Goal: Task Accomplishment & Management: Manage account settings

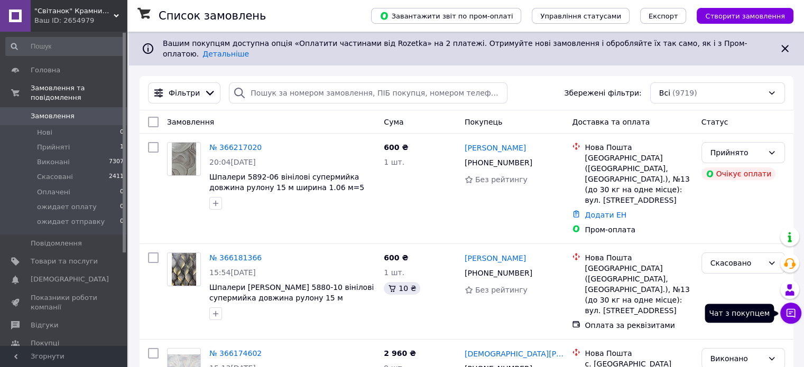
click at [794, 318] on icon at bounding box center [790, 313] width 11 height 11
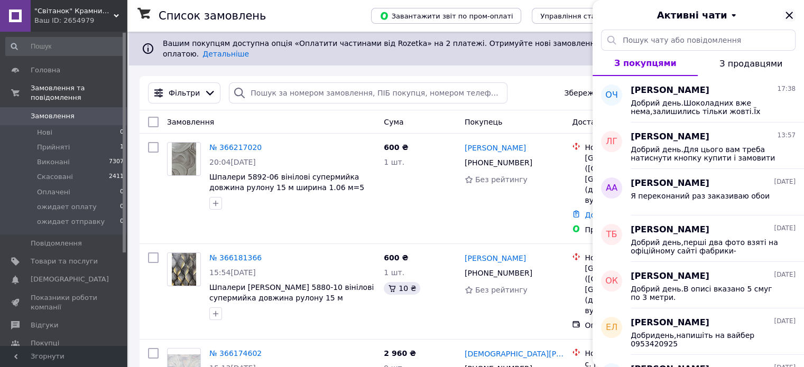
click at [786, 15] on icon "Закрити" at bounding box center [788, 15] width 13 height 13
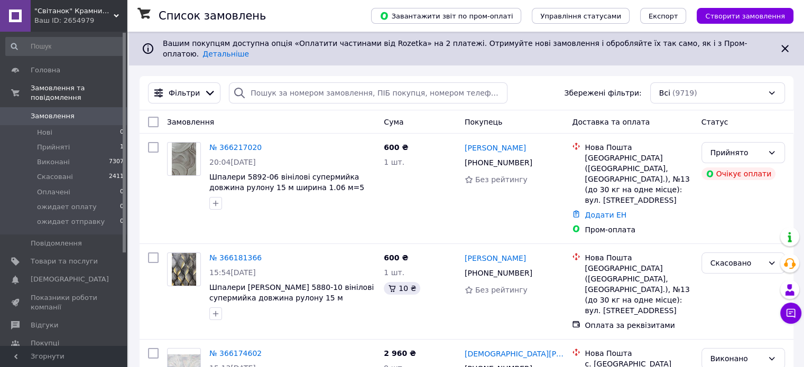
click at [98, 23] on div "Ваш ID: 2654979" at bounding box center [80, 21] width 92 height 10
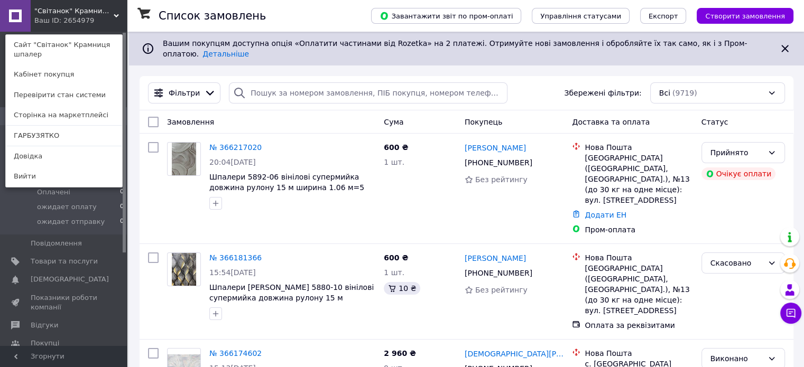
click at [129, 52] on div "Вашим покупцям доступна опція «Оплатити частинами від Rozetka» на 2 платежі. От…" at bounding box center [466, 49] width 675 height 34
click at [59, 12] on span ""Світанок" Крамниця шпалер" at bounding box center [73, 11] width 79 height 10
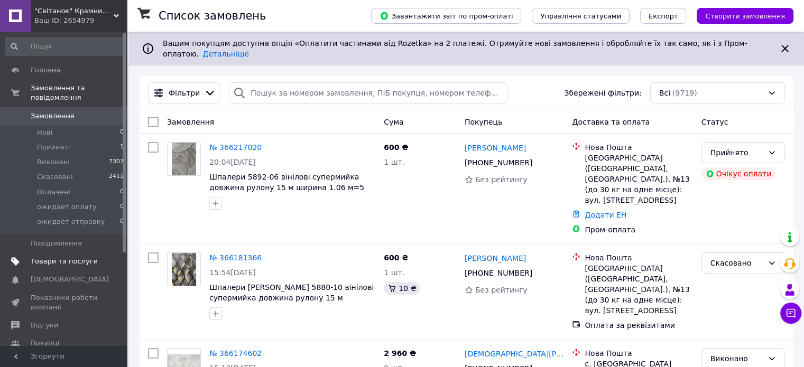
click at [70, 257] on span "Товари та послуги" at bounding box center [64, 262] width 67 height 10
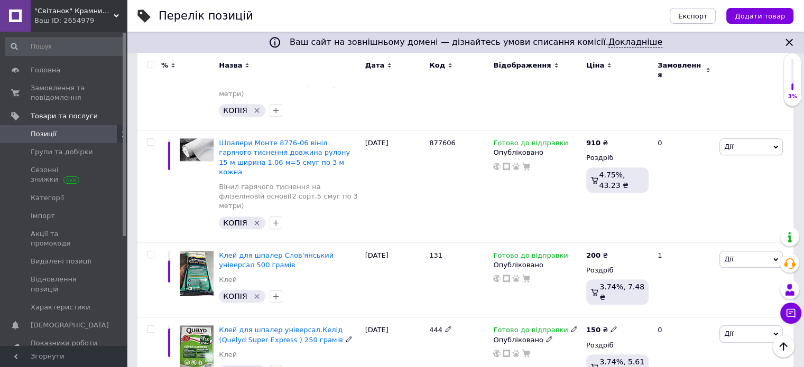
scroll to position [1004, 0]
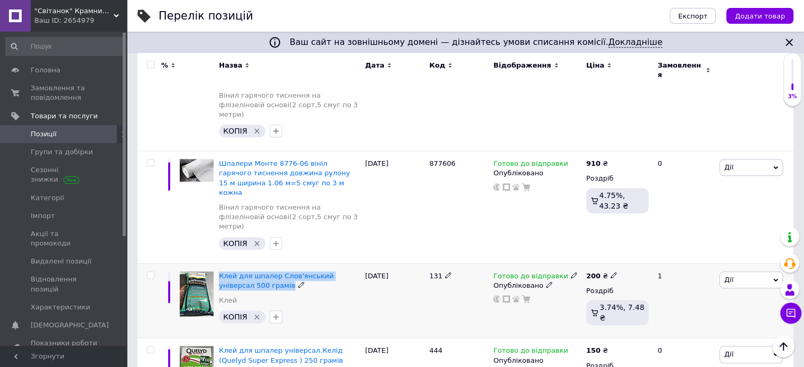
drag, startPoint x: 216, startPoint y: 162, endPoint x: 267, endPoint y: 177, distance: 53.3
click at [267, 263] on div "Клей для шпалер Слов'янський універсал 500 грамів Клей КОПІЯ" at bounding box center [289, 300] width 146 height 75
copy div "Клей для шпалер Слов'янський універсал 500 грамів"
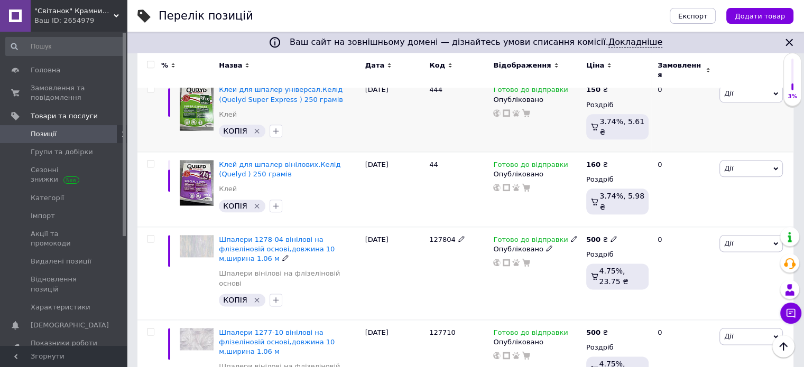
scroll to position [1268, 0]
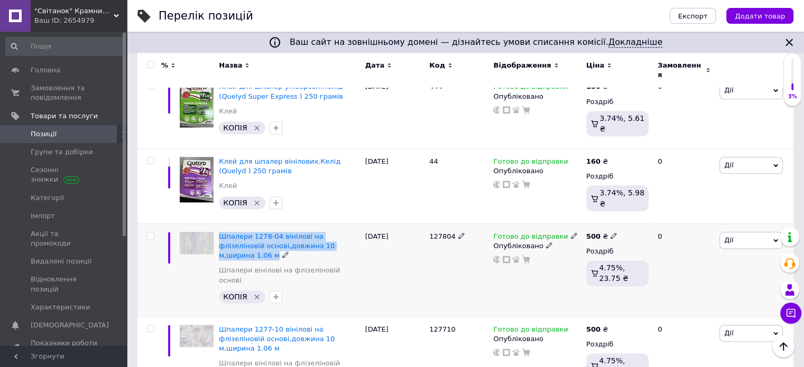
drag, startPoint x: 216, startPoint y: 118, endPoint x: 334, endPoint y: 129, distance: 118.9
click at [334, 223] on div "Шпалери 1278-04 вінілові на флізеліновій основі,довжина 10 м,ширина 1.06 м Шпал…" at bounding box center [289, 269] width 146 height 93
copy span "Шпалери 1278-04 вінілові на флізеліновій основі,довжина 10 м,ширина 1.06 м"
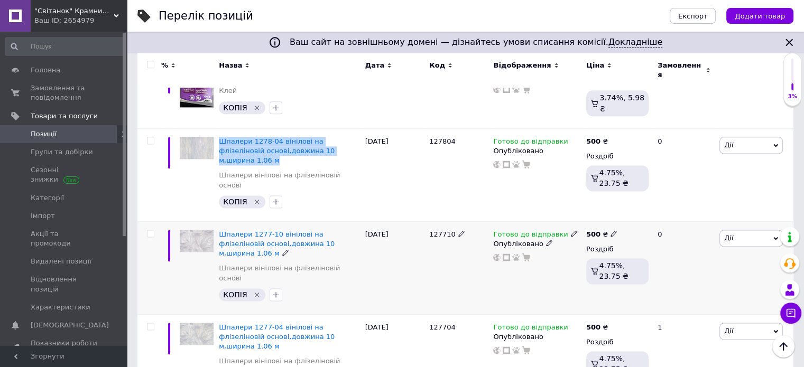
scroll to position [1426, 0]
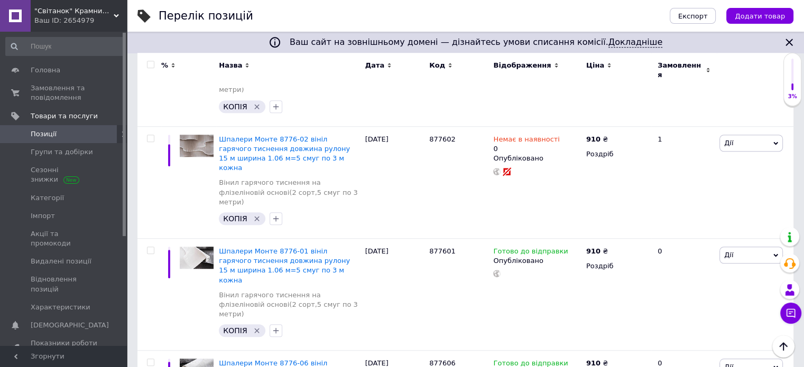
scroll to position [801, 0]
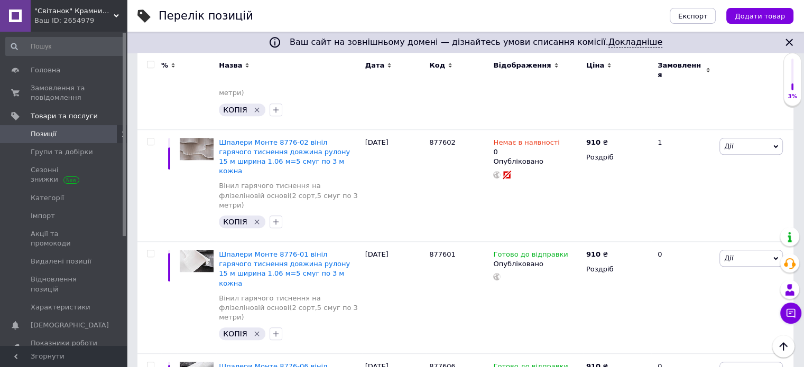
click at [68, 133] on span "Позиції" at bounding box center [64, 134] width 67 height 10
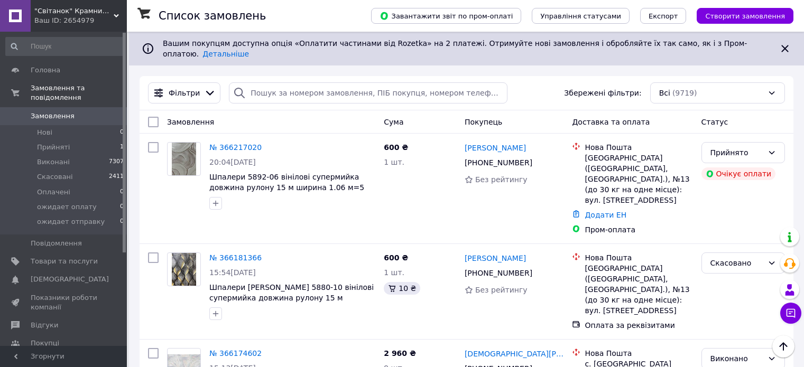
scroll to position [211, 0]
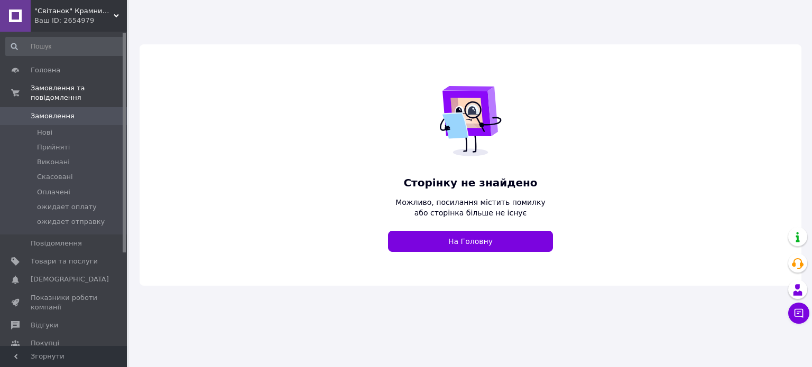
click at [76, 111] on span "Замовлення" at bounding box center [64, 116] width 67 height 10
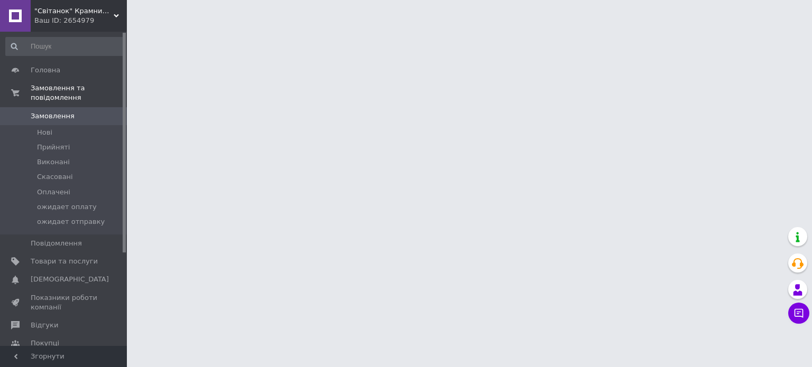
click at [94, 18] on div "Ваш ID: 2654979" at bounding box center [80, 21] width 92 height 10
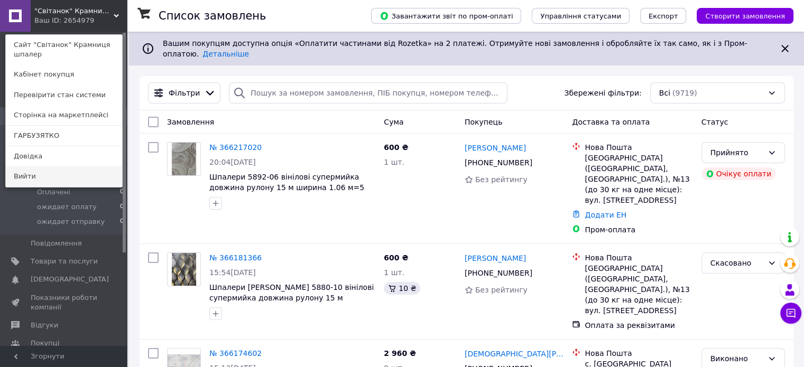
click at [78, 174] on link "Вийти" at bounding box center [64, 176] width 116 height 20
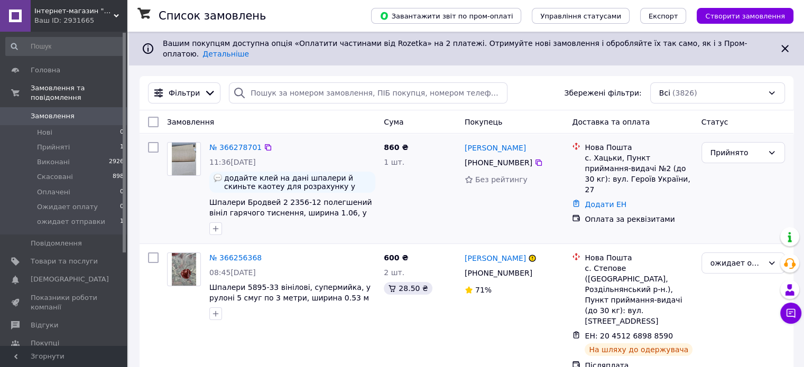
click at [225, 146] on div "№ 366278701 11:36[DATE] додайте клей на дані шпалери й скиньте каотеу для розра…" at bounding box center [292, 188] width 174 height 101
click at [229, 143] on link "№ 366278701" at bounding box center [235, 147] width 52 height 8
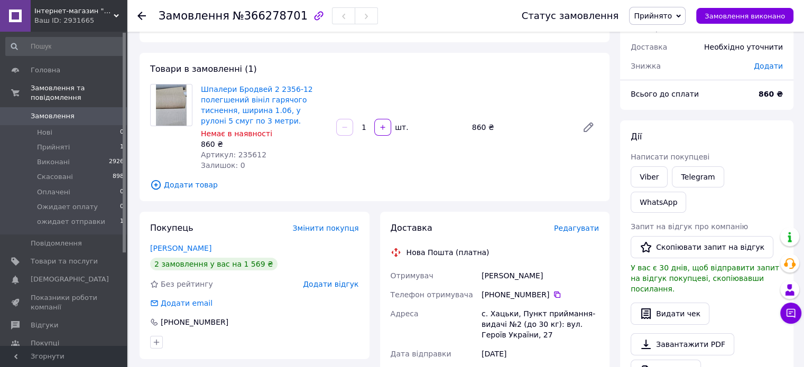
scroll to position [53, 0]
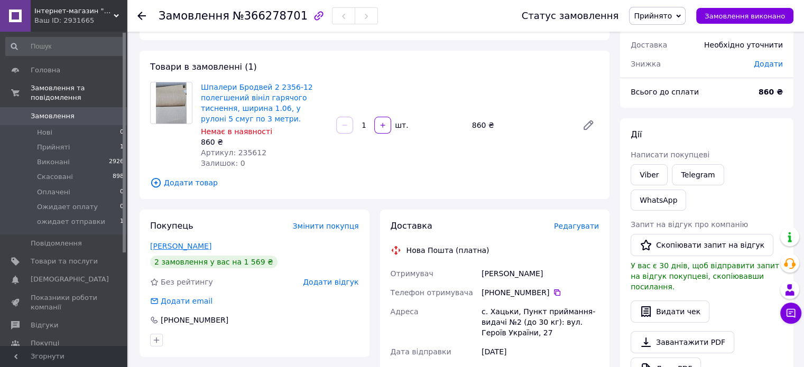
click at [183, 242] on link "[PERSON_NAME]" at bounding box center [180, 246] width 61 height 8
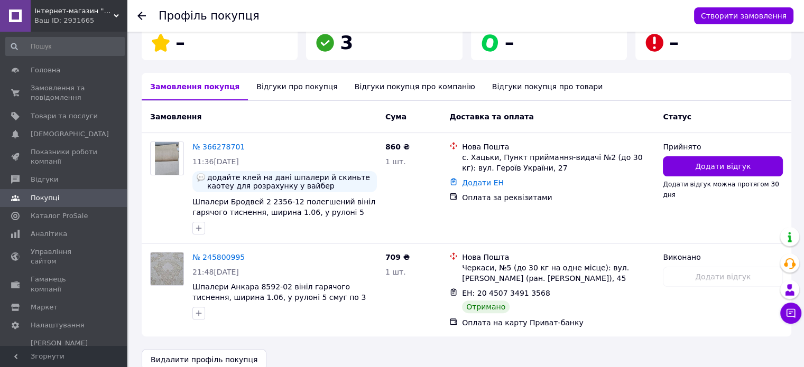
scroll to position [226, 0]
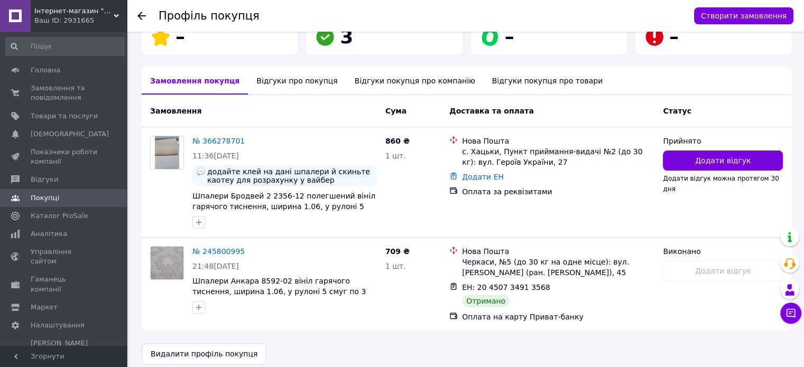
click at [285, 68] on div "Відгуки про покупця" at bounding box center [297, 80] width 98 height 27
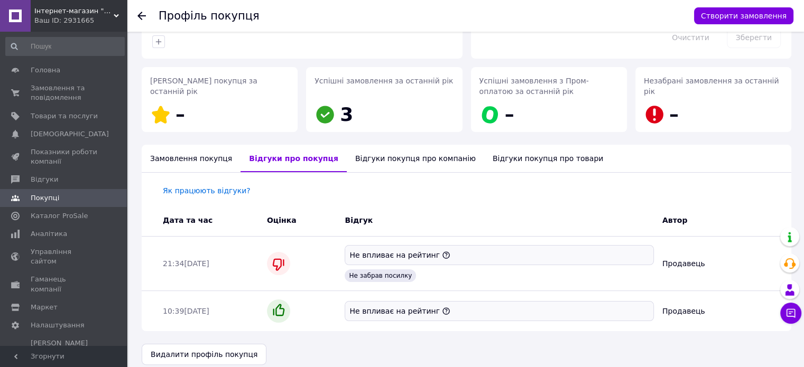
scroll to position [148, 0]
click at [44, 196] on span "Покупці" at bounding box center [45, 198] width 29 height 10
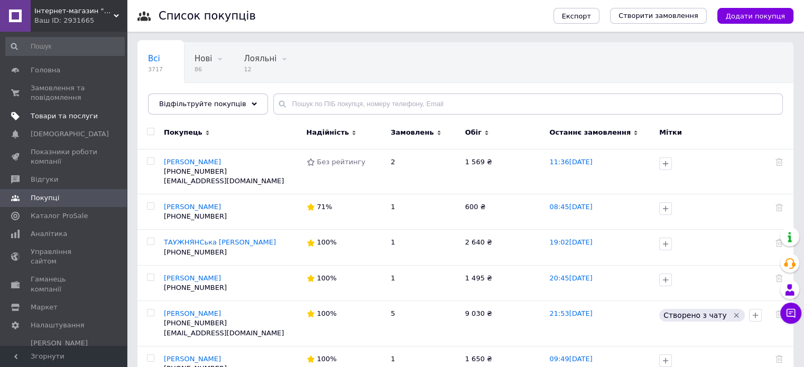
click at [51, 114] on span "Товари та послуги" at bounding box center [64, 116] width 67 height 10
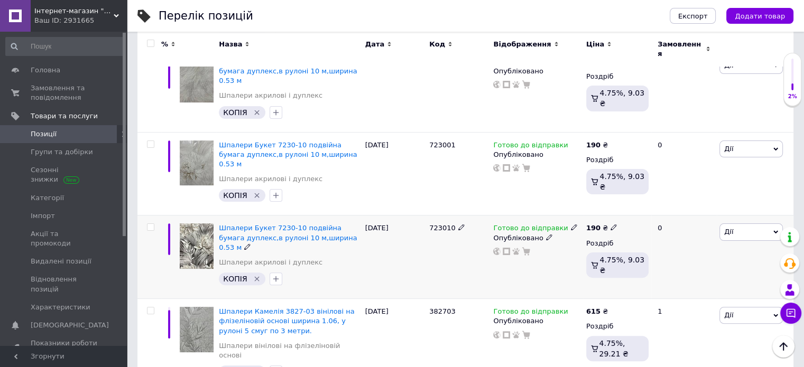
scroll to position [53, 0]
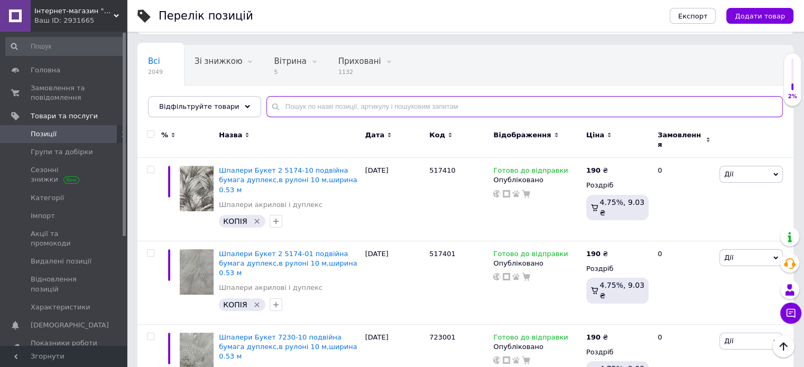
click at [302, 107] on input "text" at bounding box center [524, 106] width 516 height 21
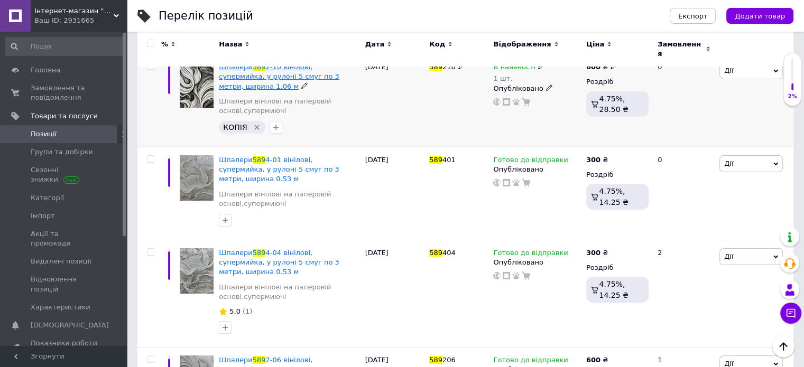
scroll to position [158, 0]
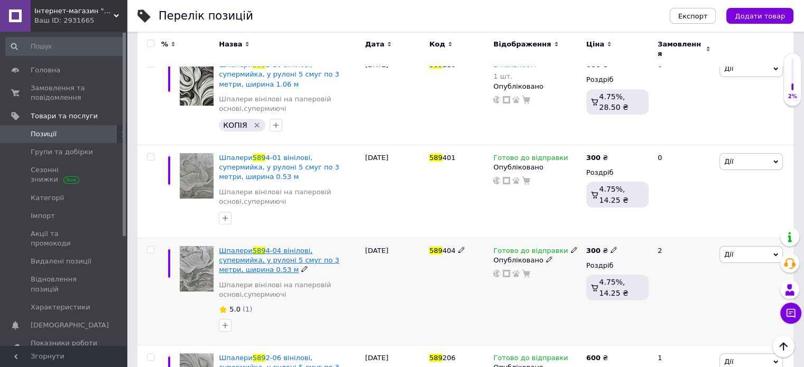
type input "589"
click at [287, 247] on span "4-04 вінілові, супермийка, у рулоні 5 смуг по 3 метри, ширина 0.53 м" at bounding box center [279, 260] width 120 height 27
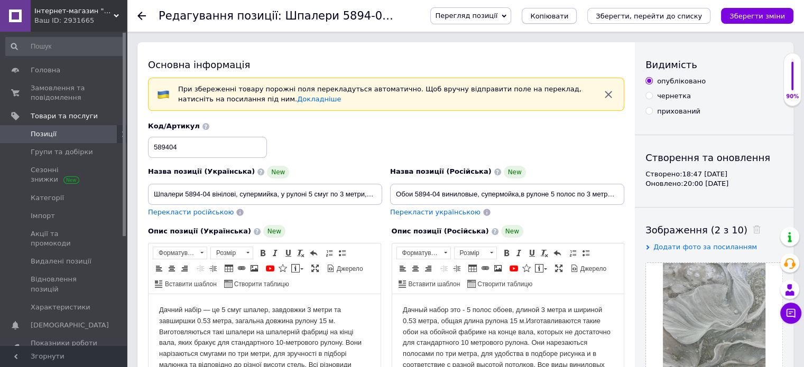
click at [568, 20] on span "Копіювати" at bounding box center [549, 16] width 38 height 8
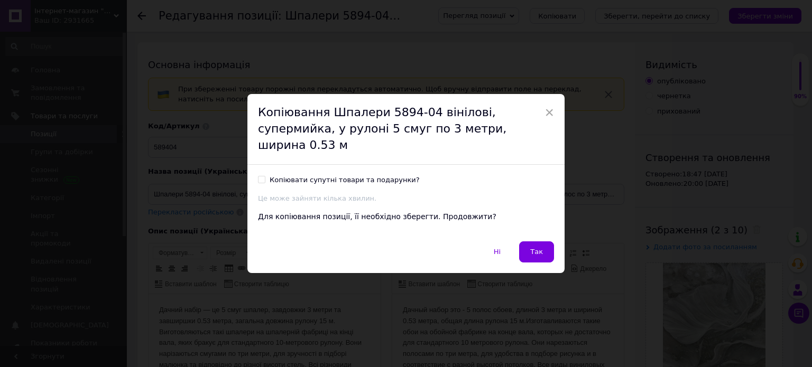
click at [260, 176] on input "Копіювати супутні товари та подарунки?" at bounding box center [261, 179] width 7 height 7
checkbox input "true"
click at [529, 243] on button "Так" at bounding box center [536, 251] width 35 height 21
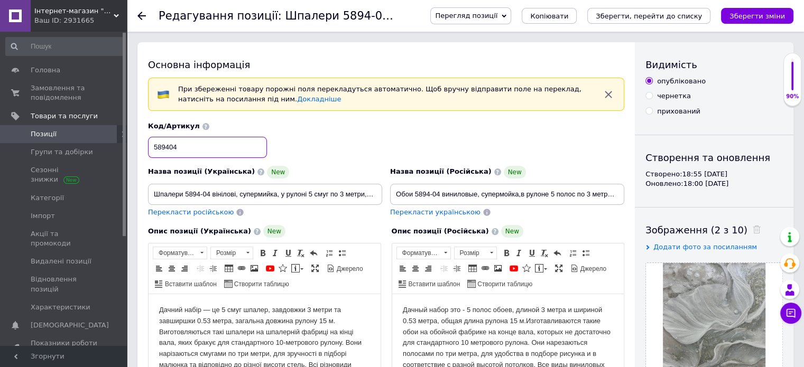
click at [221, 141] on input "589404" at bounding box center [207, 147] width 119 height 21
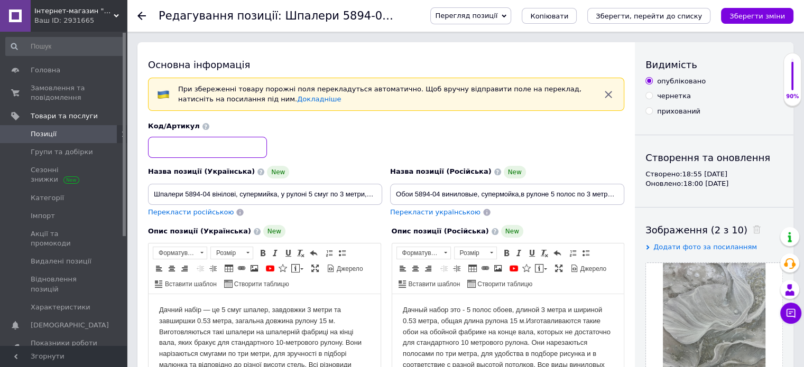
paste input "5897-10"
click at [171, 152] on input "5897-10" at bounding box center [207, 147] width 119 height 21
type input "589710"
click at [211, 192] on input "Шпалери 5894-04 вінілові, супермийка, у рулоні 5 смуг по 3 метри, ширина 0.53 м" at bounding box center [265, 194] width 234 height 21
drag, startPoint x: 211, startPoint y: 192, endPoint x: 197, endPoint y: 191, distance: 14.3
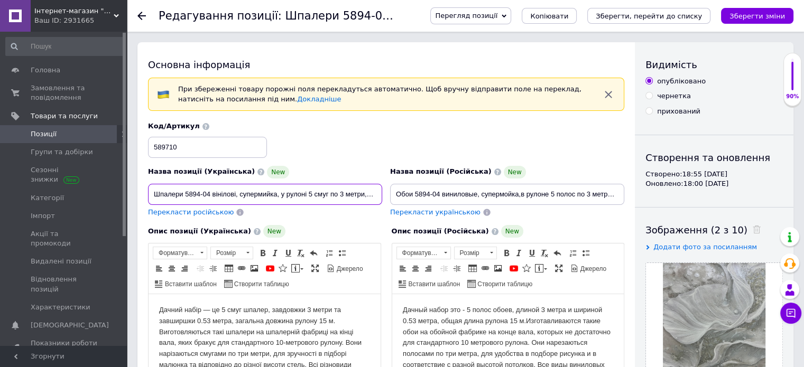
click at [197, 191] on input "Шпалери 5894-04 вінілові, супермийка, у рулоні 5 смуг по 3 метри, ширина 0.53 м" at bounding box center [265, 194] width 234 height 21
click at [218, 195] on input "Шпалери 5894-04 вінілові, супермийка, у рулоні 5 смуг по 3 метри, ширина 0.53 м" at bounding box center [265, 194] width 234 height 21
click at [211, 194] on input "Шпалери 5894-04 вінілові, супермийка, у рулоні 5 смуг по 3 метри, ширина 0.53 м" at bounding box center [265, 194] width 234 height 21
paste input "5897-10"
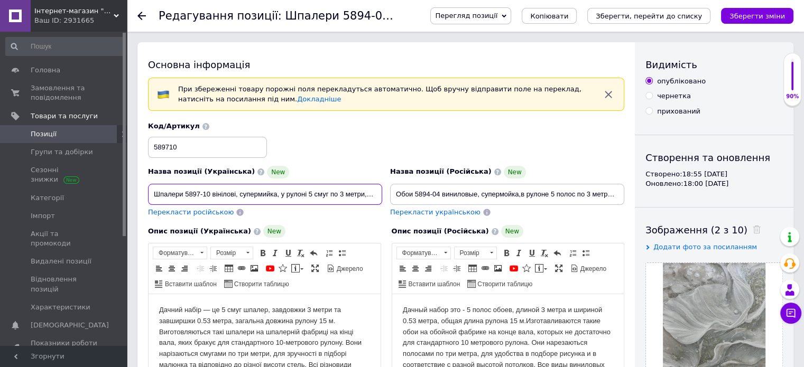
type input "Шпалери 5897-10 вінілові, супермийка, у рулоні 5 смуг по 3 метри, ширина 0.53 м"
drag, startPoint x: 440, startPoint y: 194, endPoint x: 413, endPoint y: 191, distance: 26.5
click at [413, 191] on input "Обои 5894-04 виниловые, супермойка,в рулоне 5 полос по 3 метра,ширина 0.53 м" at bounding box center [507, 194] width 234 height 21
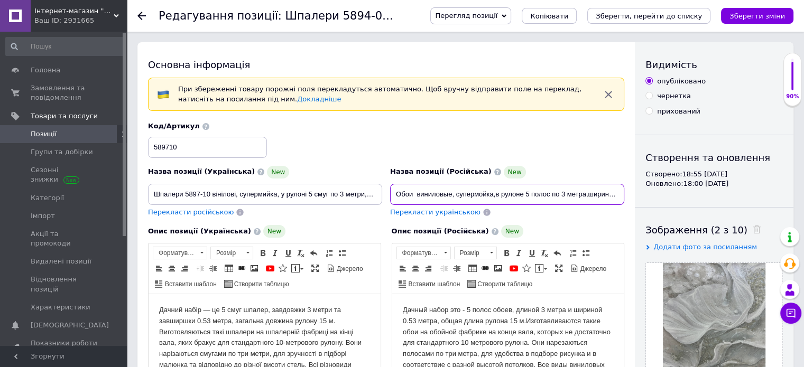
paste input "5897-10"
drag, startPoint x: 738, startPoint y: 232, endPoint x: 743, endPoint y: 230, distance: 6.0
click at [752, 231] on icon at bounding box center [756, 230] width 8 height 8
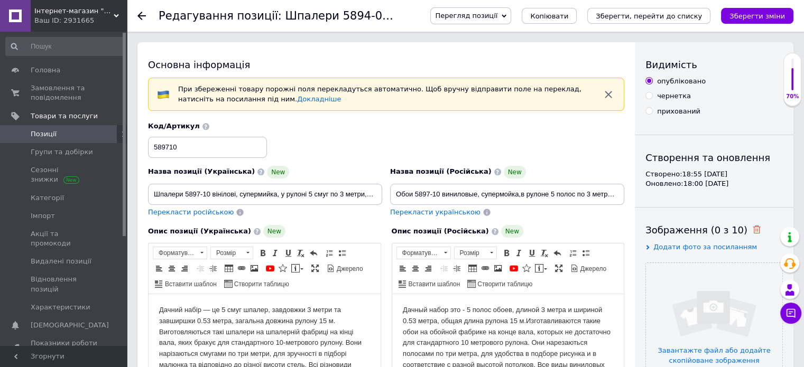
click at [752, 230] on icon at bounding box center [756, 230] width 8 height 8
click at [722, 301] on input "file" at bounding box center [714, 331] width 136 height 136
click at [685, 297] on input "file" at bounding box center [714, 331] width 136 height 136
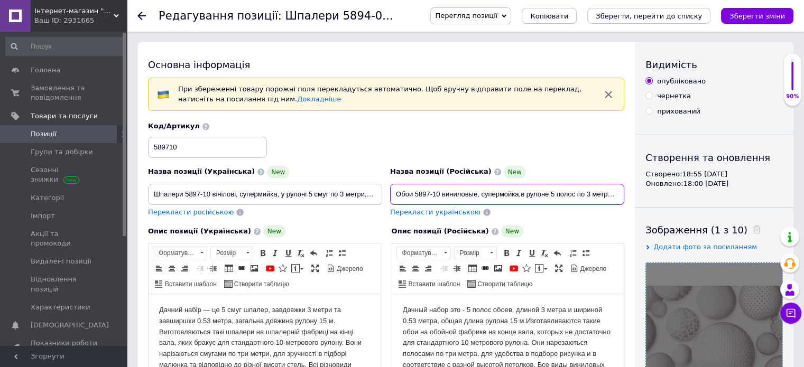
click at [519, 192] on input "Обои 5897-10 виниловые, супермойка,в рулоне 5 полос по 3 метра,ширина 0.53 м" at bounding box center [507, 194] width 234 height 21
type input "Обои 5897-10 виниловые на бумажной основе,в рулоне 5 полос по 3 метра,ширина 0.…"
click at [277, 194] on input "Шпалери 5897-10 вінілові, супермийка, у рулоні 5 смуг по 3 метри, ширина 0.53 м" at bounding box center [265, 194] width 234 height 21
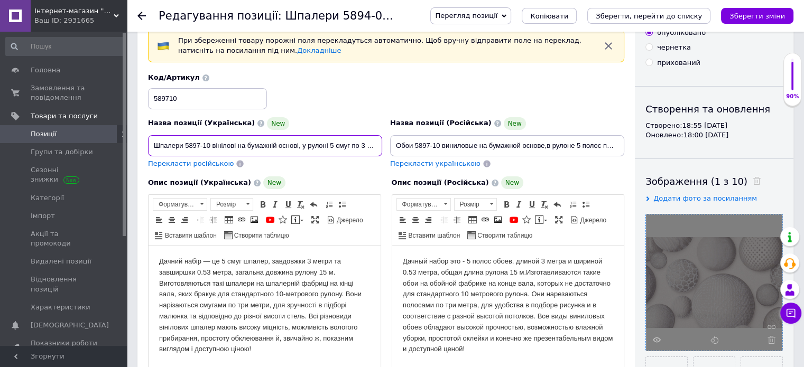
scroll to position [53, 0]
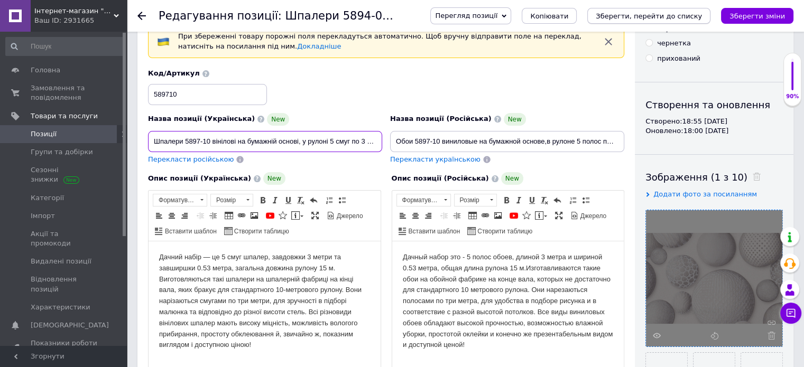
type input "Шпалери 5897-10 вінілові на бумажній основі, у рулоні 5 смуг по 3 метри, ширина…"
click at [654, 15] on icon "Зберегти, перейти до списку" at bounding box center [648, 16] width 106 height 8
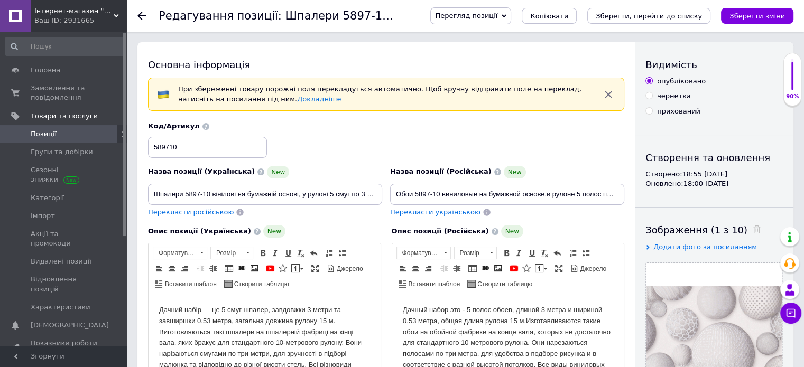
click at [55, 137] on span "Позиції" at bounding box center [64, 134] width 67 height 10
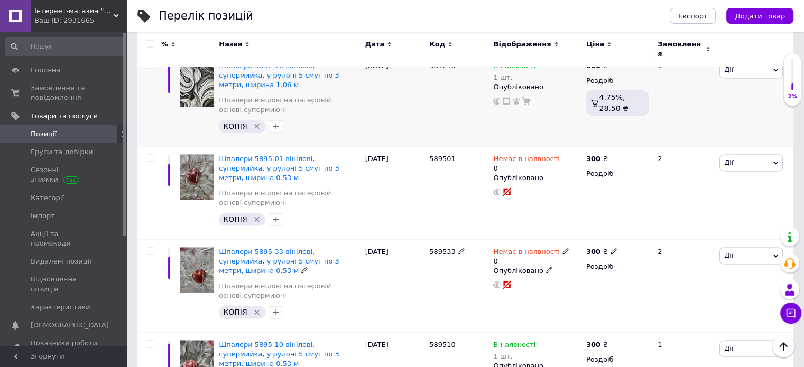
scroll to position [1497, 0]
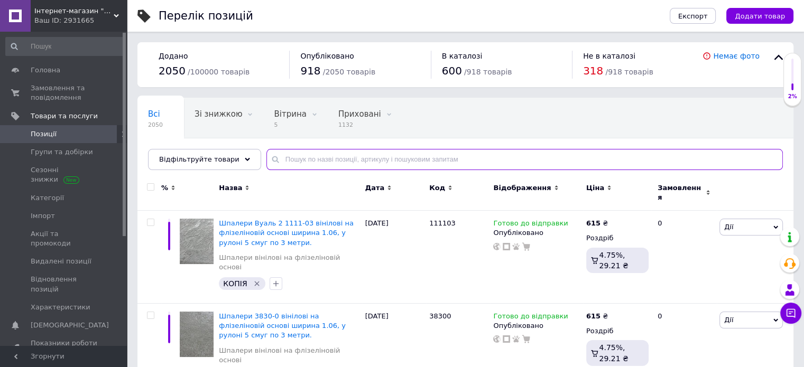
click at [343, 160] on input "text" at bounding box center [524, 159] width 516 height 21
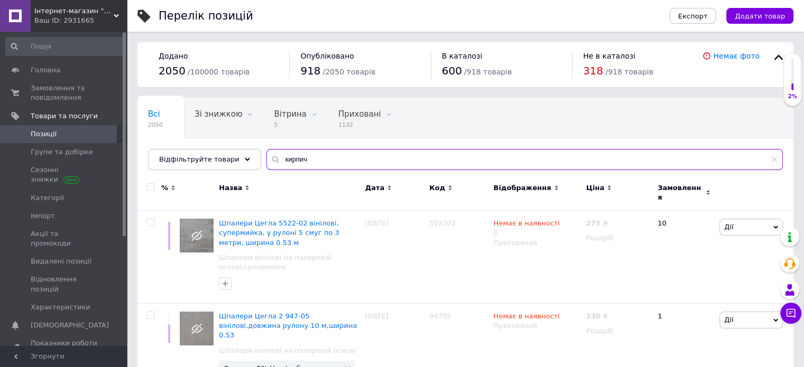
click at [342, 160] on input "кирпич" at bounding box center [524, 159] width 516 height 21
type input "к"
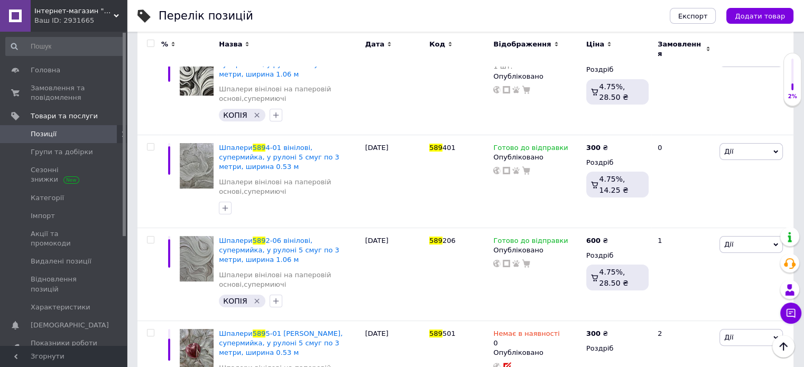
scroll to position [167, 0]
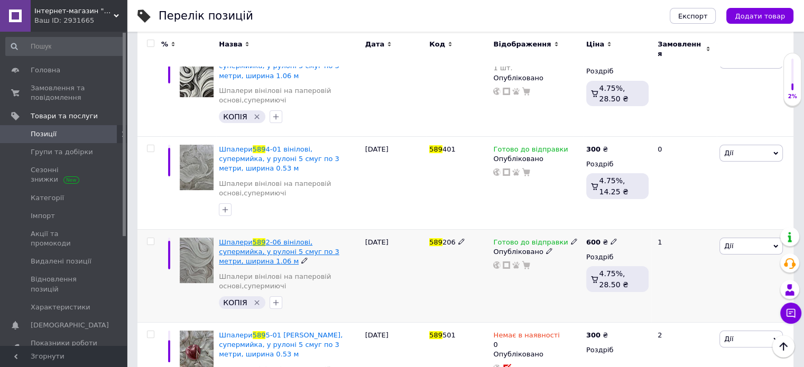
type input "589"
click at [308, 238] on span "2-06 вінілові, супермийка, у рулоні 5 смуг по 3 метри, ширина 1.06 м" at bounding box center [279, 251] width 120 height 27
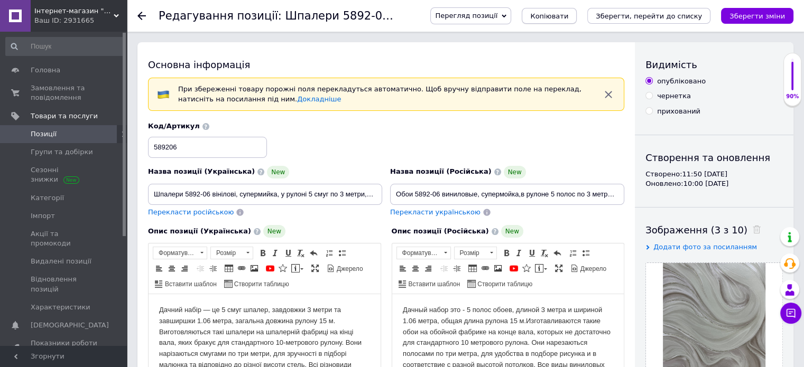
click at [568, 15] on span "Копіювати" at bounding box center [549, 16] width 38 height 8
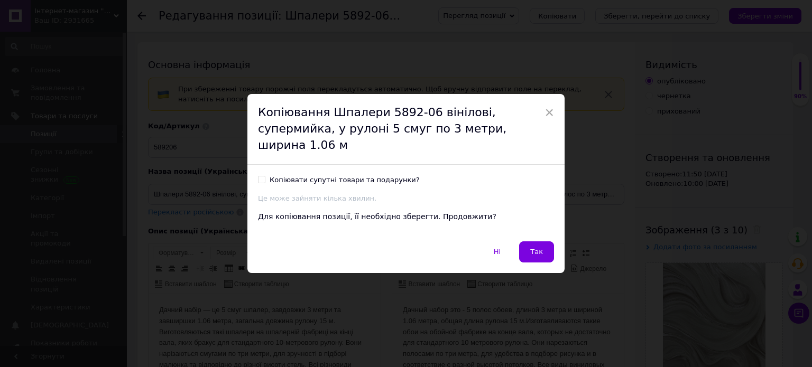
drag, startPoint x: 262, startPoint y: 171, endPoint x: 325, endPoint y: 194, distance: 68.0
click at [261, 176] on input "Копіювати супутні товари та подарунки?" at bounding box center [261, 179] width 7 height 7
checkbox input "true"
click at [535, 248] on span "Так" at bounding box center [536, 252] width 13 height 8
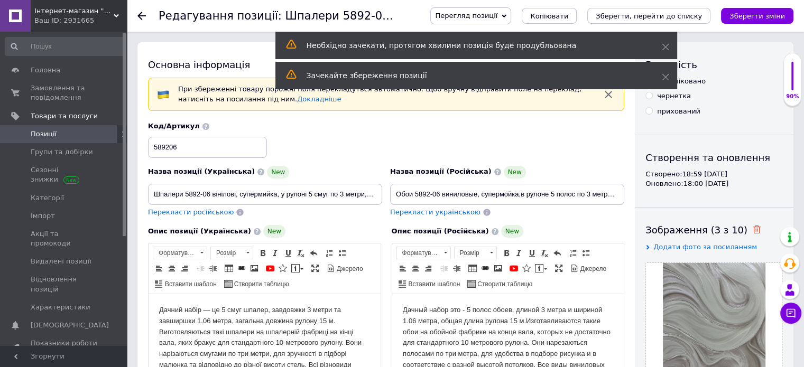
click at [752, 227] on use at bounding box center [756, 230] width 8 height 8
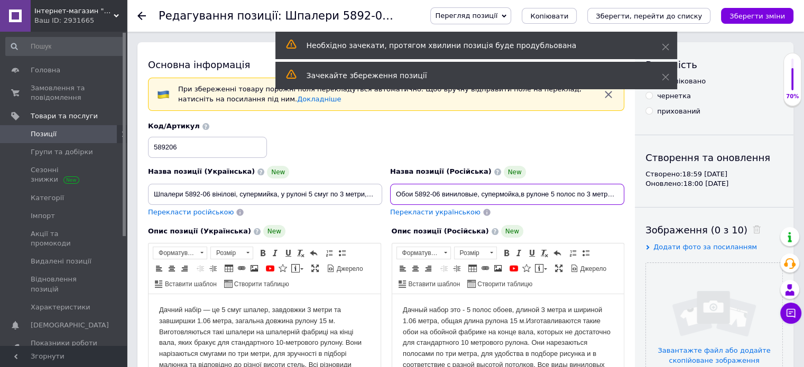
drag, startPoint x: 440, startPoint y: 195, endPoint x: 414, endPoint y: 198, distance: 25.5
click at [414, 198] on input "Обои 5892-06 виниловые, супермойка,в рулоне 5 полос по 3 метра,ширина 1.06 м" at bounding box center [507, 194] width 234 height 21
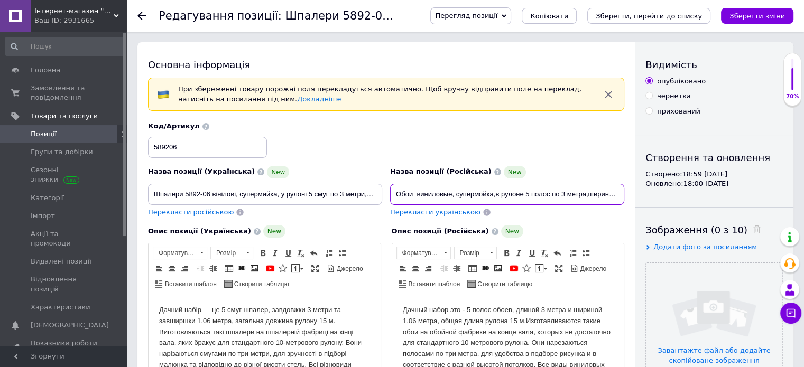
paste input "5897-05"
type input "Обои 5897-05 виниловые, супермойка,в рулоне 5 полос по 3 метра,ширина 1.06 м"
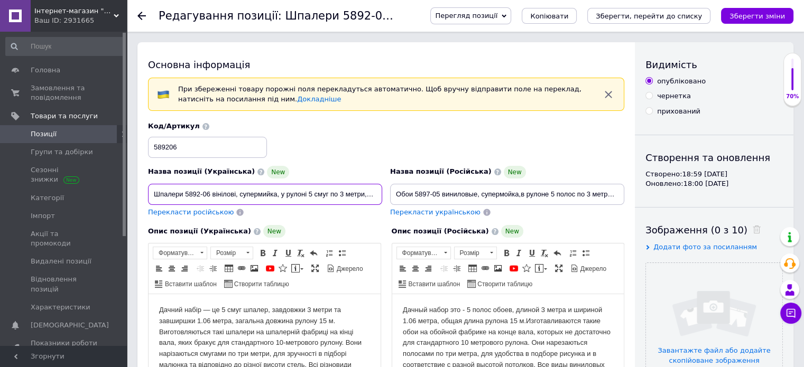
drag, startPoint x: 210, startPoint y: 195, endPoint x: 186, endPoint y: 198, distance: 24.5
click at [186, 198] on input "Шпалери 5892-06 вінілові, супермийка, у рулоні 5 смуг по 3 метри, ширина 1.06 м" at bounding box center [265, 194] width 234 height 21
paste input "5897-05"
type input "Шпалери 5897-05 вінілові, супермийка, у рулоні 5 смуг по 3 метри, ширина 1.06 м"
drag, startPoint x: 188, startPoint y: 144, endPoint x: 121, endPoint y: 147, distance: 67.1
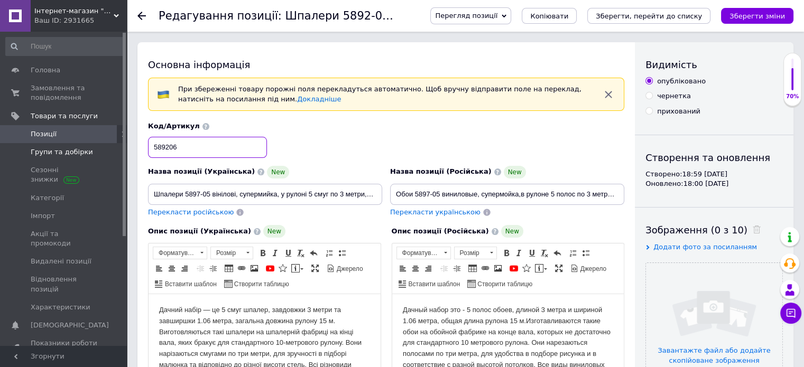
paste input "5897-05"
type input "589705"
click at [679, 315] on input "file" at bounding box center [714, 331] width 136 height 136
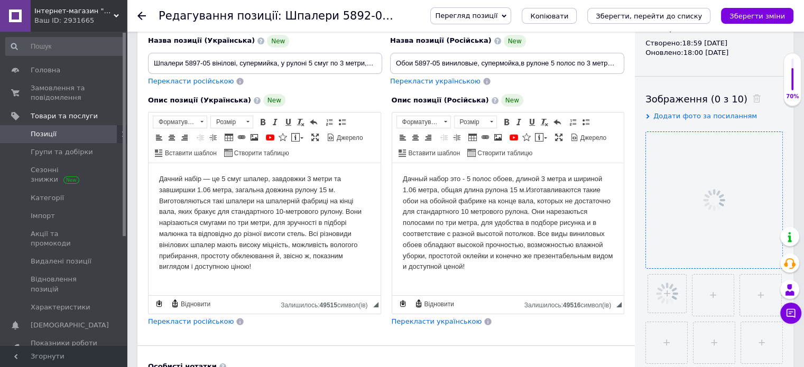
scroll to position [211, 0]
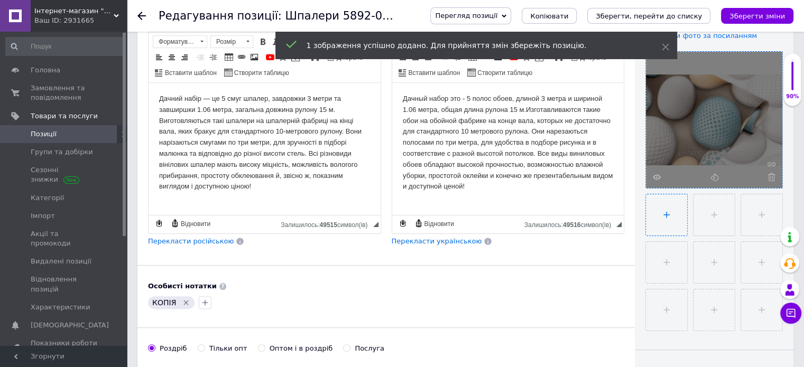
click at [668, 207] on input "file" at bounding box center [666, 214] width 41 height 41
type input "C:\fakepath\0097295001751350708.jpg"
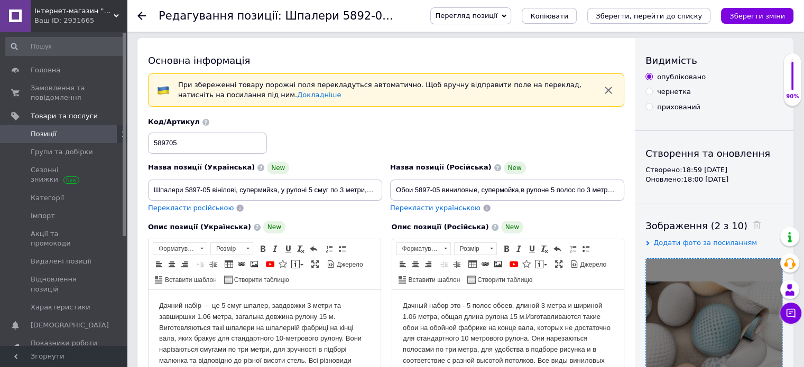
scroll to position [0, 0]
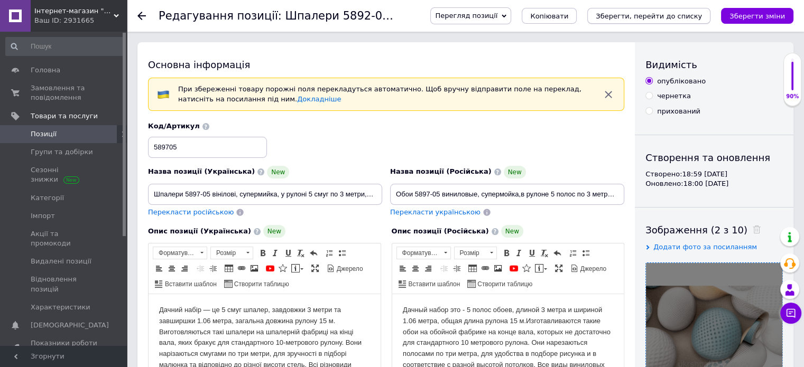
click at [654, 14] on icon "Зберегти, перейти до списку" at bounding box center [648, 16] width 106 height 8
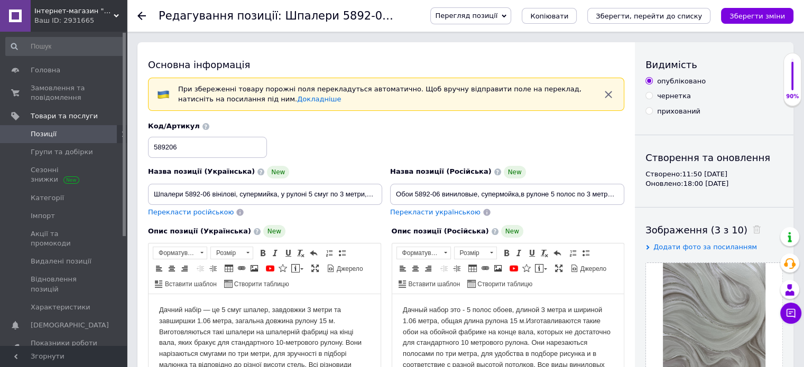
click at [43, 133] on span "Позиції" at bounding box center [44, 134] width 26 height 10
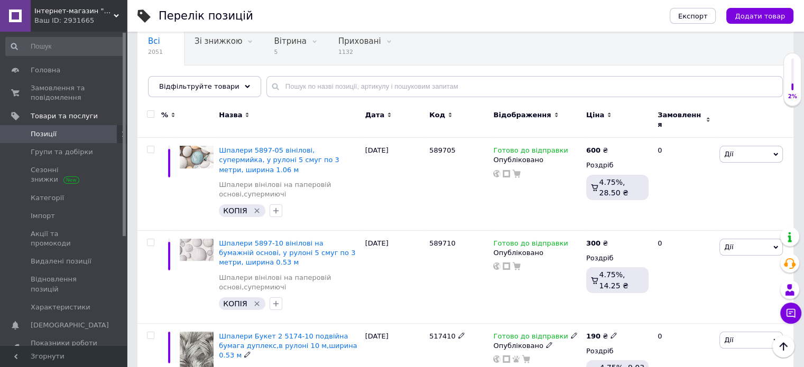
scroll to position [53, 0]
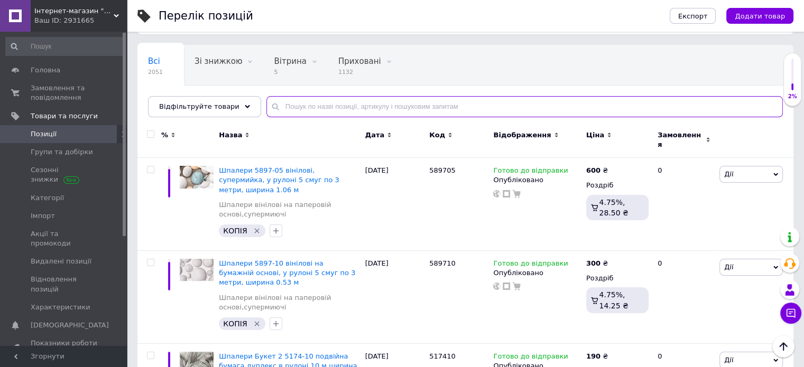
click at [325, 105] on input "text" at bounding box center [524, 106] width 516 height 21
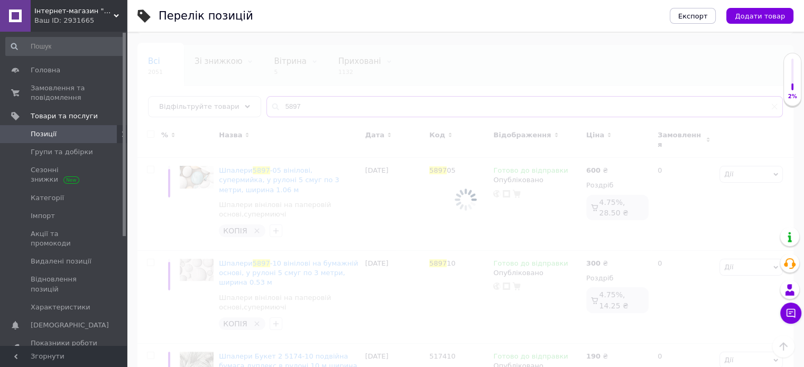
scroll to position [23, 0]
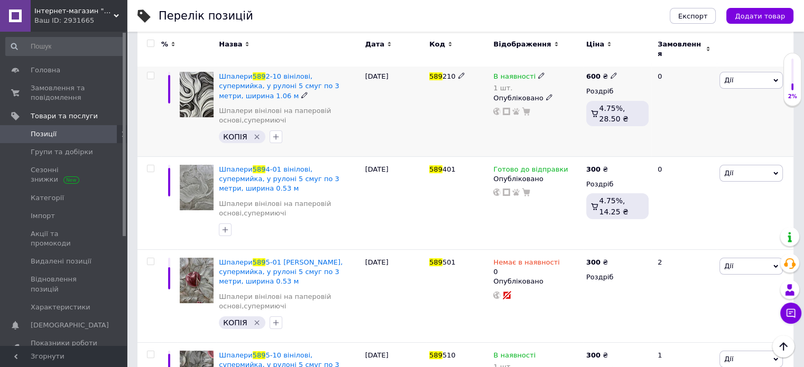
scroll to position [158, 0]
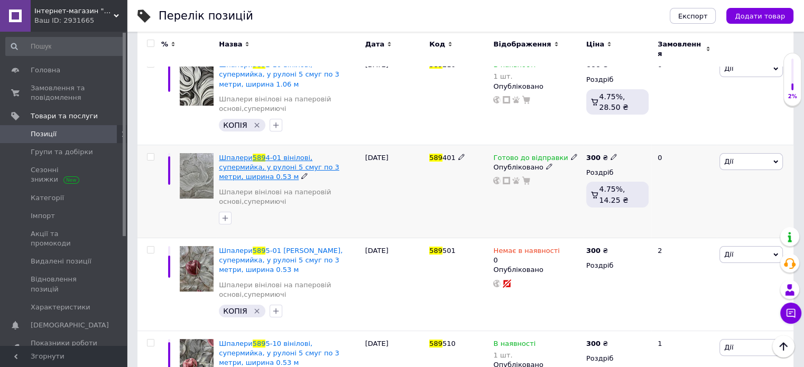
type input "589"
click at [312, 154] on span "4-01 вінілові, супермийка, у рулоні 5 смуг по 3 метри, ширина 0.53 м" at bounding box center [279, 167] width 120 height 27
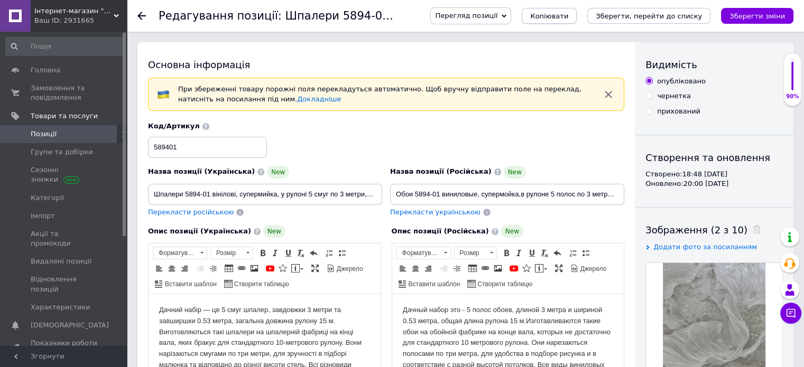
click at [566, 20] on span "Копіювати" at bounding box center [549, 16] width 38 height 8
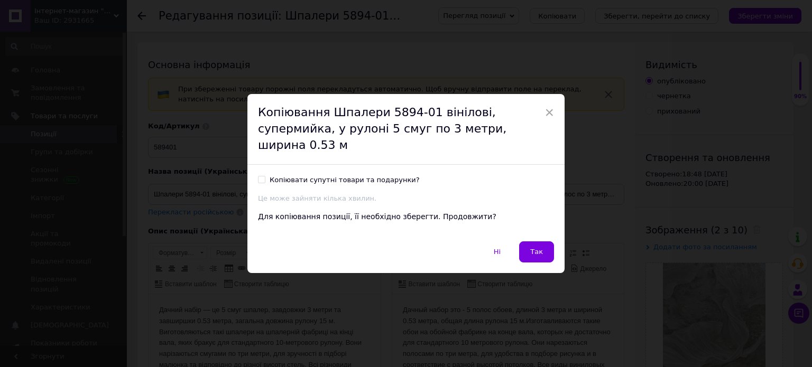
drag, startPoint x: 259, startPoint y: 168, endPoint x: 450, endPoint y: 216, distance: 197.2
click at [260, 176] on input "Копіювати супутні товари та подарунки?" at bounding box center [261, 179] width 7 height 7
checkbox input "true"
click at [530, 248] on span "Так" at bounding box center [536, 252] width 13 height 8
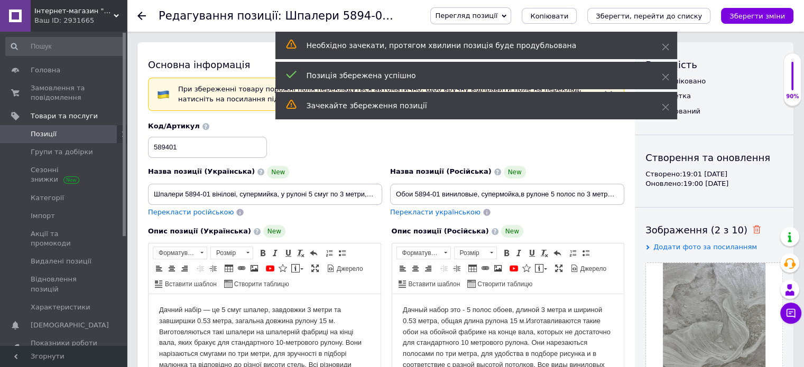
click at [752, 228] on icon at bounding box center [756, 230] width 8 height 8
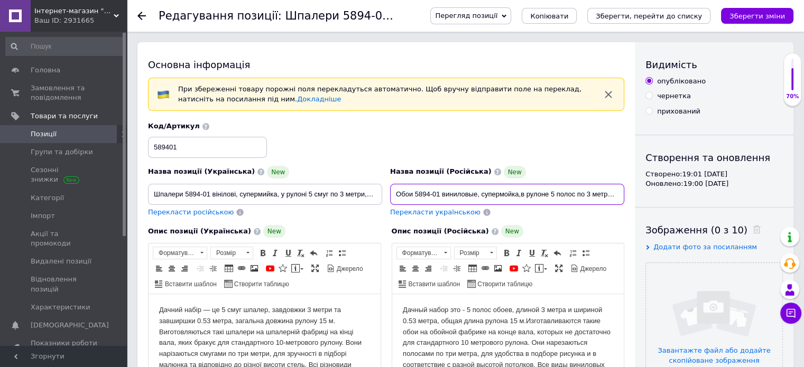
drag, startPoint x: 438, startPoint y: 193, endPoint x: 417, endPoint y: 196, distance: 20.8
click at [416, 196] on input "Обои 5894-01 виниловые, супермойка,в рулоне 5 полос по 3 метра,ширина 0.53 м" at bounding box center [507, 194] width 234 height 21
paste input "9135-04"
type input "Обои 9135-04 виниловые, супермойка,в рулоне 5 полос по 3 метра,ширина 0.53 м"
drag, startPoint x: 209, startPoint y: 195, endPoint x: 185, endPoint y: 201, distance: 24.9
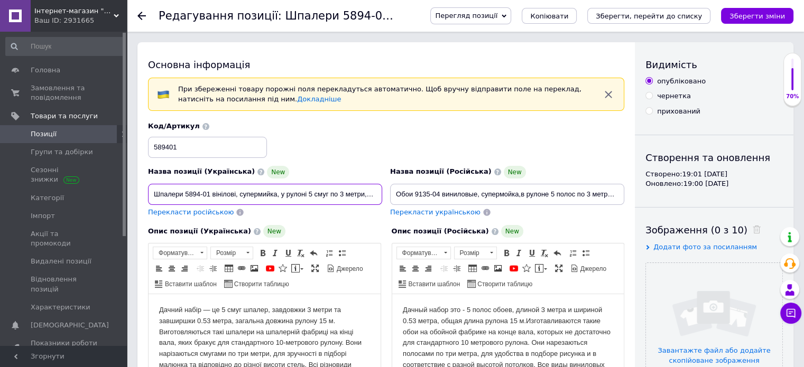
click at [185, 201] on input "Шпалери 5894-01 вінілові, супермийка, у рулоні 5 смуг по 3 метри, ширина 0.53 м" at bounding box center [265, 194] width 234 height 21
paste input "9135-04"
type input "Шпалери 9135-04 вінілові, супермийка, у рулоні 5 смуг по 3 метри, ширина 0.53 м"
drag, startPoint x: 184, startPoint y: 147, endPoint x: 146, endPoint y: 151, distance: 38.2
click at [146, 151] on div "Код/Артикул 589401" at bounding box center [386, 140] width 484 height 44
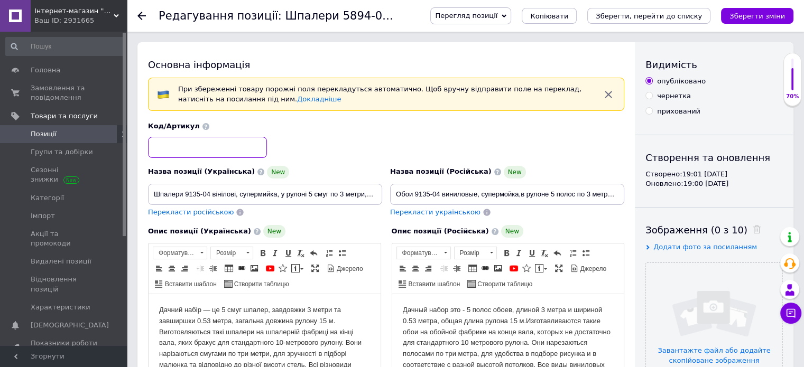
paste input "9135-04"
type input "913504"
click at [704, 303] on input "file" at bounding box center [714, 331] width 136 height 136
click at [710, 310] on input "file" at bounding box center [714, 331] width 136 height 136
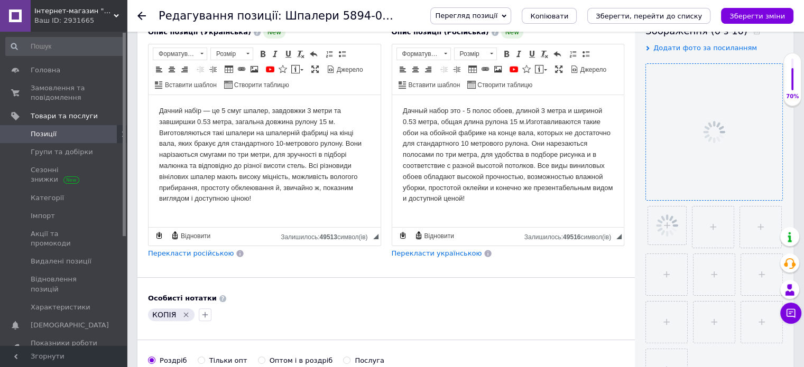
scroll to position [211, 0]
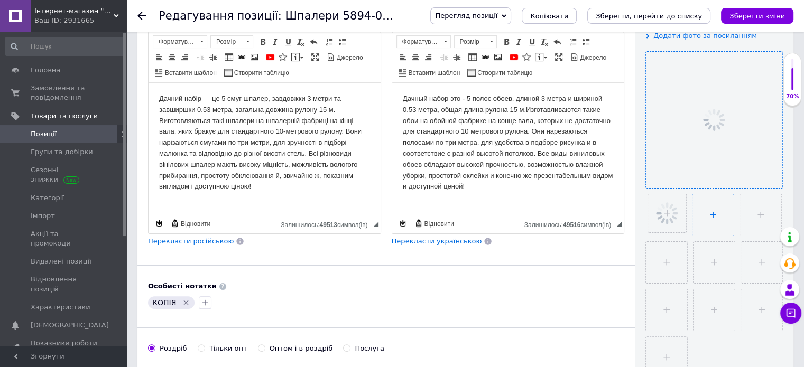
click at [713, 216] on input "file" at bounding box center [712, 214] width 41 height 41
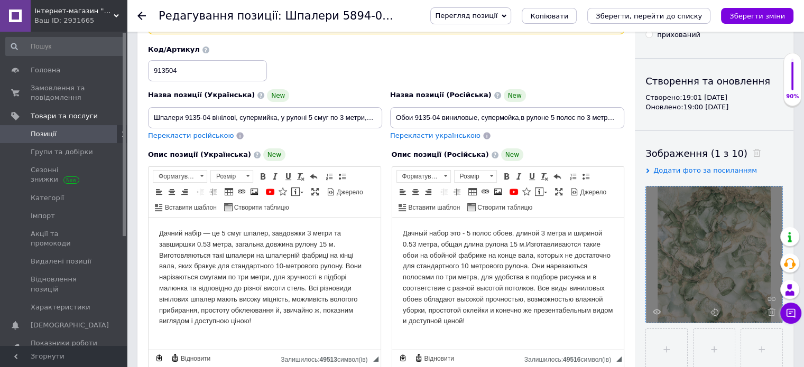
scroll to position [53, 0]
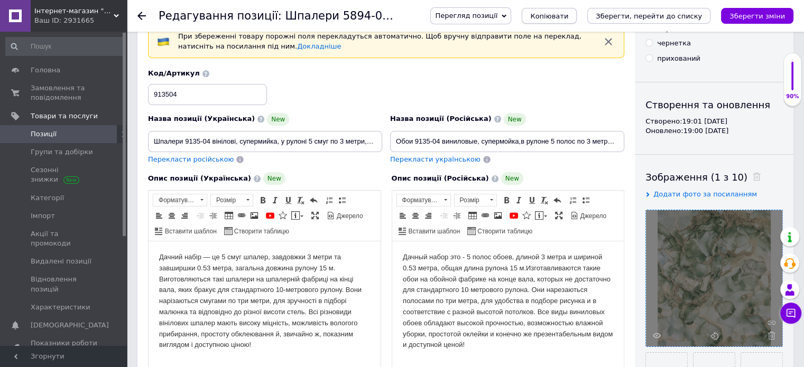
click at [568, 16] on span "Копіювати" at bounding box center [549, 16] width 38 height 8
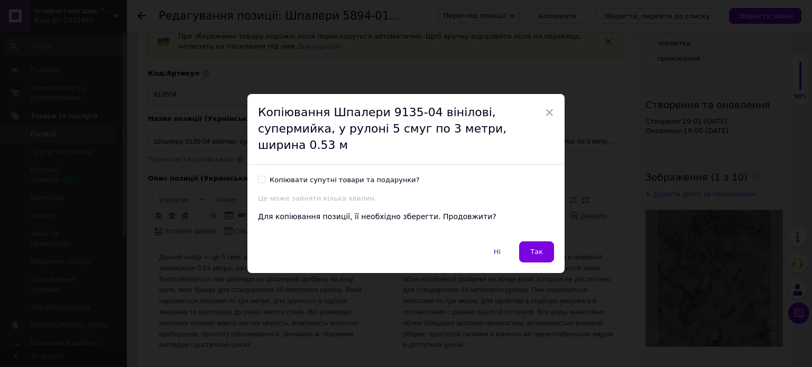
click at [260, 176] on input "Копіювати супутні товари та подарунки?" at bounding box center [261, 179] width 7 height 7
checkbox input "true"
click at [528, 242] on button "Так" at bounding box center [536, 251] width 35 height 21
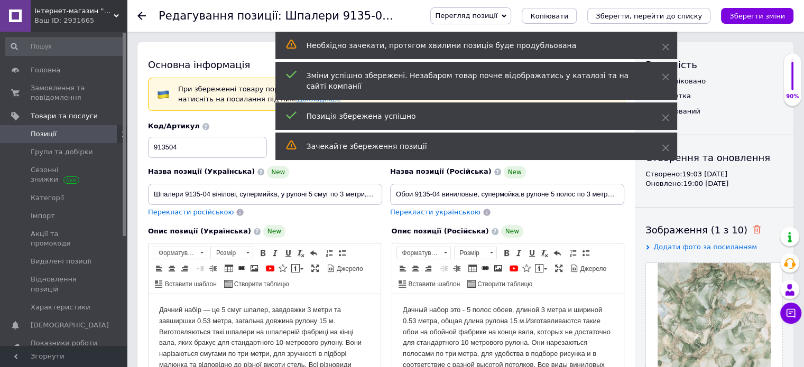
click at [752, 228] on icon at bounding box center [756, 230] width 8 height 8
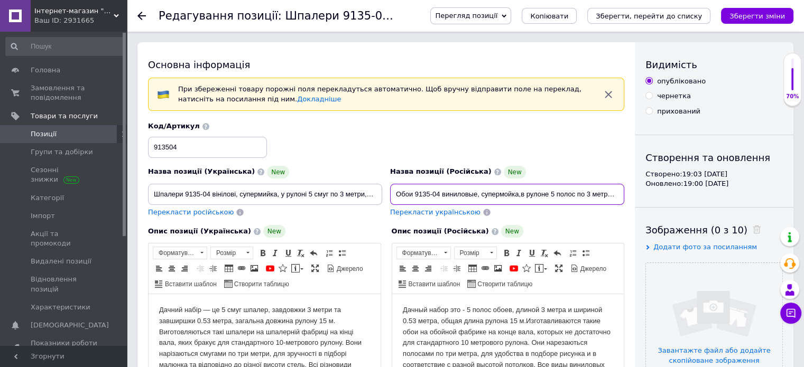
click at [439, 191] on input "Обои 9135-04 виниловые, супермойка,в рулоне 5 полос по 3 метра,ширина 0.53 м" at bounding box center [507, 194] width 234 height 21
type input "Обои 9135-05 виниловые, супермойка,в рулоне 5 полос по 3 метра,ширина 0.53 м"
click at [210, 196] on input "Шпалери 9135-04 вінілові, супермийка, у рулоні 5 смуг по 3 метри, ширина 0.53 м" at bounding box center [265, 194] width 234 height 21
type input "Шпалери 9135-05 вінілові, супермийка, у рулоні 5 смуг по 3 метри, ширина 0.53 м"
click at [213, 144] on input "913504" at bounding box center [207, 147] width 119 height 21
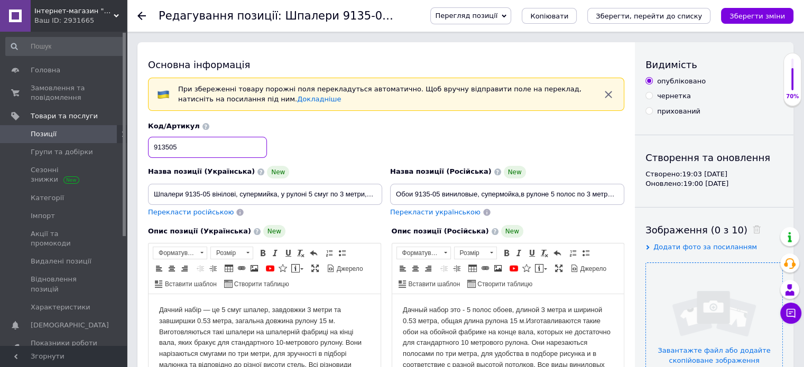
type input "913505"
click at [692, 310] on input "file" at bounding box center [714, 331] width 136 height 136
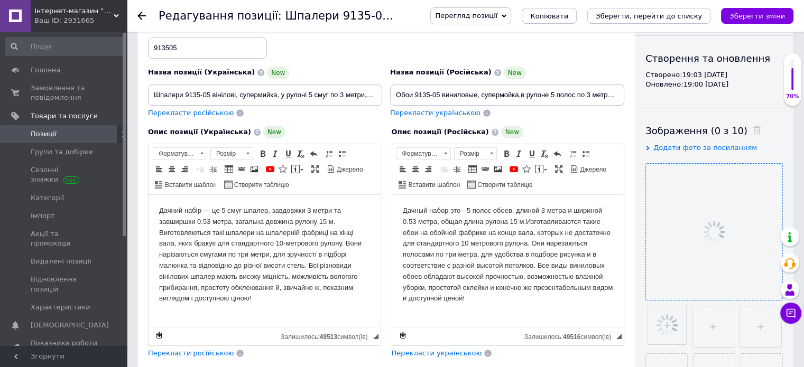
scroll to position [158, 0]
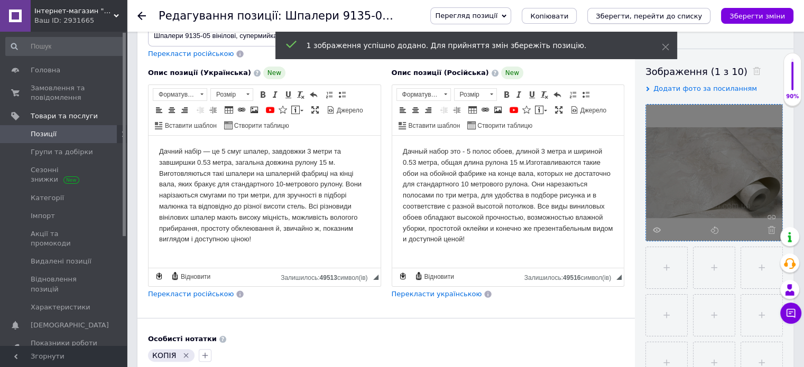
click at [642, 14] on icon "Зберегти, перейти до списку" at bounding box center [648, 16] width 106 height 8
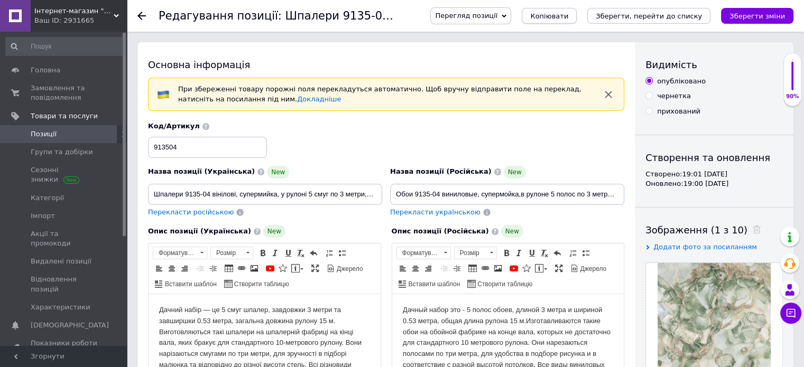
click at [568, 20] on span "Копіювати" at bounding box center [549, 16] width 38 height 8
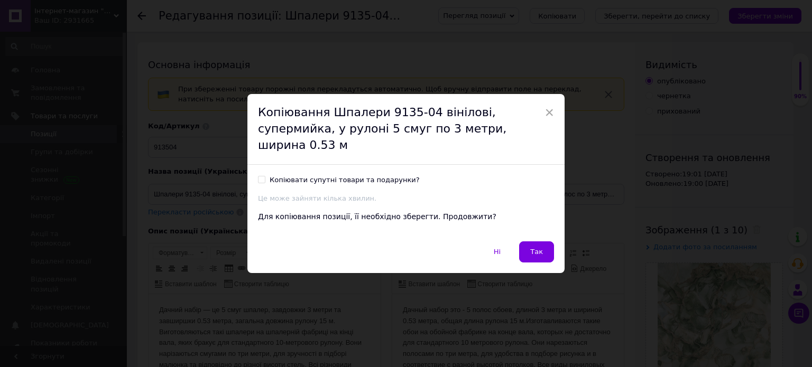
click at [260, 176] on span at bounding box center [261, 179] width 7 height 7
click at [260, 176] on input "Копіювати супутні товари та подарунки?" at bounding box center [261, 179] width 7 height 7
checkbox input "true"
click at [526, 243] on button "Так" at bounding box center [536, 251] width 35 height 21
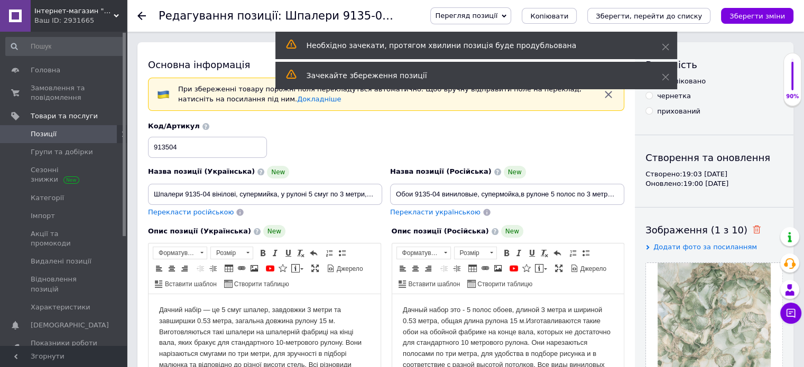
click at [752, 230] on icon at bounding box center [756, 230] width 8 height 8
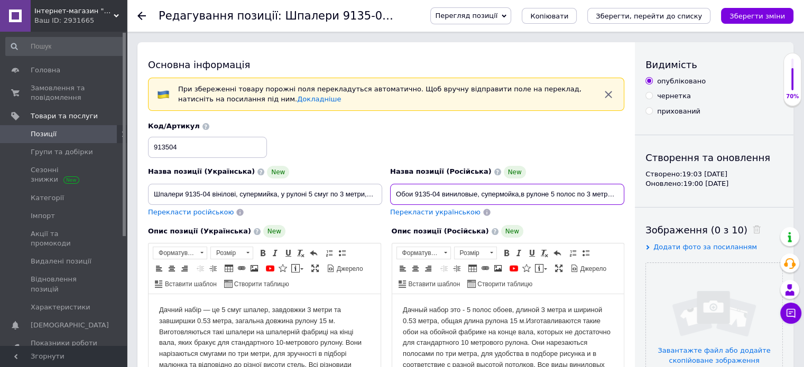
click at [439, 195] on input "Обои 9135-04 виниловые, супермойка,в рулоне 5 полос по 3 метра,ширина 0.53 м" at bounding box center [507, 194] width 234 height 21
type input "Обои 9134-07 виниловые, супермойка,в рулоне 5 полос по 3 метра,ширина 0.53 м"
click at [210, 195] on input "Шпалери 9135-04 вінілові, супермийка, у рулоні 5 смуг по 3 метри, ширина 0.53 м" at bounding box center [265, 194] width 234 height 21
type input "Шпалери 9134-07 вінілові, супермийка, у рулоні 5 смуг по 3 метри, ширина 0.53 м"
click at [184, 150] on input "913504" at bounding box center [207, 147] width 119 height 21
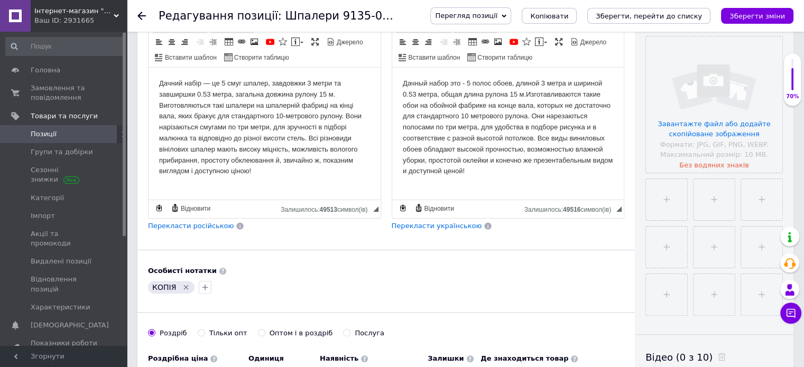
scroll to position [158, 0]
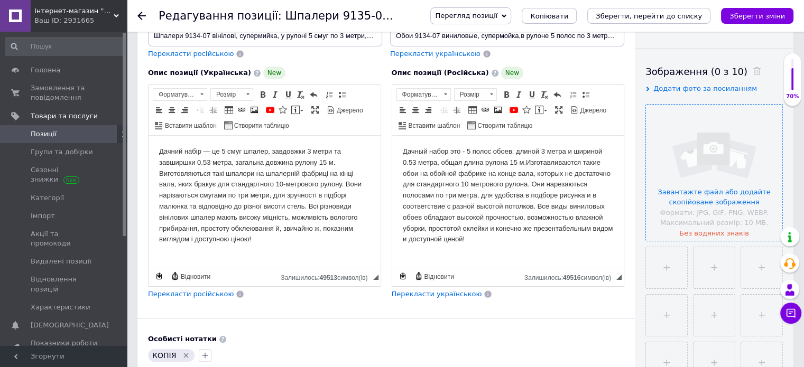
type input "91307"
click at [689, 194] on input "file" at bounding box center [714, 173] width 136 height 136
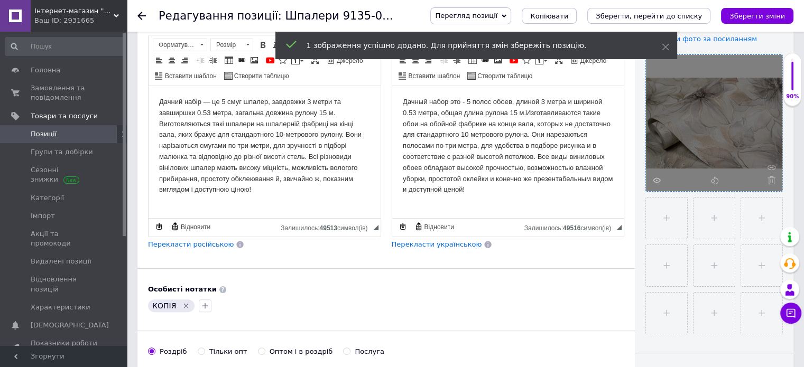
scroll to position [211, 0]
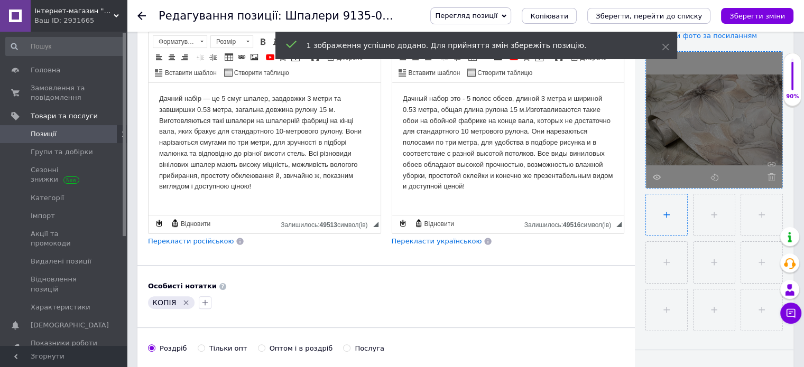
click at [674, 217] on input "file" at bounding box center [666, 214] width 41 height 41
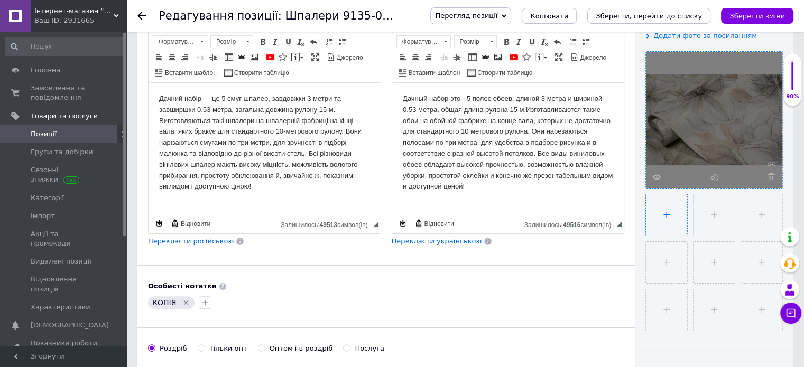
type input "C:\fakepath\0113643001753969814.jpg"
click at [638, 15] on icon "Зберегти, перейти до списку" at bounding box center [648, 16] width 106 height 8
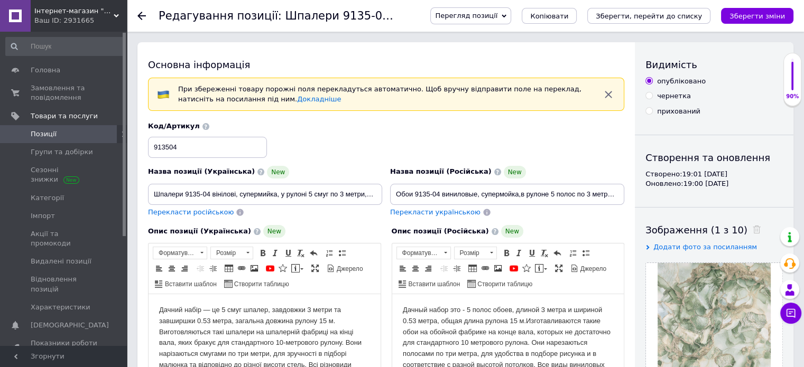
click at [44, 134] on span "Позиції" at bounding box center [44, 134] width 26 height 10
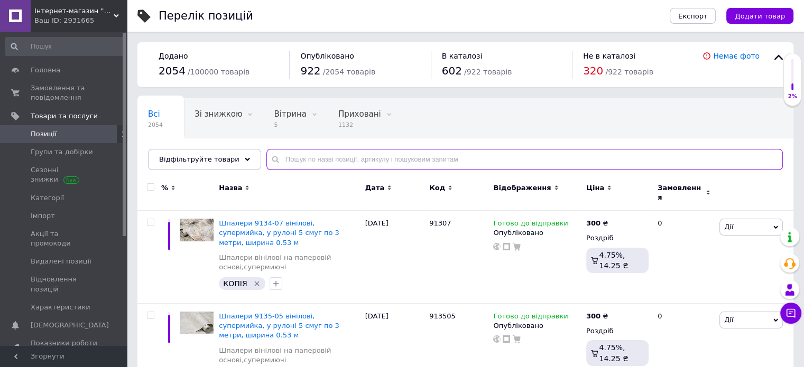
click at [329, 158] on input "text" at bounding box center [524, 159] width 516 height 21
type input "8776"
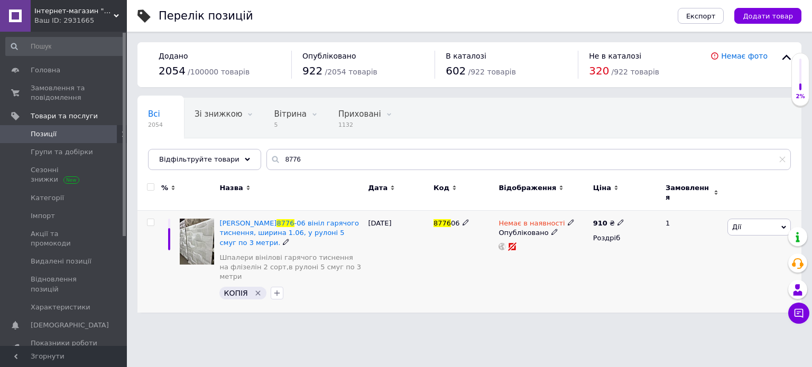
click at [567, 219] on icon at bounding box center [570, 222] width 6 height 6
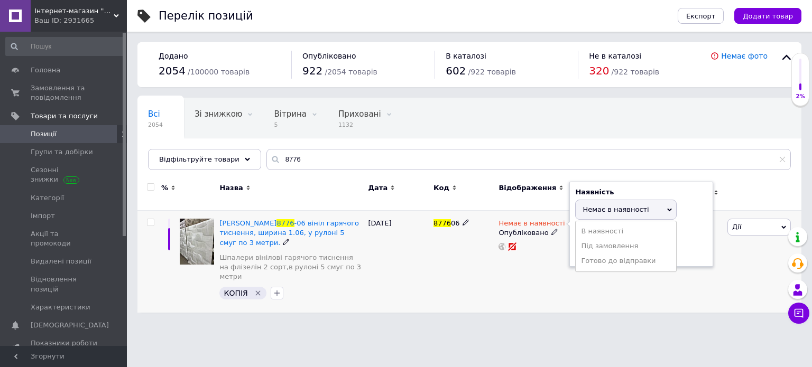
drag, startPoint x: 605, startPoint y: 255, endPoint x: 597, endPoint y: 258, distance: 8.9
click at [604, 256] on li "Готово до відправки" at bounding box center [625, 261] width 100 height 15
click at [545, 267] on div "Немає в наявності Наявність [PERSON_NAME] до відправки В наявності Немає в наяв…" at bounding box center [543, 262] width 94 height 102
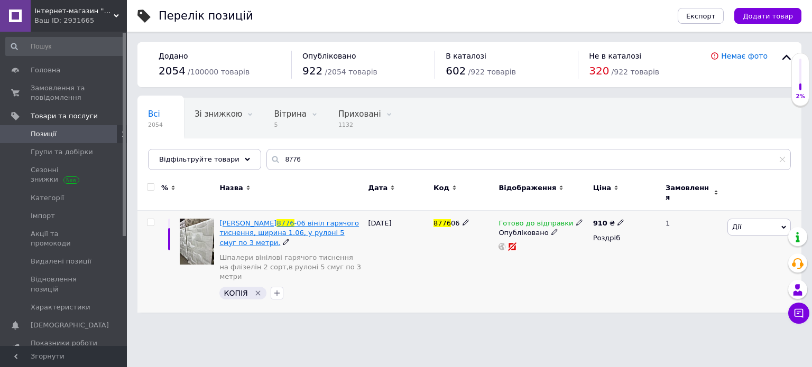
click at [317, 222] on span "-06 вініл гарячого тиснення, ширина 1.06, у рулоні 5 смуг по 3 метри." at bounding box center [288, 232] width 139 height 27
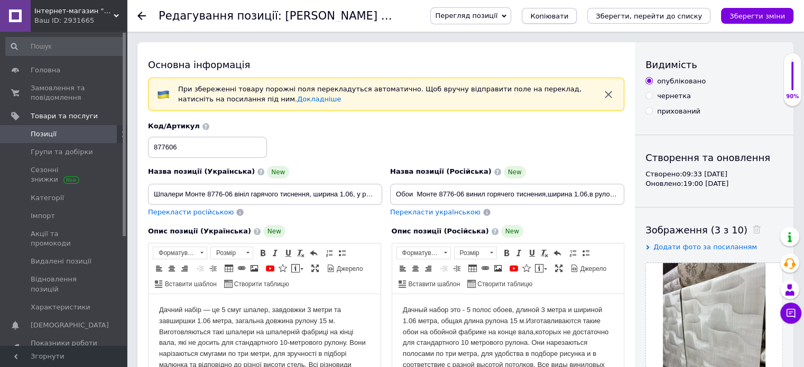
click at [568, 16] on span "Копіювати" at bounding box center [549, 16] width 38 height 8
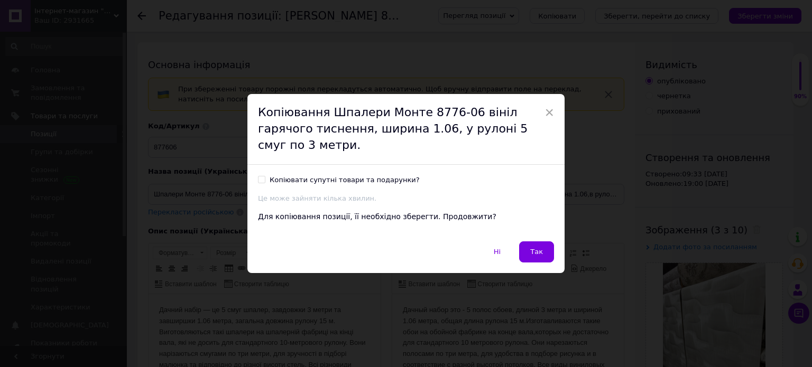
drag, startPoint x: 259, startPoint y: 170, endPoint x: 269, endPoint y: 179, distance: 13.4
click at [260, 176] on input "Копіювати супутні товари та подарунки?" at bounding box center [261, 179] width 7 height 7
checkbox input "true"
click at [545, 244] on button "Так" at bounding box center [536, 251] width 35 height 21
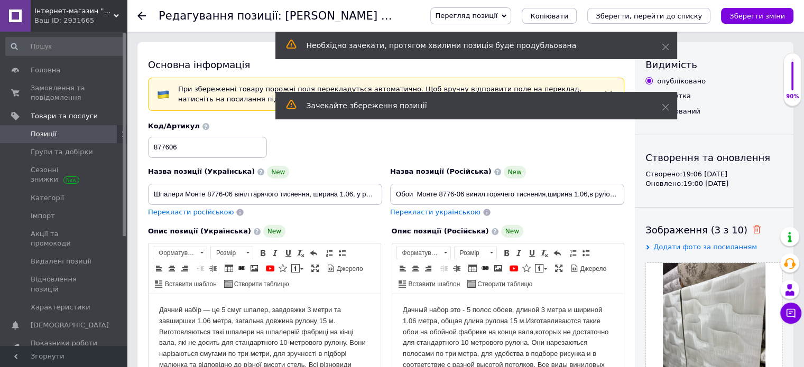
click at [752, 228] on icon at bounding box center [756, 230] width 8 height 8
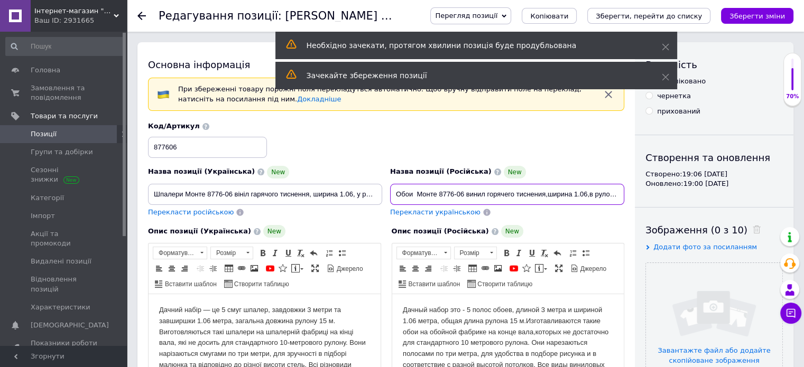
click at [463, 192] on input "Обои Монте 8776-06 винил горячего тиснения,ширина 1.06,в рулоне 5 полос по 3 ме…" at bounding box center [507, 194] width 234 height 21
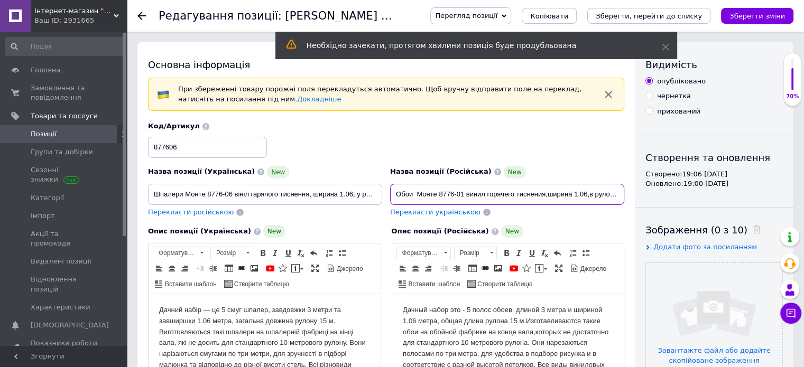
type input "Обои Монте 8776-01 винил горячего тиснения,ширина 1.06,в рулоне 5 полос по 3 ме…"
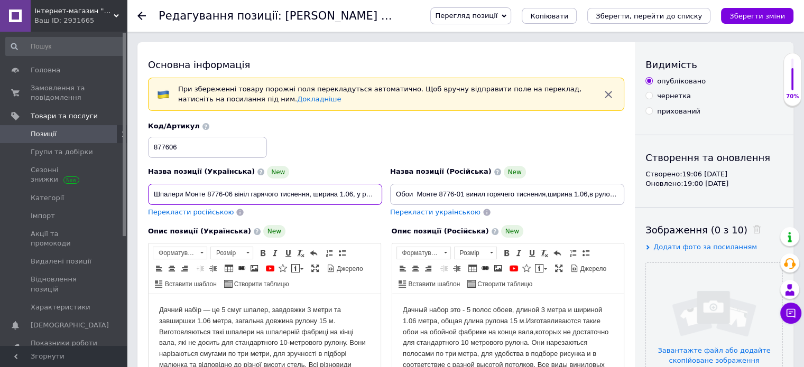
click at [232, 194] on input "Шпалери Монте 8776-06 вініл гарячого тиснення, ширина 1.06, у рулоні 5 смуг по …" at bounding box center [265, 194] width 234 height 21
click at [231, 195] on input "Шпалери Монте 8776-06 вініл гарячого тиснення, ширина 1.06, у рулоні 5 смуг по …" at bounding box center [265, 194] width 234 height 21
type input "Шпалери Монте 8776-01 вініл гарячого тиснення, ширина 1.06, у рулоні 5 смуг по …"
click at [185, 147] on input "877606" at bounding box center [207, 147] width 119 height 21
type input "877601"
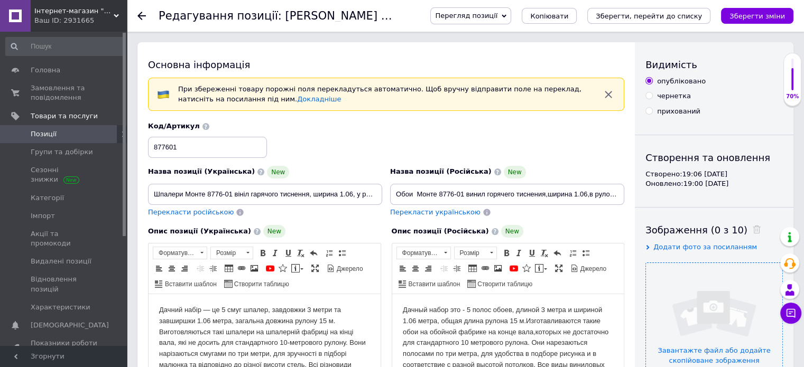
click at [682, 290] on input "file" at bounding box center [714, 331] width 136 height 136
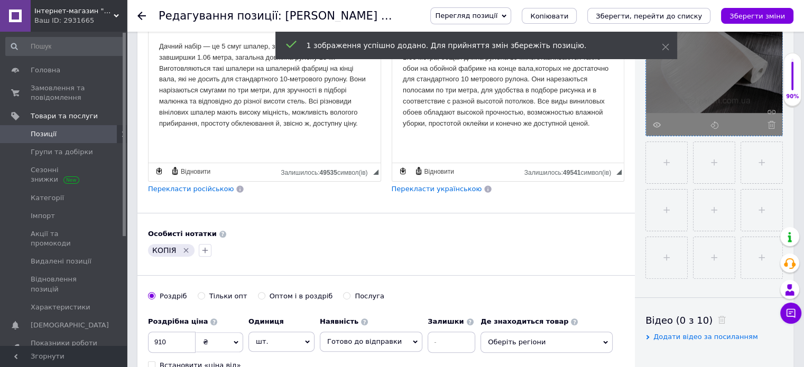
scroll to position [264, 0]
click at [665, 162] on input "file" at bounding box center [666, 162] width 41 height 41
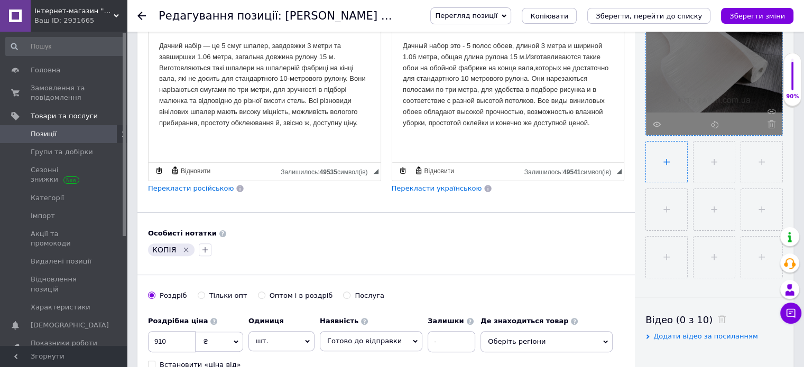
type input "C:\fakepath\0201718001740668014.jpg"
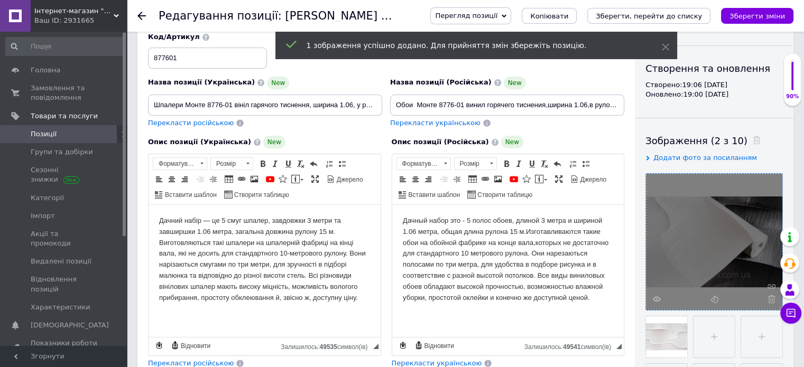
scroll to position [53, 0]
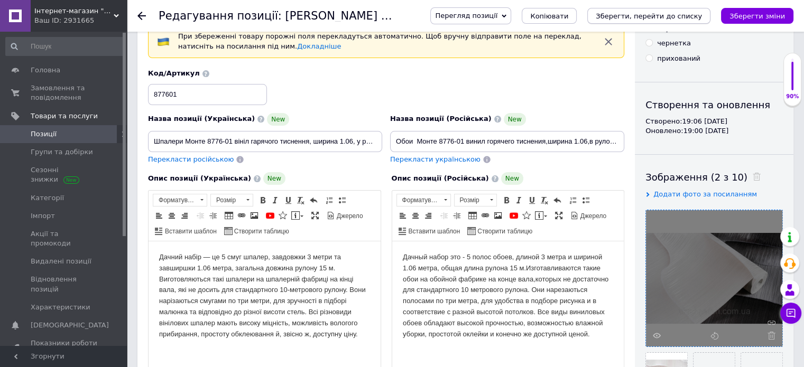
click at [632, 15] on icon "Зберегти, перейти до списку" at bounding box center [648, 16] width 106 height 8
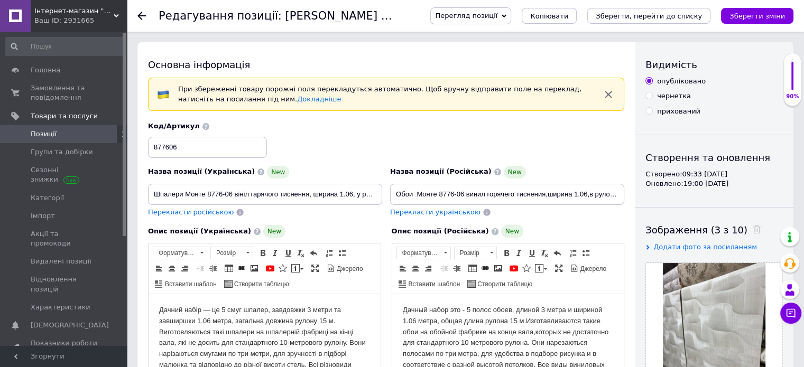
click at [36, 135] on span "Позиції" at bounding box center [44, 134] width 26 height 10
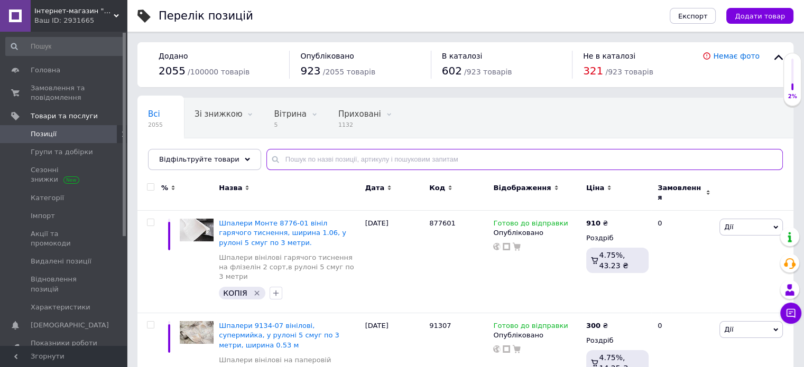
click at [309, 154] on input "text" at bounding box center [524, 159] width 516 height 21
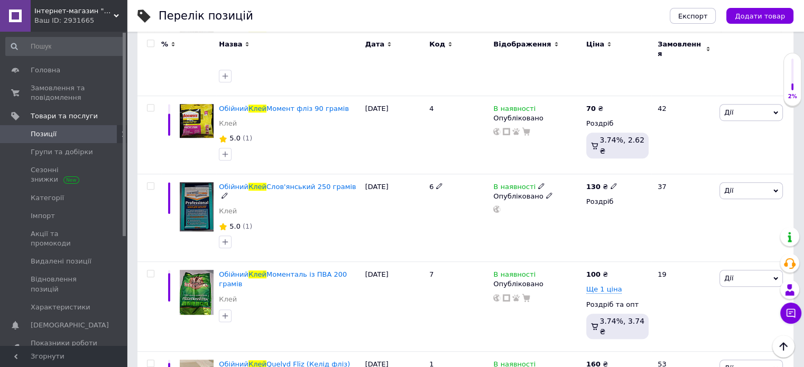
scroll to position [623, 0]
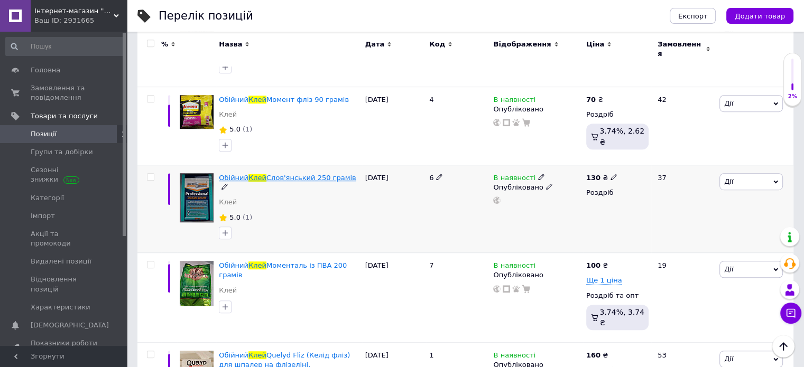
type input "клей"
click at [323, 174] on span "Слов'янський 250 грамів" at bounding box center [311, 178] width 90 height 8
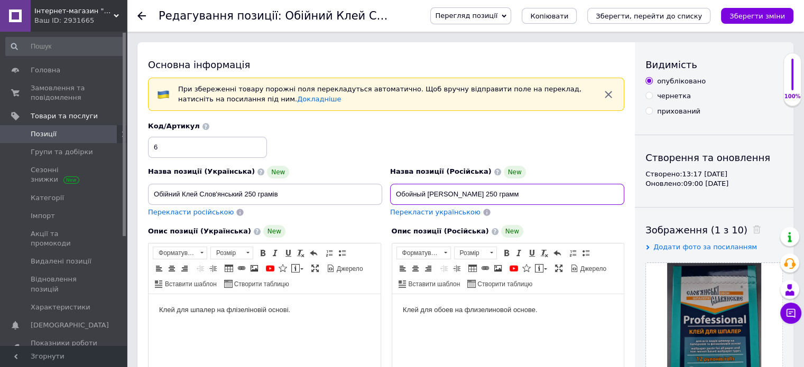
click at [495, 194] on input "Обойный [PERSON_NAME] 250 грамм" at bounding box center [507, 194] width 234 height 21
type input "Обойный [PERSON_NAME] 250 грамм"
click at [566, 14] on span "Копіювати" at bounding box center [549, 16] width 38 height 8
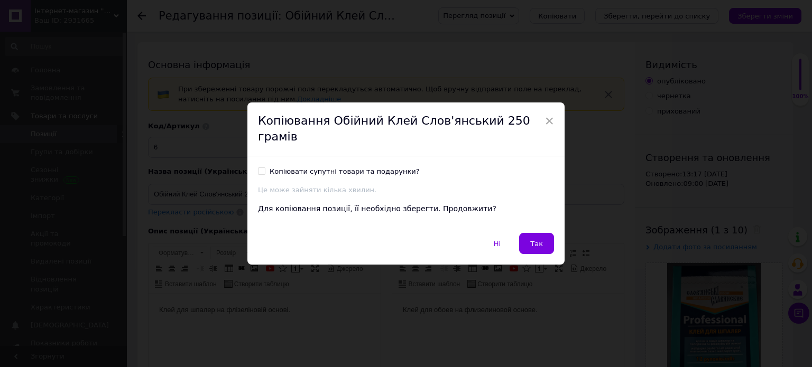
click at [260, 167] on input "Копіювати супутні товари та подарунки?" at bounding box center [261, 170] width 7 height 7
checkbox input "true"
click at [527, 239] on button "Так" at bounding box center [536, 243] width 35 height 21
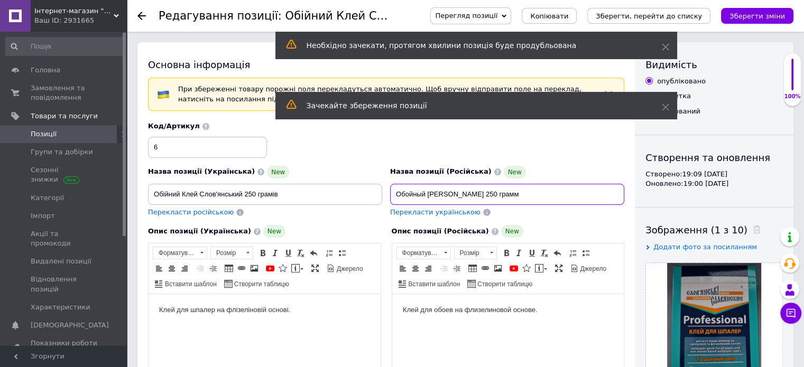
click at [495, 193] on input "Обойный [PERSON_NAME] 250 грамм" at bounding box center [507, 194] width 234 height 21
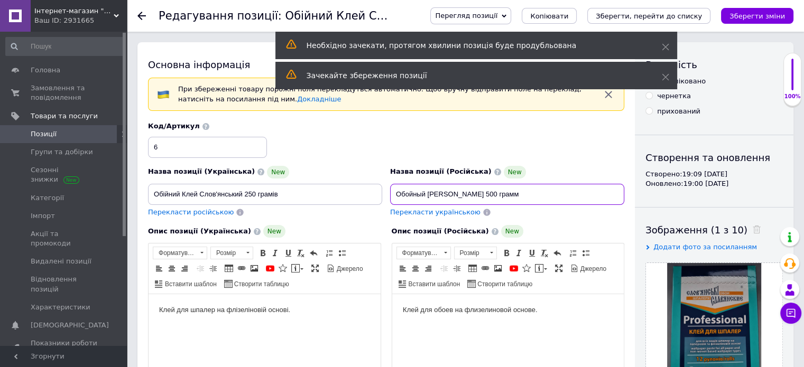
type input "Обойный [PERSON_NAME] 500 грамм"
click at [254, 193] on input "Обійний Клей Слов'янський 250 грамів" at bounding box center [265, 194] width 234 height 21
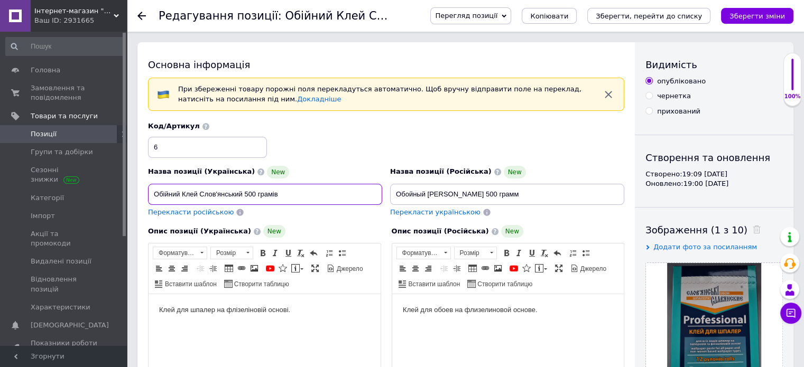
type input "Обійний Клей Слов'янський 500 грамів"
click at [158, 147] on input "6" at bounding box center [207, 147] width 119 height 21
type input "61"
click at [752, 227] on use at bounding box center [756, 230] width 8 height 8
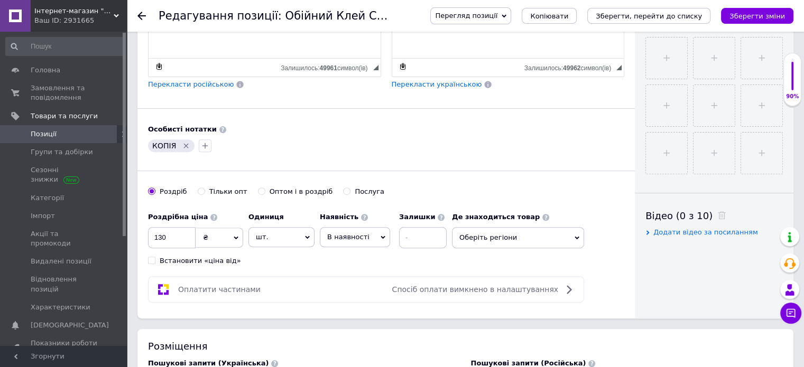
scroll to position [370, 0]
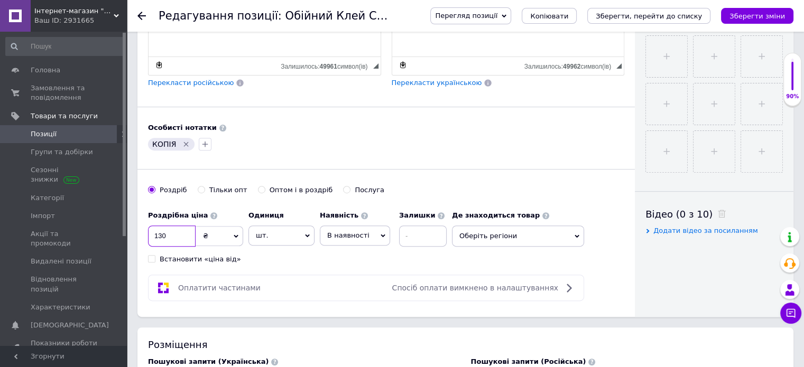
drag, startPoint x: 175, startPoint y: 239, endPoint x: 169, endPoint y: 240, distance: 5.8
click at [175, 239] on input "130" at bounding box center [172, 236] width 48 height 21
type input "1"
type input "200"
click at [358, 237] on span "В наявності" at bounding box center [348, 235] width 42 height 8
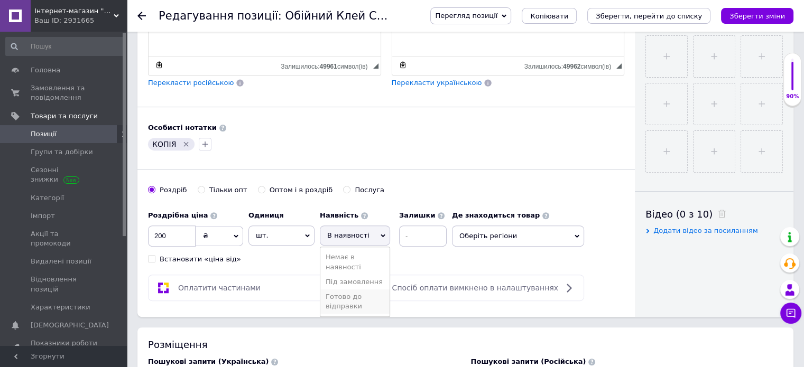
click at [351, 298] on li "Готово до відправки" at bounding box center [354, 302] width 69 height 24
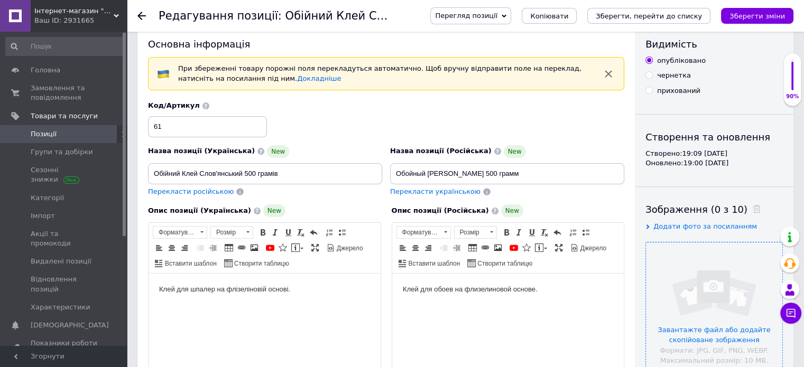
scroll to position [53, 0]
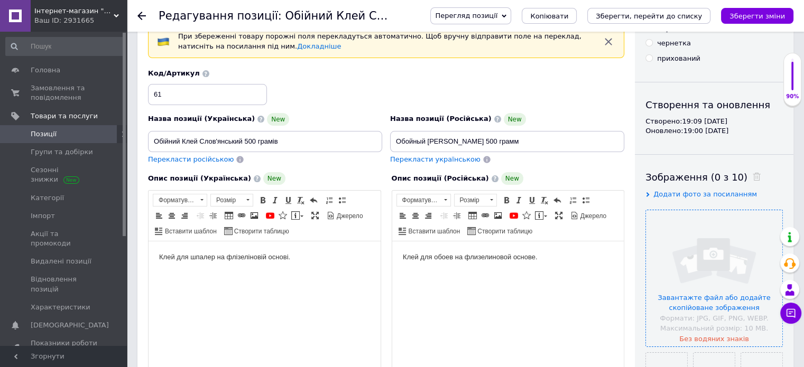
click at [713, 262] on input "file" at bounding box center [714, 278] width 136 height 136
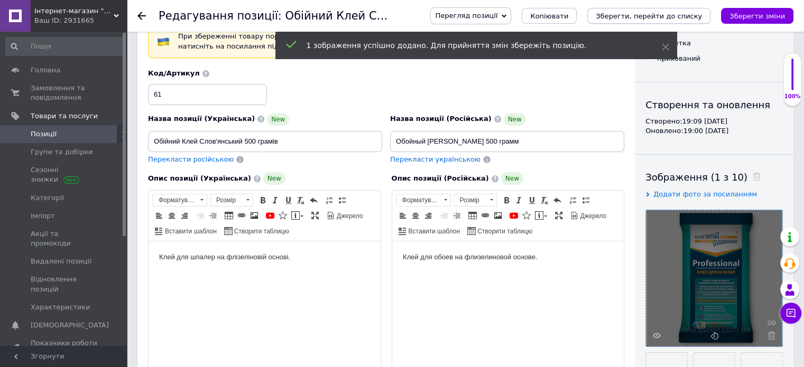
click at [636, 18] on icon "Зберегти, перейти до списку" at bounding box center [648, 16] width 106 height 8
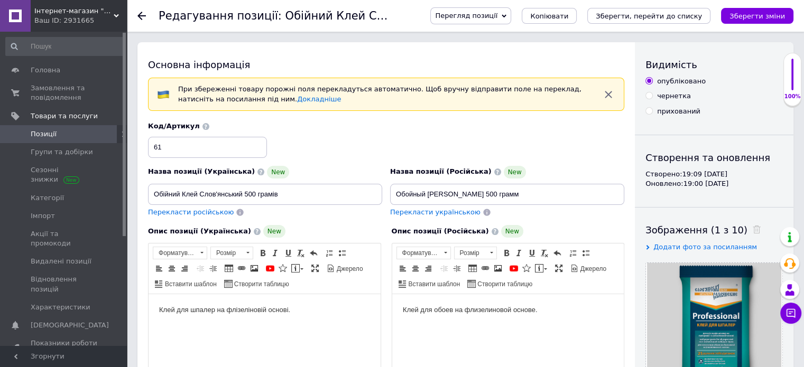
click at [44, 132] on span "Позиції" at bounding box center [44, 134] width 26 height 10
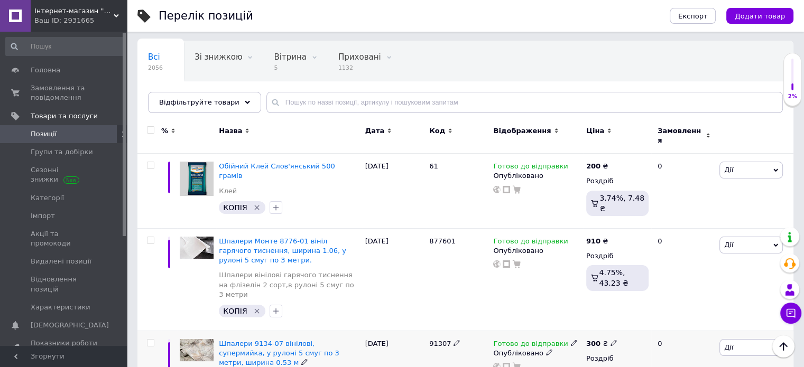
scroll to position [53, 0]
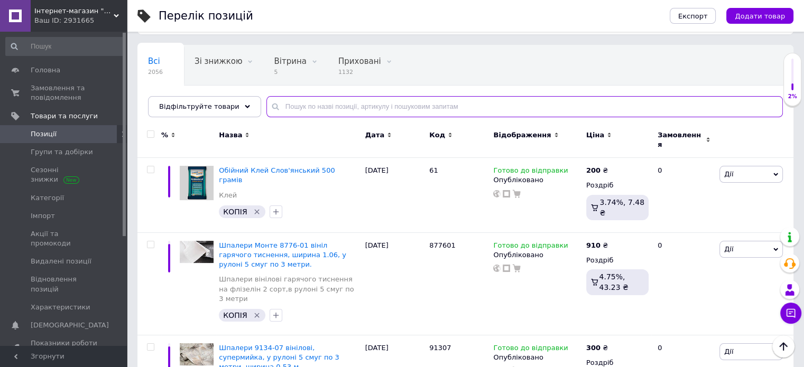
click at [330, 99] on input "text" at bounding box center [524, 106] width 516 height 21
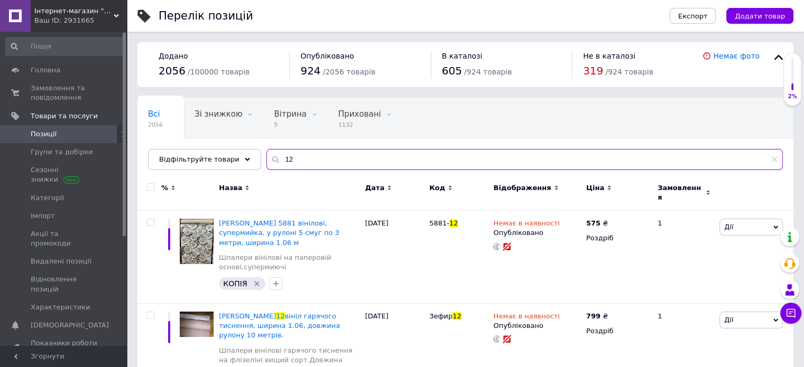
type input "1"
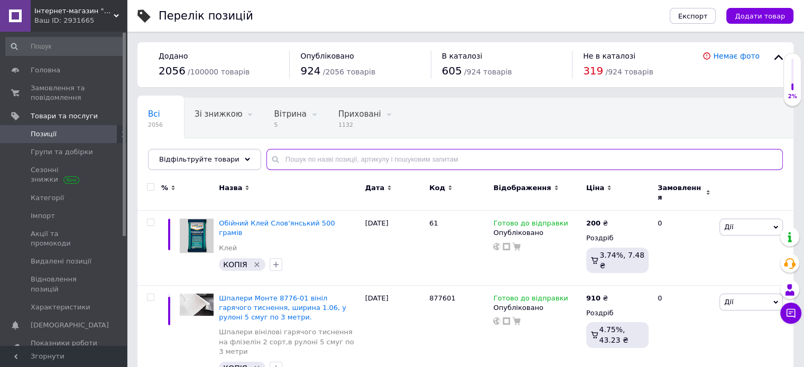
click at [329, 163] on input "text" at bounding box center [524, 159] width 516 height 21
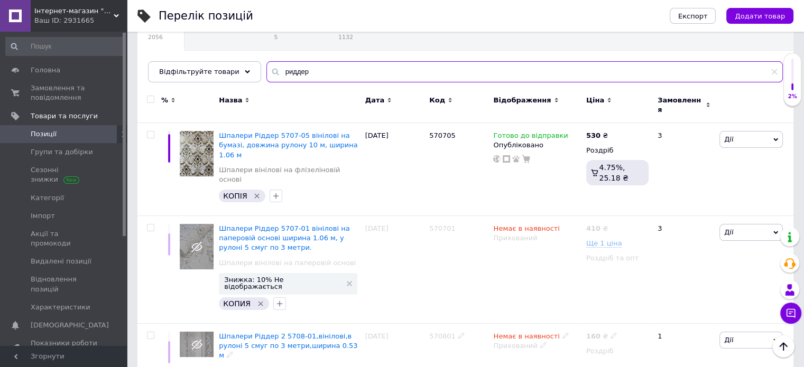
scroll to position [86, 0]
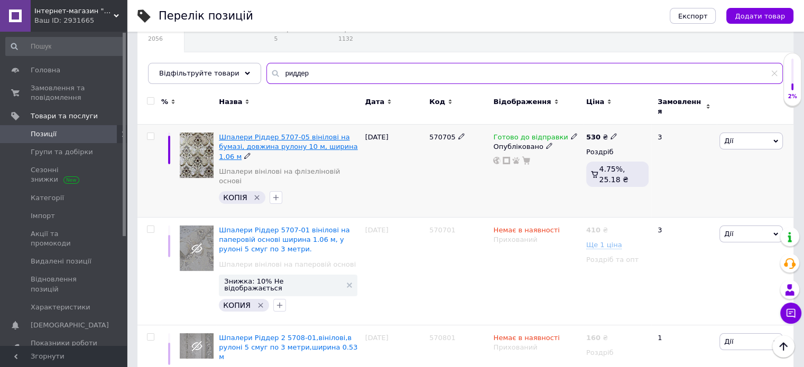
type input "риддер"
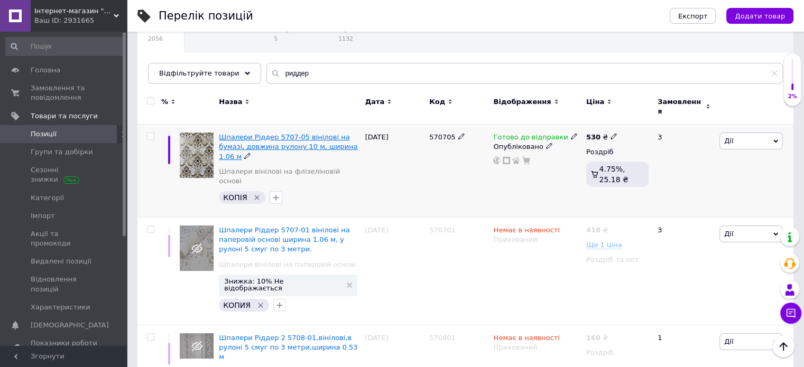
click at [321, 138] on span "Шпалери Ріддер 5707-05 вінілові на бумазі, довжина рулону 10 м, ширина 1.06 м" at bounding box center [288, 146] width 138 height 27
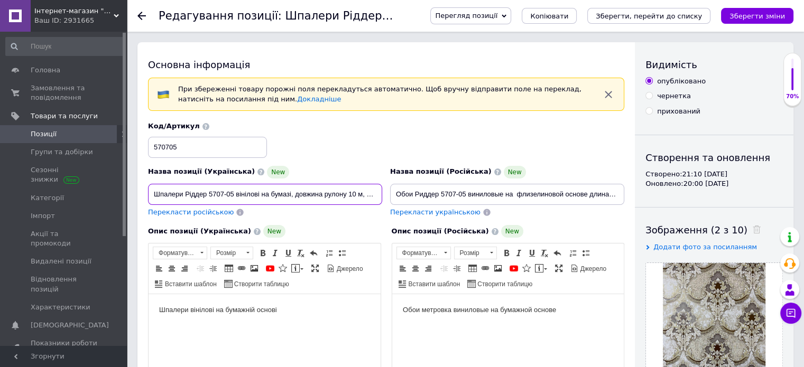
click at [292, 197] on input "Шпалери Ріддер 5707-05 вінілові на бумазі, довжина рулону 10 м, ширина 1.06 м" at bounding box center [265, 194] width 234 height 21
type input "Шпалери Ріддер 5707-05 вінілові на флізеліні, довжина рулону 10 м, ширина 1.06 м"
click at [645, 14] on icon "Зберегти, перейти до списку" at bounding box center [648, 16] width 106 height 8
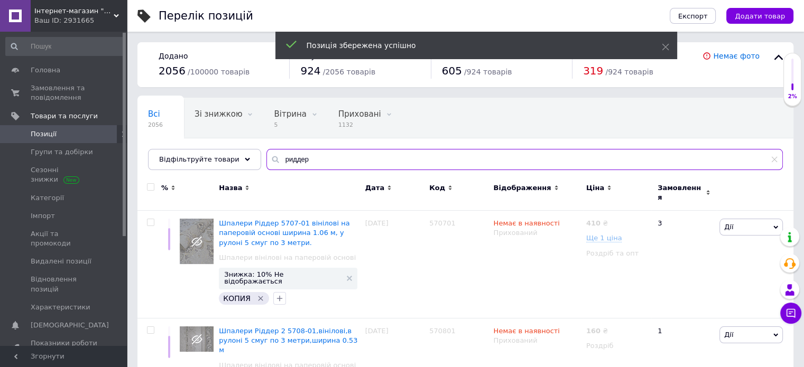
click at [354, 157] on input "риддер" at bounding box center [524, 159] width 516 height 21
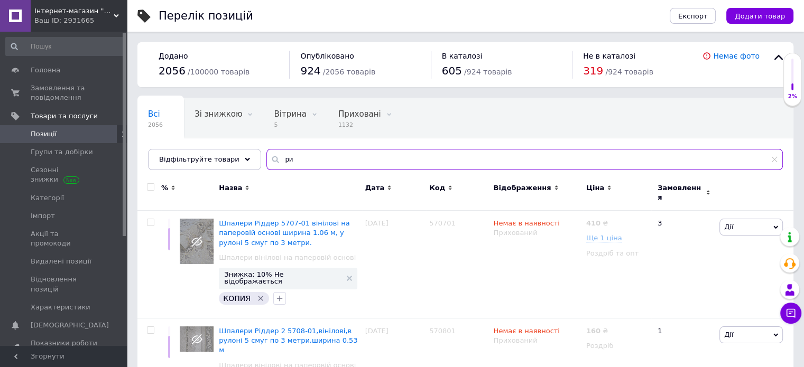
type input "р"
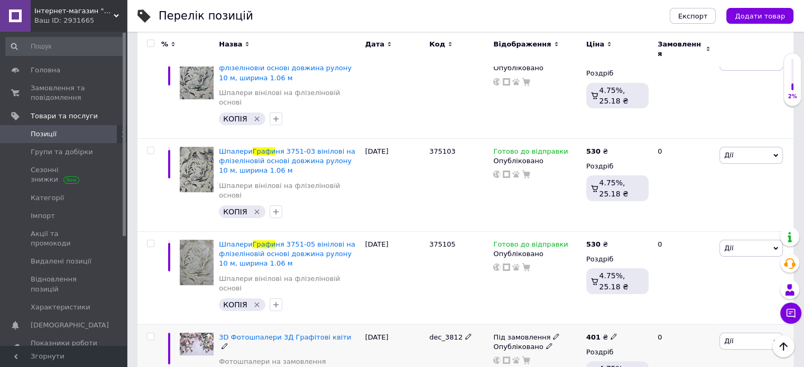
scroll to position [106, 0]
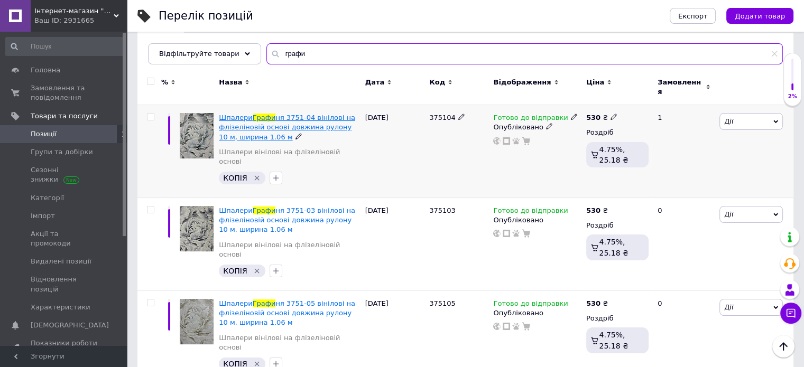
type input "графи"
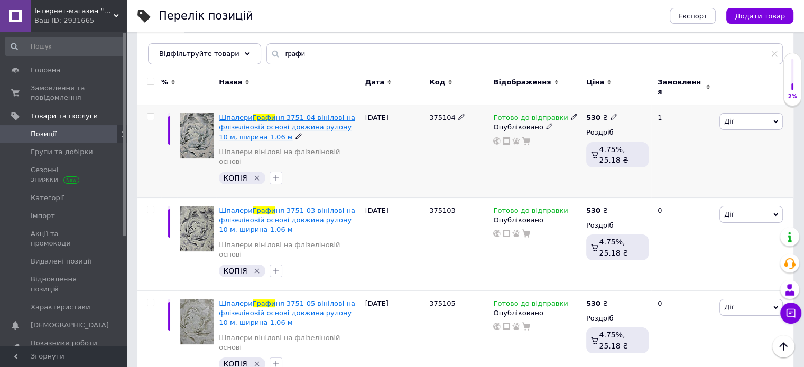
click at [310, 124] on span "ня 3751-04 вінілові на флізеліновій основі довжина рулону 10 м, ширина 1.06 м" at bounding box center [287, 127] width 136 height 27
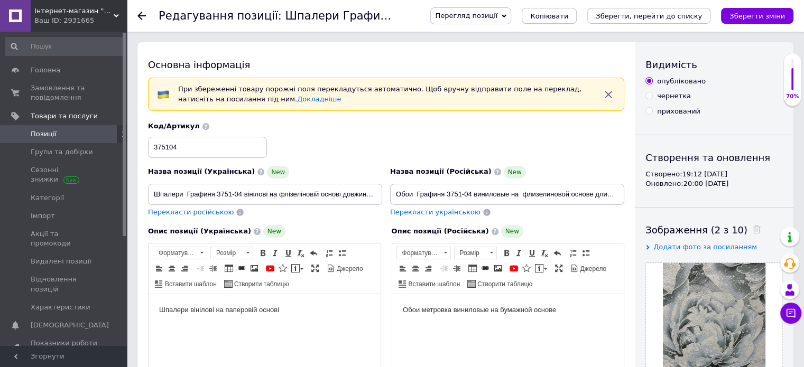
click at [568, 17] on span "Копіювати" at bounding box center [549, 16] width 38 height 8
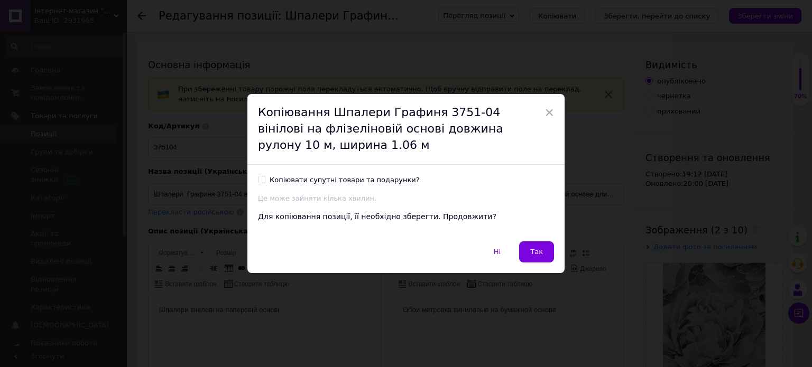
click at [262, 181] on input "Копіювати супутні товари та подарунки?" at bounding box center [261, 179] width 7 height 7
checkbox input "true"
click at [536, 251] on span "Так" at bounding box center [536, 252] width 13 height 8
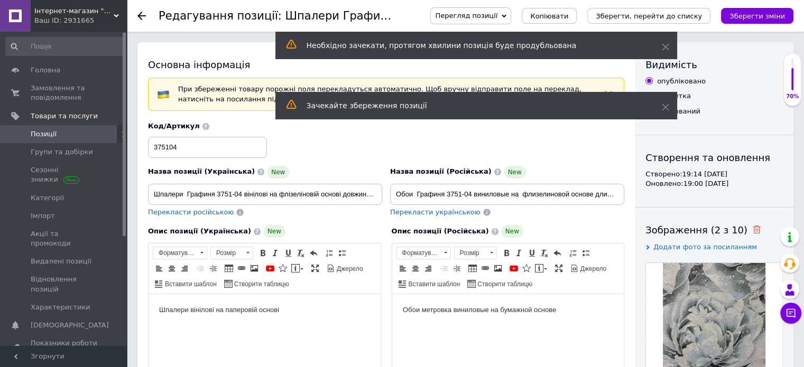
click at [752, 226] on icon at bounding box center [756, 230] width 8 height 8
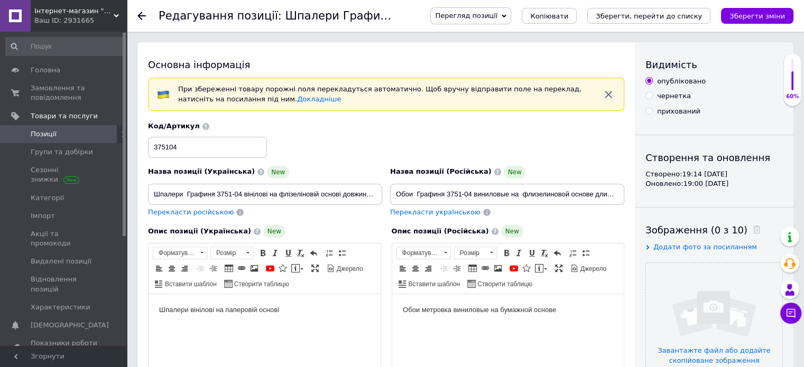
drag, startPoint x: 145, startPoint y: 194, endPoint x: 156, endPoint y: 193, distance: 11.7
click at [156, 193] on div "Назва позиції (Українська) New Шпалери Графиня 3751-04 вінілові на флізеліновій…" at bounding box center [265, 192] width 242 height 60
drag, startPoint x: 152, startPoint y: 192, endPoint x: 382, endPoint y: 199, distance: 230.5
click at [381, 199] on input "Шпалери Графиня 3751-04 вінілові на флізеліновій основі довжина рулону 10 м, ши…" at bounding box center [265, 194] width 234 height 21
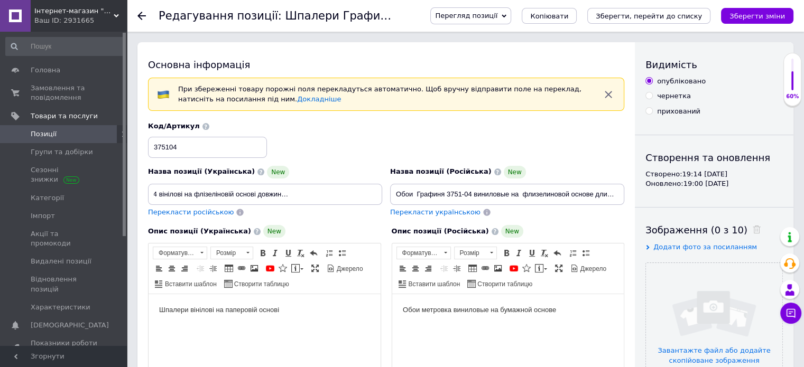
scroll to position [0, 0]
click at [80, 136] on span "Позиції" at bounding box center [64, 134] width 67 height 10
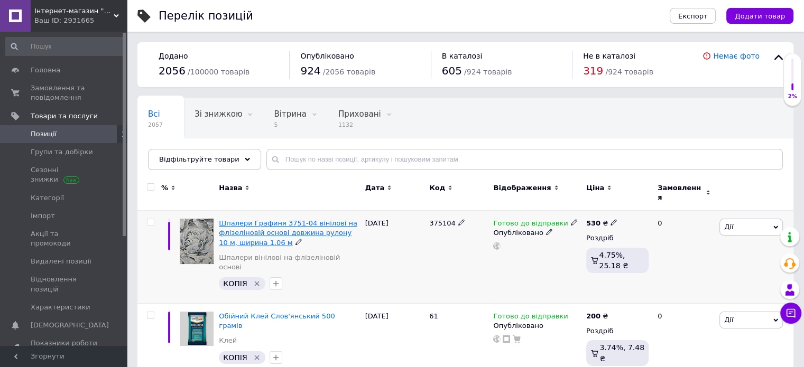
click at [285, 221] on span "Шпалери Графиня 3751-04 вінілові на флізеліновій основі довжина рулону 10 м, ши…" at bounding box center [288, 232] width 138 height 27
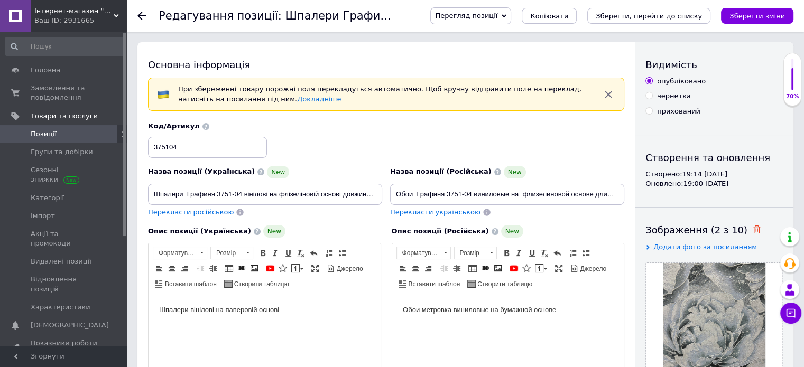
click at [752, 229] on icon at bounding box center [756, 230] width 8 height 8
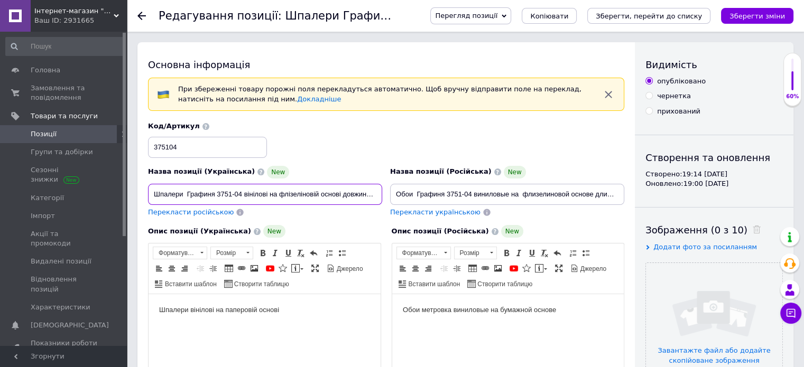
scroll to position [0, 85]
drag, startPoint x: 151, startPoint y: 194, endPoint x: 435, endPoint y: 204, distance: 284.4
click at [444, 204] on div "Назва позиції (Українська) New Шпалери Графиня 3751-04 вінілові на флізеліновій…" at bounding box center [386, 170] width 484 height 104
paste input "Шпалери 1278-04 вінілові на флізеліновій основі,довжина 10 м,ширина 1.06 м"
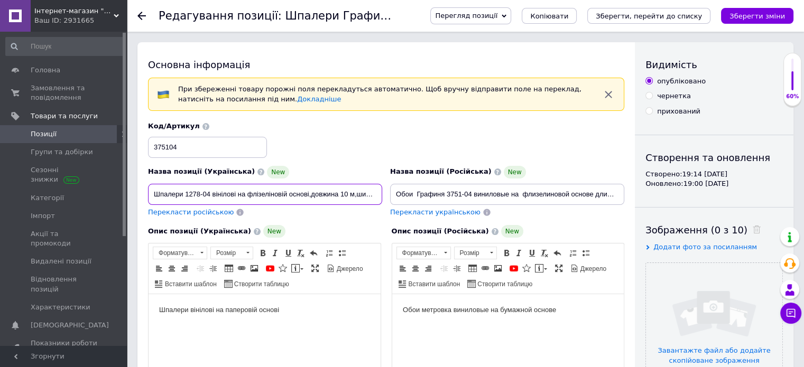
scroll to position [0, 27]
type input "Шпалери 1278-04 вінілові на флізеліновій основі,довжина 10 м,ширина 1.06 м"
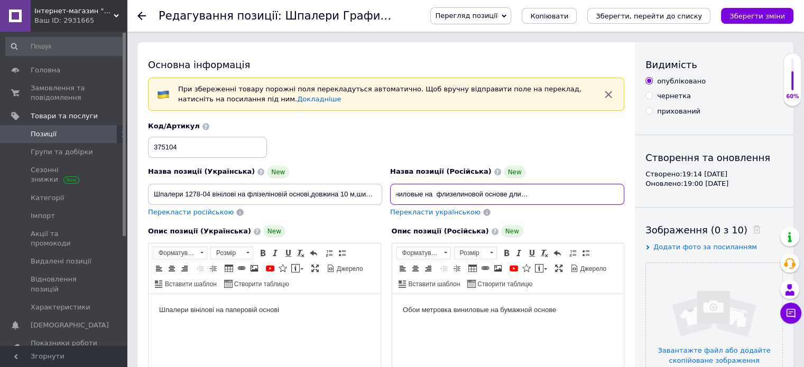
drag, startPoint x: 532, startPoint y: 198, endPoint x: 642, endPoint y: 211, distance: 111.7
click at [642, 211] on div "Основна інформація При збереженні товару порожні поля перекладуться автоматично…" at bounding box center [465, 364] width 656 height 645
click at [499, 197] on input "Обои Графиня 3751-04 виниловые на флизелиновой основе длина рулона 10 м,ширина …" at bounding box center [507, 194] width 234 height 21
drag, startPoint x: 447, startPoint y: 198, endPoint x: 376, endPoint y: 202, distance: 71.4
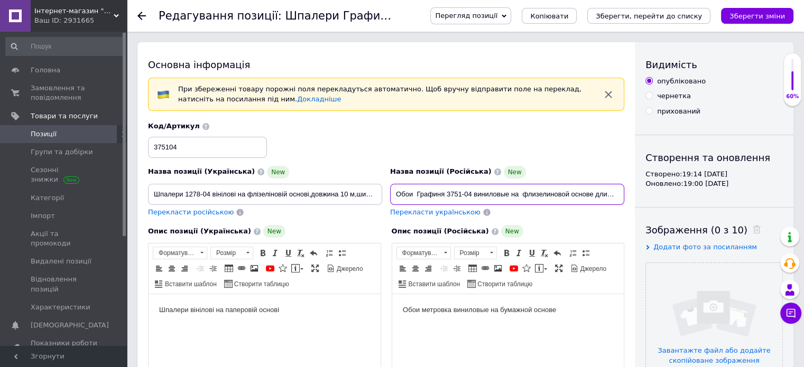
click at [359, 204] on div "Назва позиції (Українська) [GEOGRAPHIC_DATA] 1278-04 вінілові на флізеліновій о…" at bounding box center [386, 170] width 484 height 104
drag, startPoint x: 437, startPoint y: 192, endPoint x: 455, endPoint y: 198, distance: 19.2
click at [437, 192] on input "Обои Графиня 3751-04 виниловые на флизелиновой основе длина рулона 10 м,ширина …" at bounding box center [507, 194] width 234 height 21
click at [471, 194] on input "Обои Графиня 3751-04 виниловые на флизелиновой основе длина рулона 10 м,ширина …" at bounding box center [507, 194] width 234 height 21
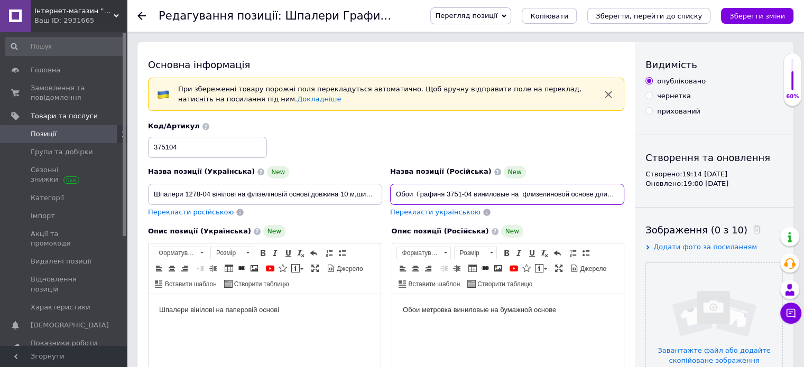
click at [471, 194] on input "Обои Графиня 3751-04 виниловые на флизелиновой основе длина рулона 10 м,ширина …" at bounding box center [507, 194] width 234 height 21
click at [412, 194] on input "Обои Графиня 3751-04 виниловые на флизелиновой основе длина рулона 10 м,ширина …" at bounding box center [507, 194] width 234 height 21
drag, startPoint x: 473, startPoint y: 191, endPoint x: 416, endPoint y: 200, distance: 57.2
click at [416, 200] on input "Обои Графиня 3751-04 виниловые на флизелиновой основе длина рулона 10 м,ширина …" at bounding box center [507, 194] width 234 height 21
type input "Обои 1278-04 виниловые на флизелиновой основе длина рулона 10 м,ширина 1.06 м"
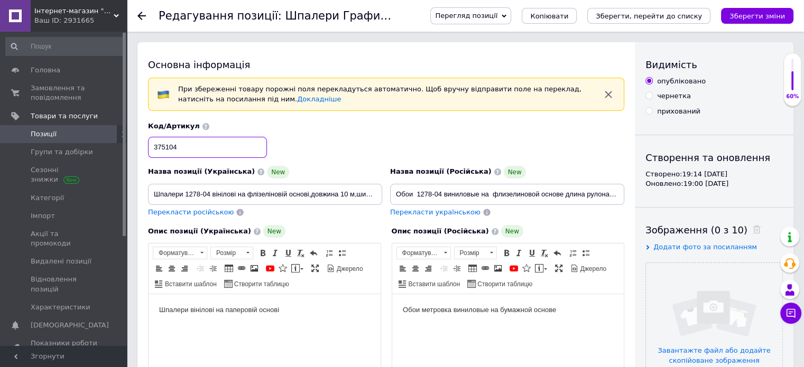
click at [193, 151] on input "375104" at bounding box center [207, 147] width 119 height 21
type input "3"
type input "127804"
click at [258, 314] on body "Шпалери вінілові на паперовій основі" at bounding box center [264, 310] width 211 height 11
click at [532, 313] on body "Обои метровка виниловые на бумажной основе" at bounding box center [507, 310] width 211 height 11
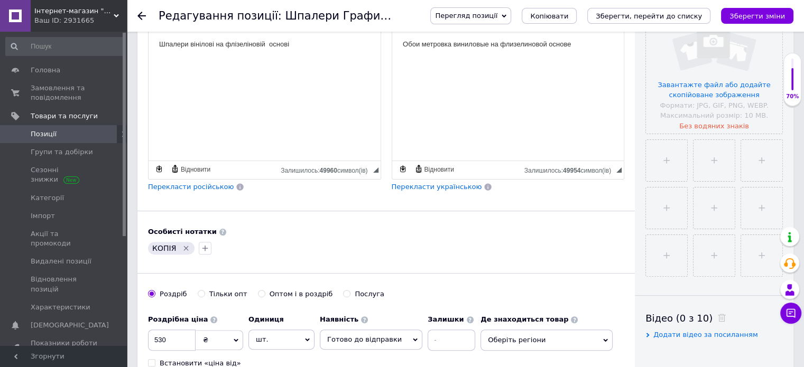
scroll to position [264, 0]
click at [175, 343] on input "530" at bounding box center [172, 341] width 48 height 21
type input "500"
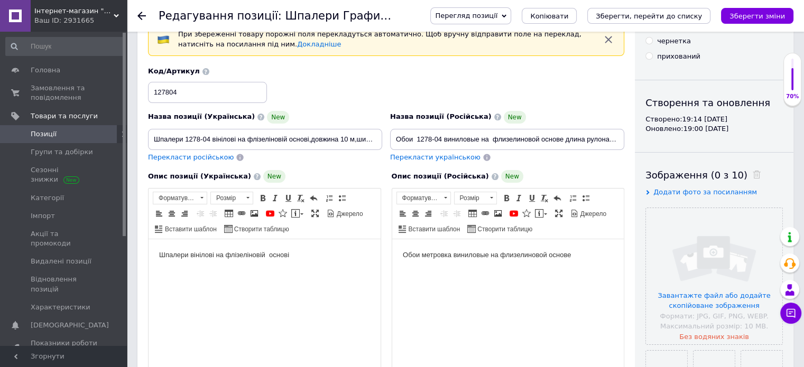
scroll to position [53, 0]
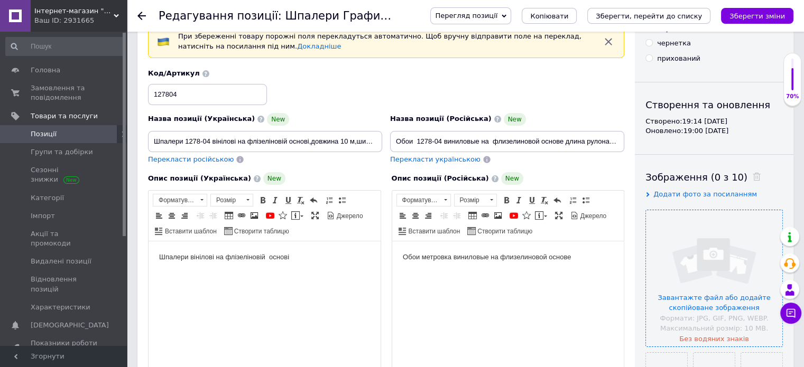
click at [716, 267] on input "file" at bounding box center [714, 278] width 136 height 136
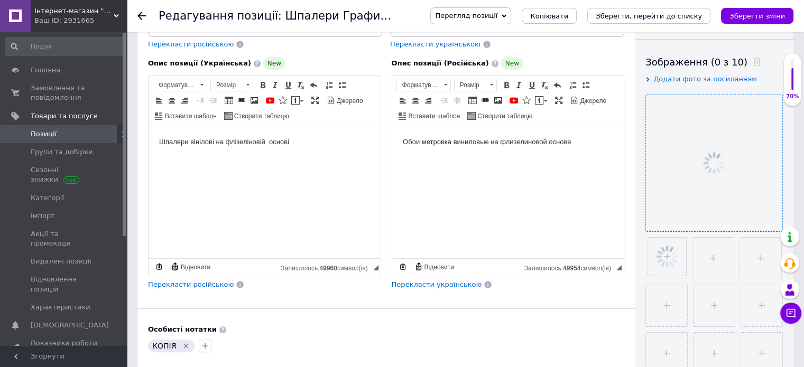
scroll to position [211, 0]
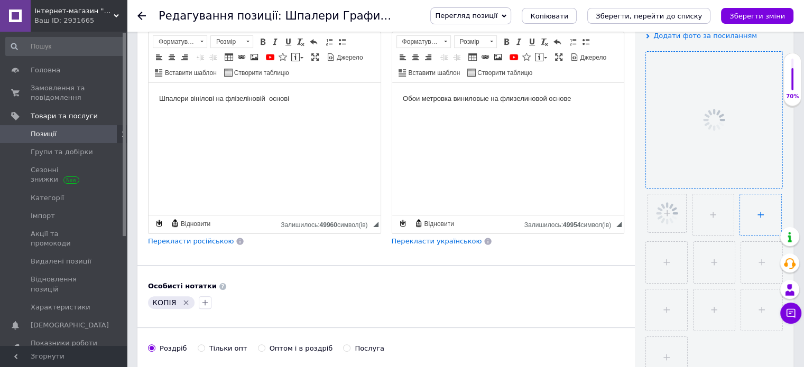
click at [709, 213] on ul at bounding box center [711, 284] width 143 height 190
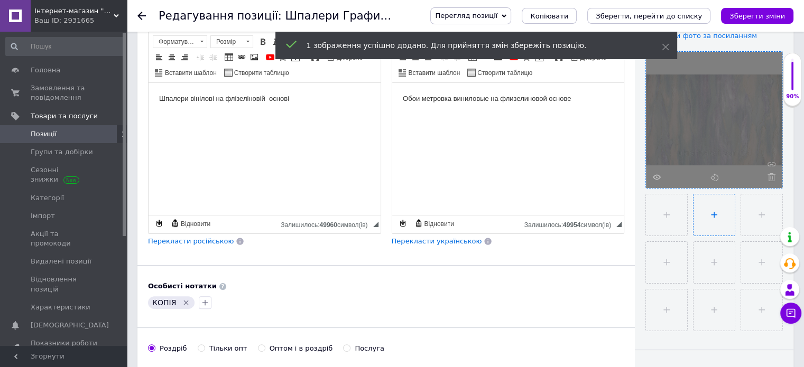
click at [717, 217] on input "file" at bounding box center [713, 214] width 41 height 41
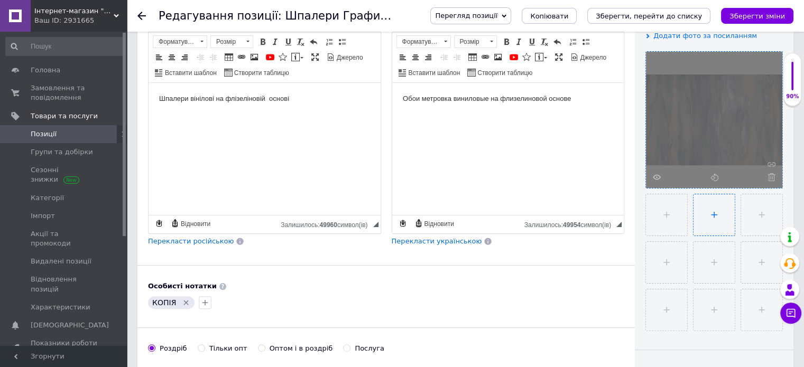
type input "C:\fakepath\0334757001757511914.jpg"
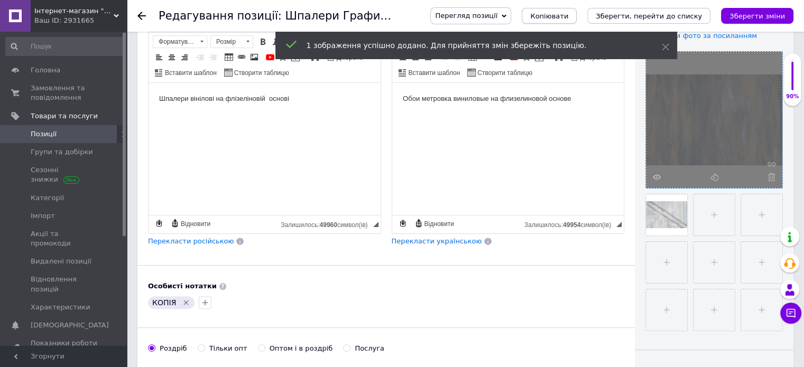
click at [568, 20] on span "Копіювати" at bounding box center [549, 16] width 38 height 8
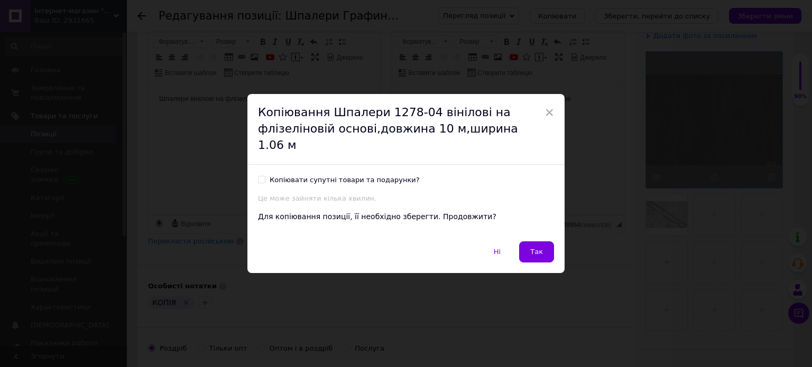
drag, startPoint x: 259, startPoint y: 171, endPoint x: 269, endPoint y: 173, distance: 10.2
click at [260, 176] on input "Копіювати супутні товари та подарунки?" at bounding box center [261, 179] width 7 height 7
checkbox input "true"
click at [543, 243] on button "Так" at bounding box center [536, 251] width 35 height 21
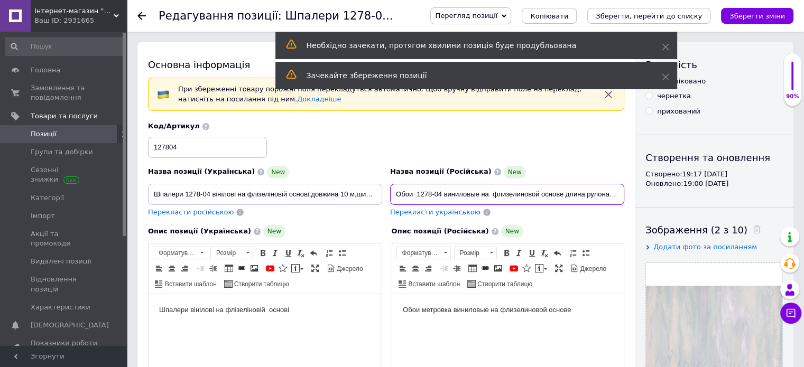
click at [431, 196] on input "Обои 1278-04 виниловые на флизелиновой основе длина рулона 10 м,ширина 1.06 м" at bounding box center [507, 194] width 234 height 21
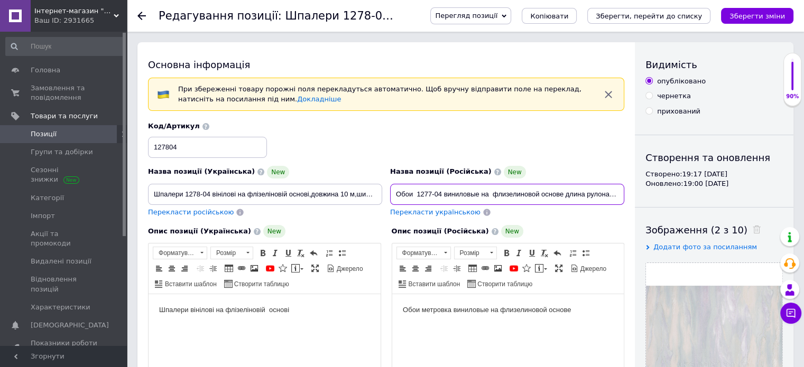
type input "Обои 1277-04 виниловые на флизелиновой основе длина рулона 10 м,ширина 1.06 м"
click at [200, 192] on input "Шпалери 1278-04 вінілові на флізеліновій основі,довжина 10 м,ширина 1.06 м" at bounding box center [265, 194] width 234 height 21
type input "Шпалери 1277-04 вінілові на флізеліновій основі,довжина 10 м,ширина 1.06 м"
click at [169, 152] on input "127804" at bounding box center [207, 147] width 119 height 21
type input "127704"
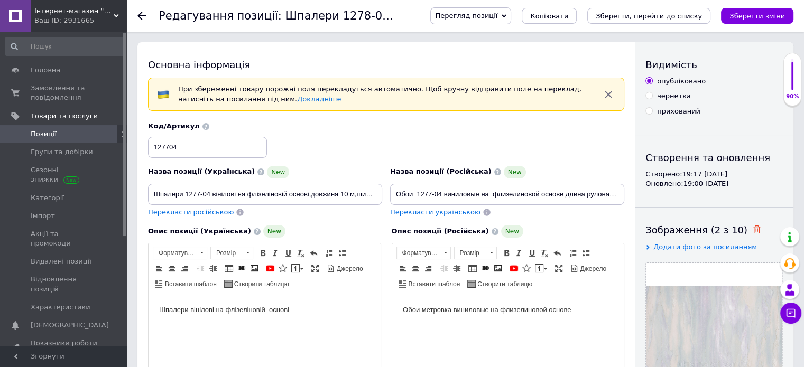
click at [752, 226] on icon at bounding box center [756, 230] width 8 height 8
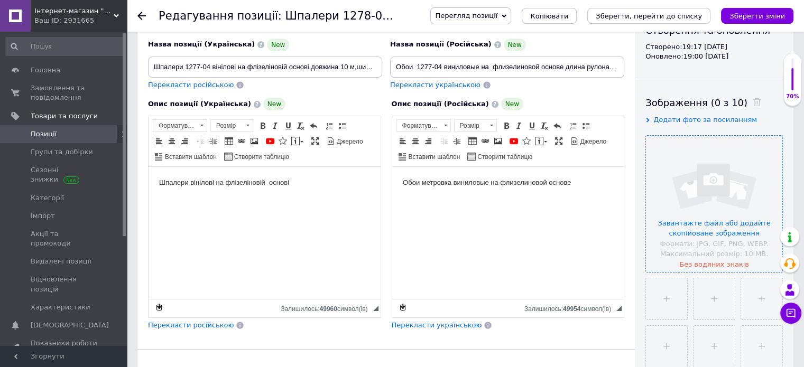
scroll to position [158, 0]
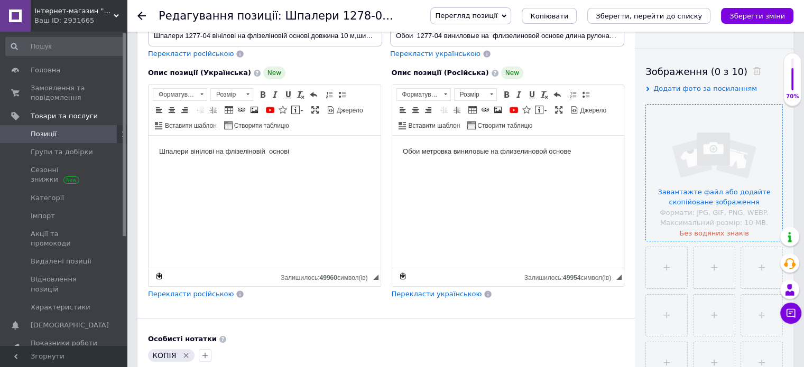
click at [703, 179] on input "file" at bounding box center [714, 173] width 136 height 136
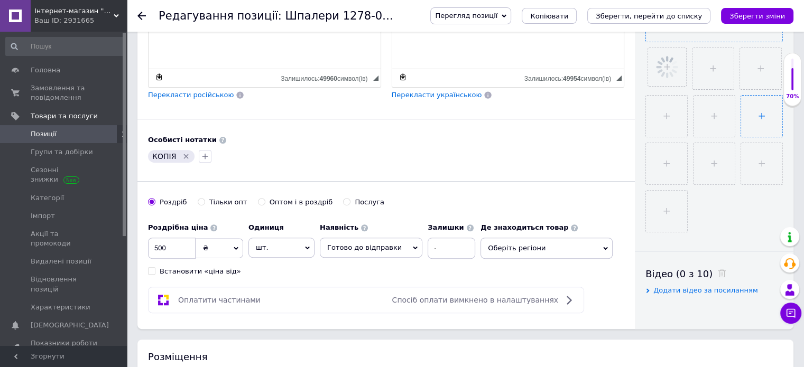
scroll to position [370, 0]
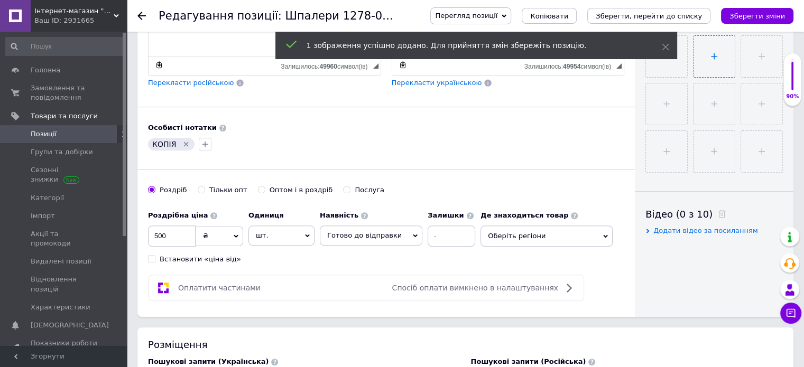
click at [704, 53] on input "file" at bounding box center [713, 56] width 41 height 41
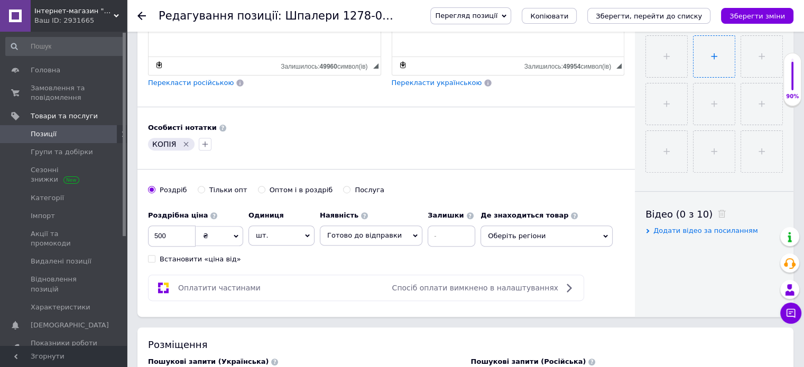
type input "C:\fakepath\0334757001757511914.jpg"
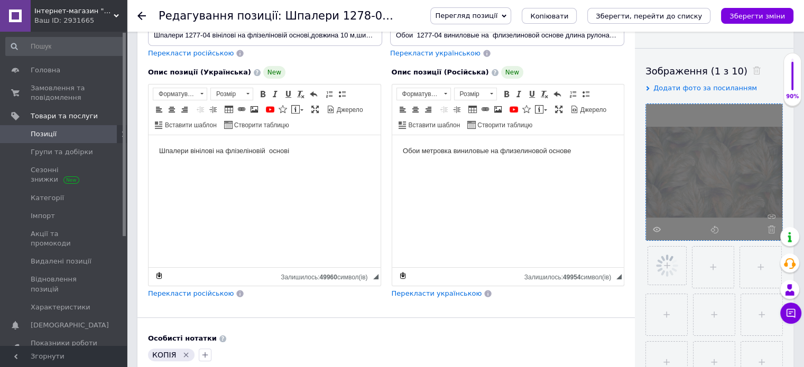
scroll to position [158, 0]
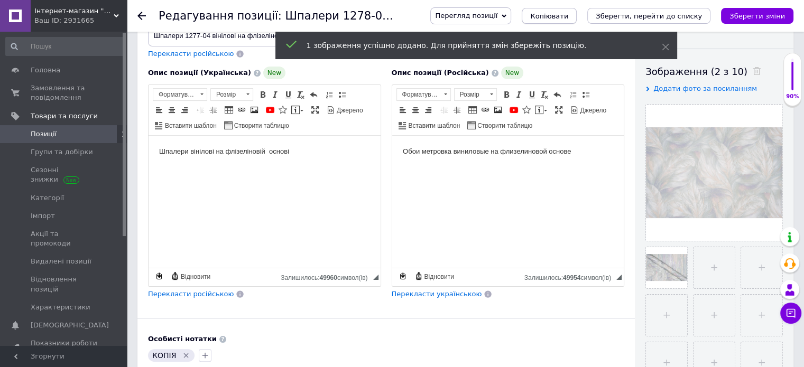
click at [567, 12] on span "Копіювати" at bounding box center [549, 16] width 38 height 8
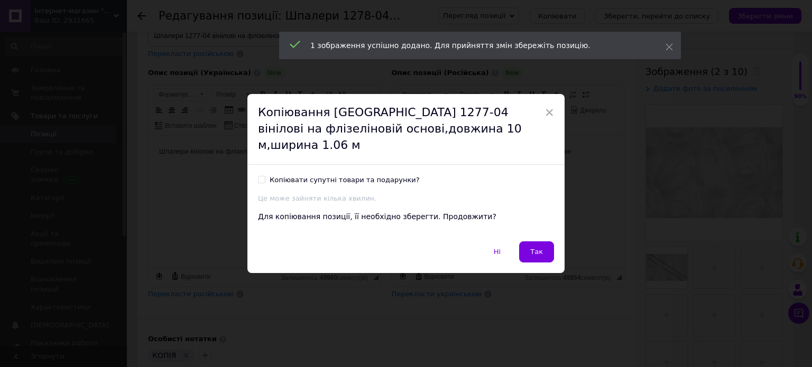
click at [258, 176] on input "Копіювати супутні товари та подарунки?" at bounding box center [261, 179] width 7 height 7
checkbox input "true"
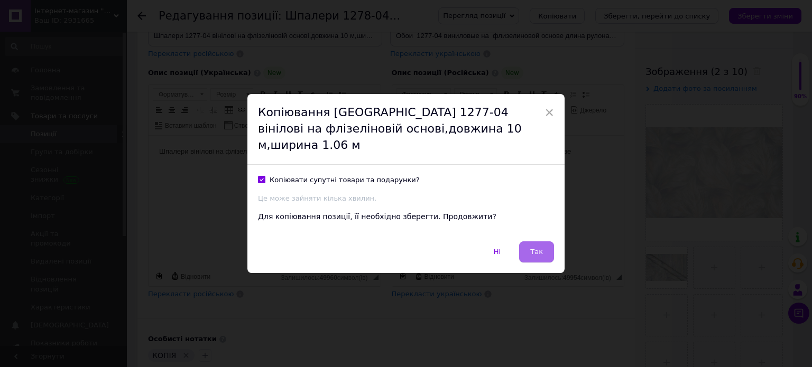
click at [530, 248] on span "Так" at bounding box center [536, 252] width 13 height 8
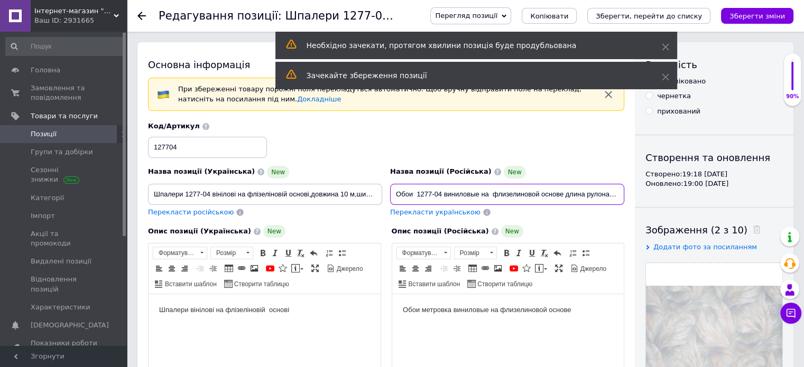
click at [440, 194] on input "Обои 1277-04 виниловые на флизелиновой основе длина рулона 10 м,ширина 1.06 м" at bounding box center [507, 194] width 234 height 21
type input "Обои 1277-10 виниловые на флизелиновой основе длина рулона 10 м,ширина 1.06 м"
click at [743, 228] on div "Зображення (2 з 10)" at bounding box center [713, 229] width 137 height 13
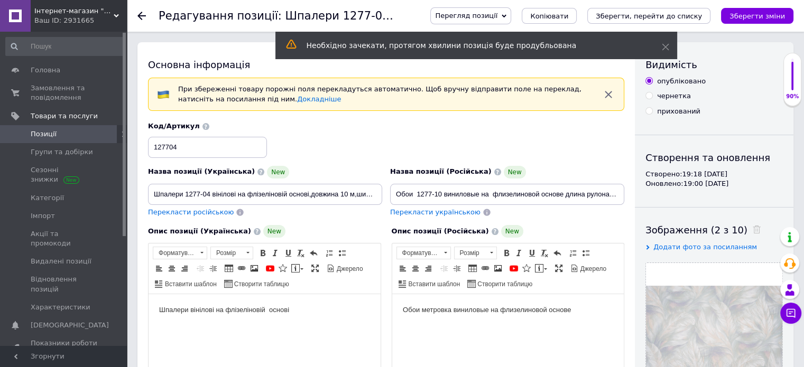
click at [747, 230] on span at bounding box center [753, 230] width 13 height 11
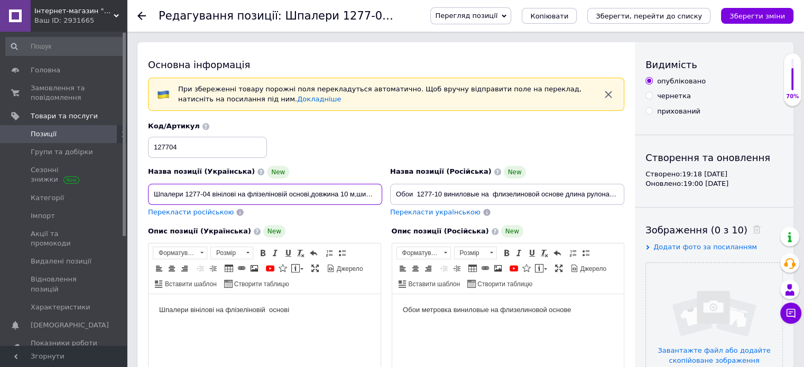
click at [211, 194] on input "Шпалери 1277-04 вінілові на флізеліновій основі,довжина 10 м,ширина 1.06 м" at bounding box center [265, 194] width 234 height 21
type input "Шпалери 1277-10 вінілові на флізеліновій основі,довжина 10 м,ширина 1.06 м"
click at [180, 150] on input "127704" at bounding box center [207, 147] width 119 height 21
type input "127710"
click at [646, 20] on icon "Зберегти, перейти до списку" at bounding box center [648, 16] width 106 height 8
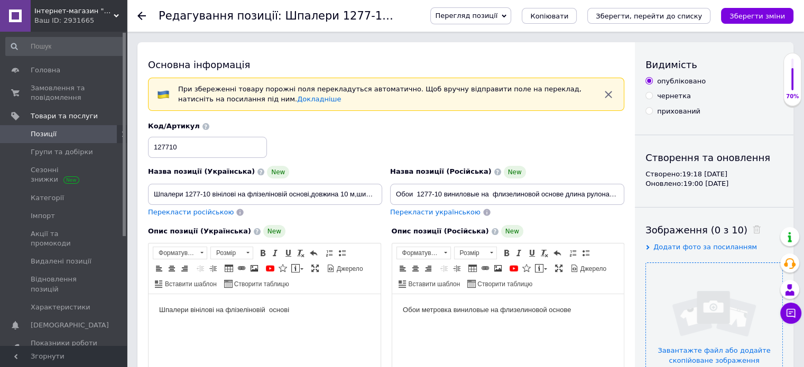
click at [708, 297] on input "file" at bounding box center [714, 331] width 136 height 136
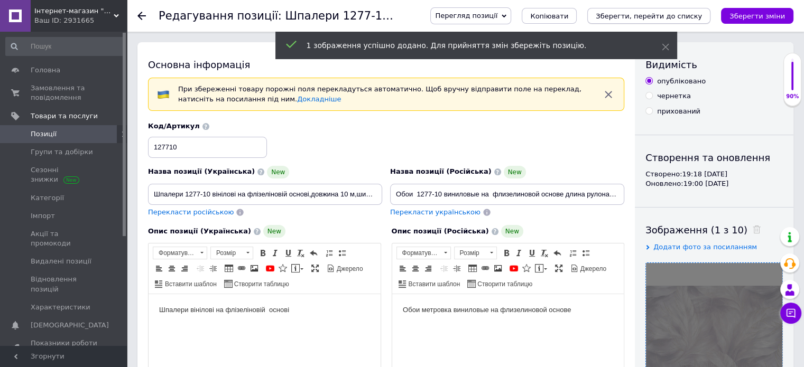
click at [641, 20] on icon "Зберегти, перейти до списку" at bounding box center [648, 16] width 106 height 8
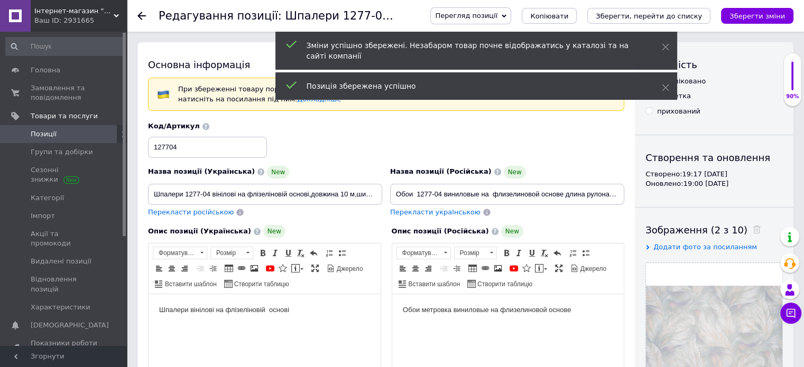
click at [61, 133] on span "Позиції" at bounding box center [64, 134] width 67 height 10
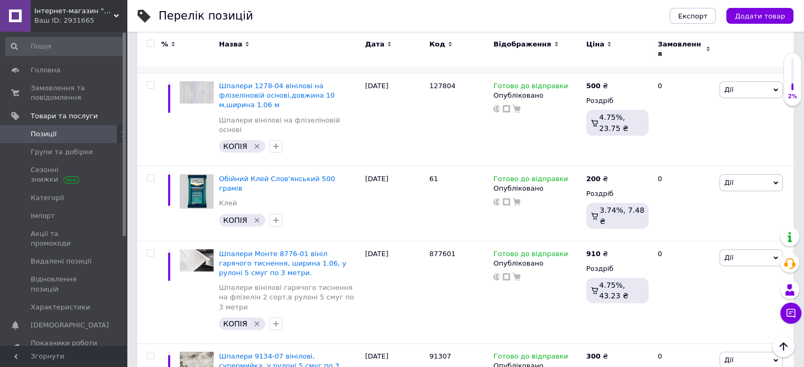
scroll to position [370, 0]
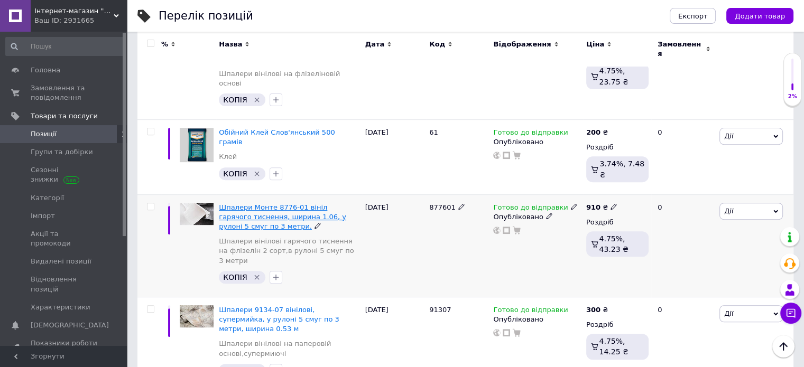
click at [315, 203] on span "Шпалери Монте 8776-01 вініл гарячого тиснення, ширина 1.06, у рулоні 5 смуг по …" at bounding box center [282, 216] width 127 height 27
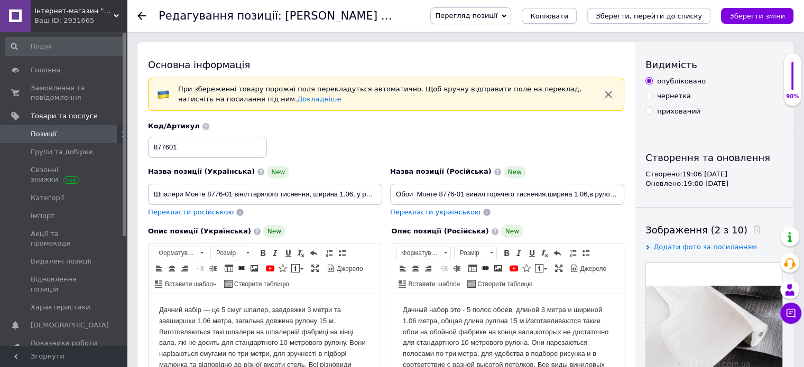
click at [568, 15] on span "Копіювати" at bounding box center [549, 16] width 38 height 8
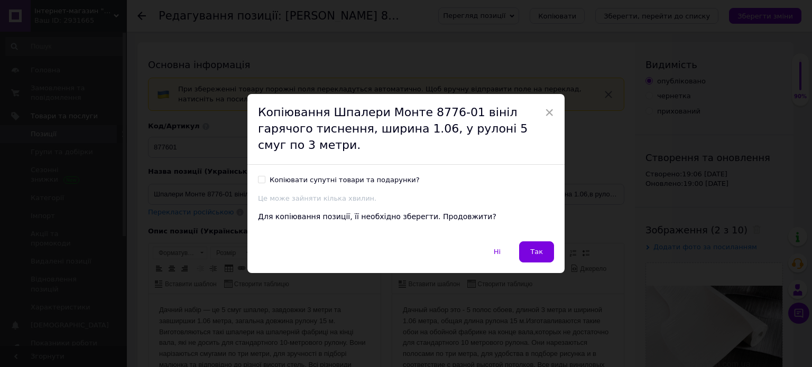
click at [258, 176] on input "Копіювати супутні товари та подарунки?" at bounding box center [261, 179] width 7 height 7
checkbox input "true"
click at [536, 248] on span "Так" at bounding box center [536, 252] width 13 height 8
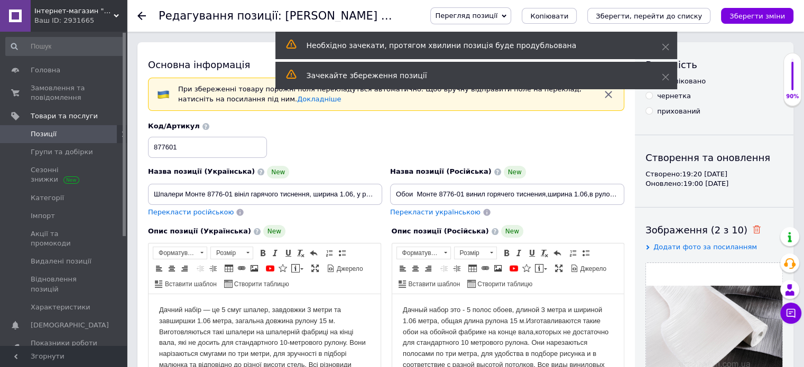
click at [752, 228] on use at bounding box center [756, 230] width 8 height 8
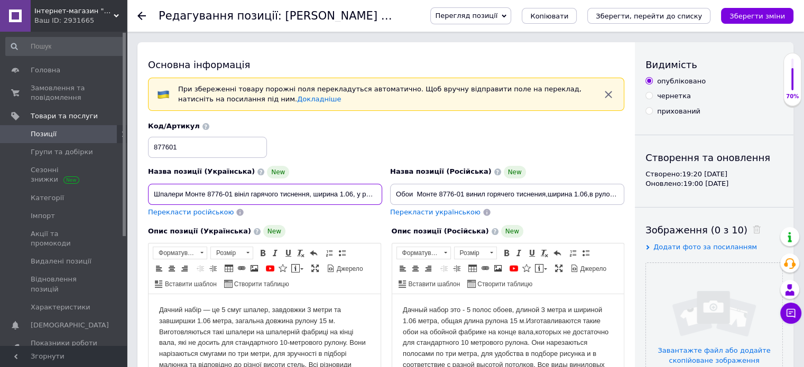
drag, startPoint x: 185, startPoint y: 194, endPoint x: 230, endPoint y: 196, distance: 45.5
click at [230, 196] on input "Шпалери Монте 8776-01 вініл гарячого тиснення, ширина 1.06, у рулоні 5 смуг по …" at bounding box center [265, 194] width 234 height 21
paste input "Затемнення 8777-10"
type input "Шпалери Затемнення 8777-10 вініл гарячого тиснення, ширина 1.06, у рулоні 5 сму…"
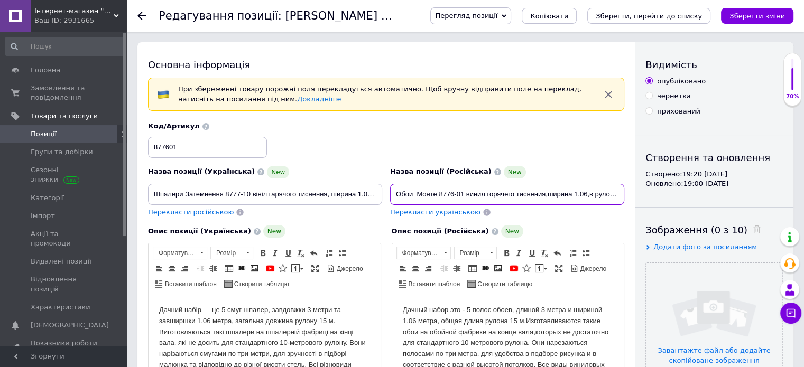
click at [463, 192] on input "Обои Монте 8776-01 винил горячего тиснения,ширина 1.06,в рулоне 5 полос по 3 ме…" at bounding box center [507, 194] width 234 height 21
type input "Обои 8777-10 винил горячего тиснения,ширина 1.06,в рулоне 5 полос по 3 метра."
click at [226, 151] on input "877601" at bounding box center [207, 147] width 119 height 21
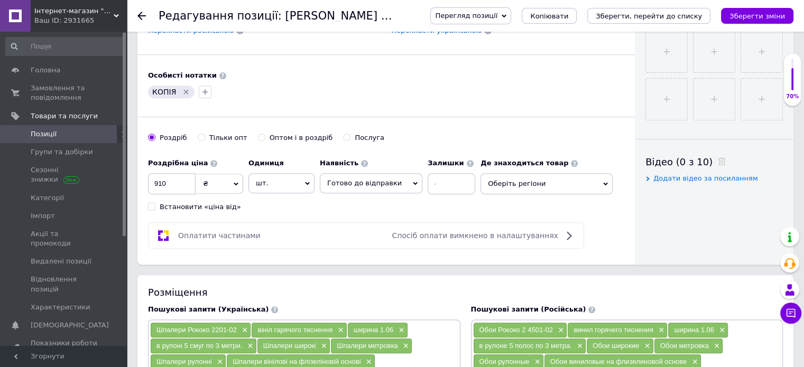
scroll to position [423, 0]
type input "877710"
click at [179, 175] on input "910" at bounding box center [172, 183] width 48 height 21
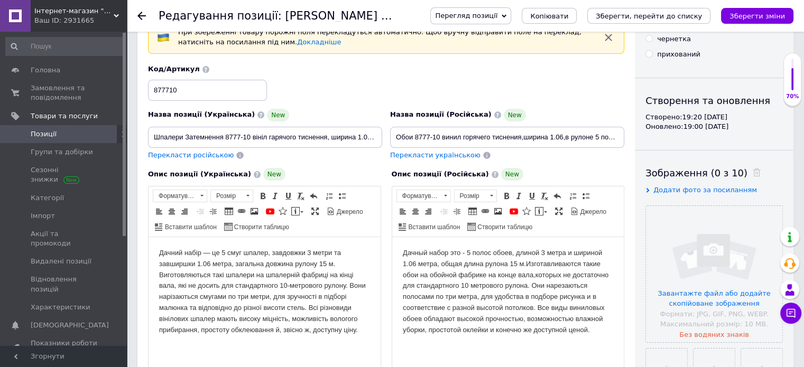
scroll to position [53, 0]
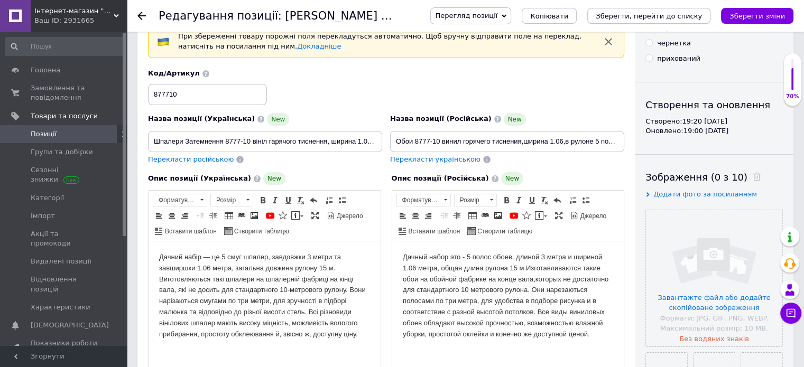
type input "950"
click at [640, 12] on icon "Зберегти, перейти до списку" at bounding box center [648, 16] width 106 height 8
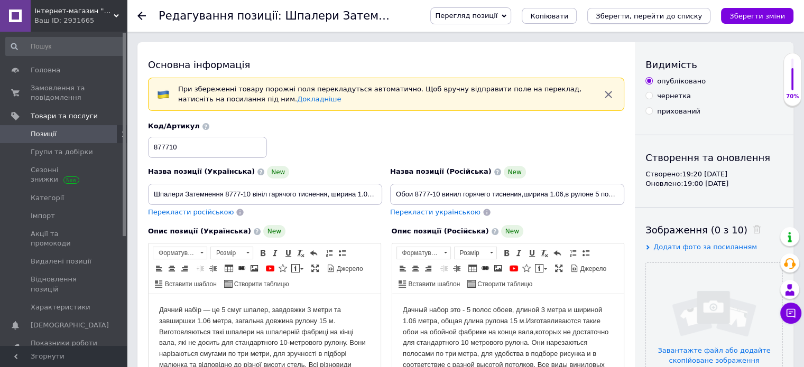
click at [632, 21] on button "Зберегти, перейти до списку" at bounding box center [648, 16] width 123 height 16
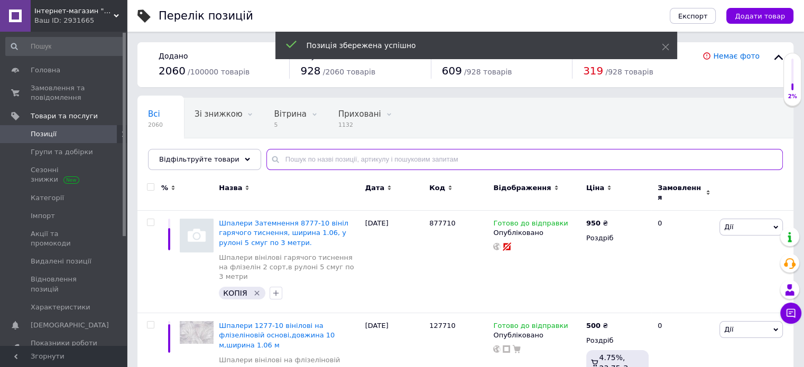
click at [319, 156] on input "text" at bounding box center [524, 159] width 516 height 21
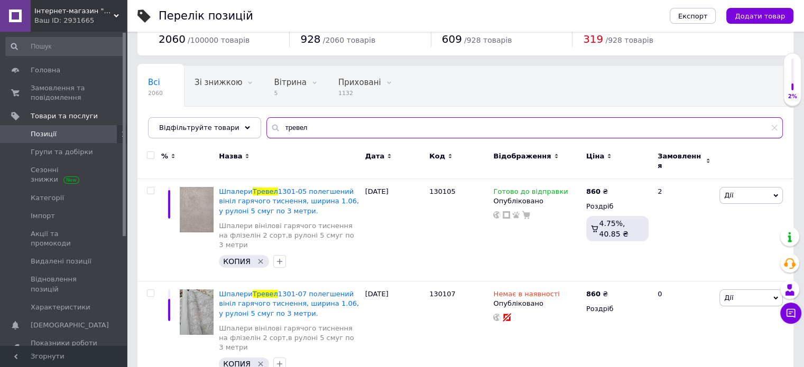
scroll to position [32, 0]
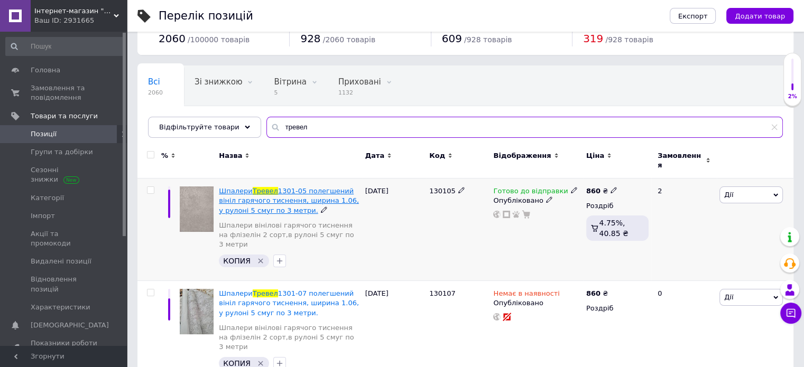
type input "тревел"
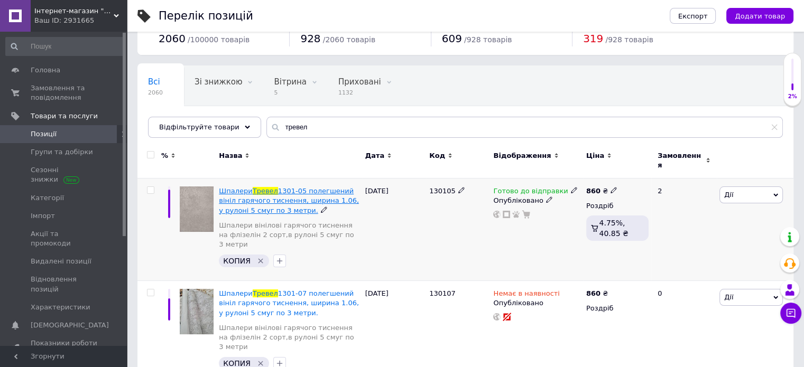
click at [306, 190] on span "1301-05 полегшений вініл гарячого тиснення, ширина 1.06, у рулоні 5 смуг по 3 м…" at bounding box center [289, 200] width 140 height 27
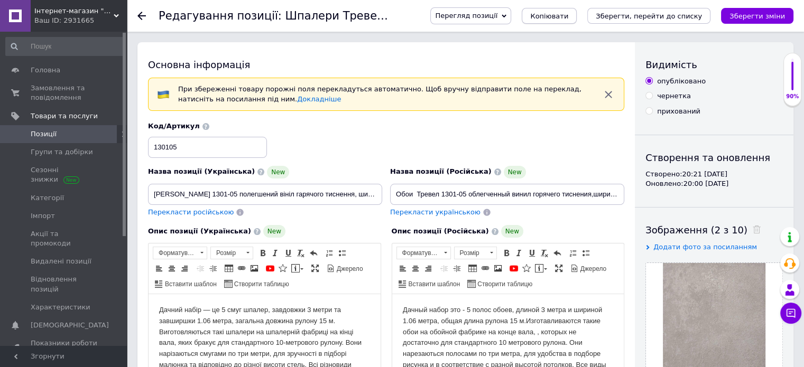
click at [568, 15] on span "Копіювати" at bounding box center [549, 16] width 38 height 8
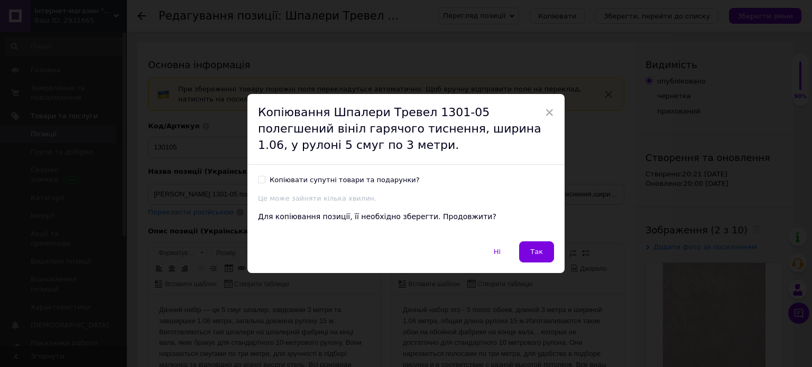
drag, startPoint x: 257, startPoint y: 177, endPoint x: 264, endPoint y: 177, distance: 6.9
click at [258, 177] on input "Копіювати супутні товари та подарунки?" at bounding box center [261, 179] width 7 height 7
checkbox input "true"
click at [537, 248] on span "Так" at bounding box center [536, 252] width 13 height 8
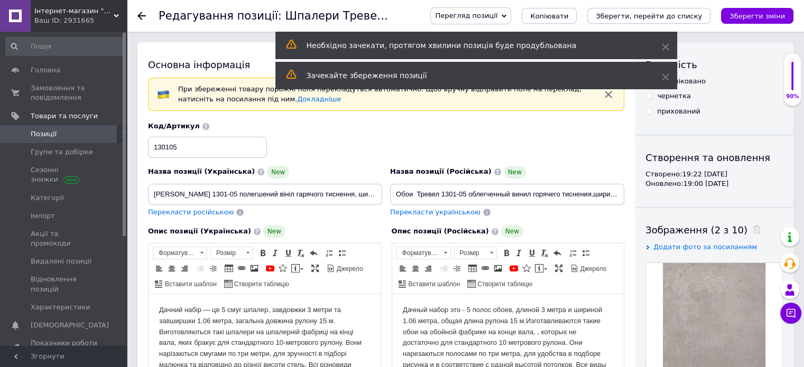
click at [747, 234] on span at bounding box center [753, 230] width 13 height 11
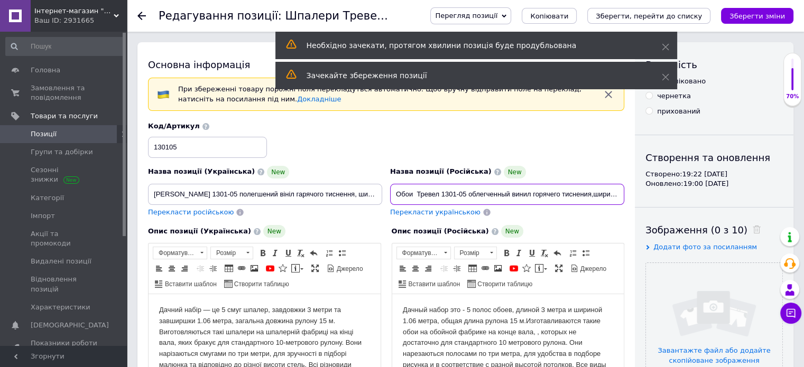
click at [465, 198] on input "Обои Тревел 1301-05 облегченный винил горячего тиснения,ширина 1.06,в рулоне 5 …" at bounding box center [507, 194] width 234 height 21
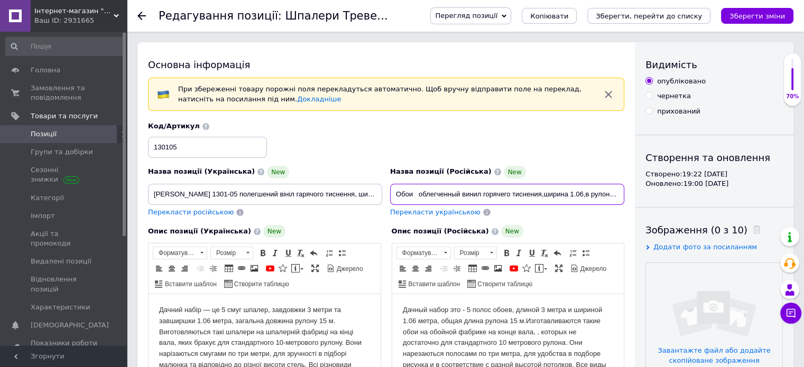
paste input "2397-04"
type input "Обои 2397-04 облегченный винил горячего тиснения,ширина 1.06,в рулоне 5 полос п…"
drag, startPoint x: 234, startPoint y: 198, endPoint x: 186, endPoint y: 197, distance: 47.6
click at [186, 197] on input "[PERSON_NAME] 1301-05 полегшений вініл гарячого тиснення, ширина 1.06, у рулоні…" at bounding box center [265, 194] width 234 height 21
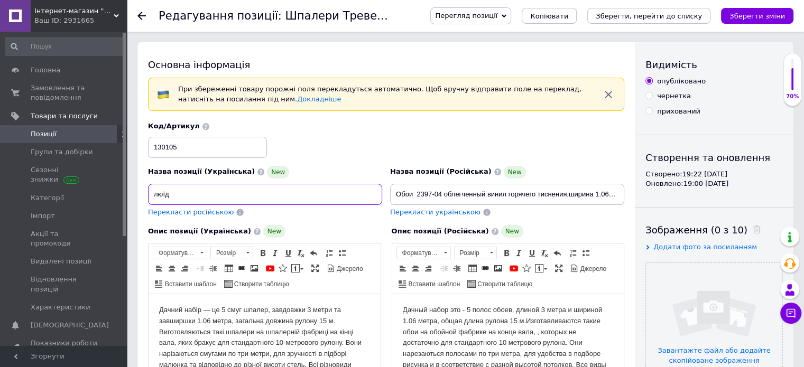
type input "люїд"
click at [57, 133] on span "Позиції" at bounding box center [64, 134] width 67 height 10
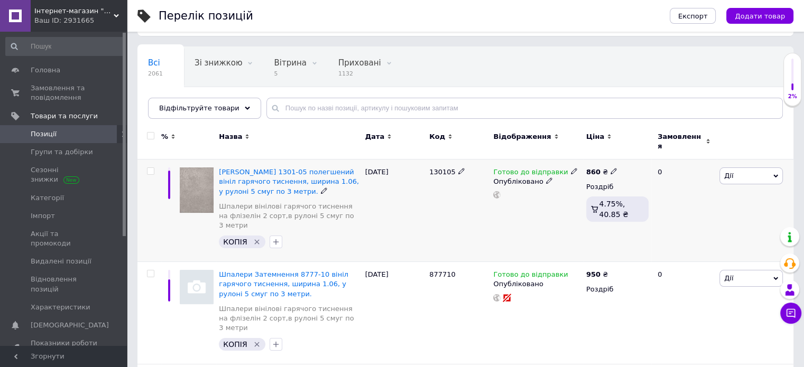
scroll to position [53, 0]
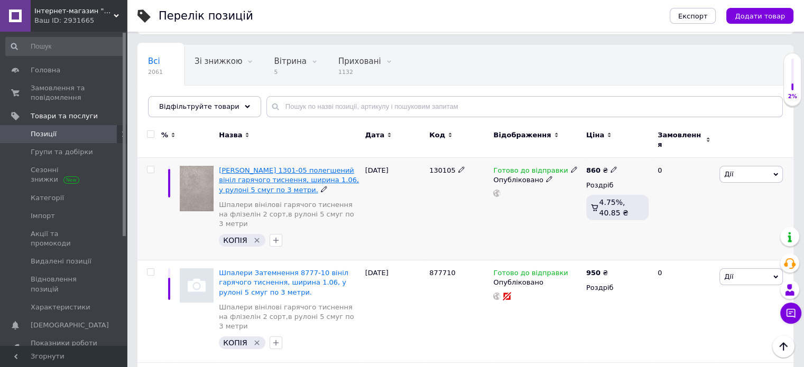
click at [298, 175] on span "[PERSON_NAME] 1301-05 полегшений вініл гарячого тиснення, ширина 1.06, у рулоні…" at bounding box center [289, 179] width 140 height 27
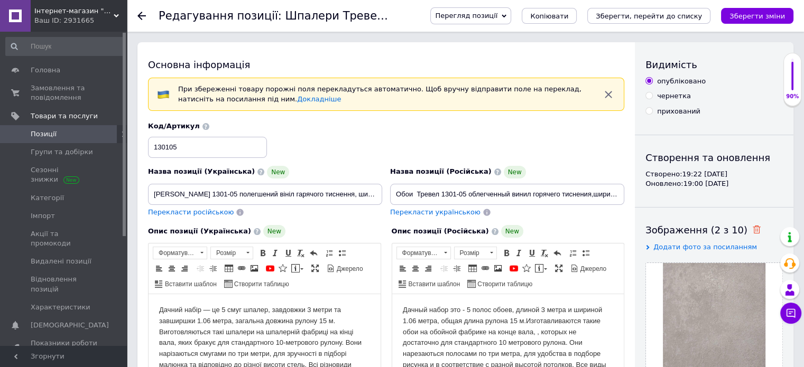
click at [752, 228] on icon at bounding box center [756, 230] width 8 height 8
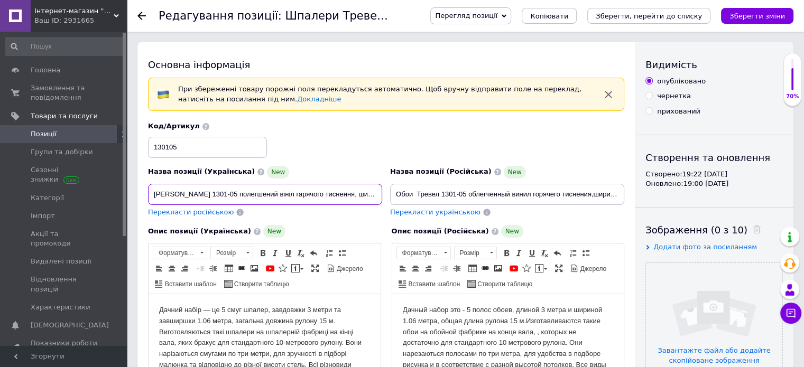
click at [234, 198] on input "[PERSON_NAME] 1301-05 полегшений вініл гарячого тиснення, ширина 1.06, у рулоні…" at bounding box center [265, 194] width 234 height 21
paste input "2397-04"
type input "Шпалери 2397-04 полегшений вініл гарячого тиснення, ширина 1.06, у рулоні 5 сму…"
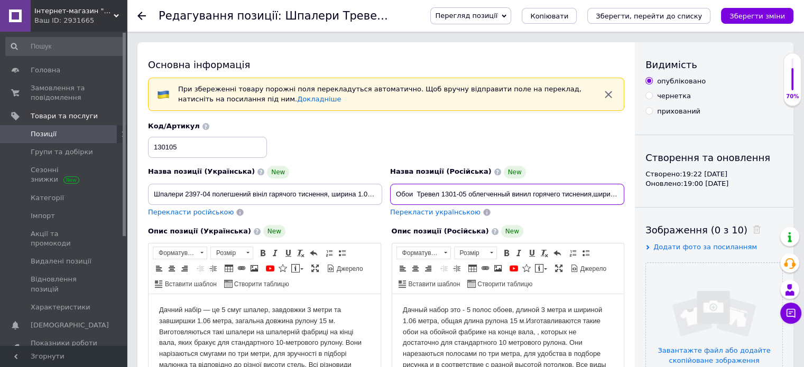
drag, startPoint x: 465, startPoint y: 196, endPoint x: 418, endPoint y: 204, distance: 48.2
click at [418, 204] on input "Обои Тревел 1301-05 облегченный винил горячего тиснения,ширина 1.06,в рулоне 5 …" at bounding box center [507, 194] width 234 height 21
paste input "2397-04"
type input "Обои 2397-04 облегченный винил горячего тиснения,ширина 1.06,в рулоне 5 полос п…"
drag, startPoint x: 195, startPoint y: 143, endPoint x: 146, endPoint y: 156, distance: 51.4
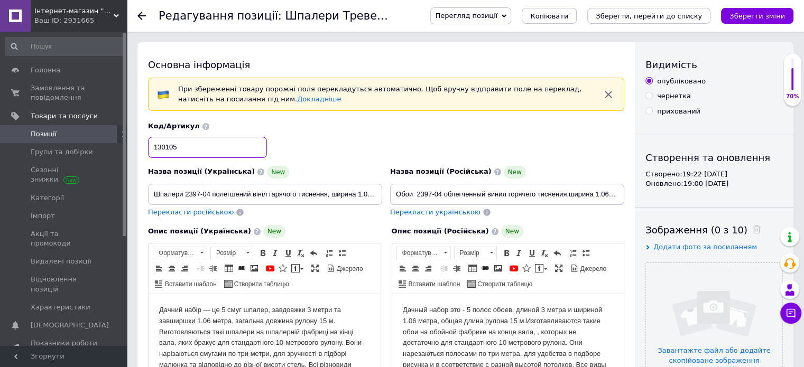
click at [146, 156] on div "Код/Артикул 130105" at bounding box center [386, 140] width 484 height 44
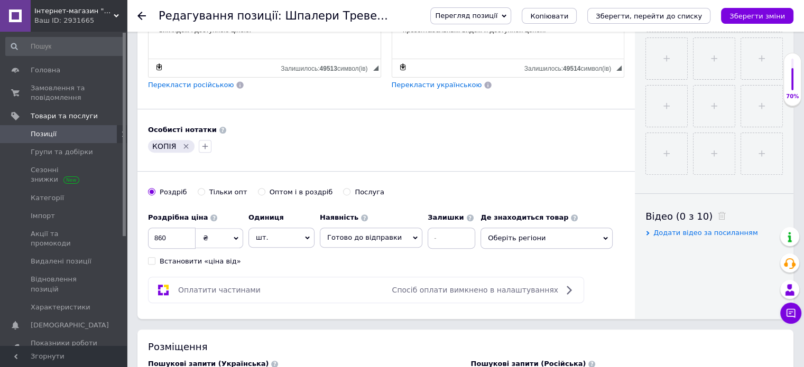
scroll to position [370, 0]
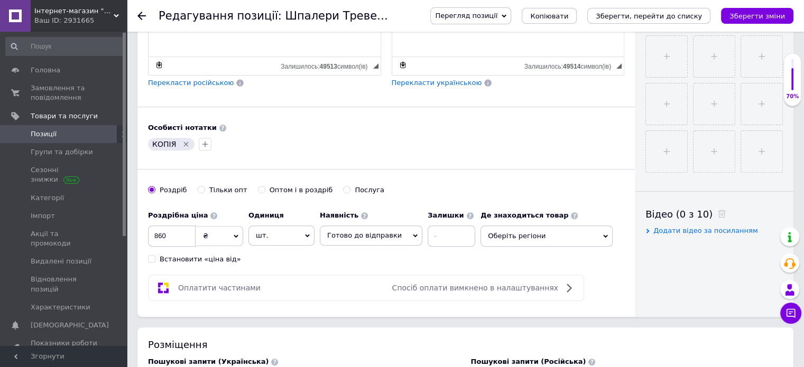
type input "239704"
click at [180, 237] on input "860" at bounding box center [172, 236] width 48 height 21
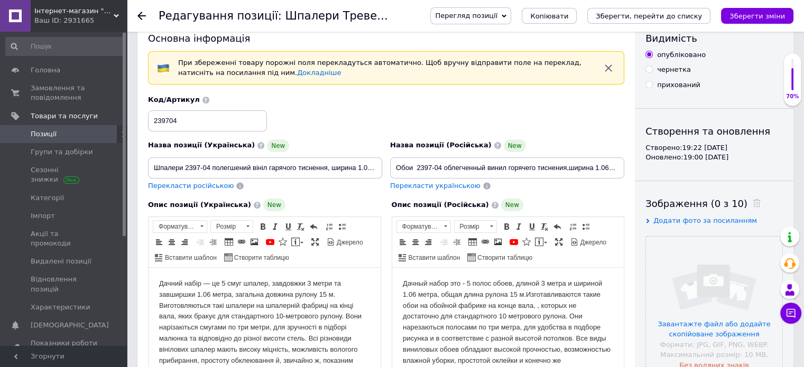
scroll to position [0, 0]
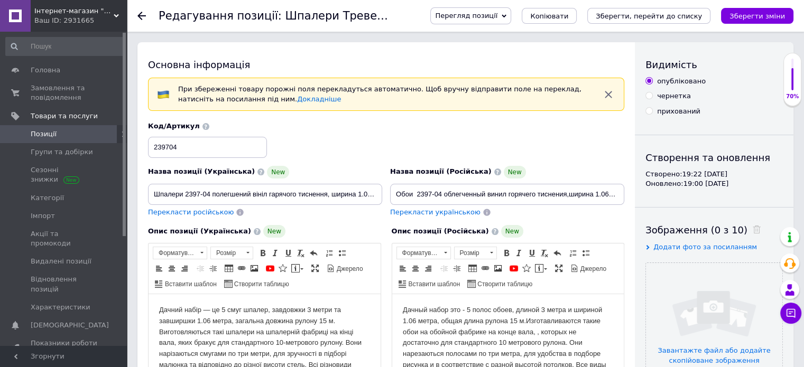
type input "880"
click at [687, 321] on input "file" at bounding box center [714, 331] width 136 height 136
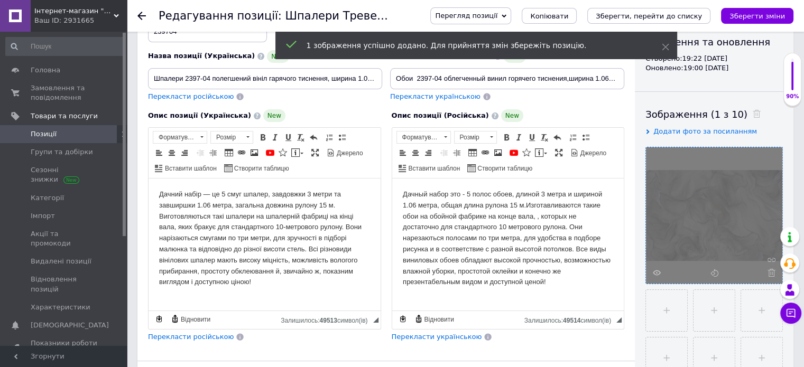
scroll to position [158, 0]
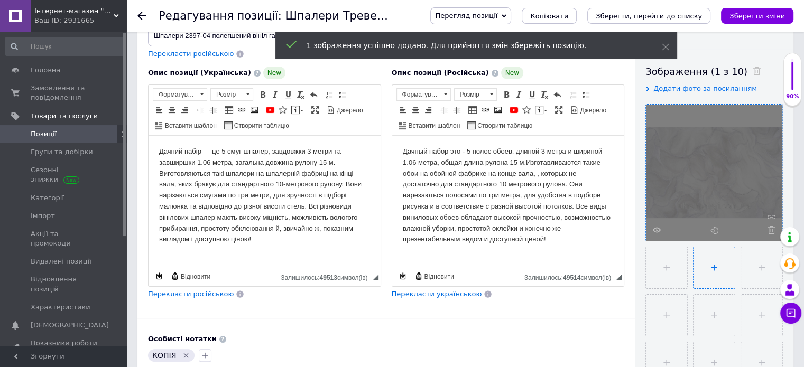
click at [717, 265] on input "file" at bounding box center [713, 267] width 41 height 41
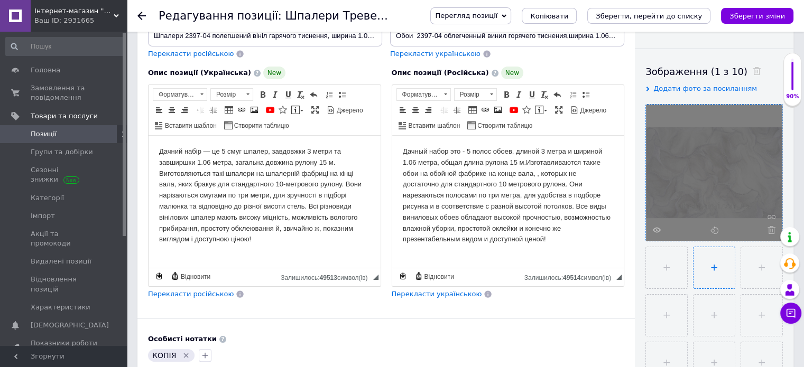
type input "C:\fakepath\0177757001741693531.jpg"
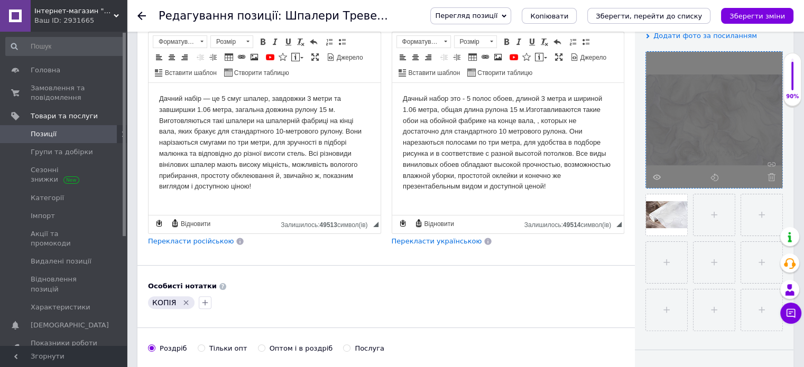
scroll to position [211, 0]
click at [568, 12] on span "Копіювати" at bounding box center [549, 16] width 38 height 8
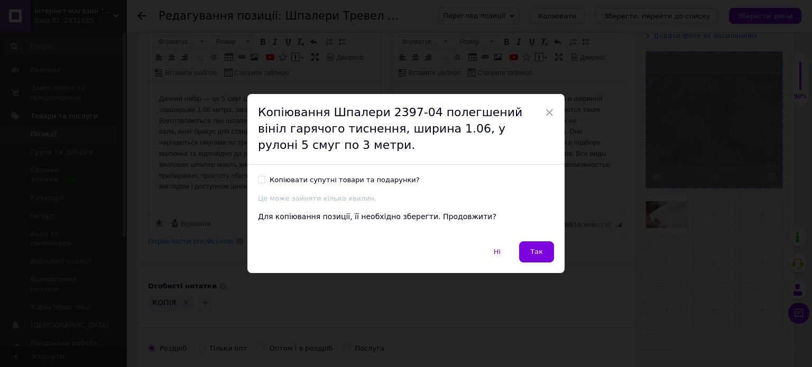
click at [260, 177] on input "Копіювати супутні товари та подарунки?" at bounding box center [261, 179] width 7 height 7
checkbox input "true"
click at [543, 249] on button "Так" at bounding box center [536, 251] width 35 height 21
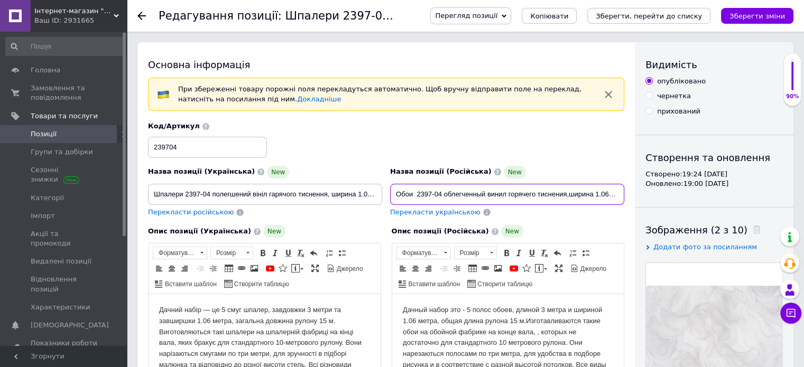
drag, startPoint x: 423, startPoint y: 194, endPoint x: 444, endPoint y: 191, distance: 21.8
click at [444, 191] on input "Обои 2397-04 облегченный винил горячего тиснения,ширина 1.06,в рулоне 5 полос п…" at bounding box center [507, 194] width 234 height 21
paste input "ассвет 2 1339-10"
type input "Обои Рассвет 2 1339-10 облегченный винил горячего тиснения,ширина 1.06,в рулоне…"
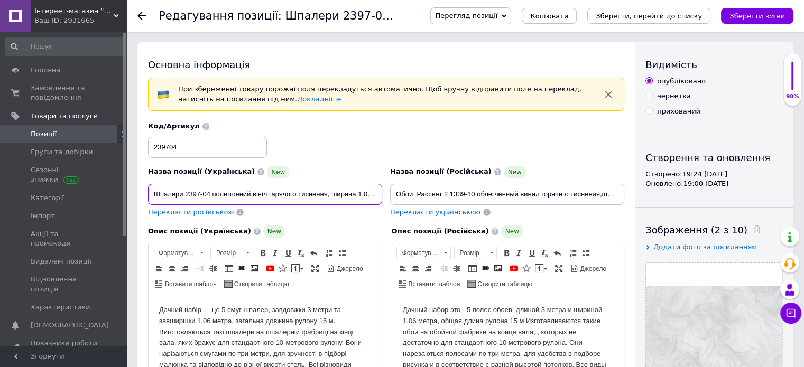
click at [211, 194] on input "Шпалери 2397-04 полегшений вініл гарячого тиснення, ширина 1.06, у рулоні 5 сму…" at bounding box center [265, 194] width 234 height 21
paste input "Світанок 2 1339-10"
type input "Шпалери Світанок 2 1339-10 полегшений вініл гарячого тиснення, ширина 1.06, у р…"
drag, startPoint x: 207, startPoint y: 144, endPoint x: 146, endPoint y: 162, distance: 64.0
click at [146, 162] on div "Назва позиції (Українська) New Шпалери Світанок 2 1339-10 полегшений вініл гаря…" at bounding box center [386, 170] width 484 height 104
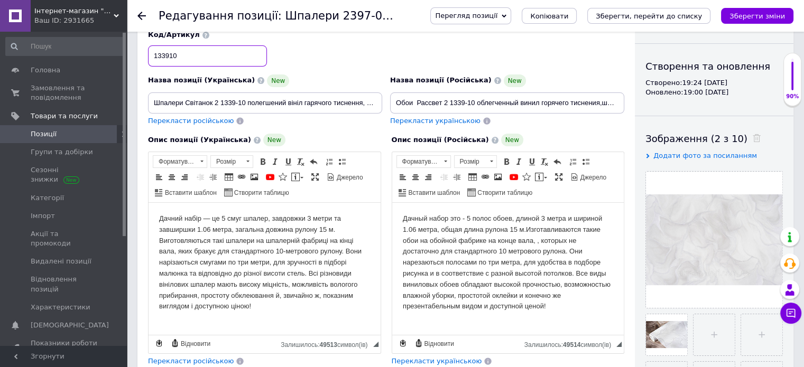
scroll to position [106, 0]
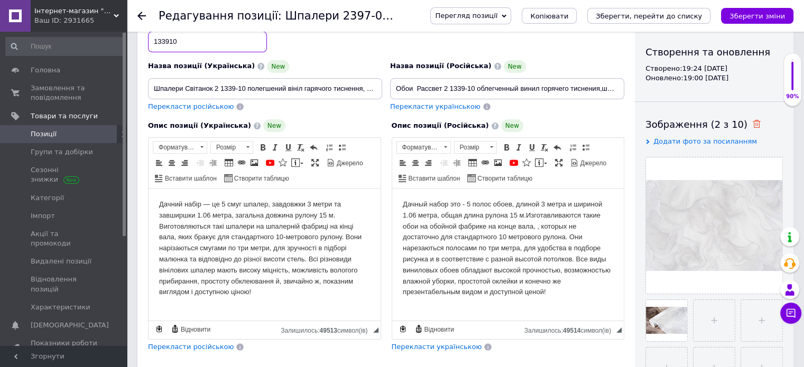
type input "133910"
click at [752, 125] on icon at bounding box center [756, 124] width 8 height 8
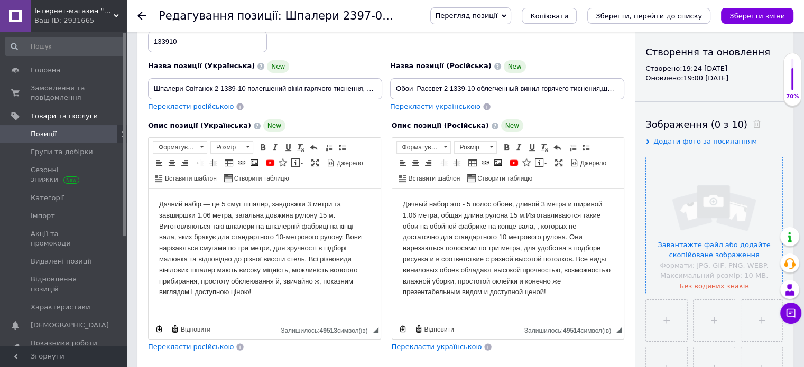
click at [688, 222] on input "file" at bounding box center [714, 225] width 136 height 136
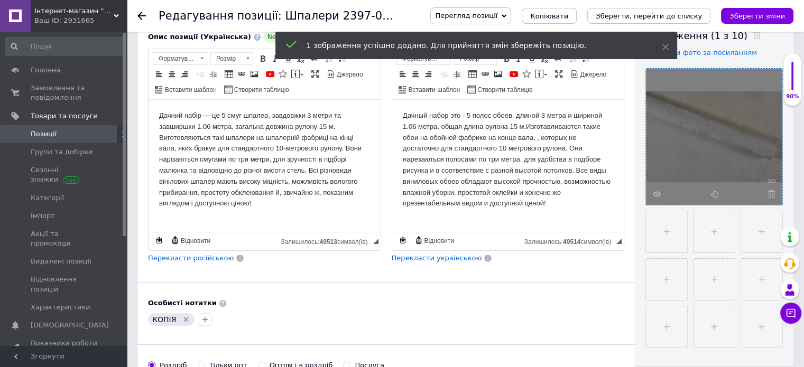
scroll to position [211, 0]
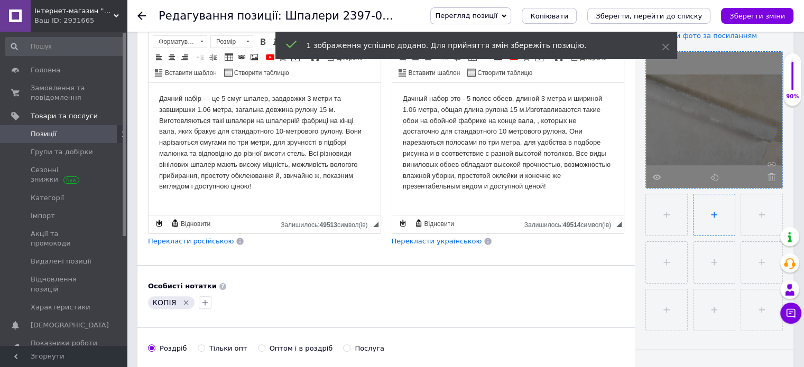
click at [710, 209] on input "file" at bounding box center [713, 214] width 41 height 41
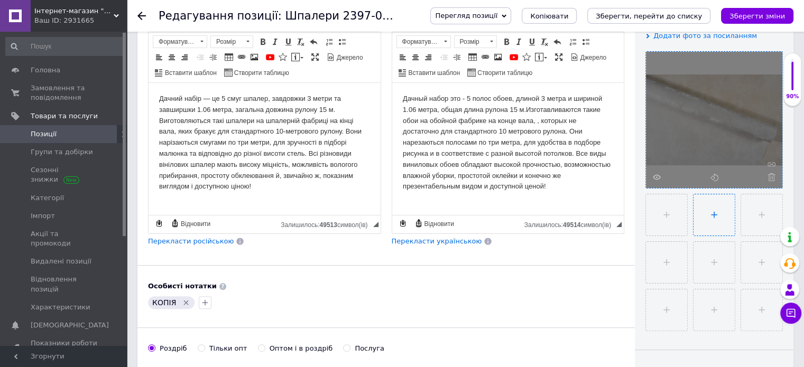
type input "C:\fakepath\0036812001747303900.jpg"
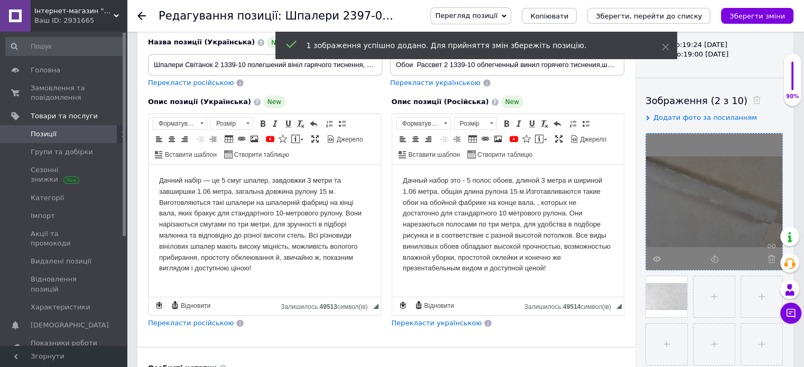
scroll to position [106, 0]
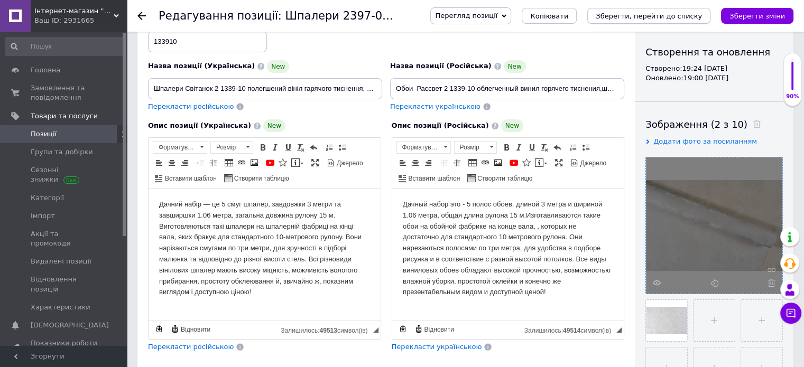
click at [636, 15] on icon "Зберегти, перейти до списку" at bounding box center [648, 16] width 106 height 8
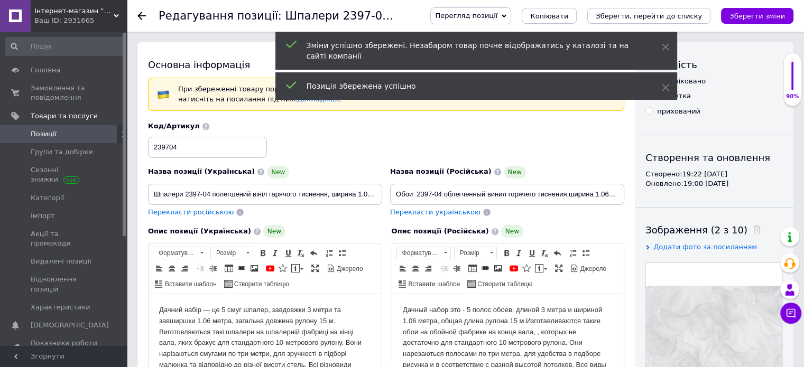
click at [73, 133] on span "Позиції" at bounding box center [64, 134] width 67 height 10
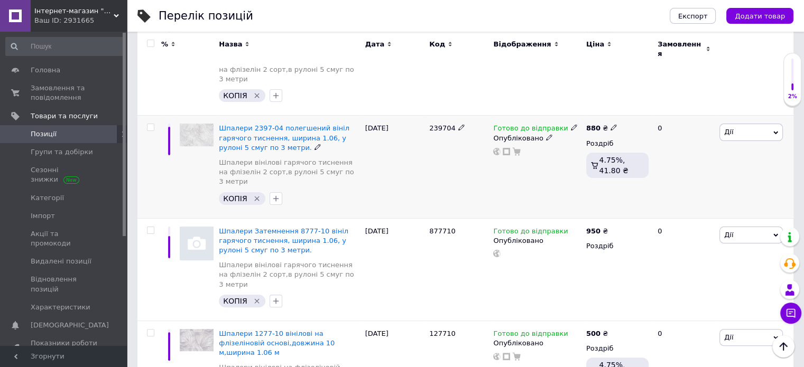
scroll to position [211, 0]
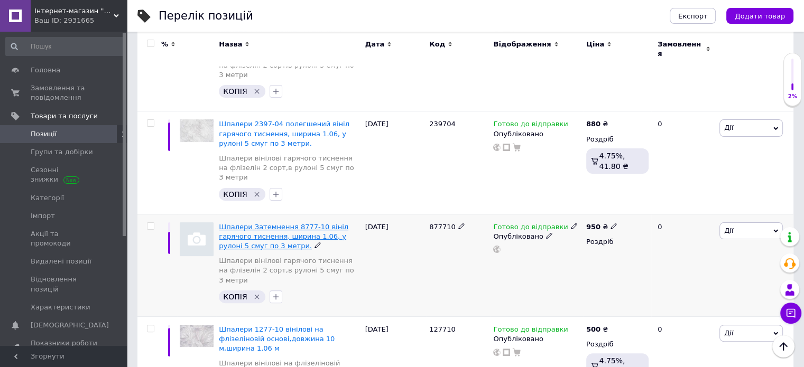
click at [271, 223] on span "Шпалери Затемнення 8777-10 вініл гарячого тиснення, ширина 1.06, у рулоні 5 сму…" at bounding box center [283, 236] width 129 height 27
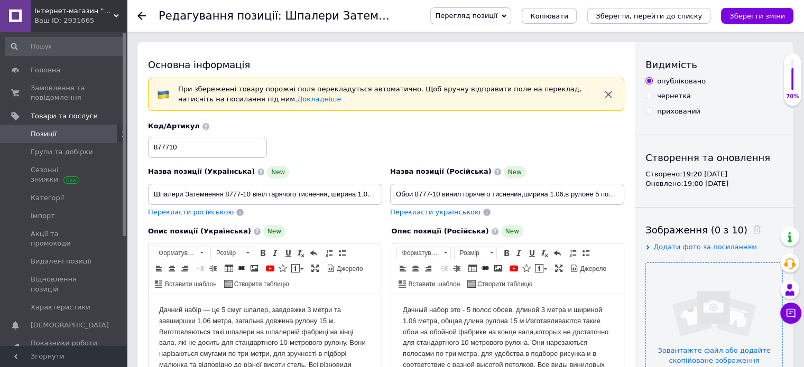
click at [690, 323] on input "file" at bounding box center [714, 331] width 136 height 136
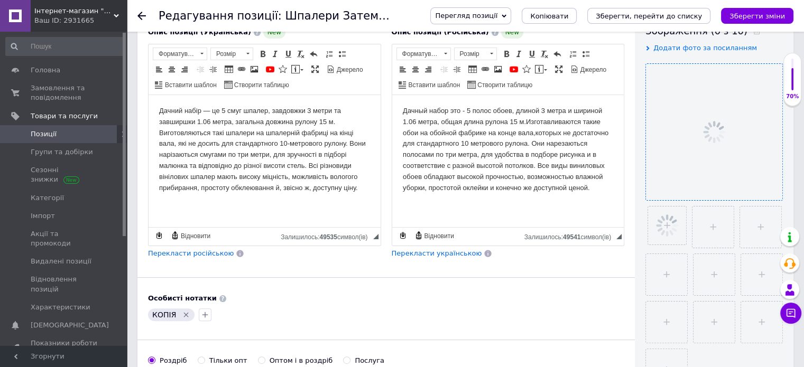
scroll to position [264, 0]
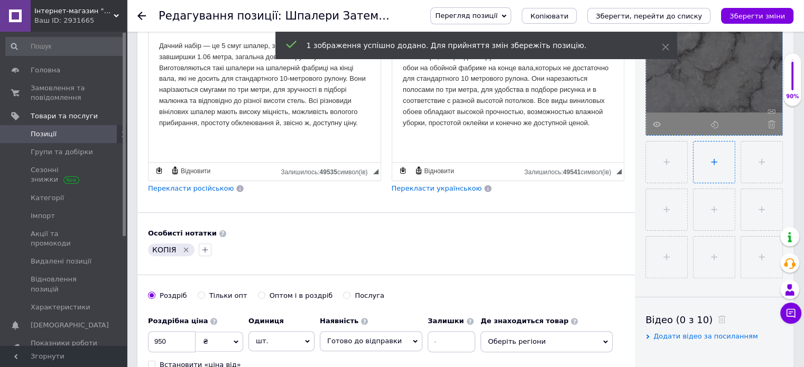
click at [712, 161] on input "file" at bounding box center [713, 162] width 41 height 41
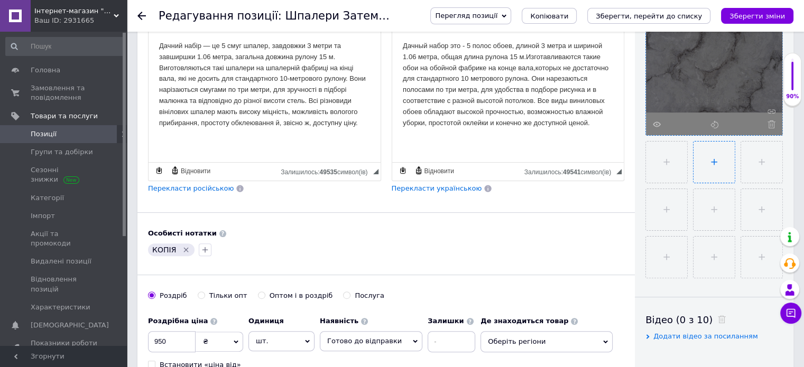
type input "C:\fakepath\0599984001741702049.jpg"
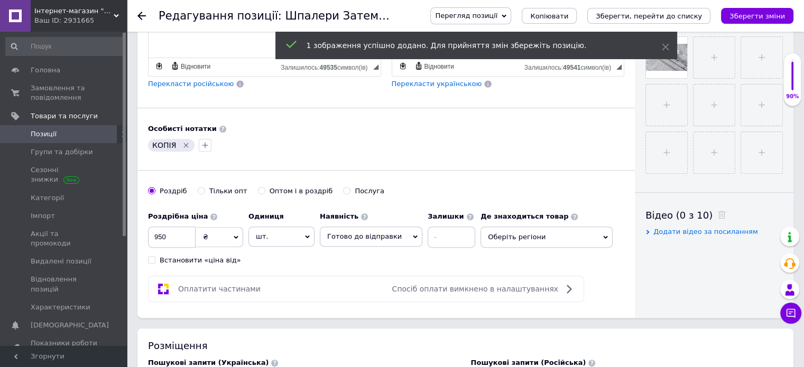
scroll to position [370, 0]
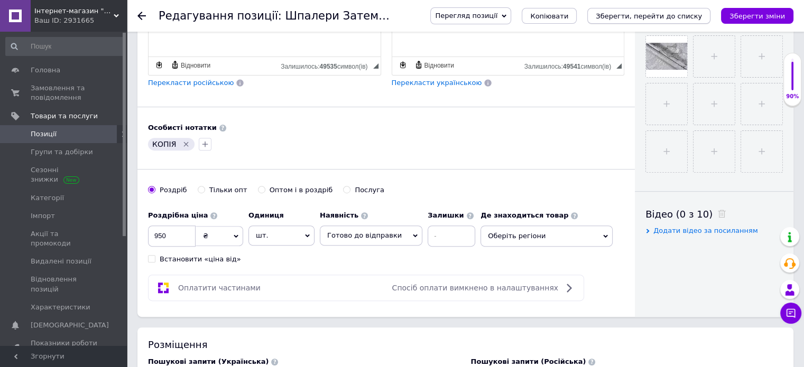
click at [651, 17] on icon "Зберегти, перейти до списку" at bounding box center [648, 16] width 106 height 8
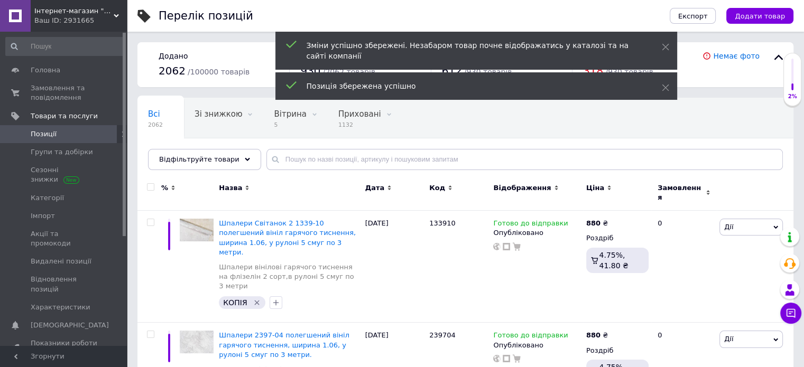
click at [57, 133] on span "Позиції" at bounding box center [64, 134] width 67 height 10
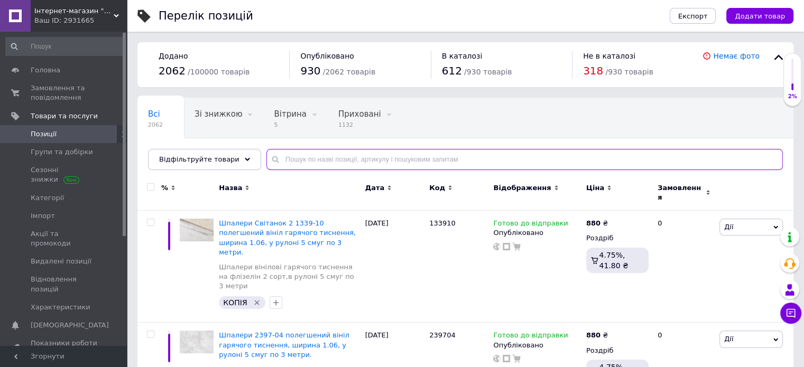
click at [363, 150] on input "text" at bounding box center [524, 159] width 516 height 21
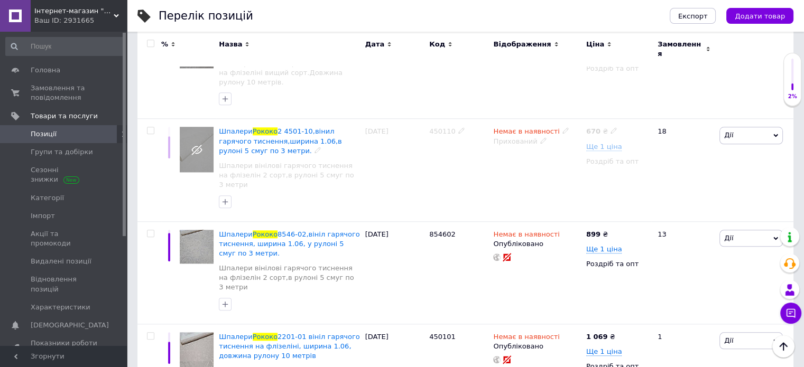
scroll to position [1162, 0]
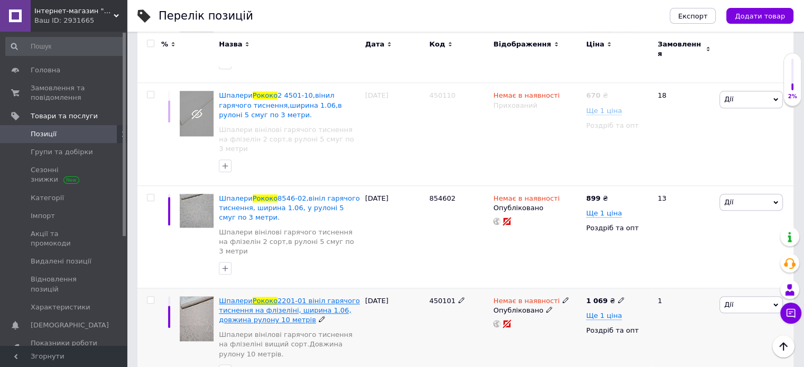
type input "рококо"
click at [283, 297] on span "2201-01 вініл гарячого тиснення на флізеліні, ширина 1.06, довжина рулону 10 ме…" at bounding box center [289, 310] width 141 height 27
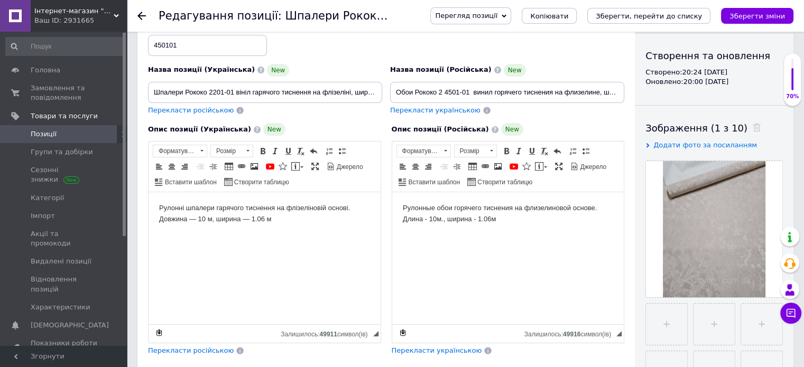
scroll to position [106, 0]
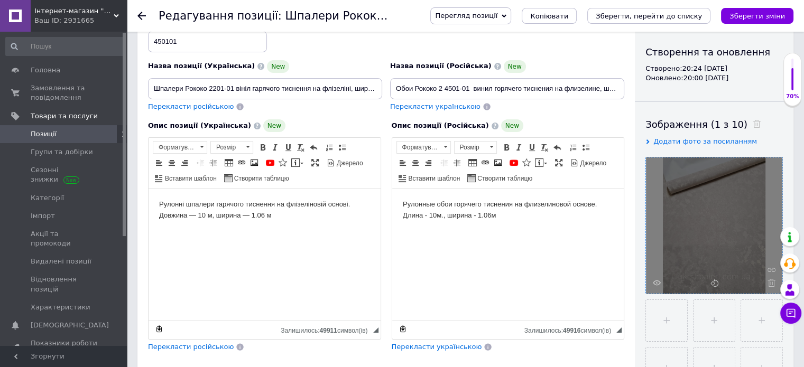
click at [652, 276] on div at bounding box center [714, 225] width 136 height 136
click at [659, 277] on div at bounding box center [714, 225] width 136 height 136
click at [655, 283] on icon at bounding box center [656, 283] width 8 height 8
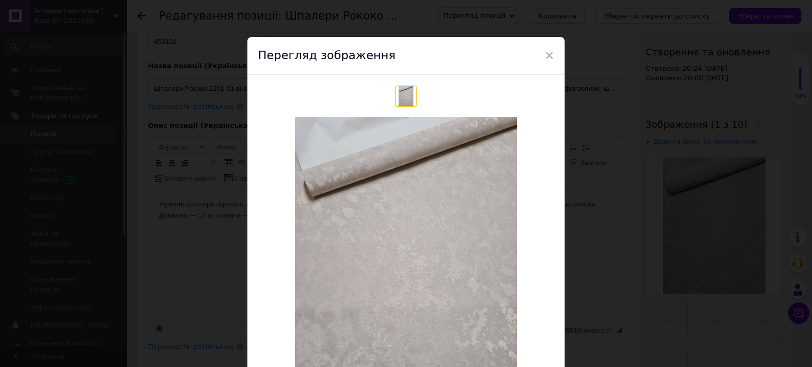
click at [542, 49] on div "Перегляд зображення" at bounding box center [405, 56] width 317 height 38
click at [537, 60] on div "Перегляд зображення" at bounding box center [405, 56] width 317 height 38
click at [553, 54] on div "Перегляд зображення" at bounding box center [405, 56] width 317 height 38
click at [544, 56] on span "×" at bounding box center [549, 55] width 10 height 18
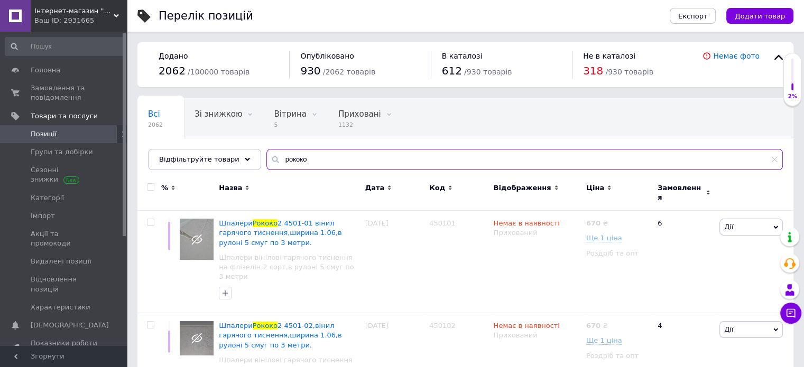
click at [315, 160] on input "рококо" at bounding box center [524, 159] width 516 height 21
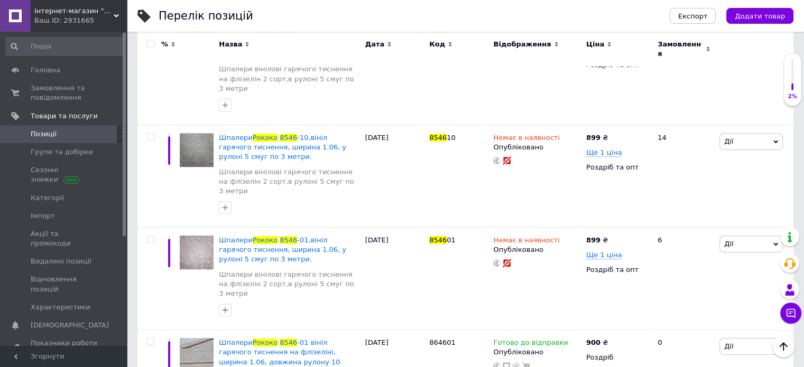
scroll to position [618, 0]
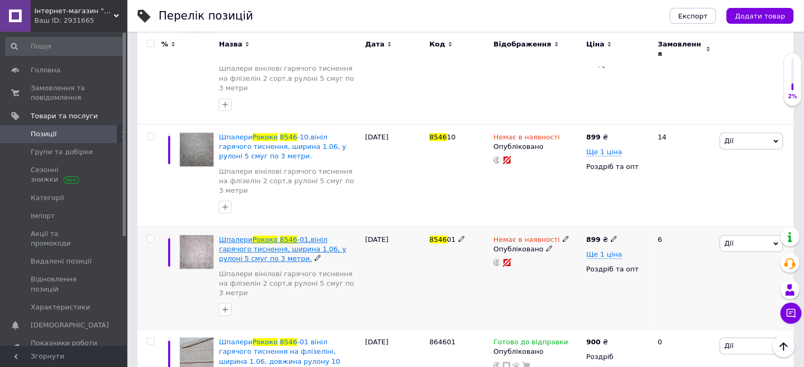
type input "рококо 8546"
click at [324, 236] on span "-01,вініл гарячого тиснення, ширина 1.06, у рулоні 5 смуг по 3 метри." at bounding box center [282, 249] width 127 height 27
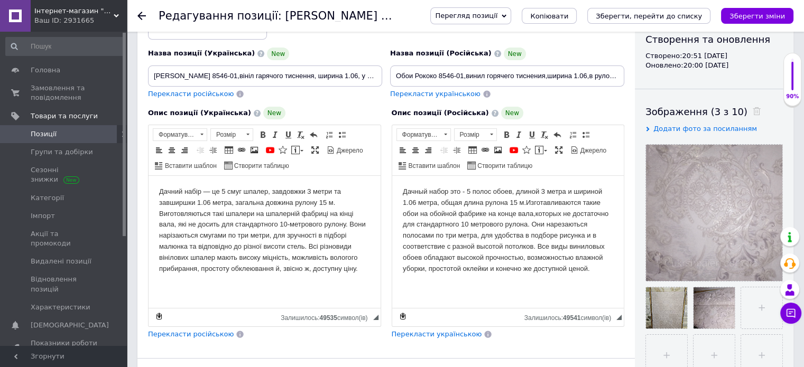
scroll to position [211, 0]
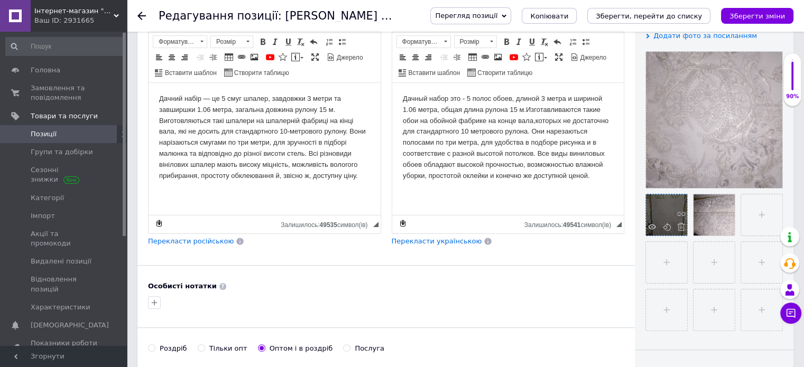
click at [673, 215] on div at bounding box center [666, 214] width 41 height 41
click at [650, 226] on icon at bounding box center [652, 227] width 8 height 8
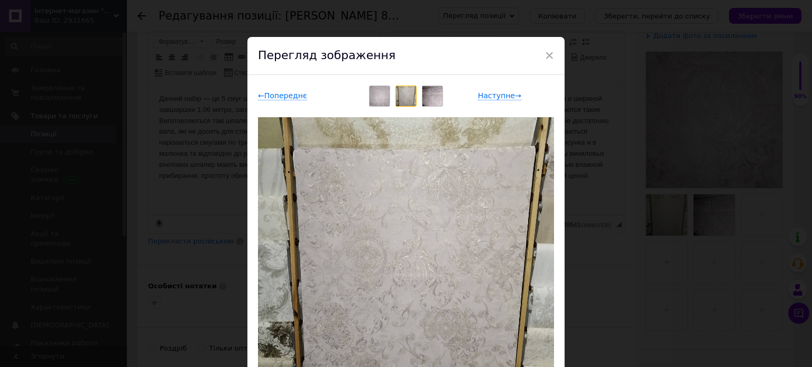
click at [426, 91] on img at bounding box center [432, 96] width 20 height 20
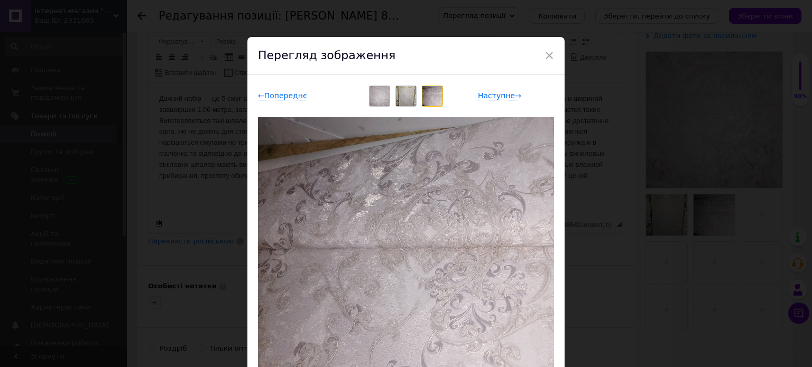
click at [374, 97] on img at bounding box center [379, 96] width 20 height 20
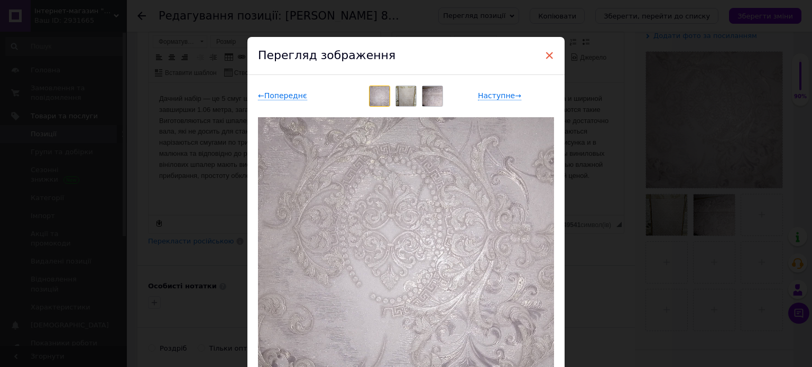
drag, startPoint x: 551, startPoint y: 55, endPoint x: 225, endPoint y: 47, distance: 326.1
click at [551, 55] on span "×" at bounding box center [549, 55] width 10 height 18
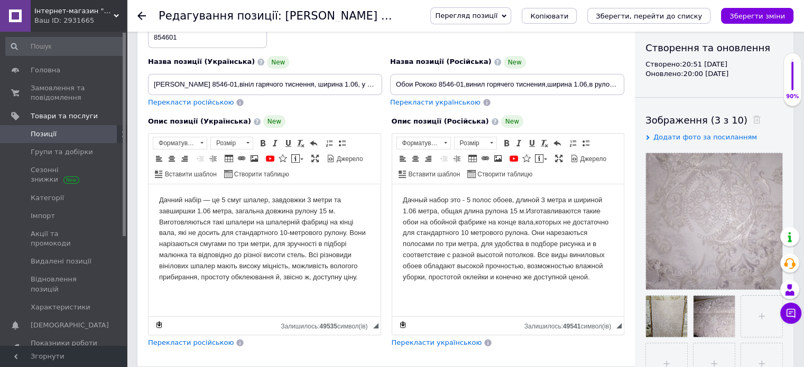
scroll to position [106, 0]
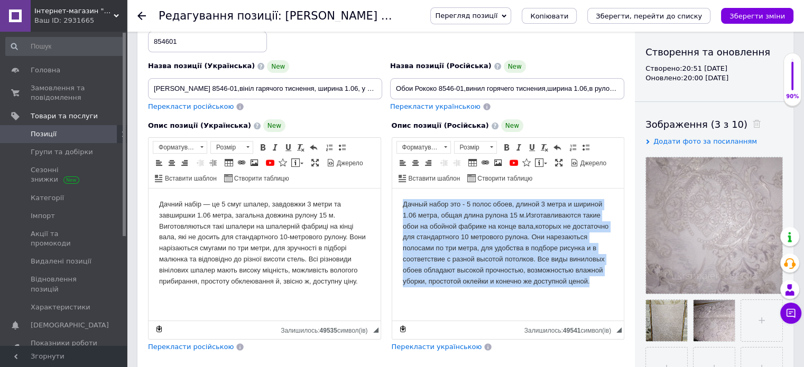
drag, startPoint x: 402, startPoint y: 200, endPoint x: 609, endPoint y: 311, distance: 235.2
click at [614, 297] on html "Дачный набор это - 5 полос обоев, длиной 3 метра и шириной 1.06 метра, общая дл…" at bounding box center [507, 243] width 232 height 109
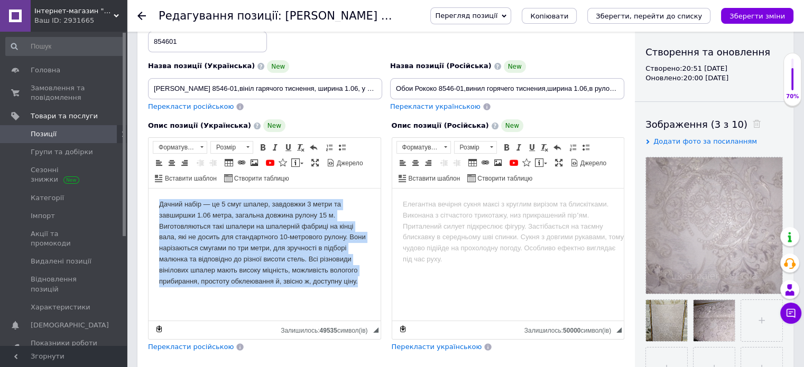
drag, startPoint x: 157, startPoint y: 201, endPoint x: 388, endPoint y: 320, distance: 259.7
click at [380, 297] on html "Дачний набір — це 5 смуг шпалер, завдовжки 3 метри та завширшки 1.06 метра, заг…" at bounding box center [264, 243] width 232 height 109
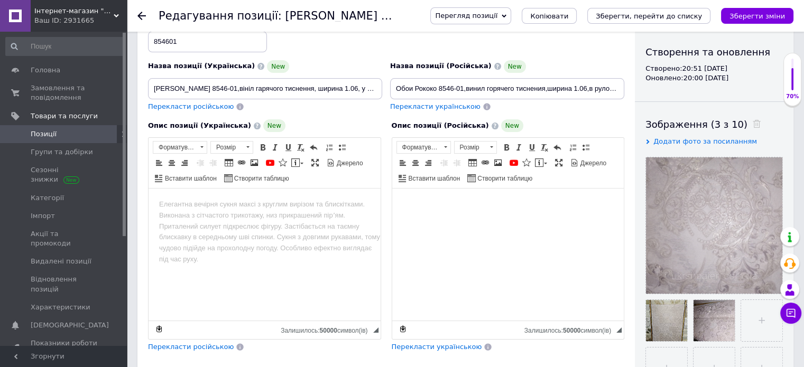
click at [465, 221] on html at bounding box center [507, 205] width 232 height 32
click at [218, 221] on html at bounding box center [264, 205] width 232 height 32
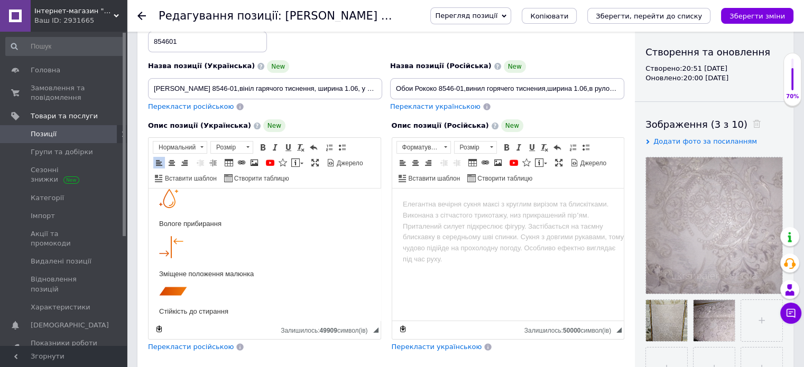
scroll to position [33, 0]
click at [443, 221] on html at bounding box center [507, 205] width 232 height 32
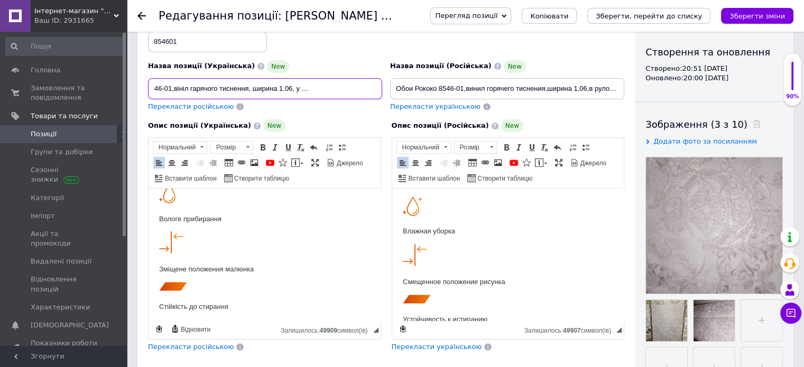
scroll to position [0, 68]
drag, startPoint x: 359, startPoint y: 86, endPoint x: 404, endPoint y: 97, distance: 46.6
click at [415, 92] on div "Назва позиції (Українська) [GEOGRAPHIC_DATA] Рококо 8546-01,вініл гарячого тисн…" at bounding box center [386, 64] width 484 height 104
click at [375, 88] on input "[PERSON_NAME] 8546-01,вініл гарячого тиснення, ширина 1.06, у рулоні 5 смуг по …" at bounding box center [265, 88] width 234 height 21
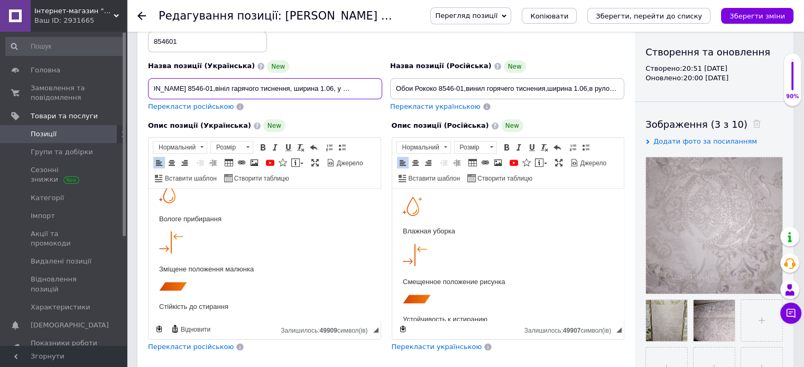
type input "[PERSON_NAME] 8546-01,вініл гарячого тиснення, ширина 1.06, у рулоні 10 м"
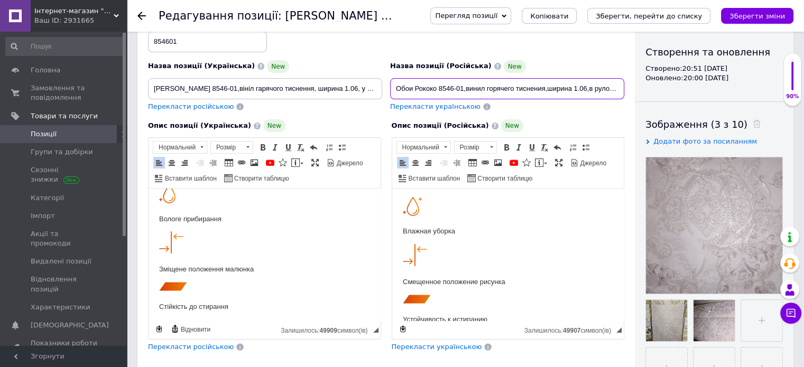
scroll to position [0, 64]
drag, startPoint x: 608, startPoint y: 87, endPoint x: 664, endPoint y: 95, distance: 56.6
click at [664, 95] on div "Основна інформація При збереженні товару порожні поля перекладуться автоматично…" at bounding box center [465, 301] width 656 height 728
click at [614, 87] on input "Обои Рококо 8546-01,винил горячего тиснения,ширина 1.06,в рулоне 5 полос по 3 м…" at bounding box center [507, 88] width 234 height 21
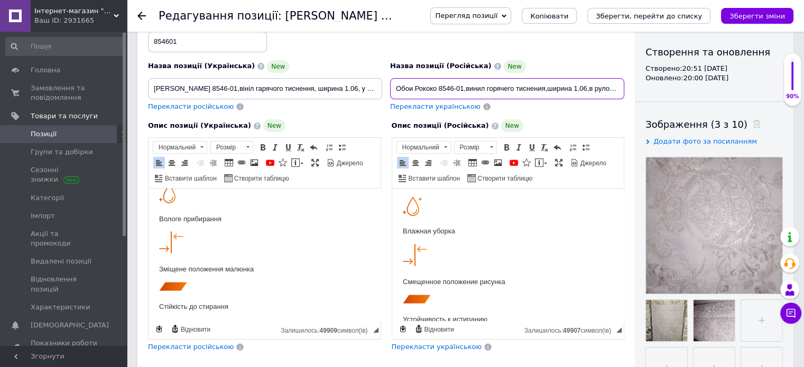
drag, startPoint x: 399, startPoint y: 90, endPoint x: 363, endPoint y: 103, distance: 38.1
click at [363, 103] on div "Назва позиції (Українська) [GEOGRAPHIC_DATA] Рококо 8546-01,вініл гарячого тисн…" at bounding box center [386, 64] width 484 height 104
type input "Обои Рококо 8546-01,винил горячего тиснения,ширина 1.06,в рулоне 10 м."
click at [617, 116] on div "Опис позиції (Російська) New Хорошая светостойкость Влажная уборка Смещенное по…" at bounding box center [508, 236] width 244 height 244
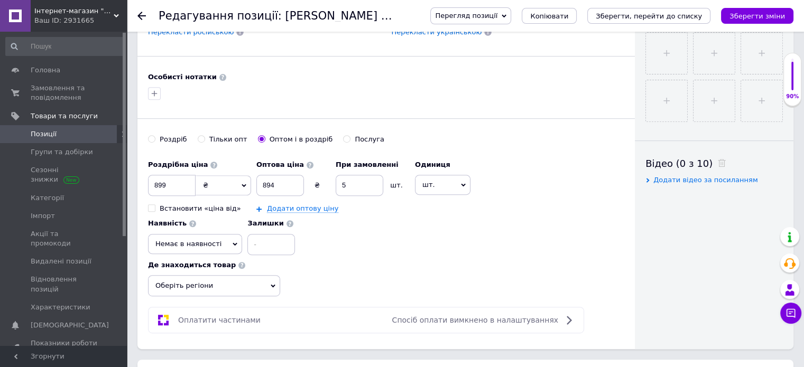
scroll to position [423, 0]
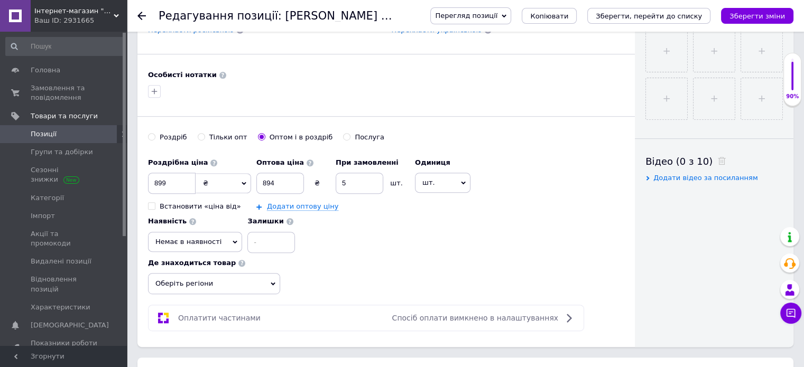
click at [152, 136] on input "Роздріб" at bounding box center [151, 136] width 7 height 7
radio input "true"
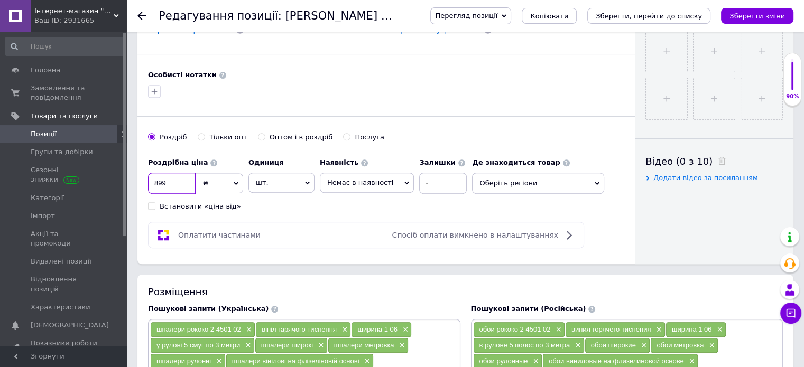
click at [186, 179] on input "899" at bounding box center [172, 183] width 48 height 21
type input "8"
type input "900"
click at [338, 184] on span "Немає в наявності" at bounding box center [360, 183] width 66 height 8
click at [355, 228] on li "Готово до відправки" at bounding box center [366, 234] width 93 height 15
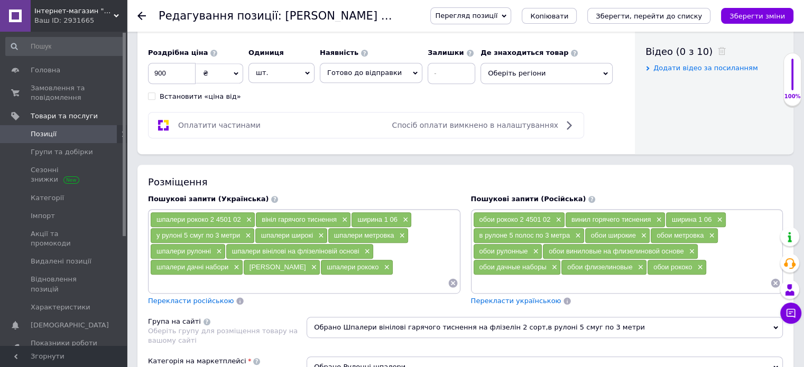
scroll to position [740, 0]
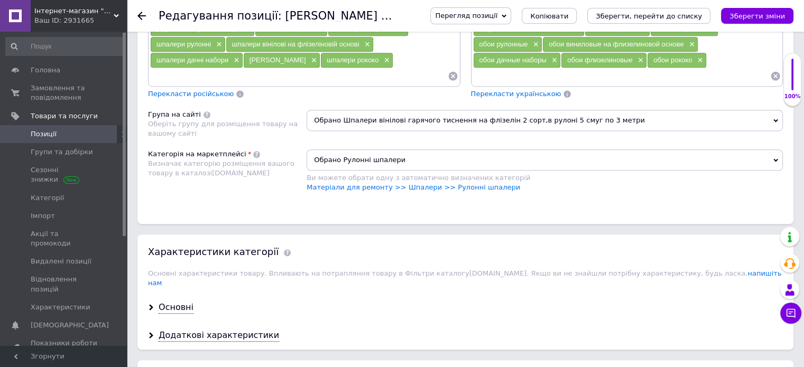
click at [404, 120] on span "Обрано Шпалери вінілові гарячого тиснення на флізелін 2 сорт,в рулоні 5 смуг по…" at bounding box center [544, 120] width 476 height 21
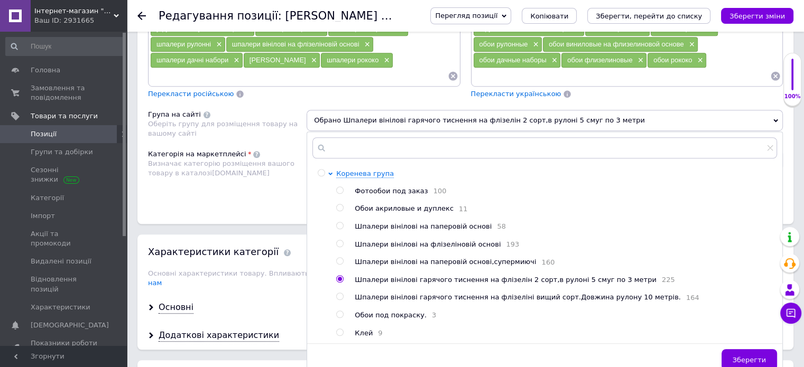
click at [341, 294] on input "radio" at bounding box center [339, 296] width 7 height 7
radio input "true"
radio input "false"
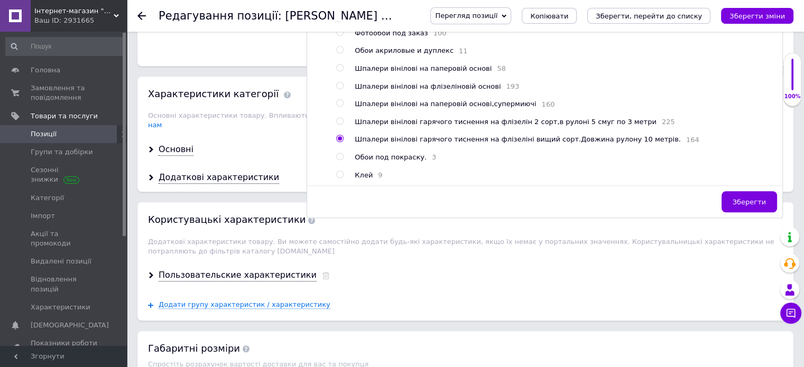
scroll to position [898, 0]
click at [735, 204] on button "Зберегти" at bounding box center [748, 201] width 55 height 21
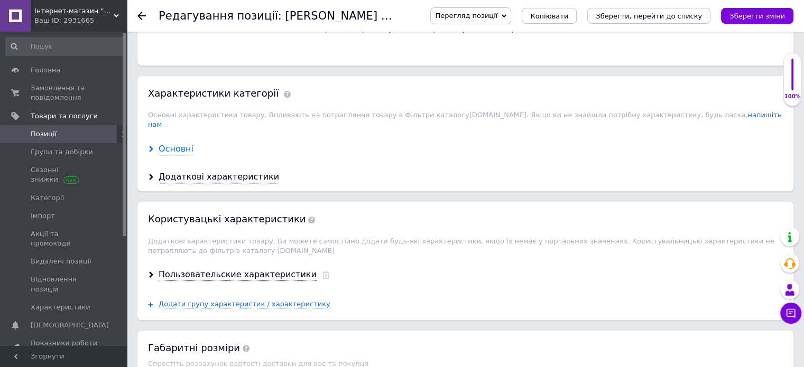
click at [171, 143] on div "Основні" at bounding box center [175, 149] width 35 height 12
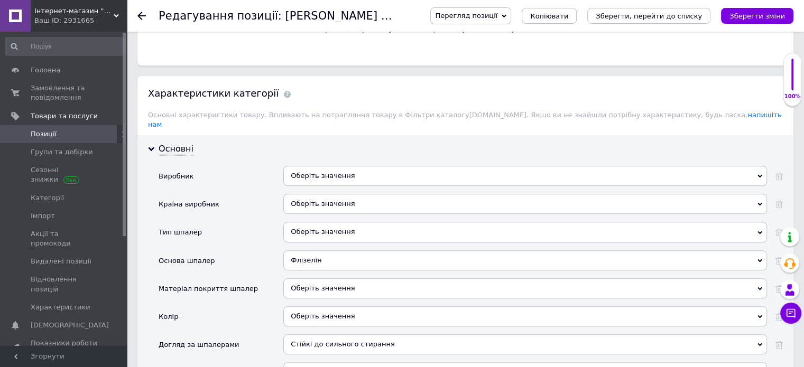
click at [341, 166] on div "Оберіть значення" at bounding box center [524, 176] width 483 height 20
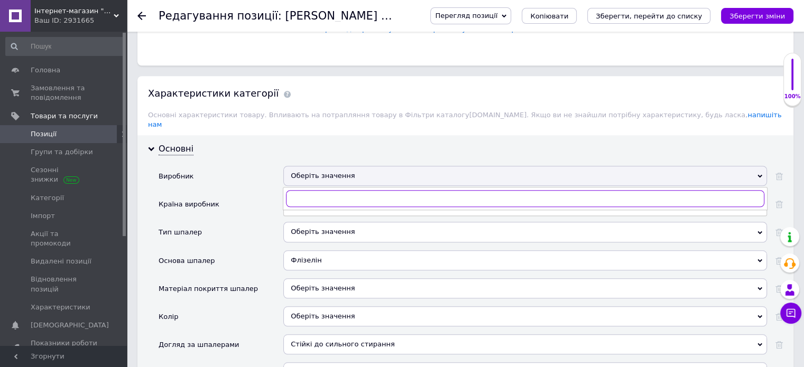
click at [342, 190] on input "text" at bounding box center [525, 198] width 478 height 17
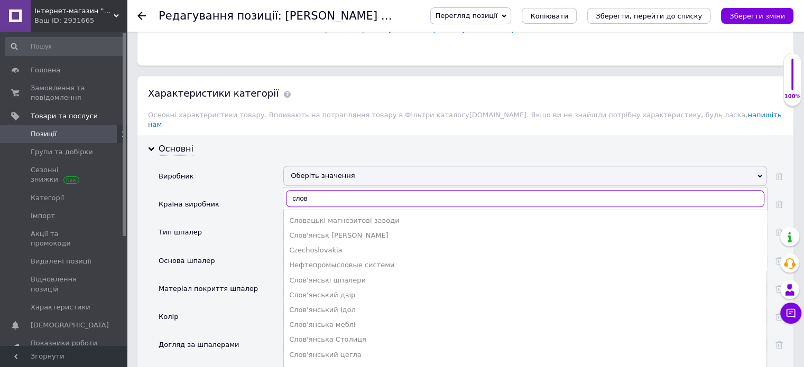
scroll to position [211, 0]
type input "слов"
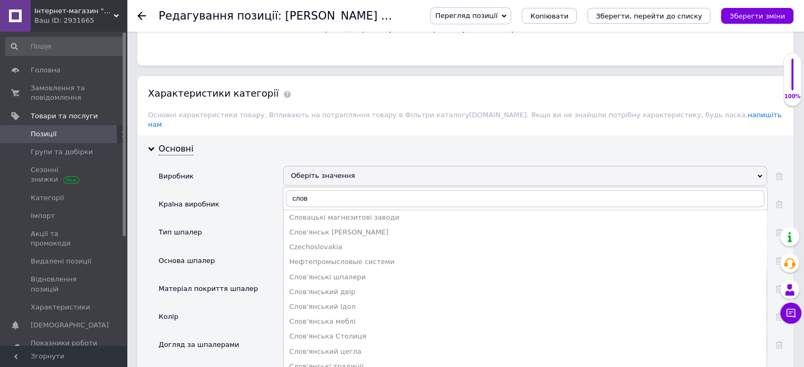
click at [359, 273] on div "Слов'янські шпалери" at bounding box center [525, 278] width 472 height 10
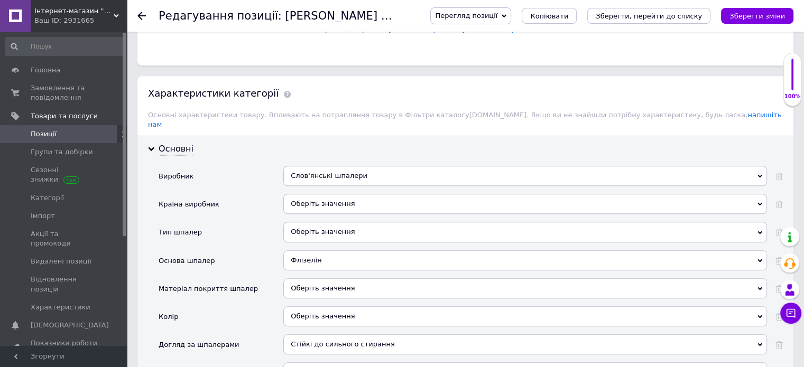
click at [330, 194] on div "Оберіть значення" at bounding box center [524, 204] width 483 height 20
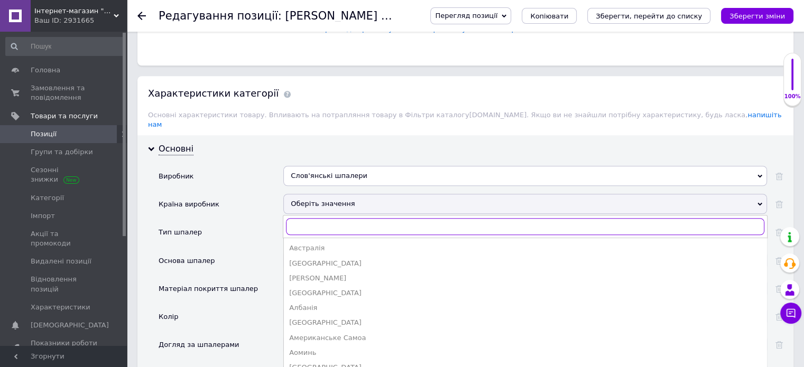
type input "ц"
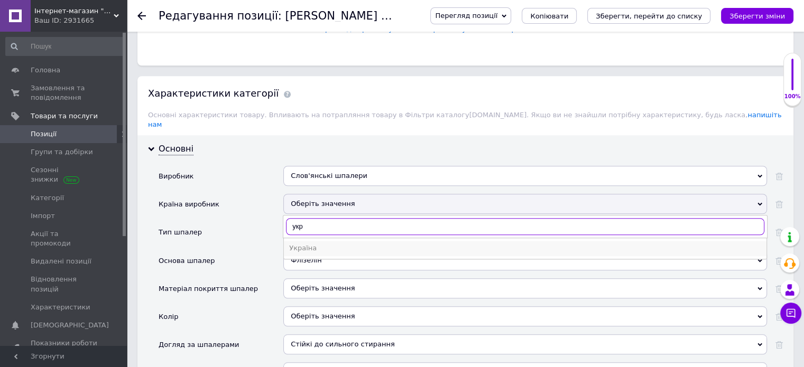
type input "укр"
click at [316, 244] on div "Україна" at bounding box center [525, 249] width 472 height 10
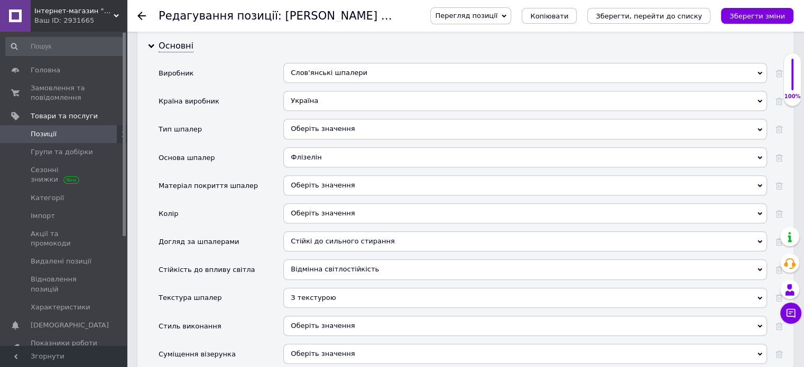
scroll to position [1004, 0]
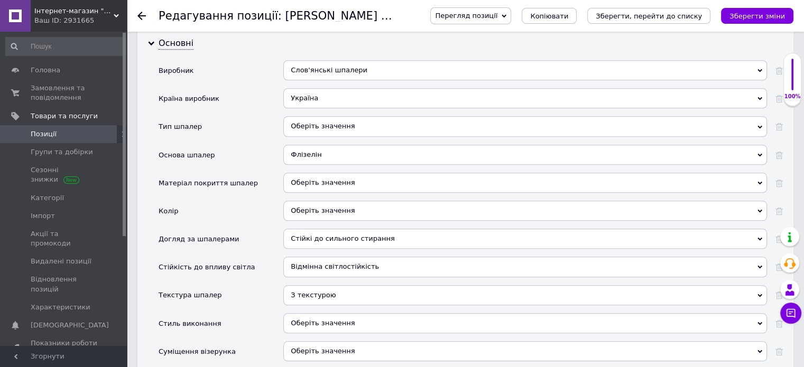
click at [328, 173] on div "Оберіть значення" at bounding box center [524, 183] width 483 height 20
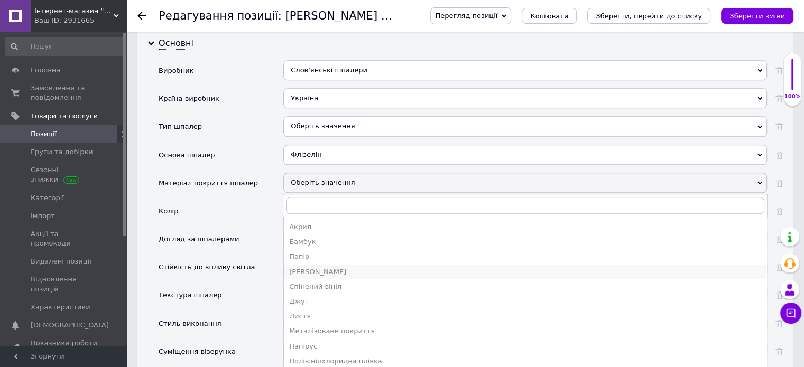
click at [336, 267] on div "[PERSON_NAME]" at bounding box center [525, 272] width 472 height 10
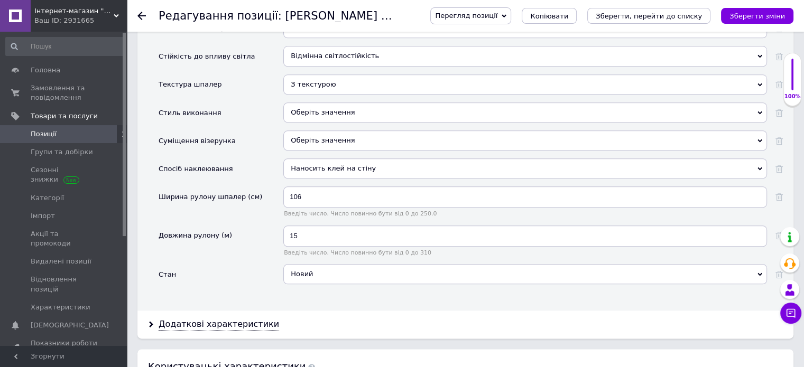
scroll to position [1215, 0]
click at [349, 225] on input "15" at bounding box center [524, 235] width 483 height 21
type input "10"
click at [672, 12] on icon "Зберегти, перейти до списку" at bounding box center [648, 16] width 106 height 8
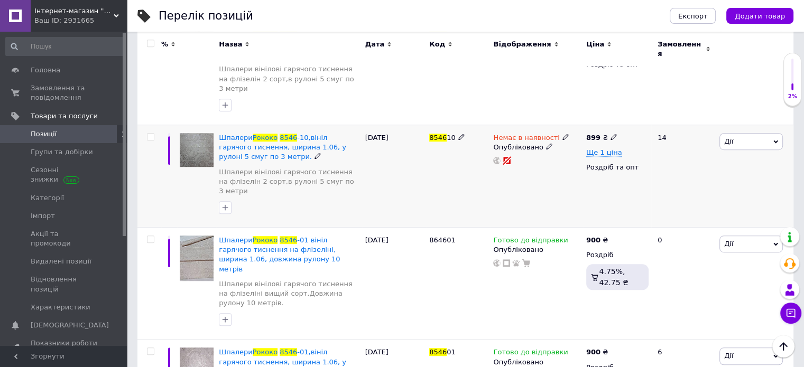
scroll to position [618, 0]
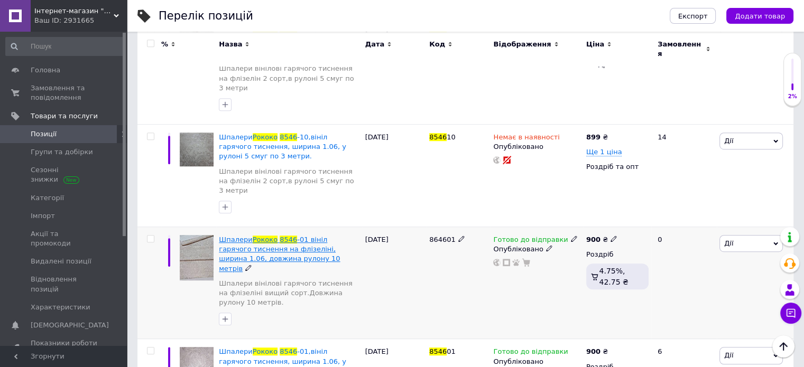
click at [292, 236] on span "-01 вініл гарячого тиснення на флізеліні, ширина 1.06, довжина рулону 10 метрів" at bounding box center [279, 254] width 121 height 37
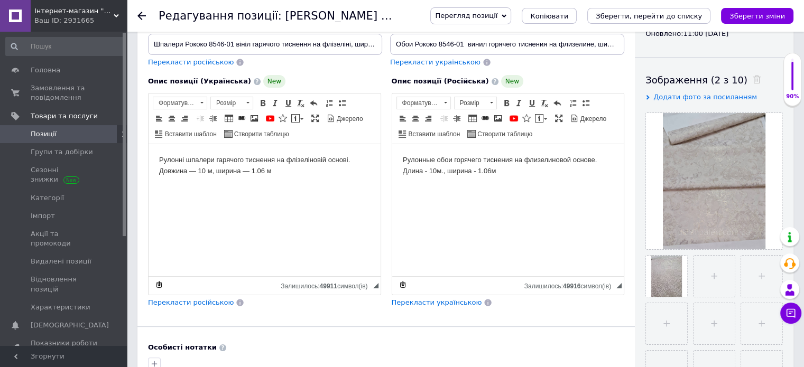
scroll to position [158, 0]
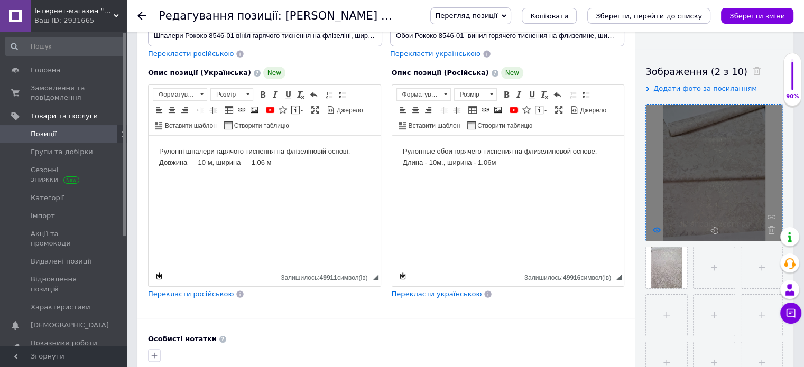
click at [655, 228] on icon at bounding box center [656, 230] width 8 height 8
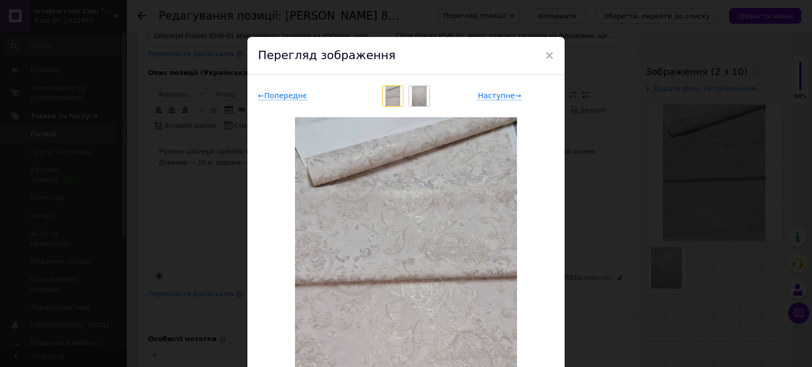
click at [419, 95] on img at bounding box center [419, 96] width 15 height 20
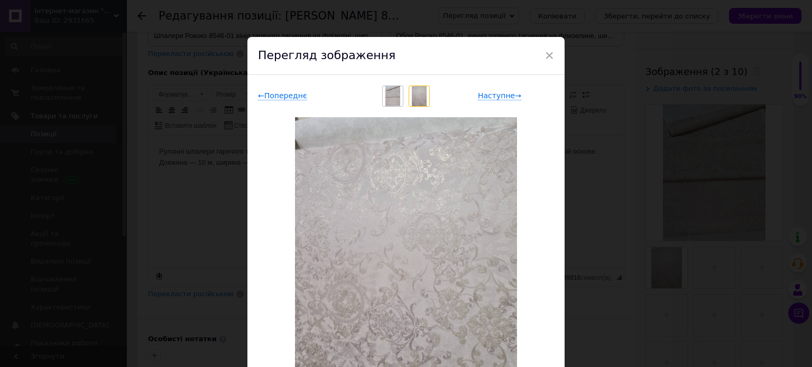
click at [551, 54] on span "×" at bounding box center [549, 55] width 10 height 18
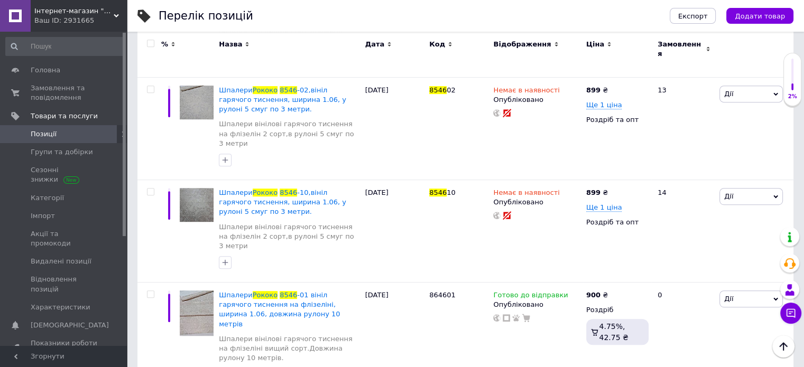
scroll to position [618, 0]
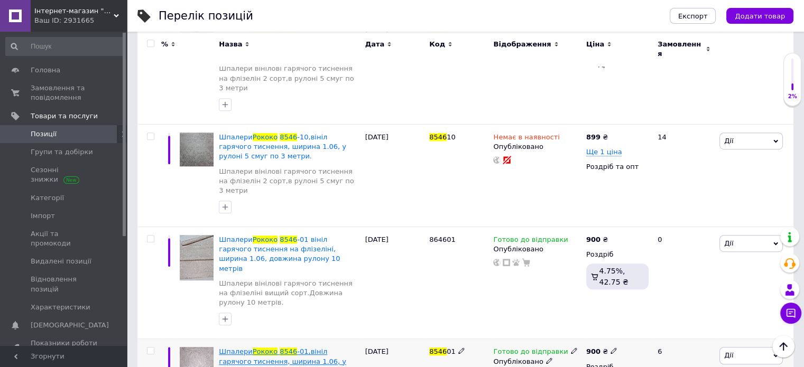
click at [306, 348] on span "-01,вініл гарячого тиснення, ширина 1.06, у рулоні 10 м" at bounding box center [282, 361] width 127 height 27
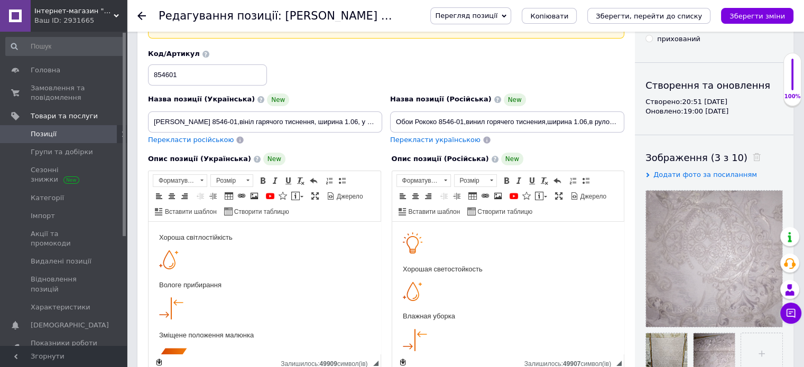
scroll to position [106, 0]
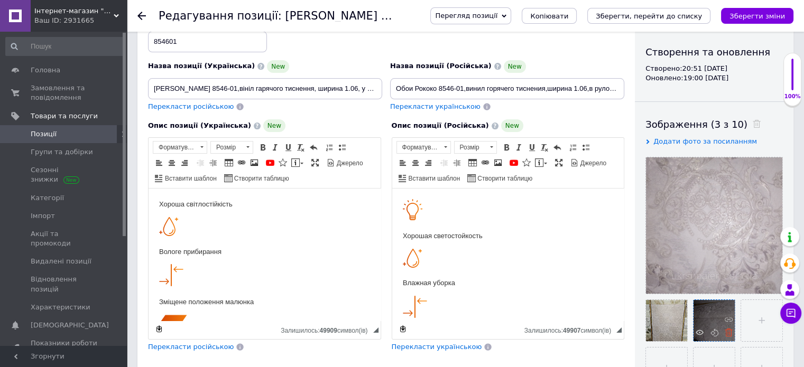
click at [727, 333] on icon at bounding box center [728, 333] width 8 height 8
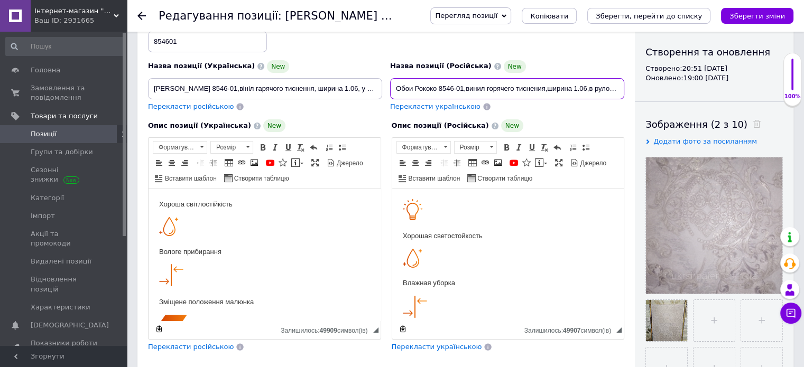
click at [462, 90] on input "Обои Рококо 8546-01,винил горячего тиснения,ширина 1.06,в рулоне 10 м." at bounding box center [507, 88] width 234 height 21
type input "Обои Рококо 8546-02,винил горячего тиснения,ширина 1.06,в рулоне 10 м."
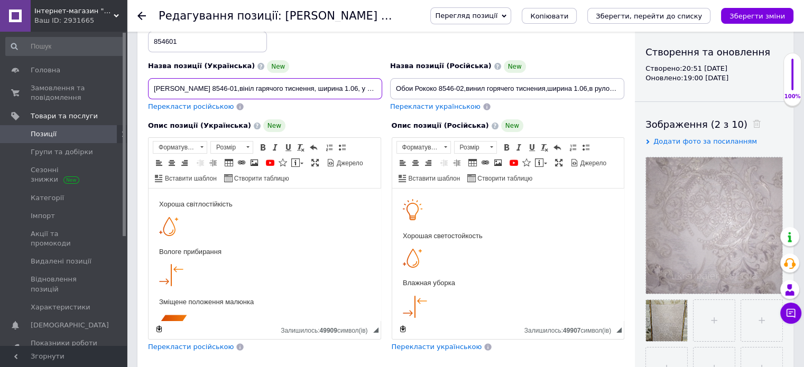
click at [232, 91] on input "[PERSON_NAME] 8546-01,вініл гарячого тиснення, ширина 1.06, у рулоні 10 м" at bounding box center [265, 88] width 234 height 21
type input "[PERSON_NAME] 8546-02,вініл гарячого тиснення, ширина 1.06, у рулоні 10 м"
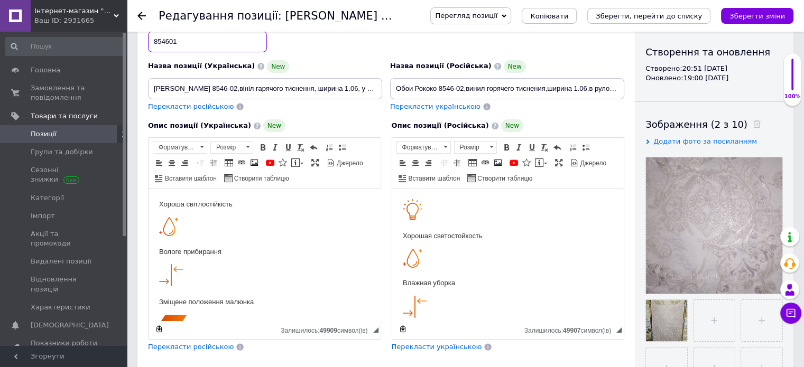
click at [185, 37] on input "854601" at bounding box center [207, 41] width 119 height 21
type input "854602"
click at [618, 22] on button "Зберегти, перейти до списку" at bounding box center [648, 16] width 123 height 16
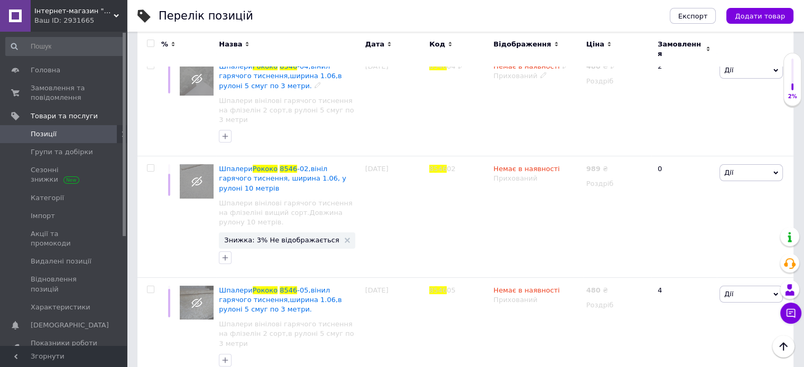
scroll to position [158, 0]
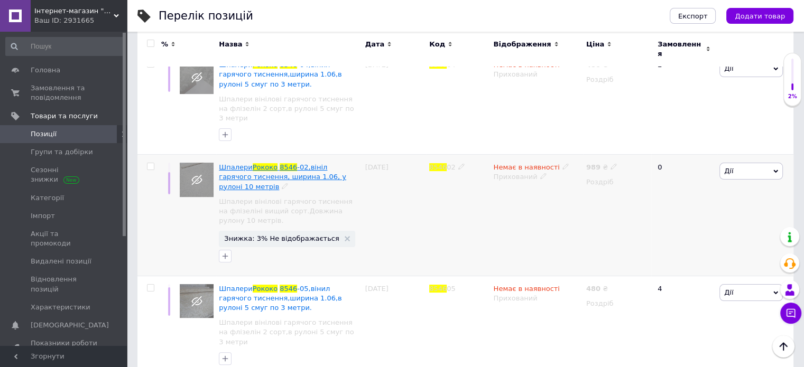
click at [300, 163] on span "-02,вініл гарячого тиснення, ширина 1.06, у рулоні 10 метрів" at bounding box center [282, 176] width 127 height 27
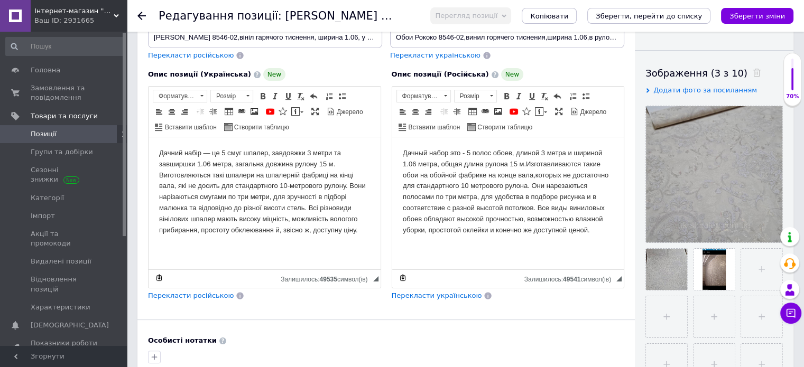
scroll to position [158, 0]
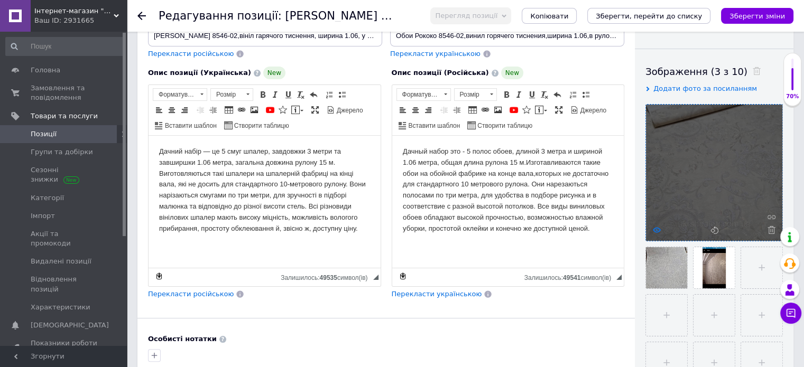
click at [657, 227] on icon at bounding box center [656, 230] width 8 height 8
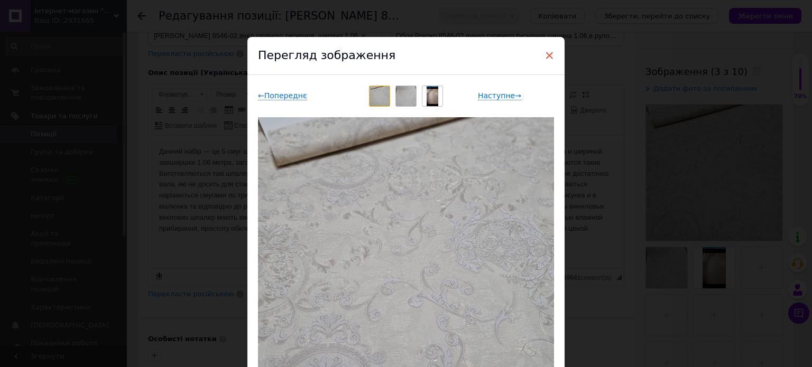
click at [547, 57] on span "×" at bounding box center [549, 55] width 10 height 18
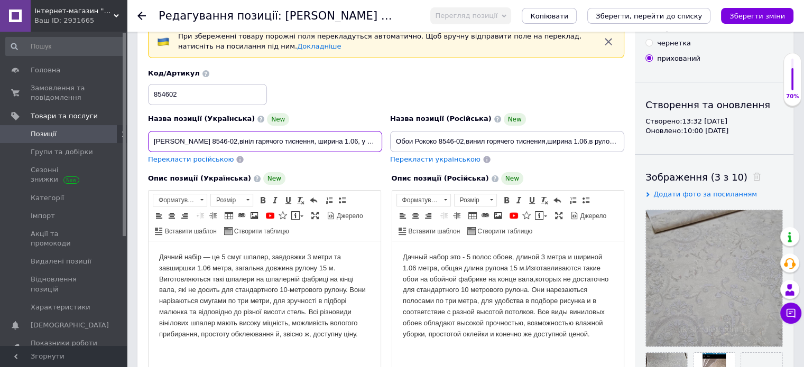
scroll to position [0, 40]
drag, startPoint x: 339, startPoint y: 145, endPoint x: 423, endPoint y: 154, distance: 84.4
click at [423, 154] on div "Назва позиції (Українська) New Шпалери Рококо 8546-02,вініл гарячого тиснення, …" at bounding box center [386, 117] width 484 height 104
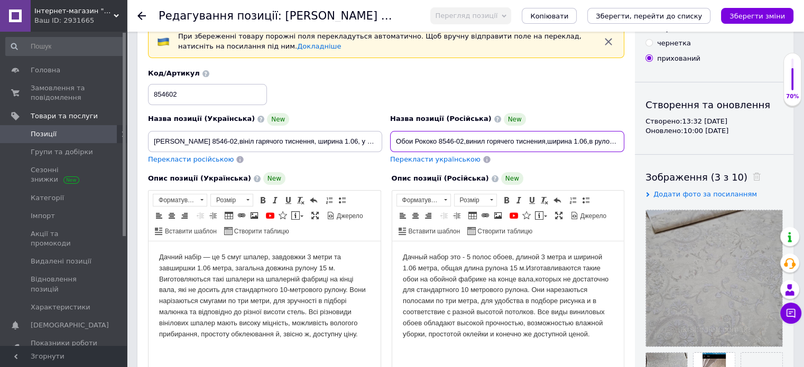
scroll to position [0, 34]
drag, startPoint x: 548, startPoint y: 142, endPoint x: 667, endPoint y: 151, distance: 119.2
click at [670, 150] on div "Основна інформація При збереженні товару порожні поля перекладуться автоматично…" at bounding box center [465, 311] width 656 height 645
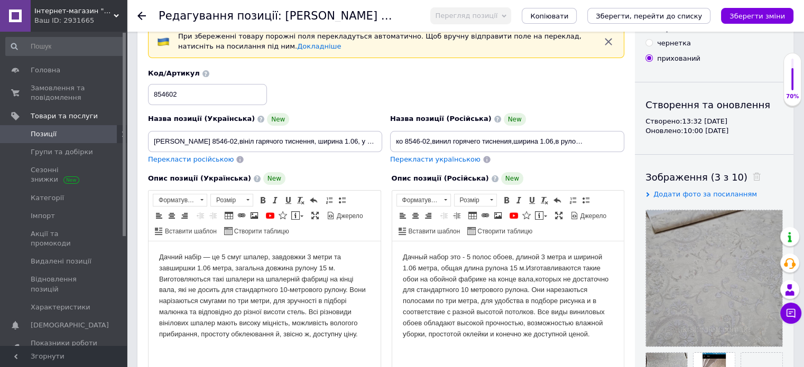
scroll to position [0, 0]
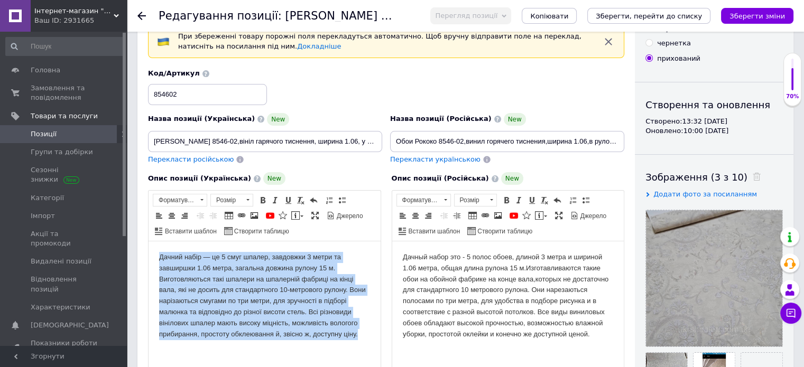
drag, startPoint x: 160, startPoint y: 260, endPoint x: 367, endPoint y: 358, distance: 229.5
click at [367, 350] on html "Дачний набір — це 5 смуг шпалер, завдовжки 3 метри та завширшки 1.06 метра, заг…" at bounding box center [264, 295] width 232 height 109
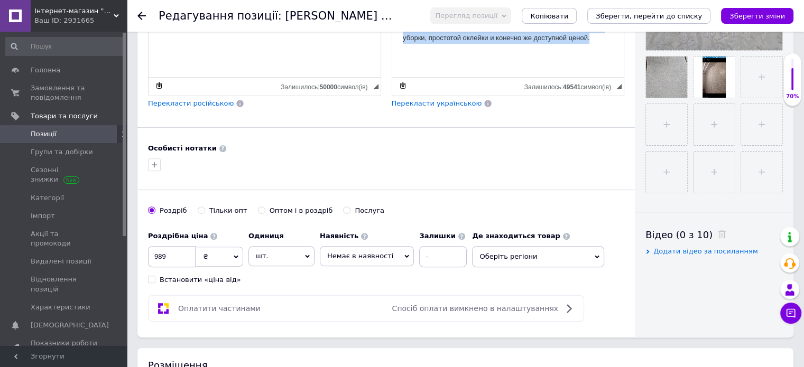
scroll to position [596, 0]
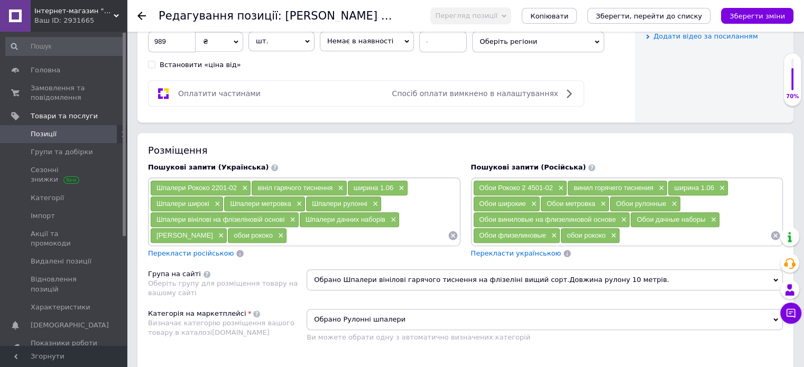
drag, startPoint x: 399, startPoint y: -249, endPoint x: 610, endPoint y: 12, distance: 335.8
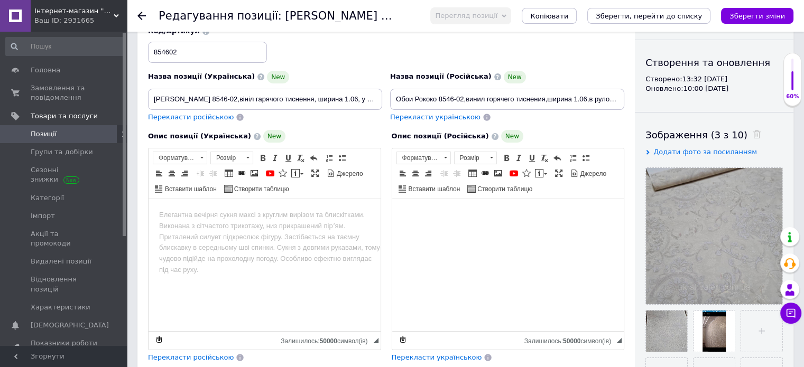
scroll to position [94, 0]
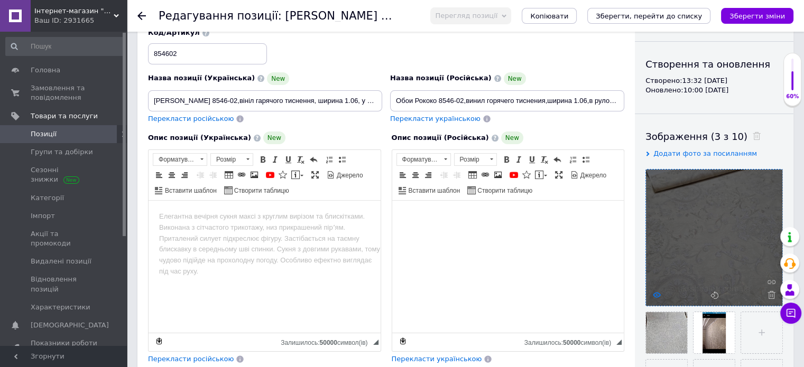
click at [659, 293] on icon at bounding box center [656, 295] width 8 height 8
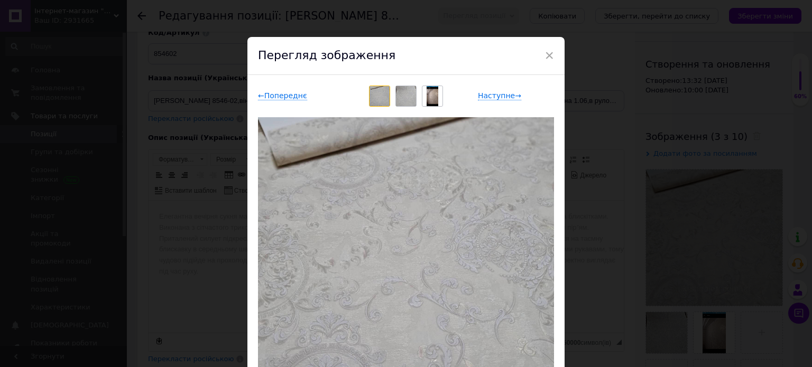
click at [406, 99] on img at bounding box center [406, 96] width 20 height 20
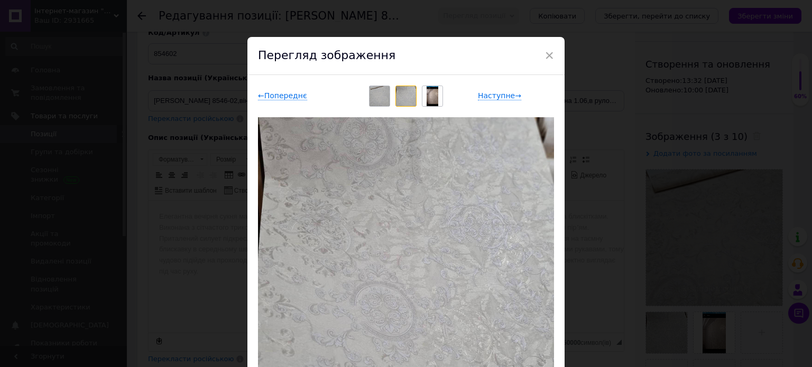
click at [428, 98] on img at bounding box center [431, 96] width 11 height 20
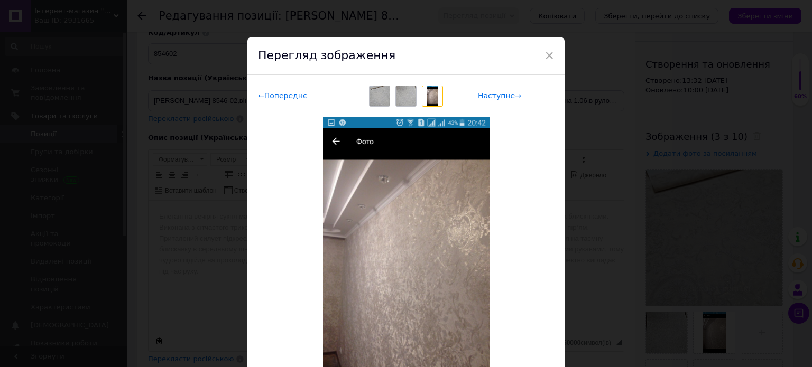
drag, startPoint x: 549, startPoint y: 50, endPoint x: 544, endPoint y: 69, distance: 19.9
click at [550, 50] on span "×" at bounding box center [549, 55] width 10 height 18
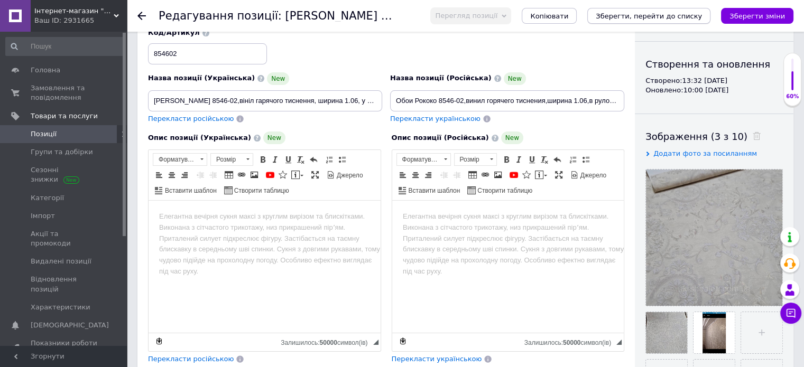
click at [637, 15] on icon "Зберегти, перейти до списку" at bounding box center [648, 16] width 106 height 8
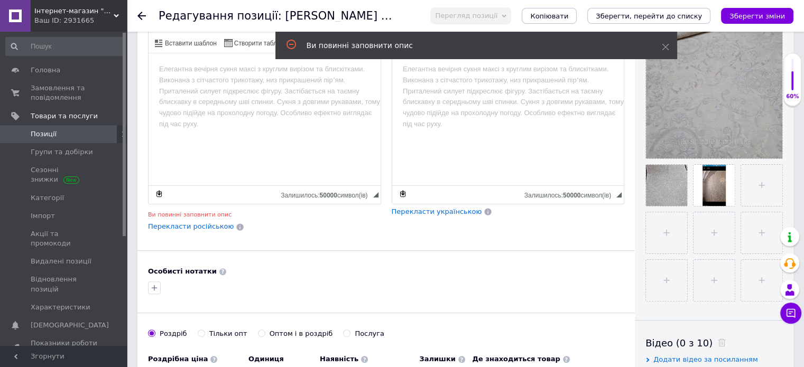
scroll to position [270, 0]
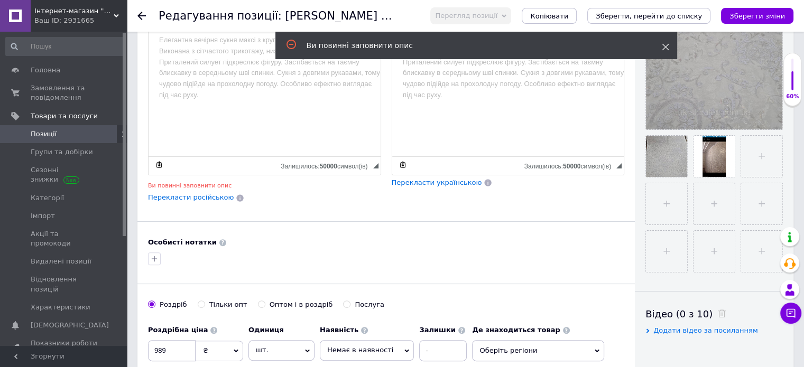
click at [665, 48] on use at bounding box center [664, 47] width 7 height 7
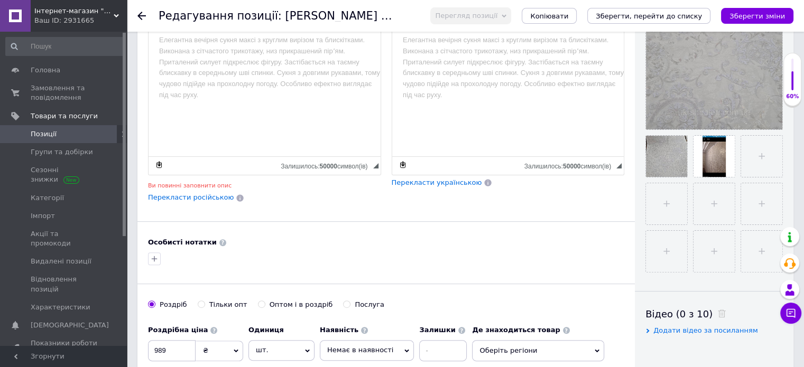
click at [40, 133] on span "Позиції" at bounding box center [44, 134] width 26 height 10
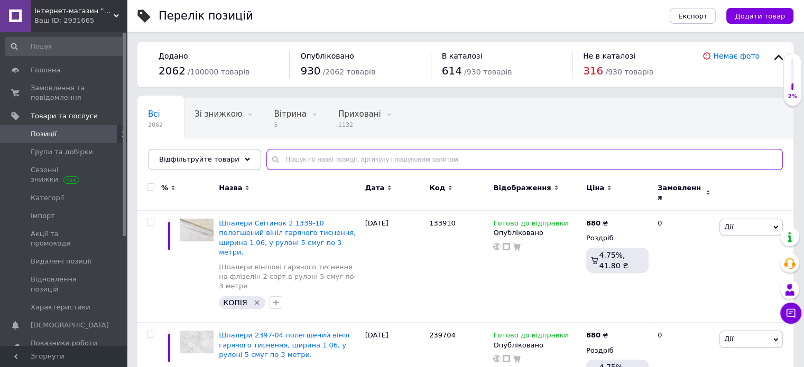
click at [316, 162] on input "text" at bounding box center [524, 159] width 516 height 21
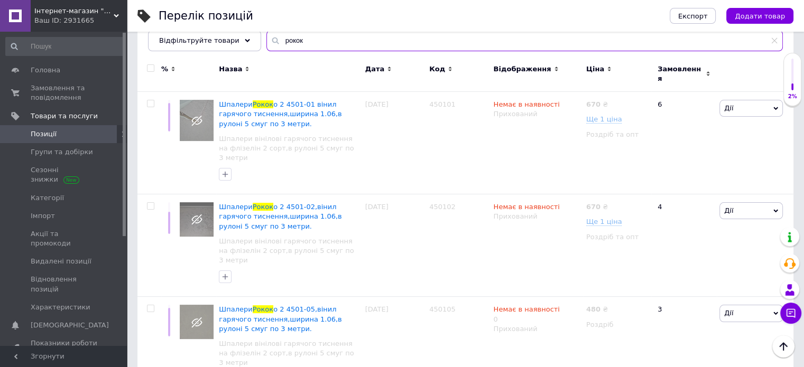
scroll to position [106, 0]
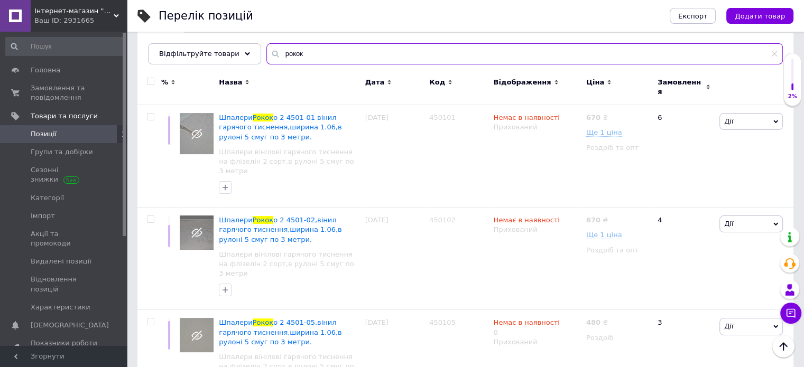
click at [335, 48] on input "рокок" at bounding box center [524, 53] width 516 height 21
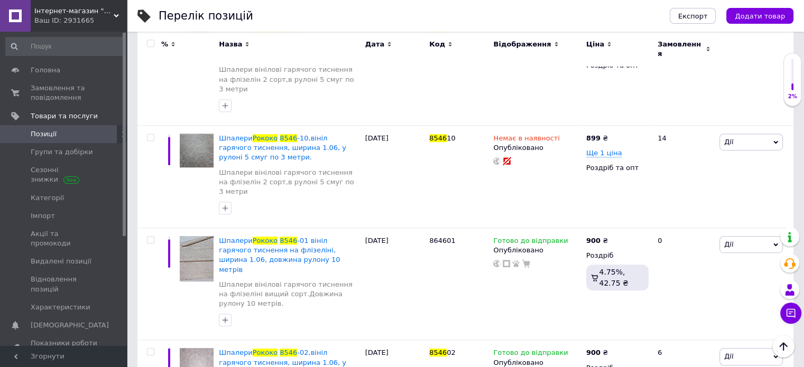
scroll to position [618, 0]
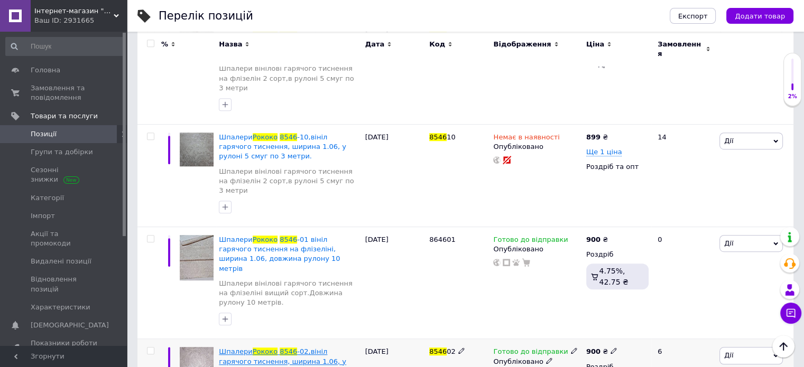
type input "рококо 8546"
click at [304, 348] on span "-02,вініл гарячого тиснення, ширина 1.06, у рулоні 10 м" at bounding box center [282, 361] width 127 height 27
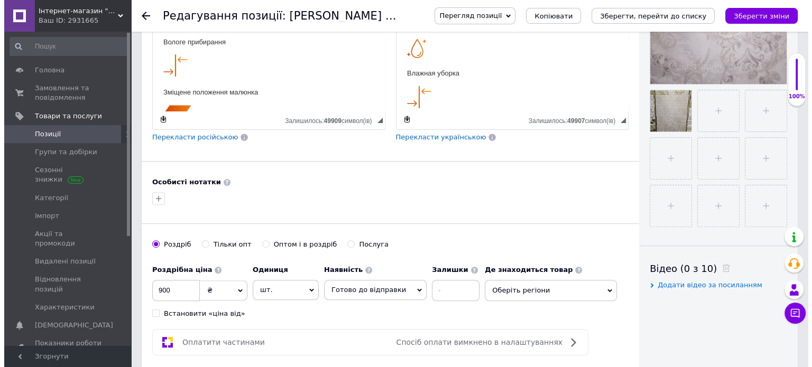
scroll to position [317, 0]
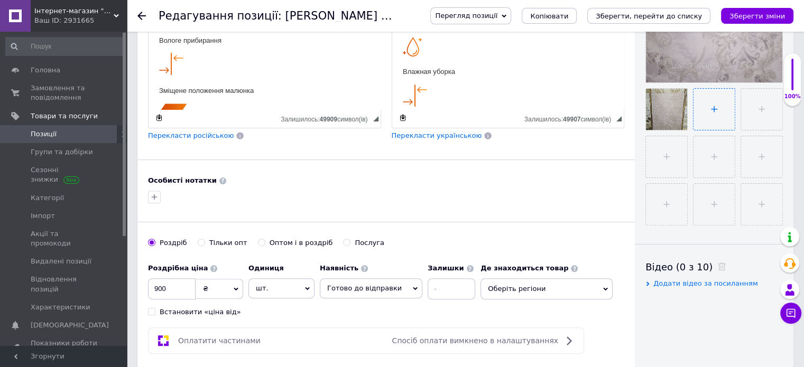
click at [715, 110] on input "file" at bounding box center [713, 109] width 41 height 41
type input "C:\fakepath\3514083433_w1280_h1280_img_20211213_094550_723.webp"
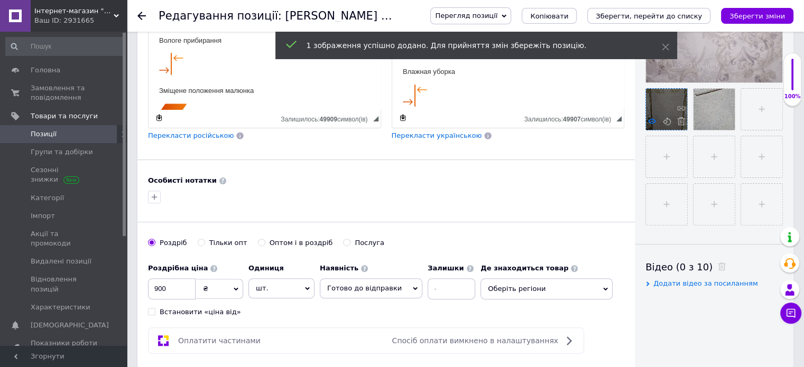
click at [651, 120] on icon at bounding box center [652, 121] width 8 height 8
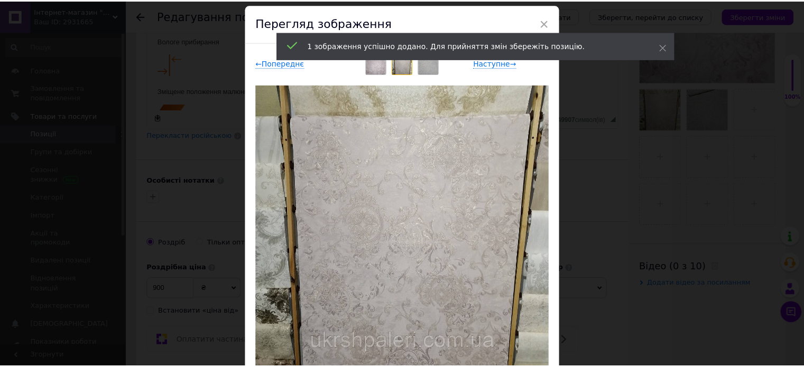
scroll to position [0, 0]
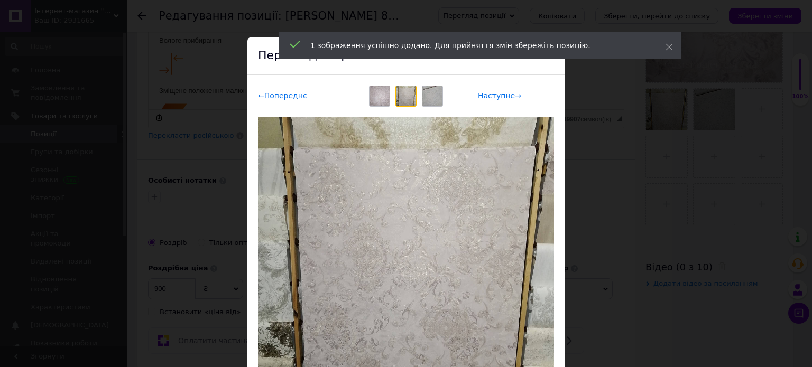
click at [403, 98] on img at bounding box center [406, 96] width 20 height 20
click at [383, 95] on img at bounding box center [379, 96] width 20 height 20
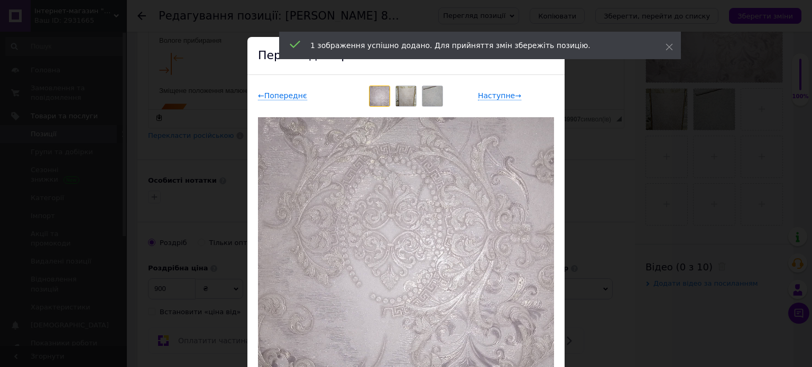
click at [428, 92] on img at bounding box center [432, 96] width 20 height 20
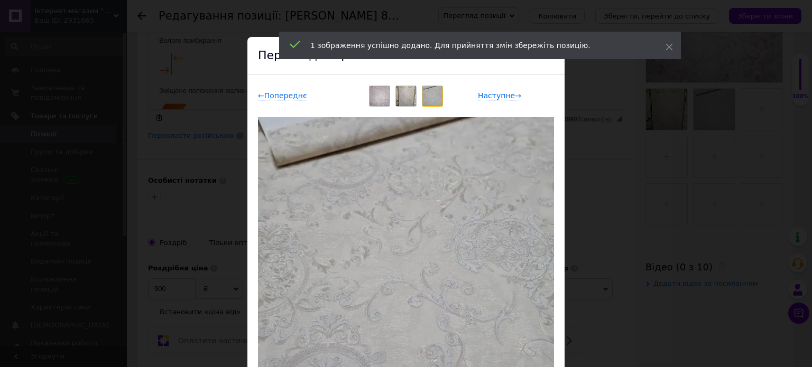
click at [399, 91] on img at bounding box center [406, 96] width 20 height 20
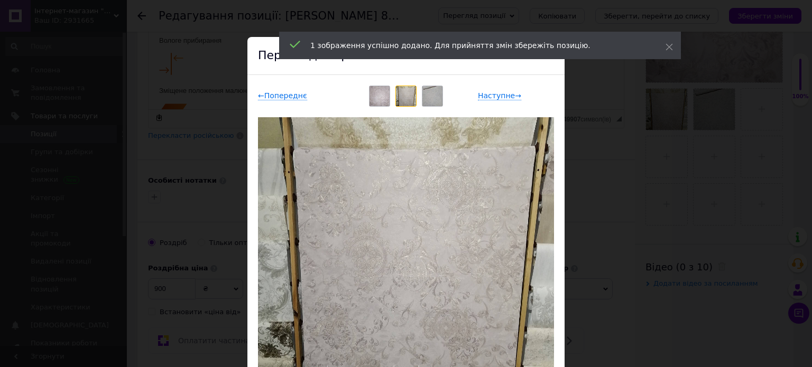
click at [380, 96] on img at bounding box center [379, 96] width 20 height 20
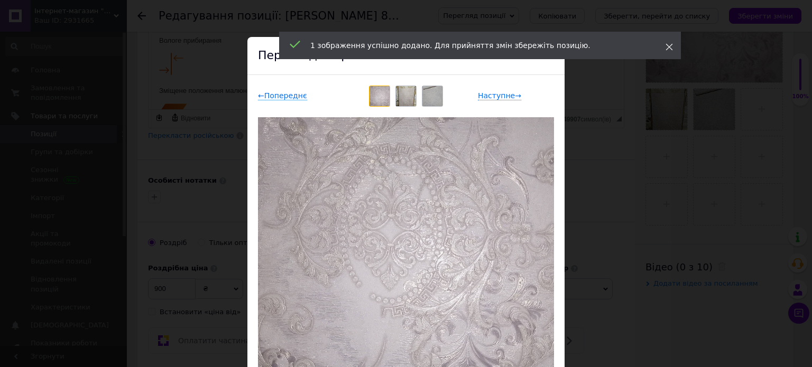
click at [669, 46] on use at bounding box center [669, 47] width 7 height 7
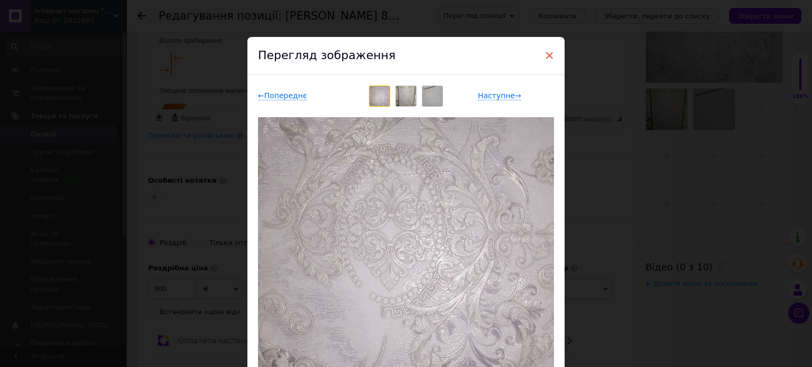
click at [549, 57] on span "×" at bounding box center [549, 55] width 10 height 18
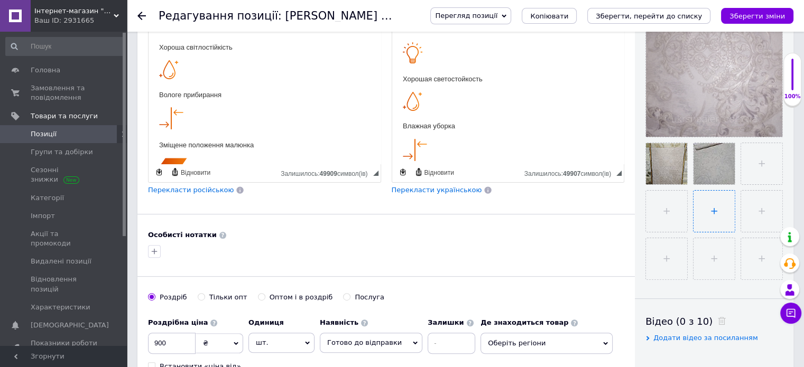
scroll to position [211, 0]
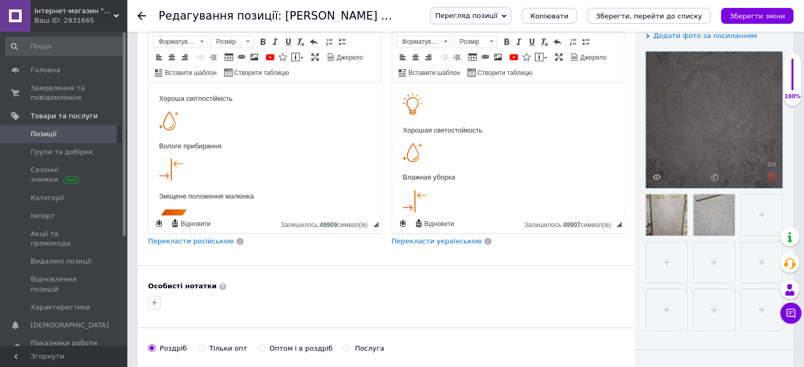
click at [769, 173] on icon at bounding box center [771, 177] width 8 height 8
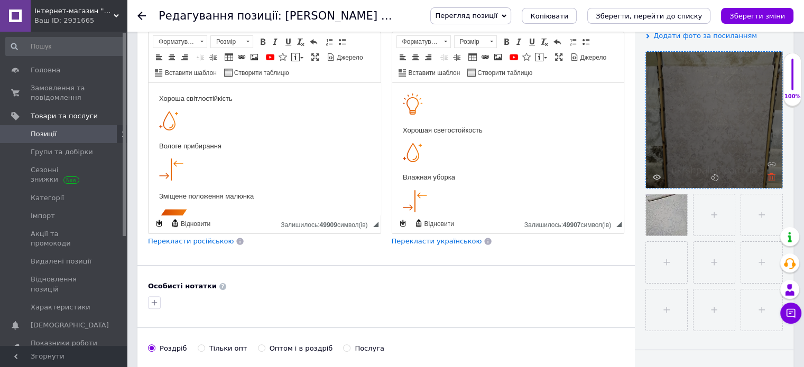
click at [771, 174] on use at bounding box center [771, 177] width 8 height 8
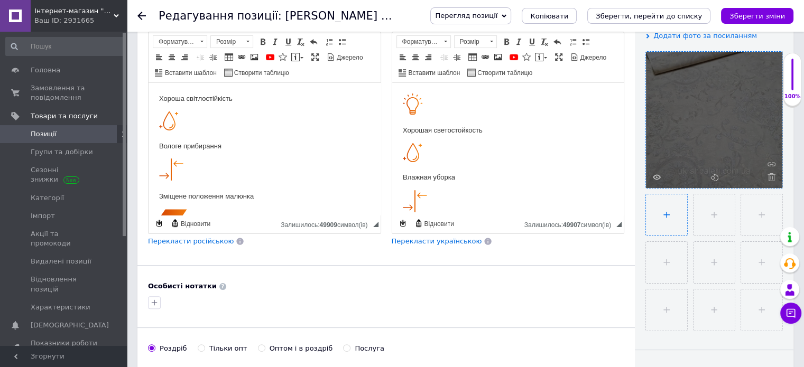
click at [657, 209] on input "file" at bounding box center [666, 214] width 41 height 41
type input "C:\fakepath\3514084141_w1280_h1280_img_20211213_094550_821.webp"
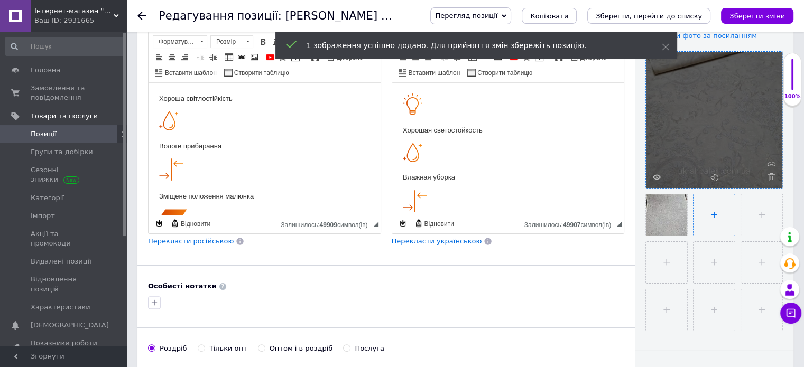
click at [712, 213] on input "file" at bounding box center [713, 214] width 41 height 41
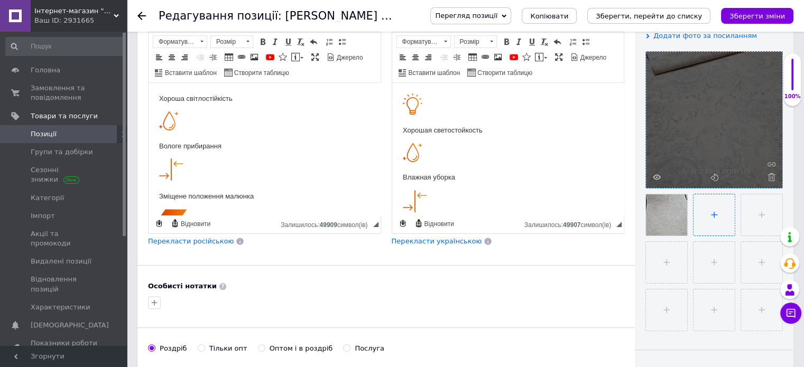
type input "C:\fakepath\1204808222_w1280_h1280_img_7b9da7e25c7d2e73fa250b0ef16a45f8_v.webp"
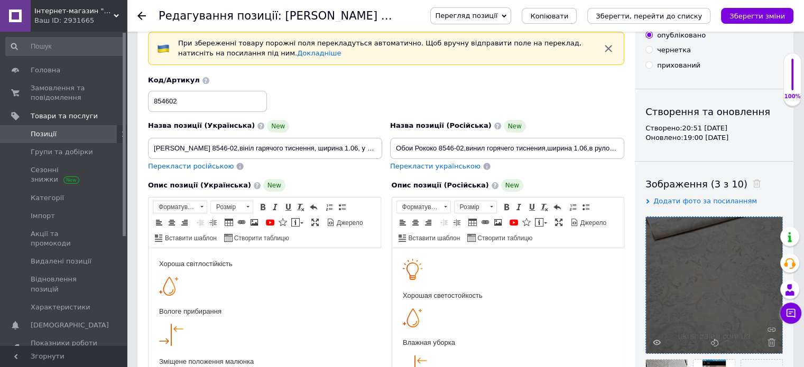
scroll to position [0, 0]
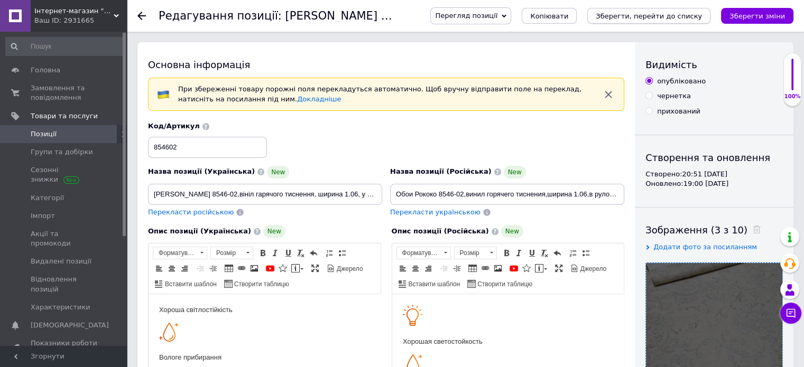
click at [632, 16] on icon "Зберегти, перейти до списку" at bounding box center [648, 16] width 106 height 8
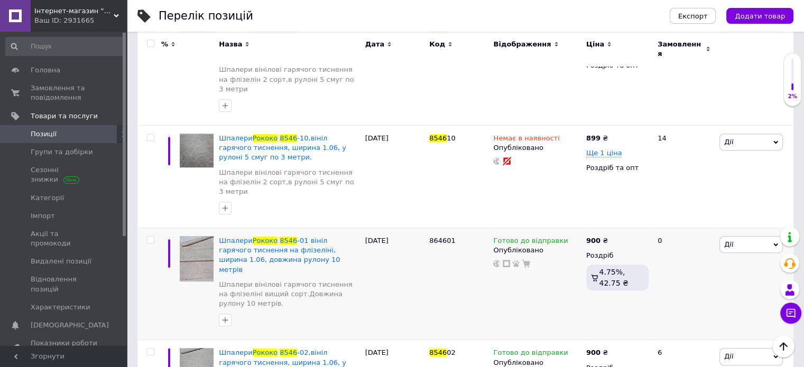
scroll to position [618, 0]
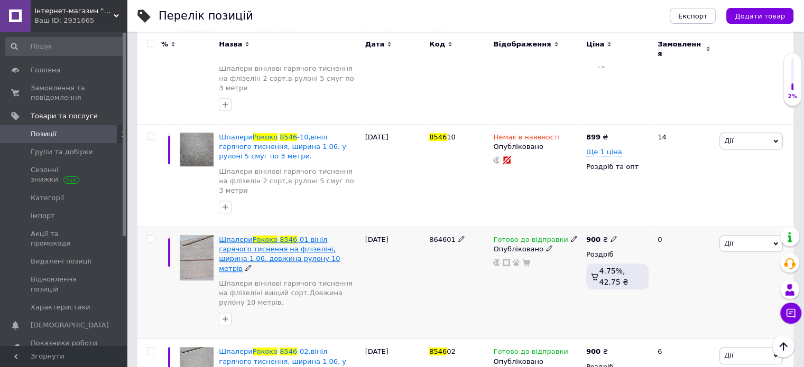
click at [321, 236] on span "-01 вініл гарячого тиснення на флізеліні, ширина 1.06, довжина рулону 10 метрів" at bounding box center [279, 254] width 121 height 37
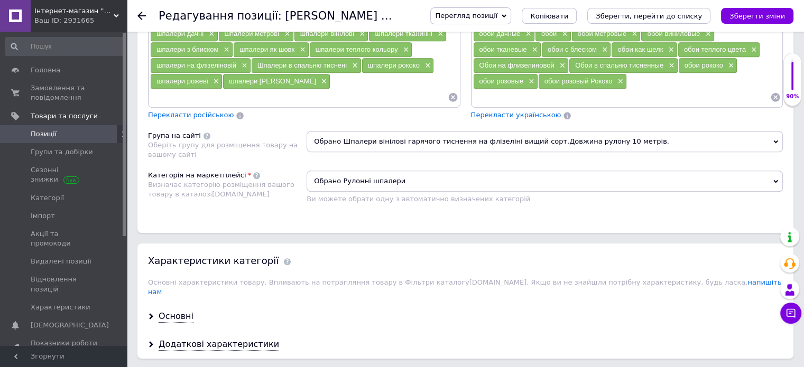
scroll to position [792, 0]
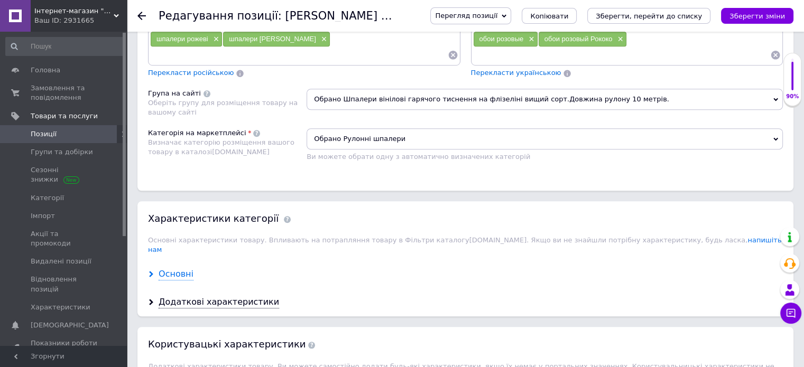
click at [188, 268] on div "Основні" at bounding box center [175, 274] width 35 height 12
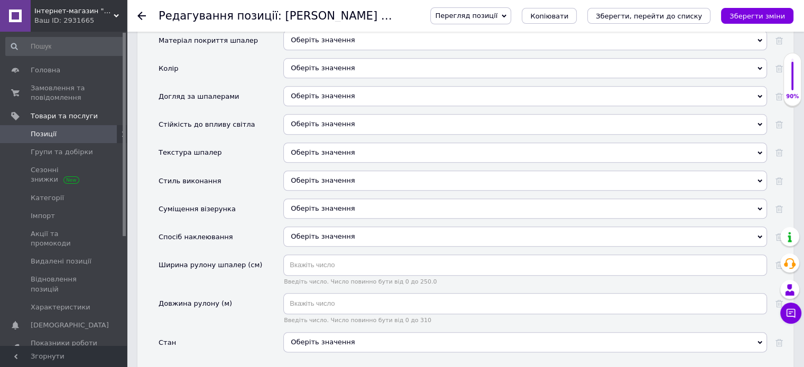
scroll to position [1162, 0]
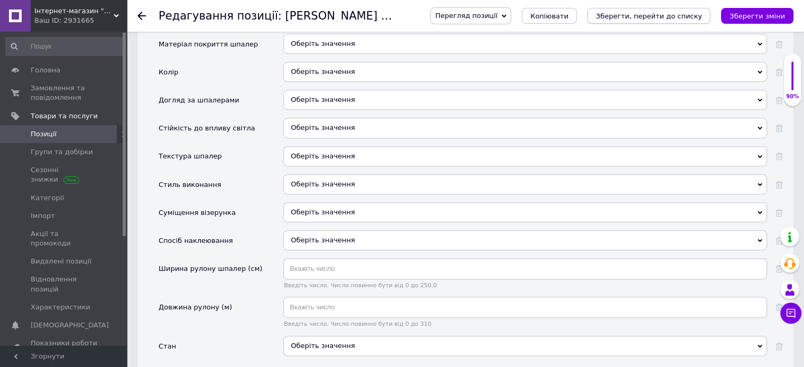
click at [655, 15] on icon "Зберегти, перейти до списку" at bounding box center [648, 16] width 106 height 8
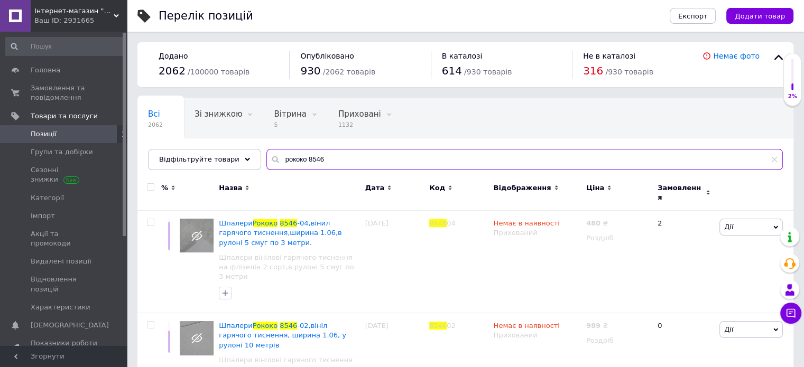
click at [348, 162] on input "рококо 8546" at bounding box center [524, 159] width 516 height 21
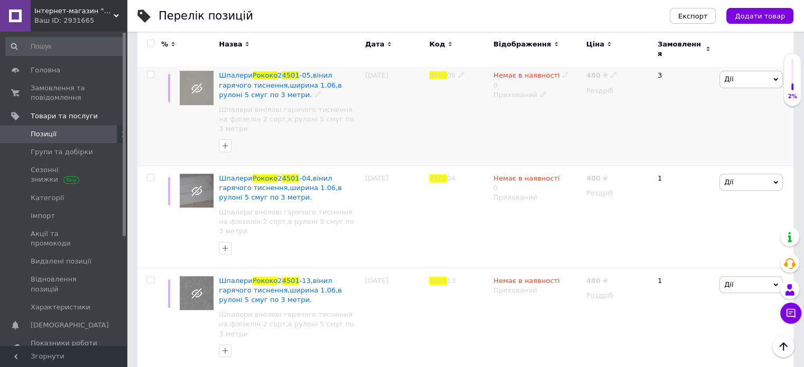
scroll to position [370, 0]
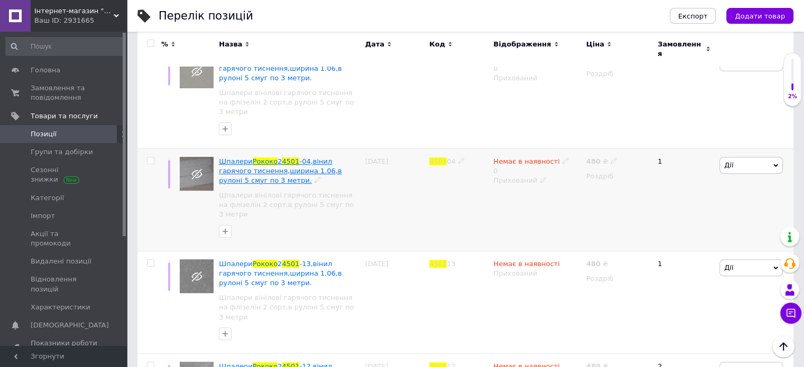
type input "рококо 4501"
click at [311, 157] on span "-04,вінил гарячого тиснення,ширина 1.06,в рулоні 5 смуг по 3 метри." at bounding box center [280, 170] width 123 height 27
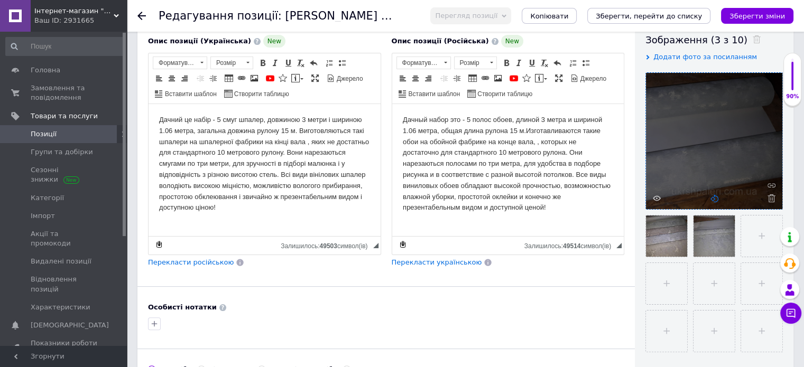
scroll to position [211, 0]
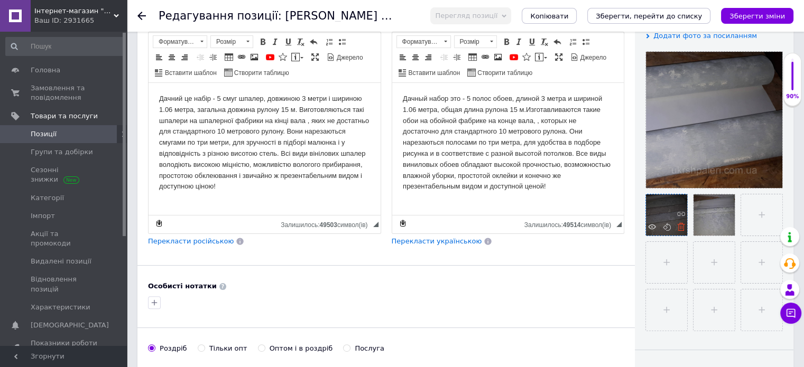
click at [678, 227] on icon at bounding box center [681, 227] width 8 height 8
click at [649, 227] on use at bounding box center [652, 226] width 8 height 5
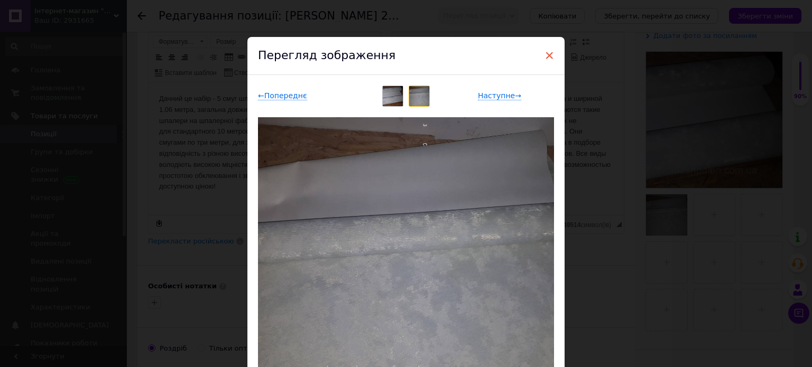
click at [546, 57] on span "×" at bounding box center [549, 55] width 10 height 18
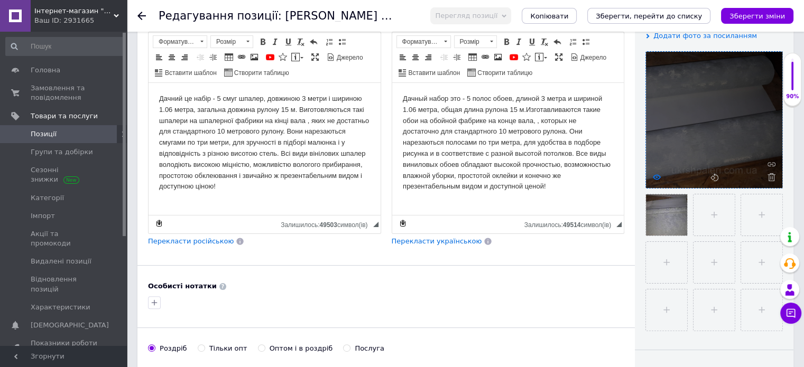
click at [654, 173] on icon at bounding box center [656, 177] width 8 height 8
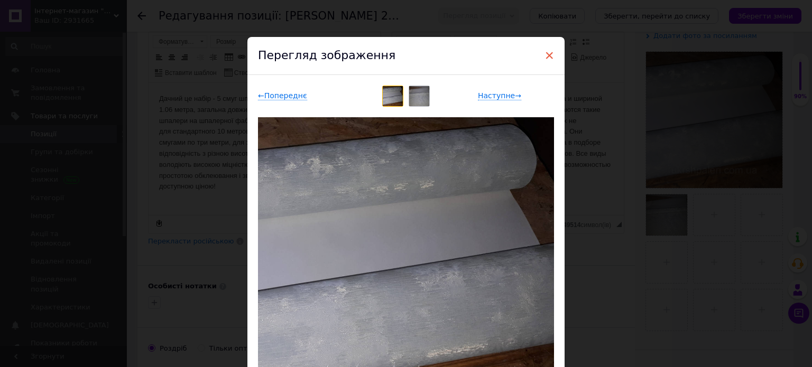
click at [549, 53] on span "×" at bounding box center [549, 55] width 10 height 18
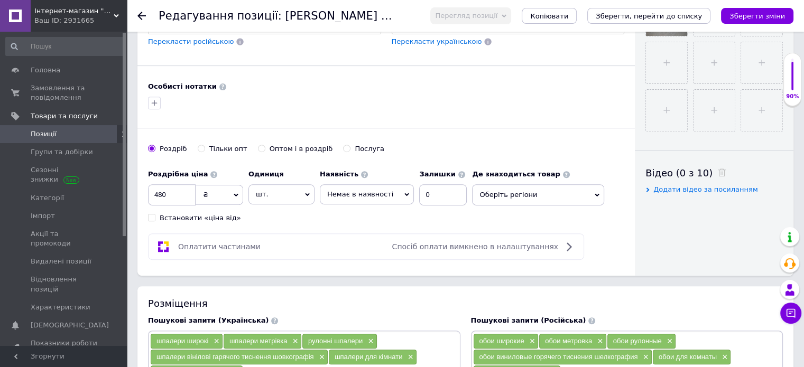
scroll to position [423, 0]
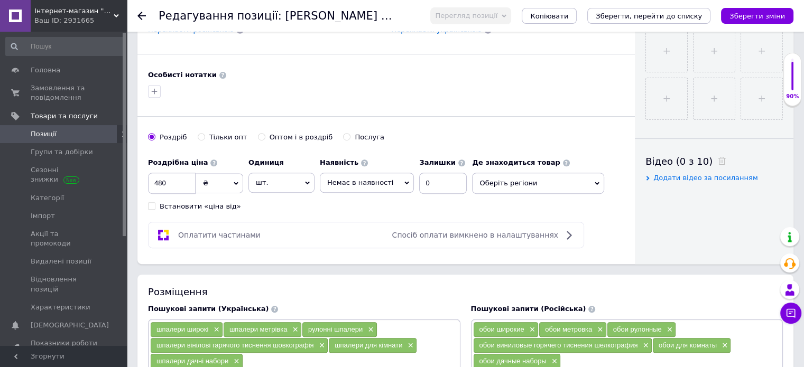
click at [359, 179] on span "Немає в наявності" at bounding box center [360, 183] width 66 height 8
drag, startPoint x: 376, startPoint y: 232, endPoint x: 388, endPoint y: 216, distance: 19.7
click at [375, 232] on li "Готово до відправки" at bounding box center [366, 234] width 93 height 15
click at [441, 178] on input "0" at bounding box center [451, 183] width 48 height 21
click at [171, 184] on input "480" at bounding box center [172, 183] width 48 height 21
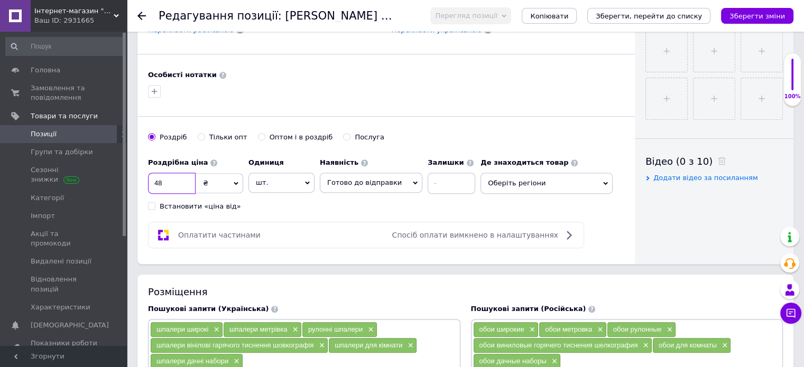
type input "4"
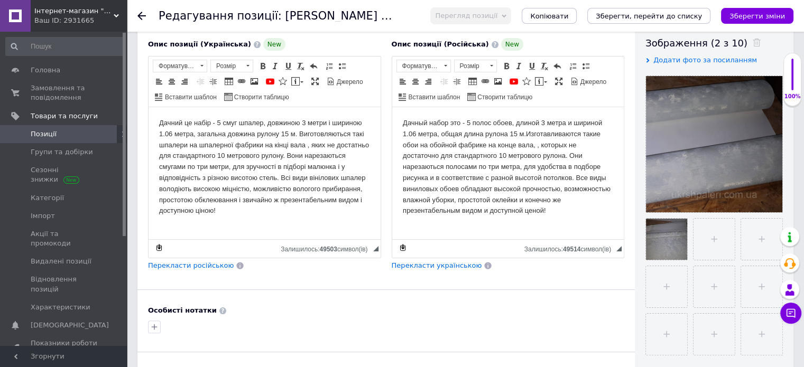
scroll to position [158, 0]
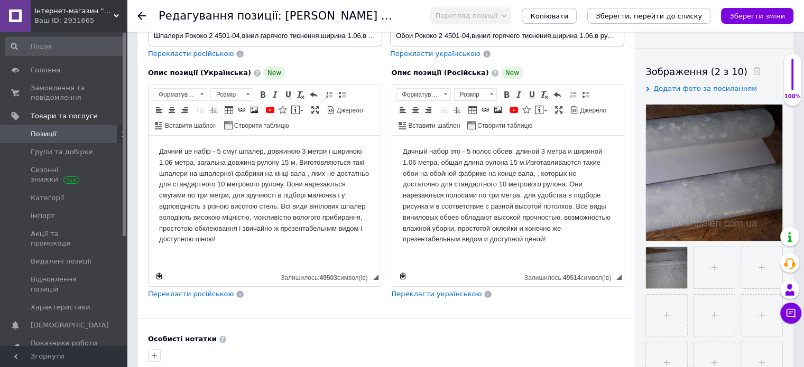
type input "900"
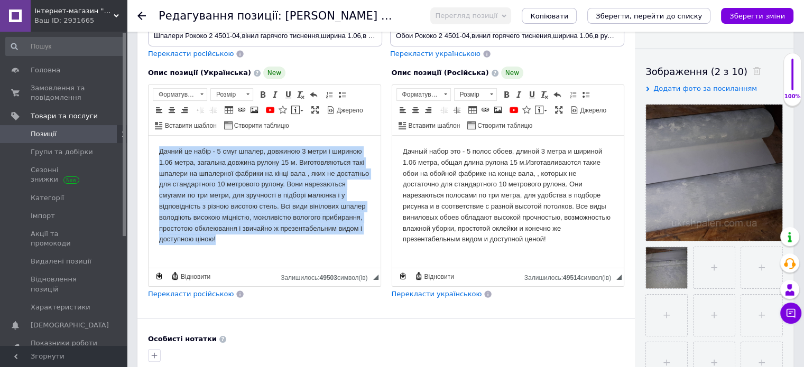
drag, startPoint x: 154, startPoint y: 154, endPoint x: 383, endPoint y: 268, distance: 256.1
click at [380, 256] on html "Дачний це набір - 5 смуг шпалер, довжиною 3 метри і шириною 1.06 метра, загальн…" at bounding box center [264, 196] width 232 height 120
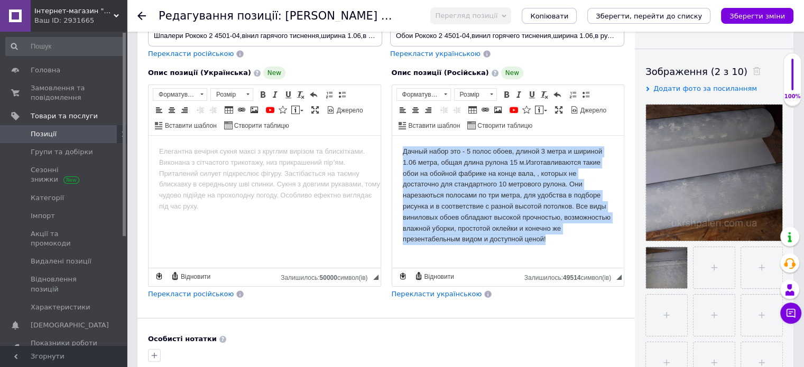
drag, startPoint x: 399, startPoint y: 152, endPoint x: 598, endPoint y: 266, distance: 228.6
click at [598, 256] on html "Дачный набор это - 5 полос обоев, длиной 3 метра и шириной 1.06 метра, общая дл…" at bounding box center [507, 196] width 232 height 120
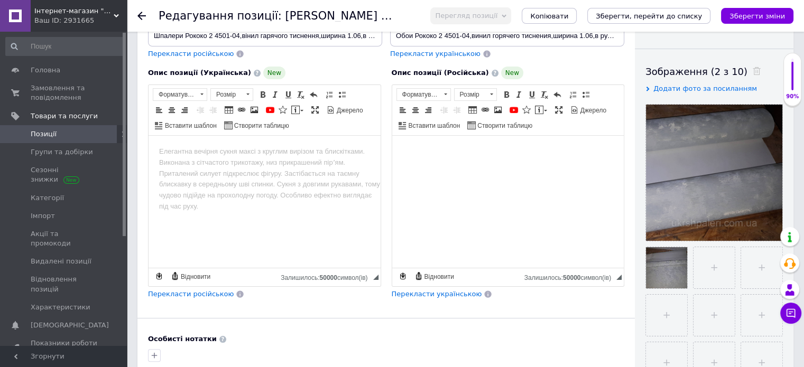
click at [417, 168] on html at bounding box center [507, 152] width 232 height 32
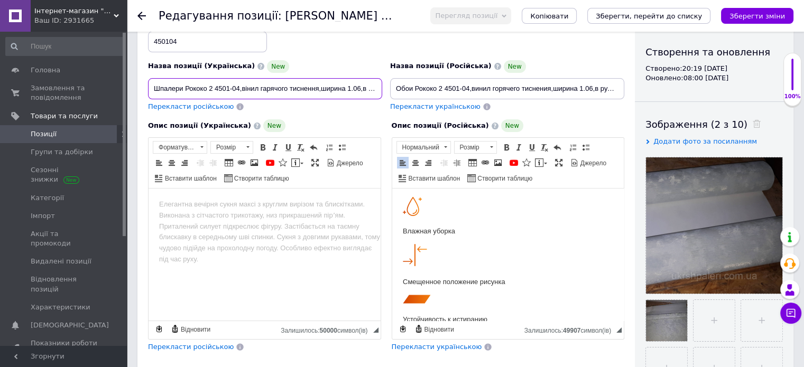
scroll to position [0, 73]
drag, startPoint x: 359, startPoint y: 90, endPoint x: 414, endPoint y: 100, distance: 56.5
click at [414, 100] on div "Назва позиції (Українська) [GEOGRAPHIC_DATA] Рококо 2 4501-04,вінил гарячого ти…" at bounding box center [386, 64] width 484 height 104
click at [376, 89] on input "Шпалери Рококо 2 4501-04,вінил гарячого тиснення,ширина 1.06,в рулоні 5 смуг по…" at bounding box center [265, 88] width 234 height 21
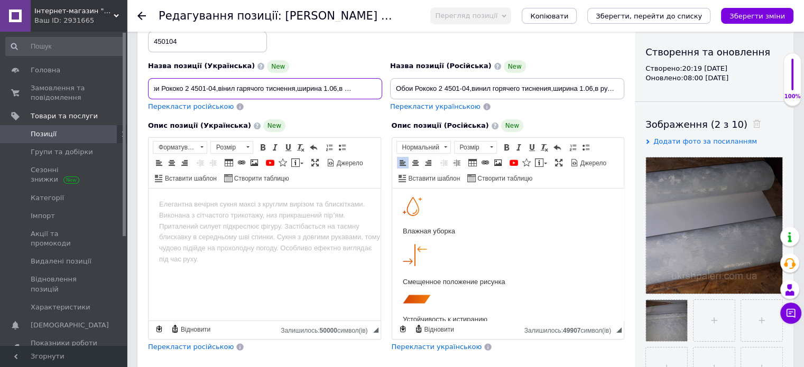
scroll to position [0, 29]
type input "Шпалери Рококо 2 4501-04,вінил гарячого тиснення,ширина 1.06,в рулоні 10 м"
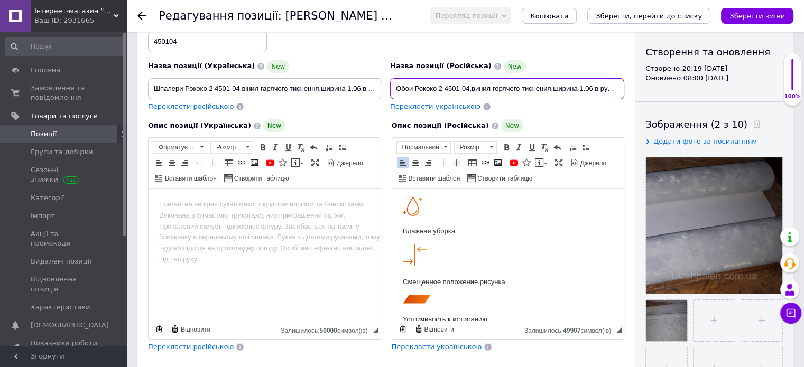
scroll to position [0, 70]
drag, startPoint x: 608, startPoint y: 89, endPoint x: 680, endPoint y: 104, distance: 73.4
click at [680, 104] on div "Основна інформація При збереженні товару порожні поля перекладуться автоматично…" at bounding box center [465, 259] width 656 height 645
click at [619, 82] on input "Обои Рококо 2 4501-04,винил горячего тиснения,ширина 1.06,в рулоне 5 полос по 3…" at bounding box center [507, 88] width 234 height 21
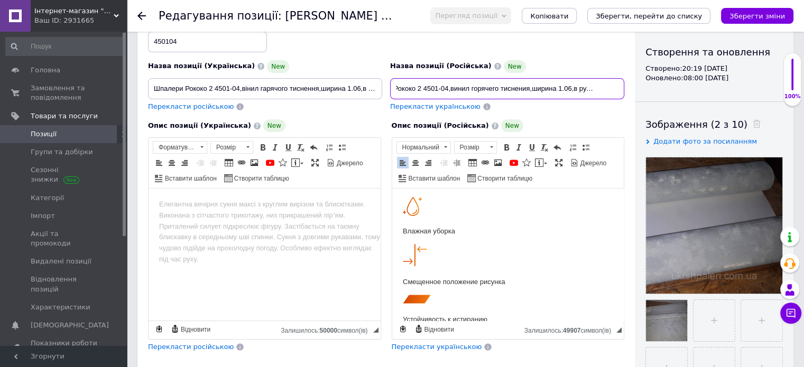
type input "Обои Рококо 2 4501-04,винил горячего тиснения,ширина 1.06,в рулоне 10 м"
click at [214, 221] on html at bounding box center [264, 205] width 232 height 32
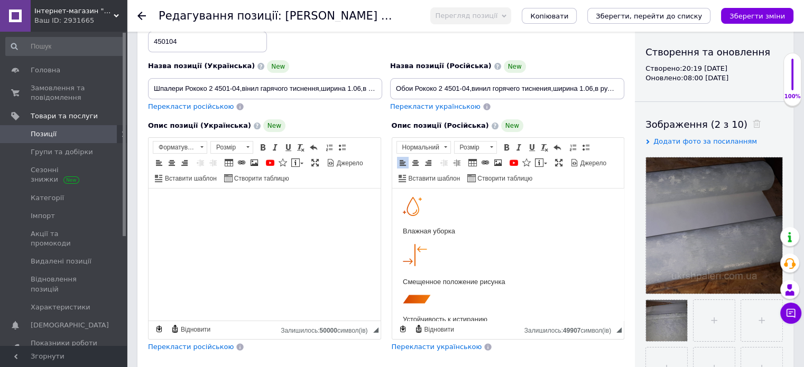
click at [217, 221] on html at bounding box center [264, 205] width 232 height 32
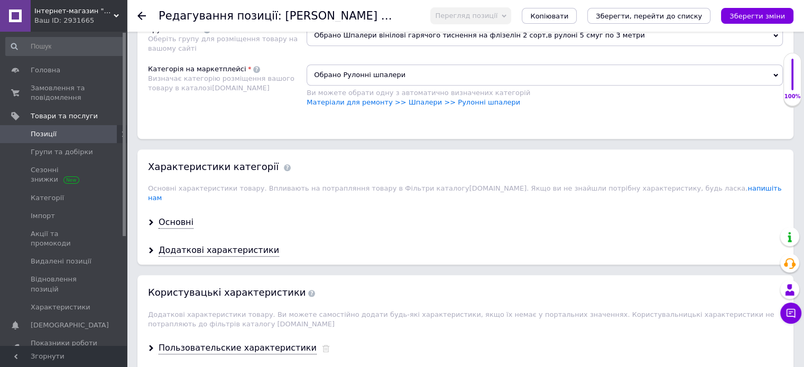
scroll to position [845, 0]
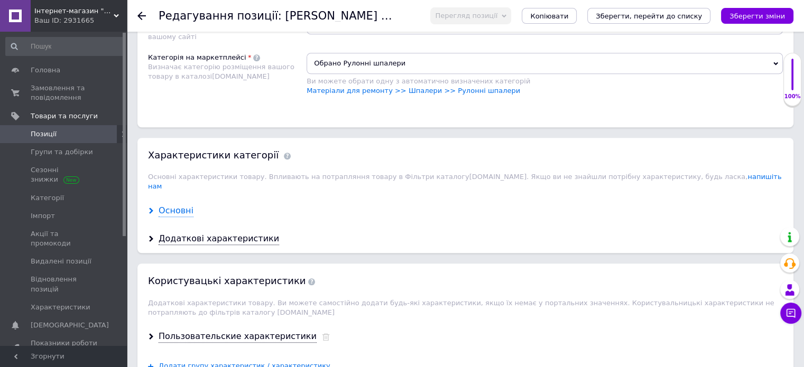
click at [176, 205] on div "Основні" at bounding box center [175, 211] width 35 height 12
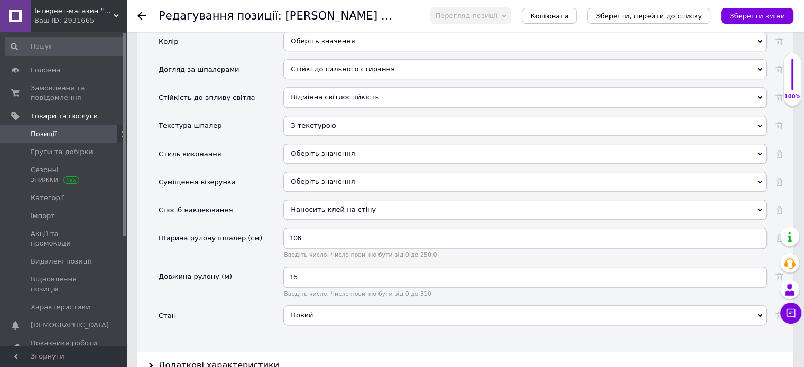
scroll to position [1215, 0]
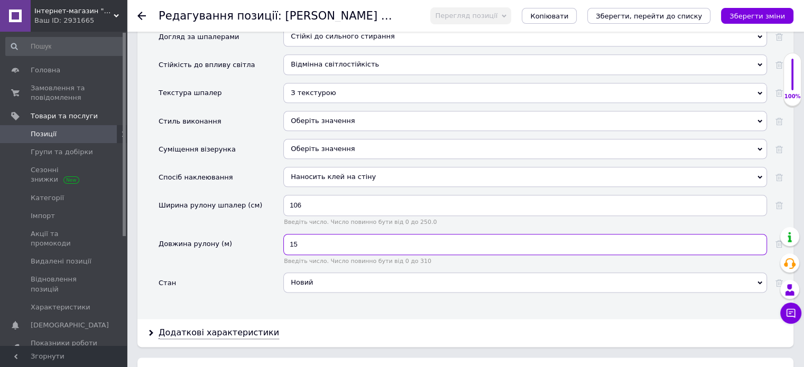
click at [348, 234] on input "15" at bounding box center [524, 244] width 483 height 21
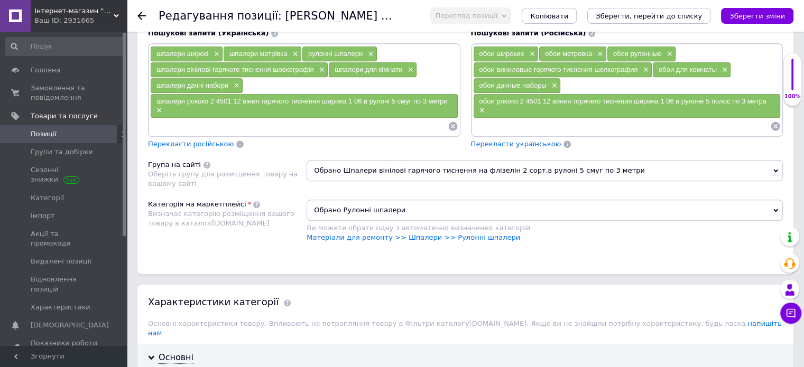
scroll to position [634, 0]
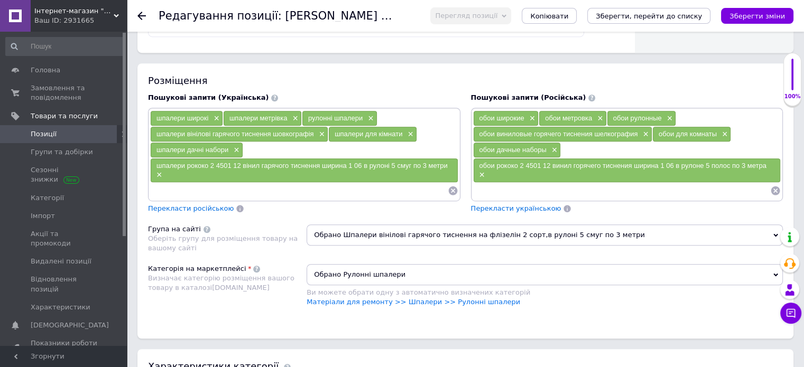
type input "10"
click at [438, 232] on span "Обрано Шпалери вінілові гарячого тиснення на флізелін 2 сорт,в рулоні 5 смуг по…" at bounding box center [544, 235] width 476 height 21
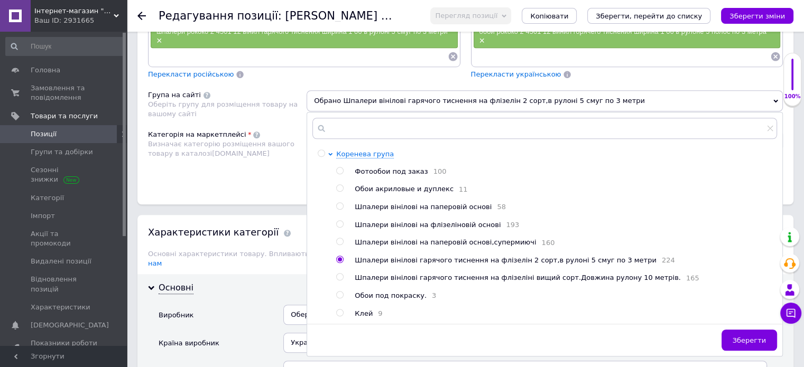
scroll to position [792, 0]
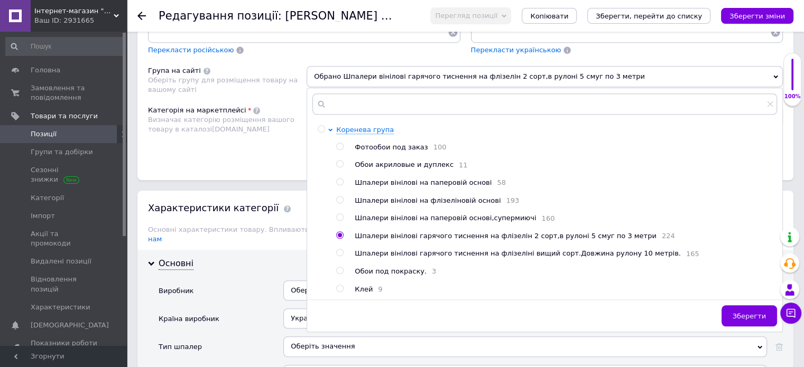
click at [527, 257] on span "Шпалери вінілові гарячого тиснення на флізеліні вищий сорт.Довжина рулону 10 ме…" at bounding box center [518, 253] width 326 height 8
radio input "false"
radio input "true"
click at [639, 14] on icon "Зберегти, перейти до списку" at bounding box center [648, 16] width 106 height 8
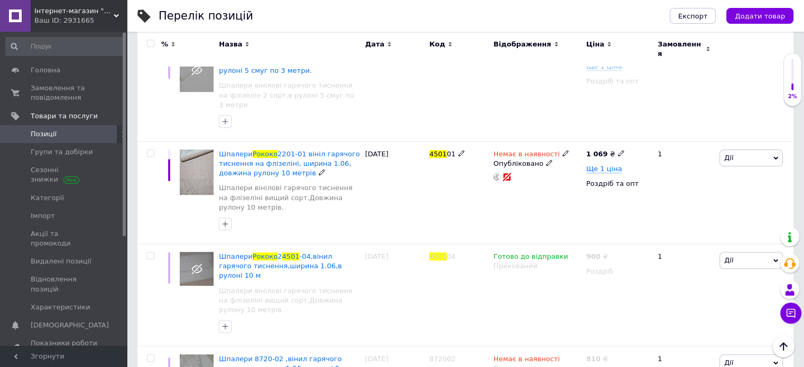
scroll to position [687, 0]
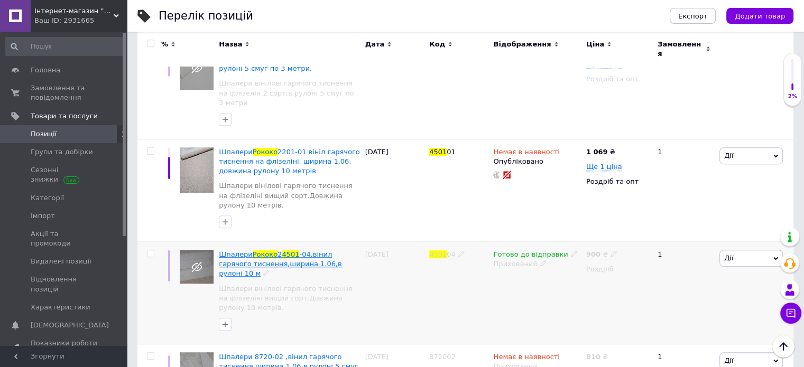
click at [293, 250] on span "-04,вінил гарячого тиснення,ширина 1.06,в рулоні 10 м" at bounding box center [280, 263] width 123 height 27
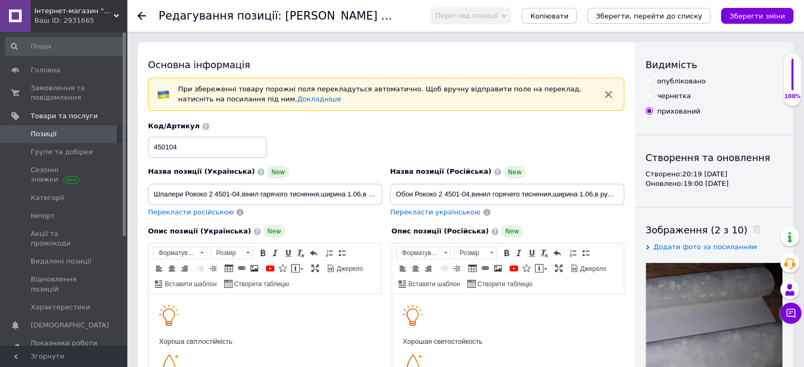
click at [647, 82] on input "опубліковано" at bounding box center [648, 80] width 7 height 7
radio input "true"
click at [633, 9] on button "Зберегти, перейти до списку" at bounding box center [648, 16] width 123 height 16
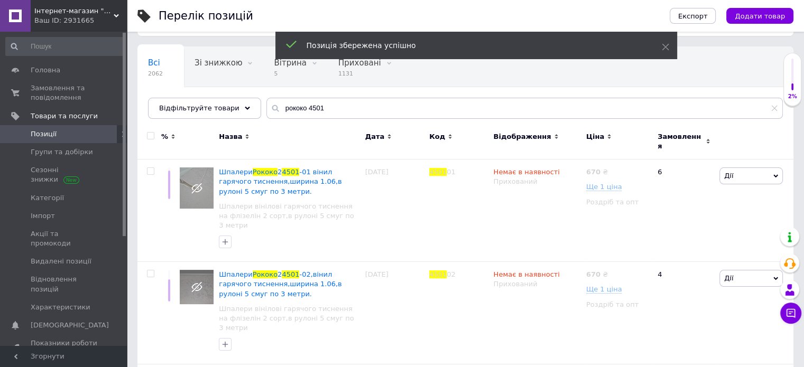
scroll to position [53, 0]
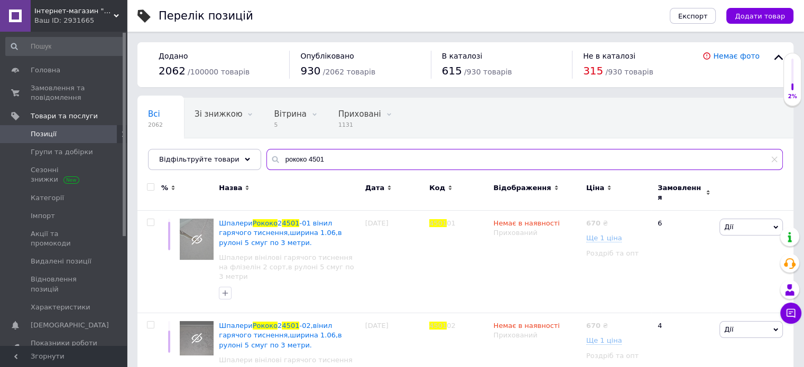
click at [351, 157] on input "рококо 4501" at bounding box center [524, 159] width 516 height 21
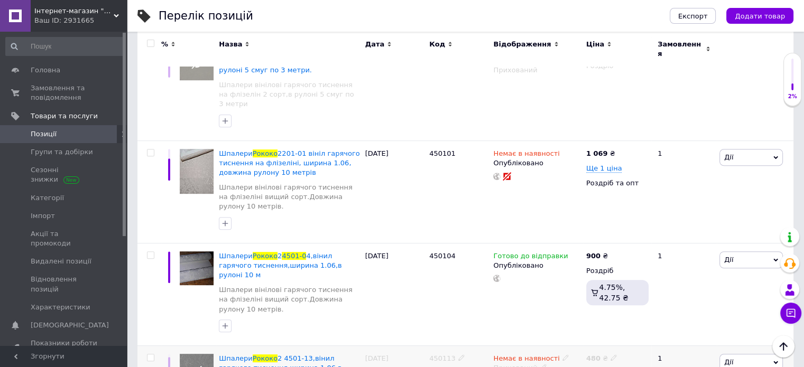
scroll to position [335, 0]
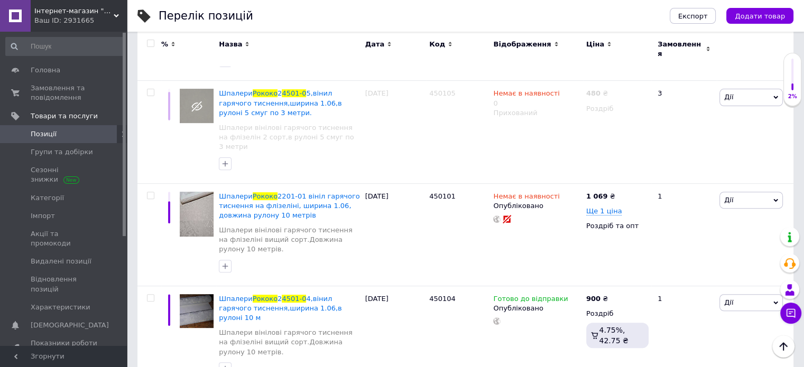
type input "рококо 4501-0"
click at [279, 295] on span "4,вінил гарячого тиснення,ширина 1.06,в рулоні 10 м" at bounding box center [280, 308] width 123 height 27
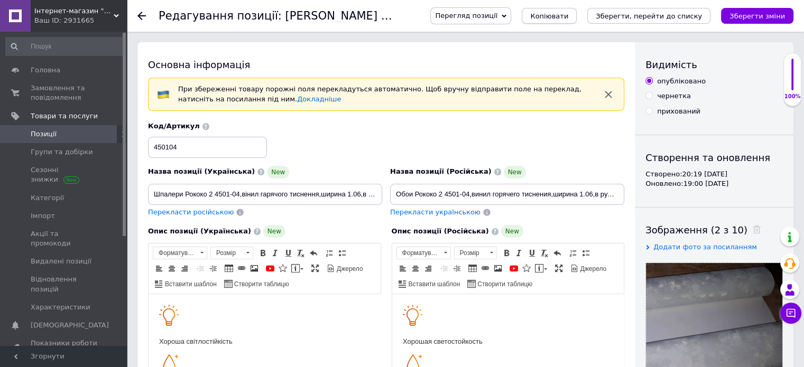
click at [568, 14] on span "Копіювати" at bounding box center [549, 16] width 38 height 8
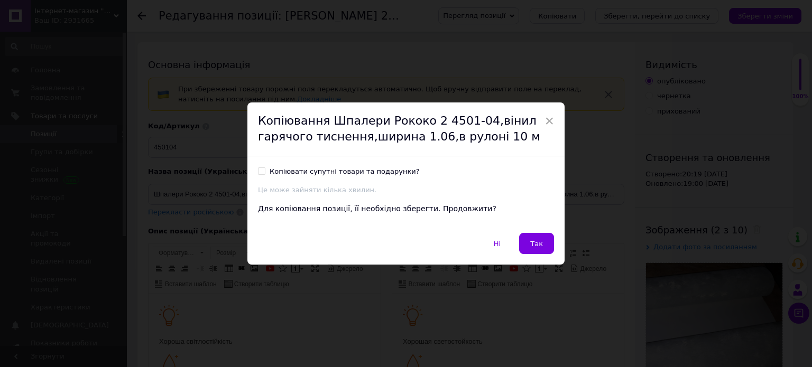
drag, startPoint x: 260, startPoint y: 172, endPoint x: 397, endPoint y: 219, distance: 144.7
click at [260, 172] on input "Копіювати супутні товари та подарунки?" at bounding box center [261, 170] width 7 height 7
checkbox input "true"
click at [536, 247] on span "Так" at bounding box center [536, 244] width 13 height 8
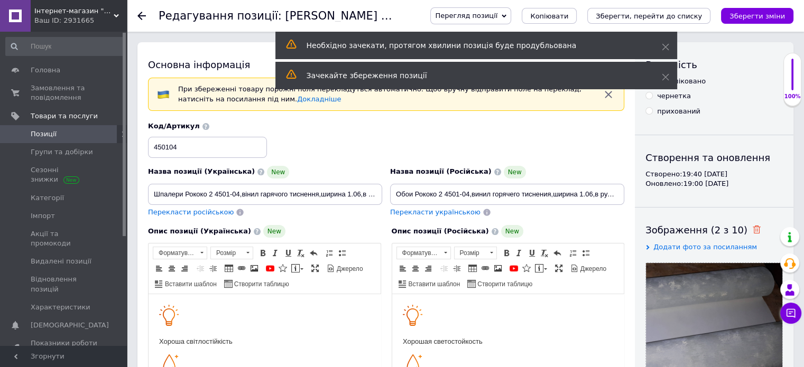
click at [752, 230] on icon at bounding box center [756, 230] width 8 height 8
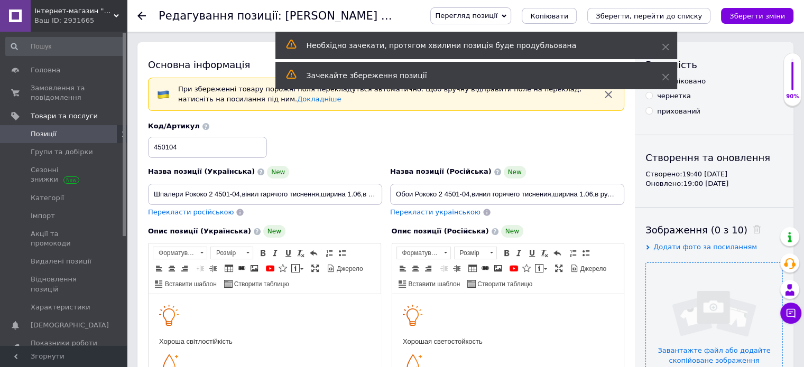
click at [708, 297] on input "file" at bounding box center [714, 331] width 136 height 136
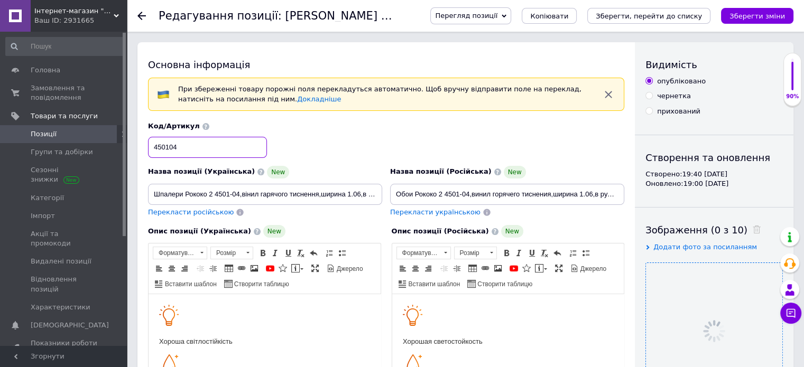
click at [215, 150] on input "450104" at bounding box center [207, 147] width 119 height 21
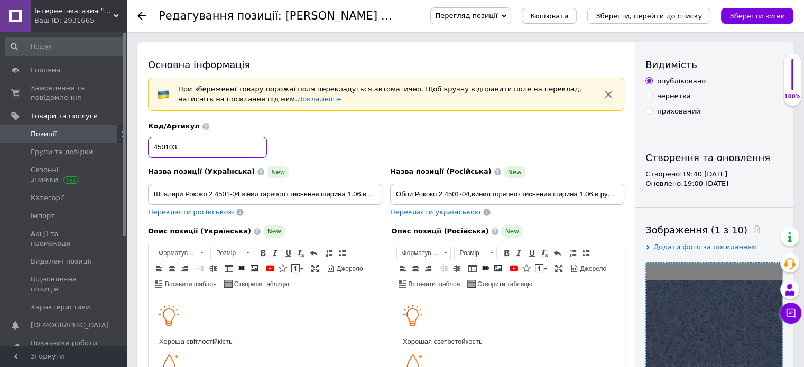
type input "450103"
click at [239, 192] on input "Шпалери Рококо 2 4501-04,вінил гарячого тиснення,ширина 1.06,в рулоні 10 м" at bounding box center [265, 194] width 234 height 21
type input "Шпалери Рококо 2 4501-03,вінил гарячого тиснення,ширина 1.06,в рулоні 10 м"
click at [469, 193] on input "Обои Рококо 2 4501-04,винил горячего тиснения,ширина 1.06,в рулоне 10 м" at bounding box center [507, 194] width 234 height 21
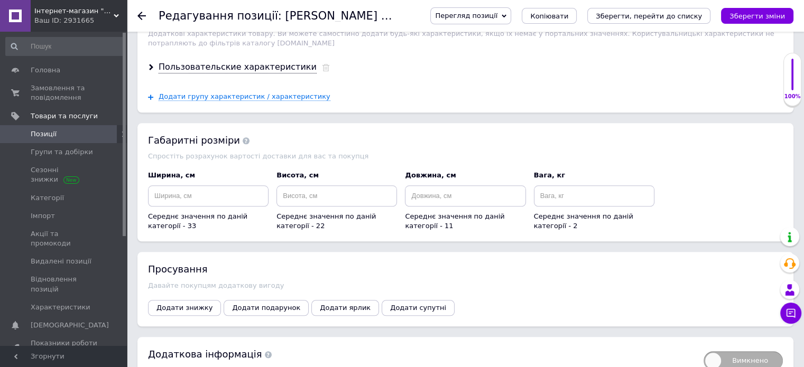
scroll to position [1111, 0]
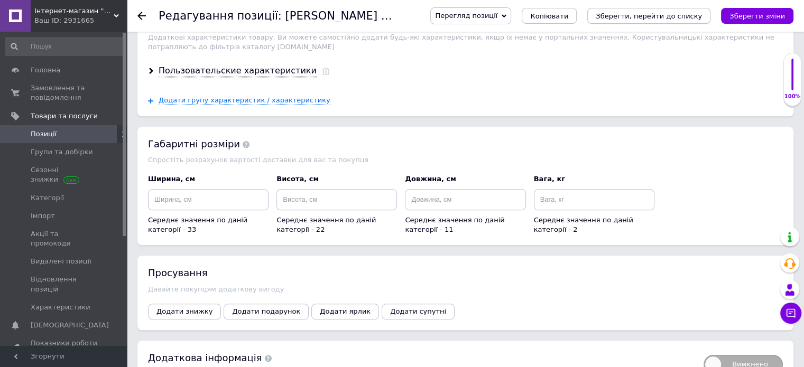
type input "Обои Рококо 2 4501-03,винил горячего тиснения,ширина 1.06,в рулоне 10 м"
click at [643, 21] on button "Зберегти, перейти до списку" at bounding box center [648, 16] width 123 height 16
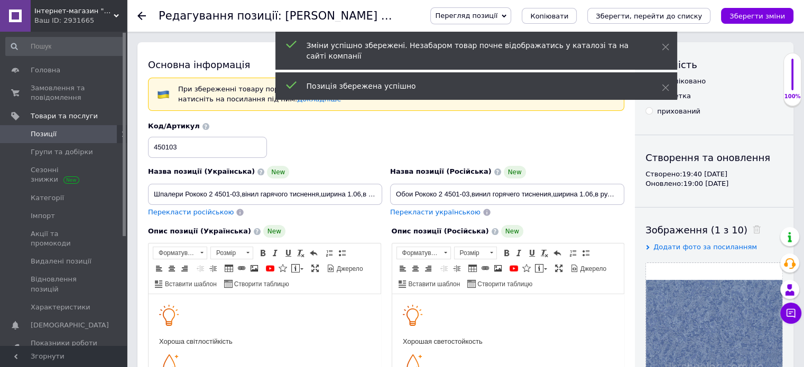
click at [58, 128] on link "Позиції" at bounding box center [65, 134] width 130 height 18
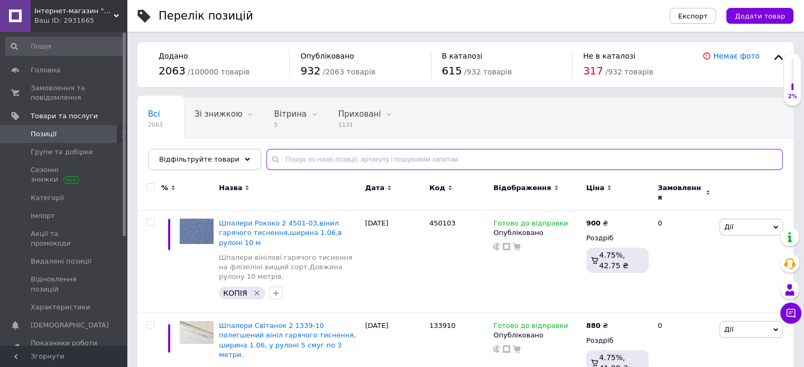
click at [347, 156] on input "text" at bounding box center [524, 159] width 516 height 21
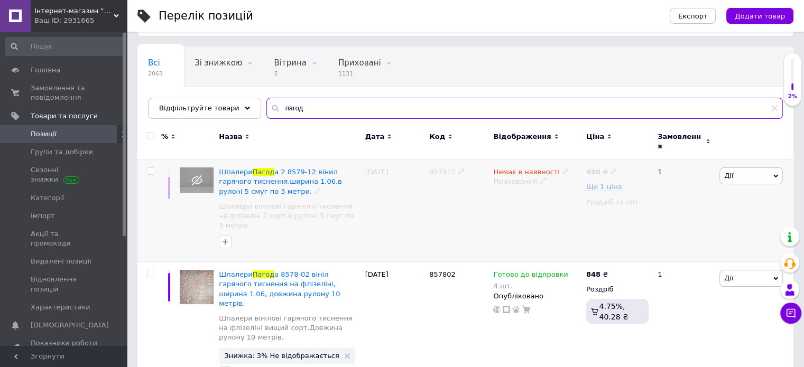
scroll to position [61, 0]
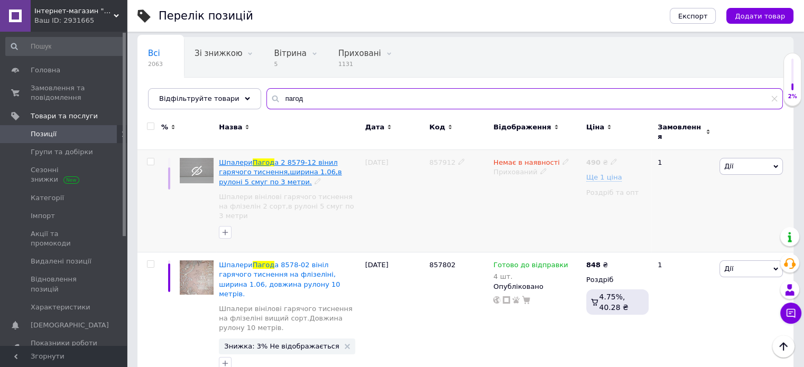
type input "пагод"
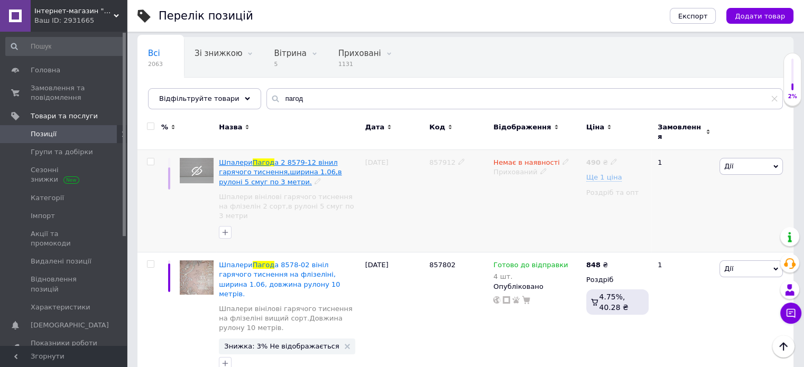
click at [270, 162] on span "а 2 8579-12 вінил гарячого тиснення,ширина 1.06,в рулоні 5 смуг по 3 метри." at bounding box center [280, 171] width 123 height 27
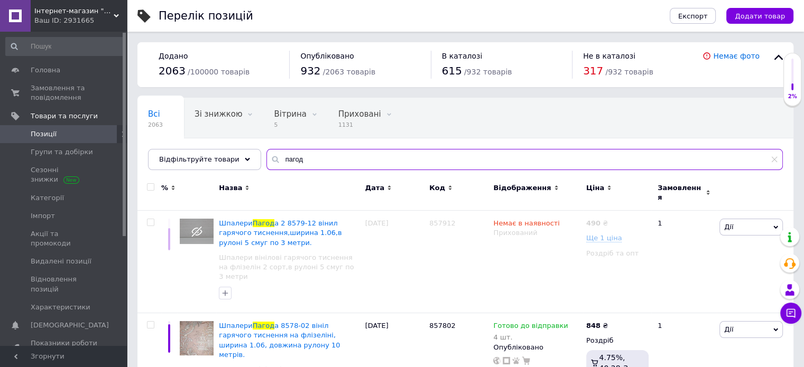
click at [321, 156] on input "пагод" at bounding box center [524, 159] width 516 height 21
type input "п"
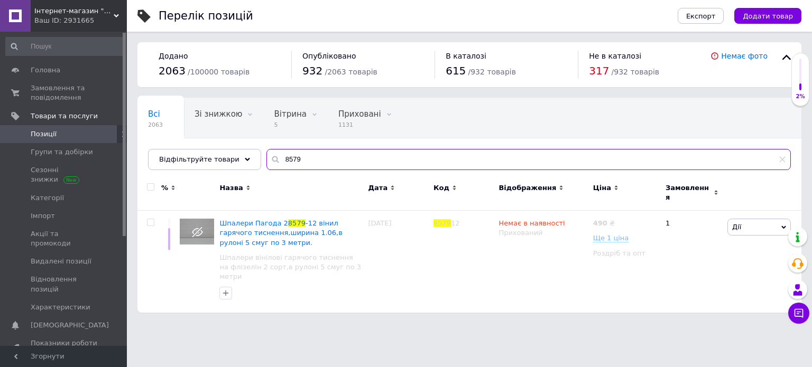
click at [356, 153] on input "8579" at bounding box center [528, 159] width 524 height 21
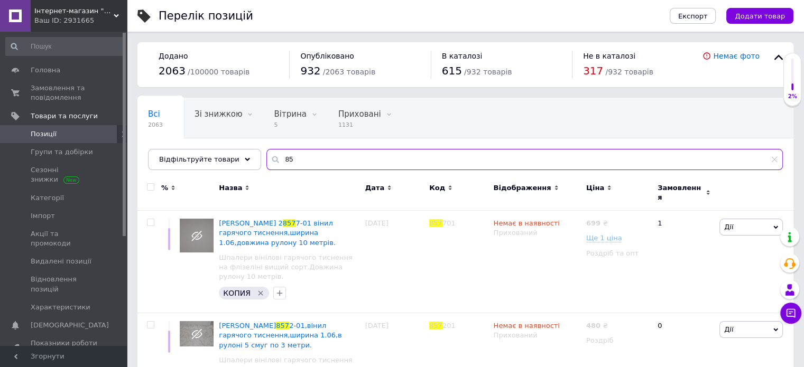
type input "8"
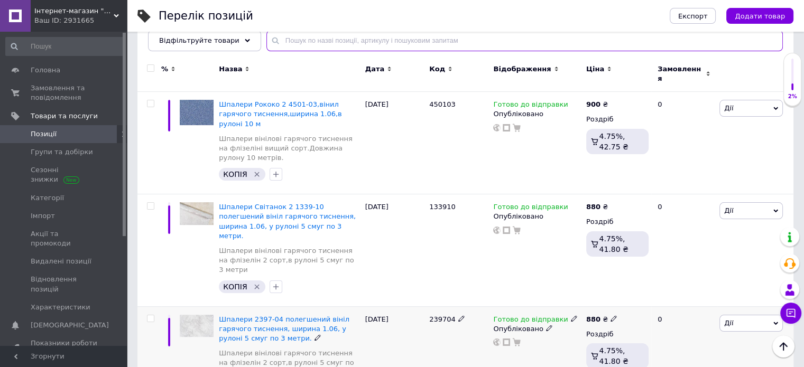
scroll to position [106, 0]
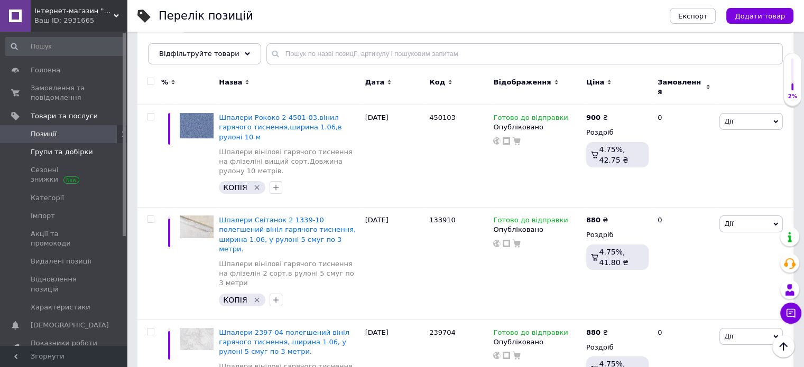
click at [86, 154] on span "Групи та добірки" at bounding box center [64, 152] width 67 height 10
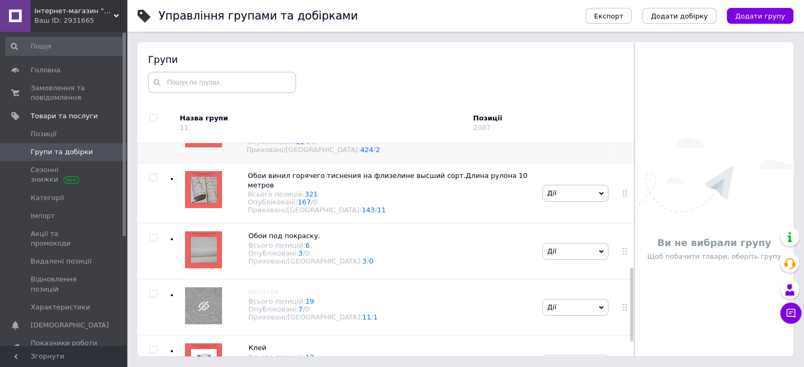
scroll to position [406, 0]
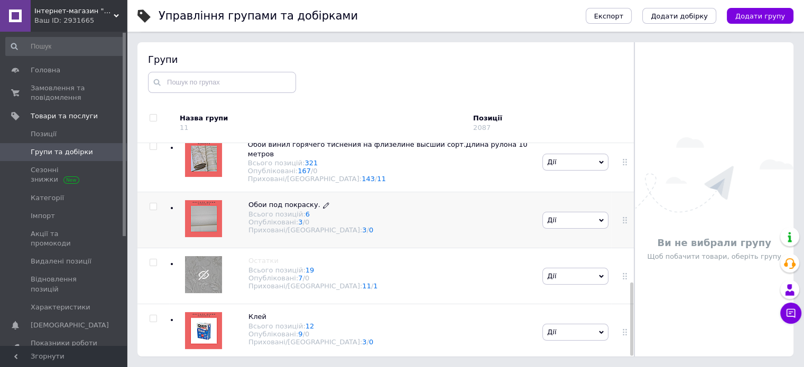
click at [281, 204] on span "Обои под покраску." at bounding box center [284, 205] width 72 height 8
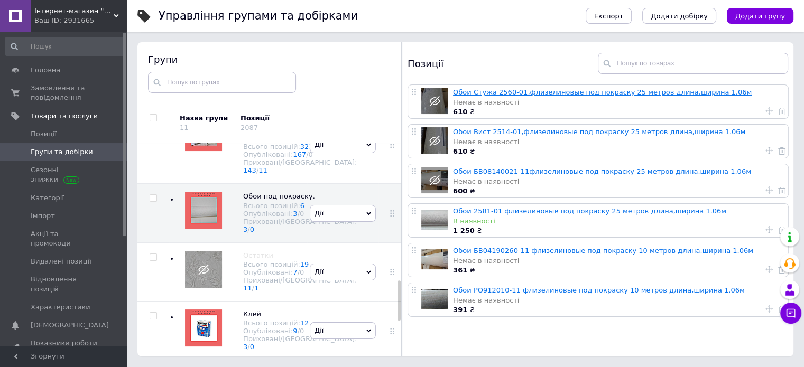
click at [611, 88] on link "Обои Стужа 2560-01,флизелиновые под покраску 25 метров длина,ширина 1.06м" at bounding box center [602, 92] width 299 height 8
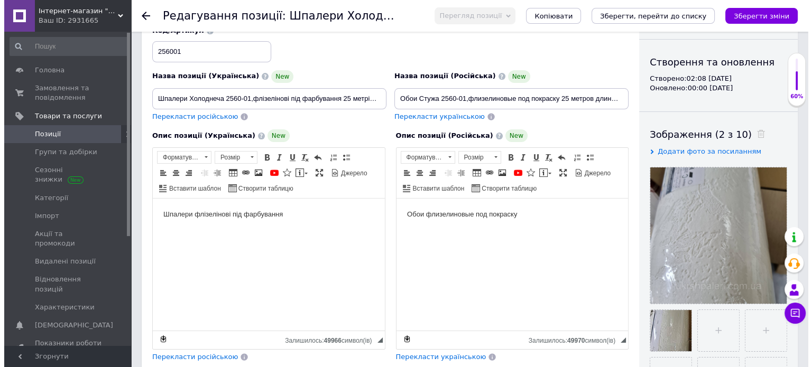
scroll to position [106, 0]
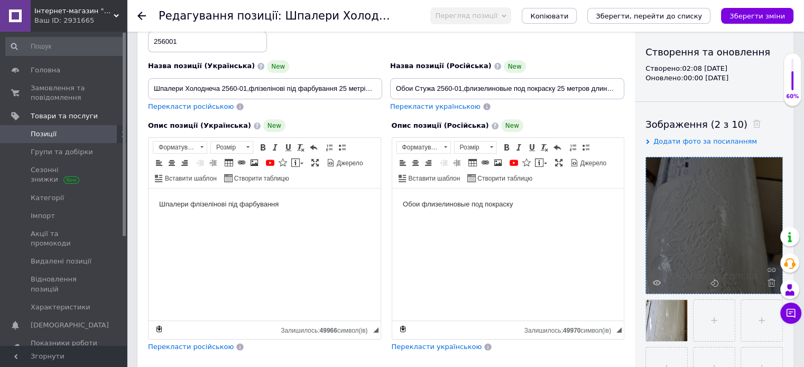
click at [651, 284] on div at bounding box center [714, 225] width 136 height 136
click at [655, 280] on use at bounding box center [656, 282] width 8 height 5
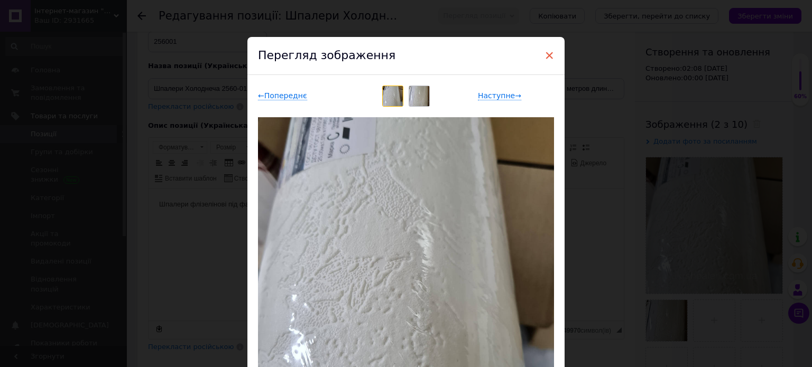
click at [544, 54] on span "×" at bounding box center [549, 55] width 10 height 18
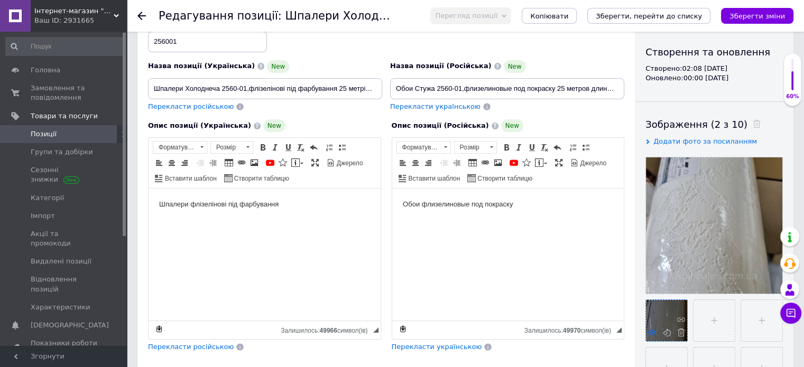
click at [649, 335] on icon at bounding box center [652, 333] width 8 height 8
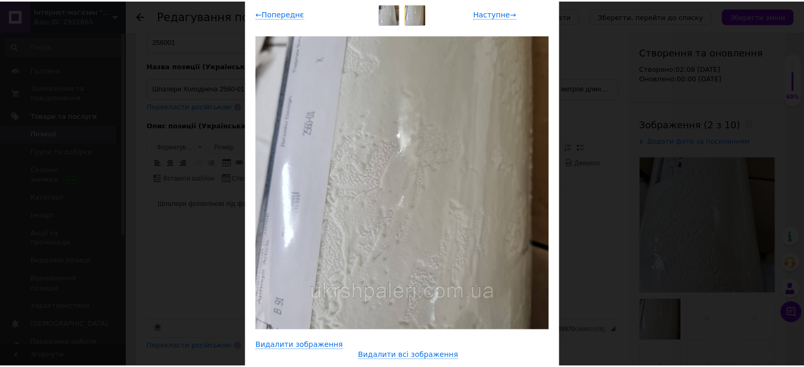
scroll to position [0, 0]
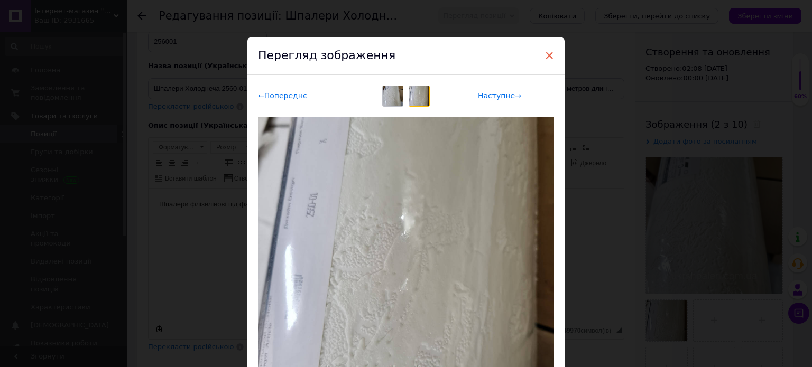
click at [549, 48] on span "×" at bounding box center [549, 55] width 10 height 18
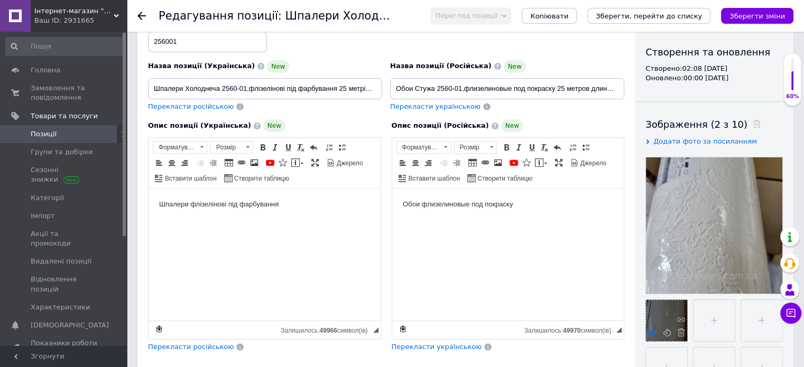
click at [649, 329] on icon at bounding box center [652, 333] width 8 height 8
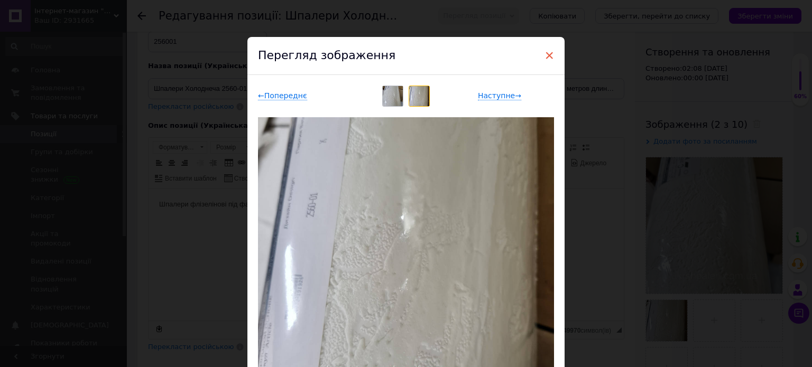
click at [548, 54] on span "×" at bounding box center [549, 55] width 10 height 18
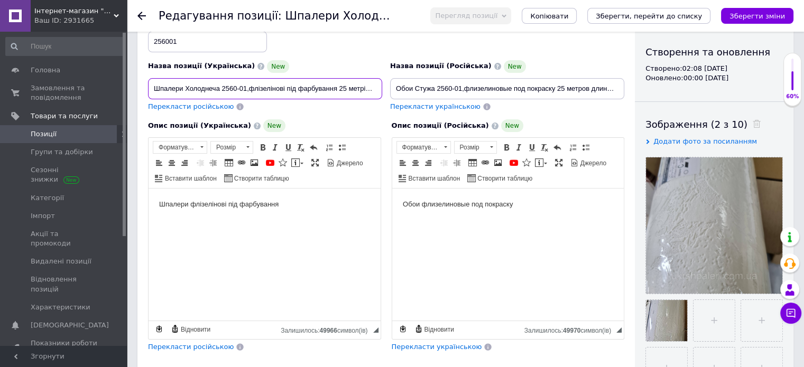
click at [219, 91] on input "Шпалери Холоднеча 2560-01,флізелінові під фарбування 25 метрів довжина,ширина 1…" at bounding box center [265, 88] width 234 height 21
drag, startPoint x: 309, startPoint y: 92, endPoint x: 394, endPoint y: 117, distance: 89.1
click at [413, 106] on div "Назва позиції (Українська) New Шпалери Стужа 2560-01,флізелінові під фарбування…" at bounding box center [386, 64] width 484 height 104
type input "Шпалери Стужа 2560-01,флізелінові під фарбування 25 метрів довжина,ширина 1.06 м"
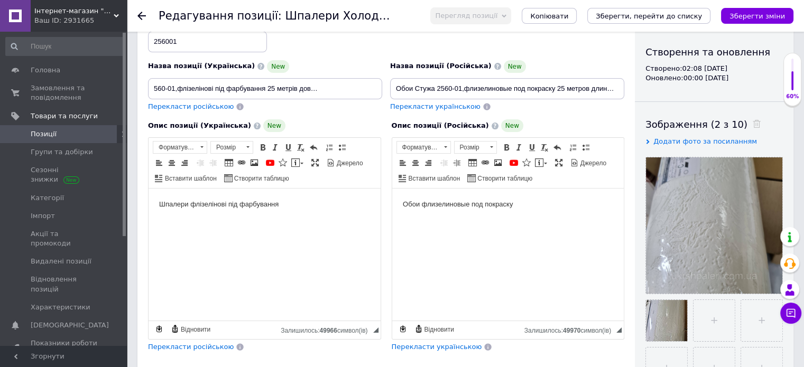
scroll to position [0, 0]
click at [333, 221] on html "Шпалери флізелінові під фарбування" at bounding box center [264, 205] width 232 height 32
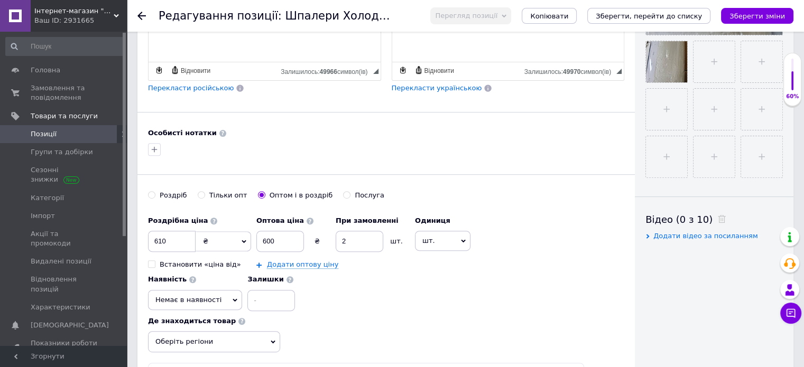
scroll to position [370, 0]
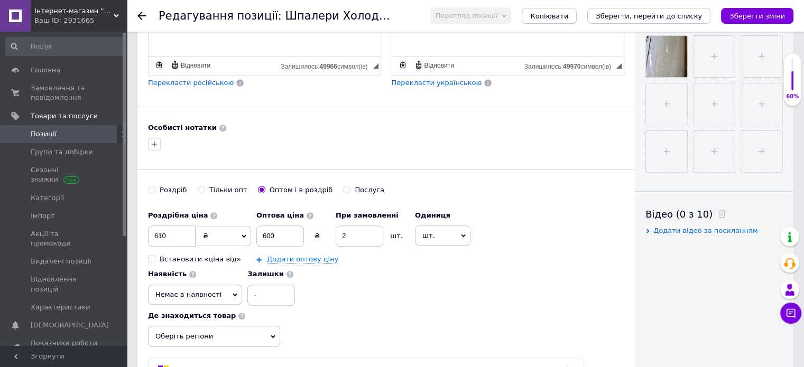
click at [152, 186] on input "Роздріб" at bounding box center [151, 189] width 7 height 7
radio input "true"
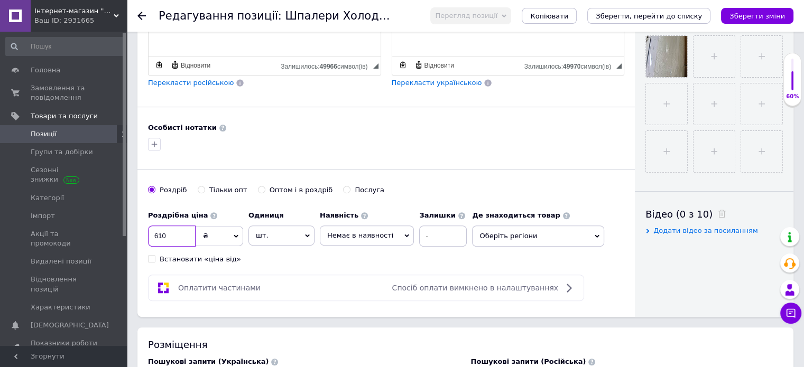
click at [175, 238] on input "610" at bounding box center [172, 236] width 48 height 21
type input "6"
click at [369, 226] on span "Немає в наявності" at bounding box center [367, 236] width 94 height 20
click at [383, 285] on li "Готово до відправки" at bounding box center [366, 287] width 93 height 15
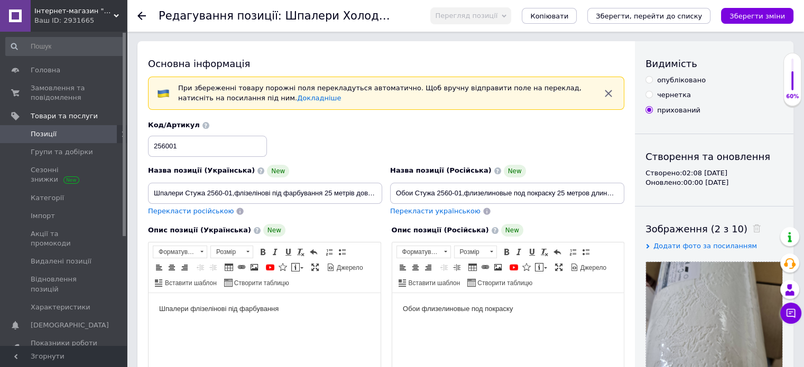
scroll to position [0, 0]
click at [647, 80] on input "опубліковано" at bounding box center [648, 80] width 7 height 7
radio input "true"
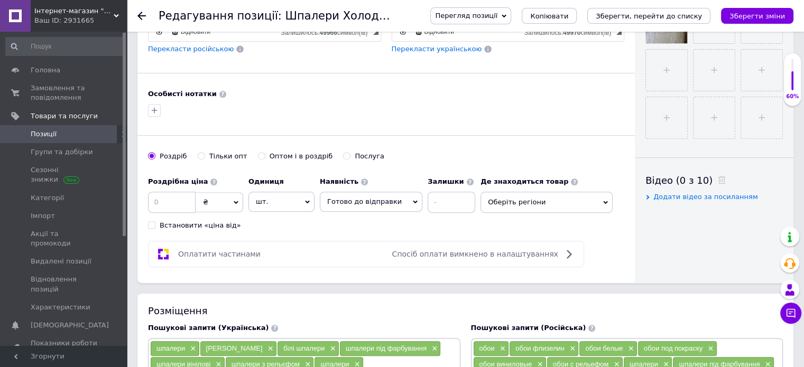
scroll to position [423, 0]
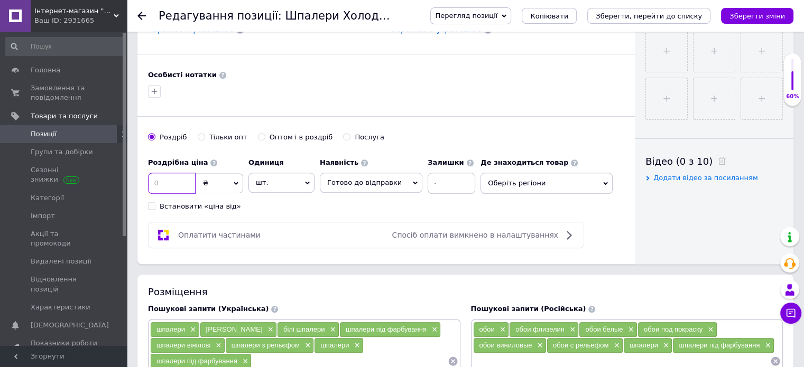
click at [179, 184] on input at bounding box center [172, 183] width 48 height 21
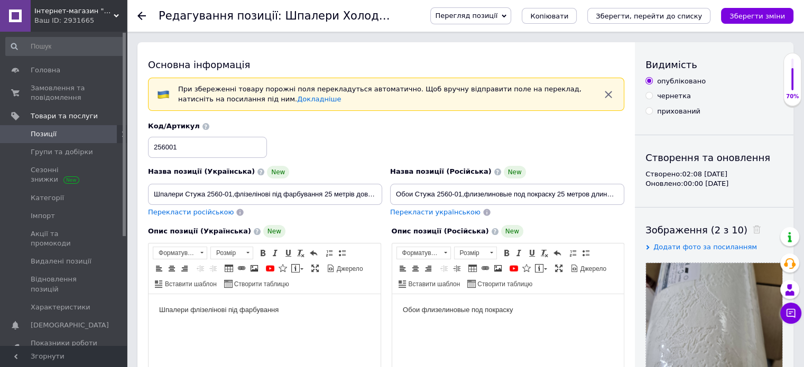
scroll to position [0, 0]
type input "1250"
click at [624, 13] on icon "Зберегти, перейти до списку" at bounding box center [648, 16] width 106 height 8
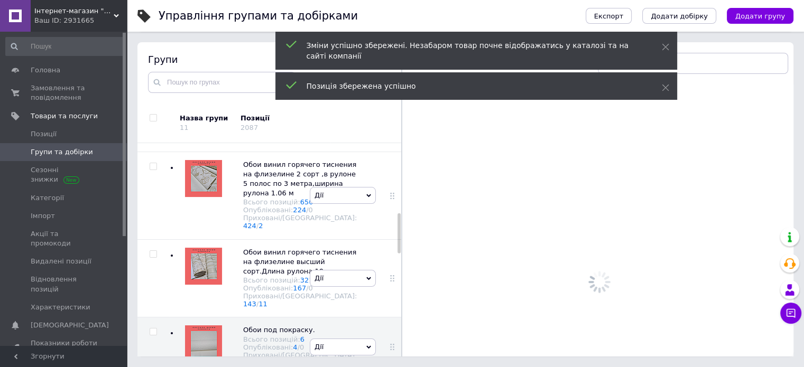
scroll to position [374, 0]
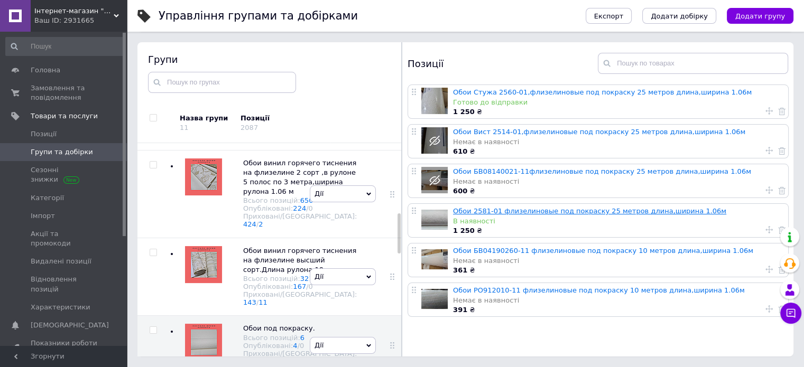
click at [556, 212] on link "Обои 2581-01 флизелиновые под покраску 25 метров длина,ширина 1.06м" at bounding box center [589, 211] width 273 height 8
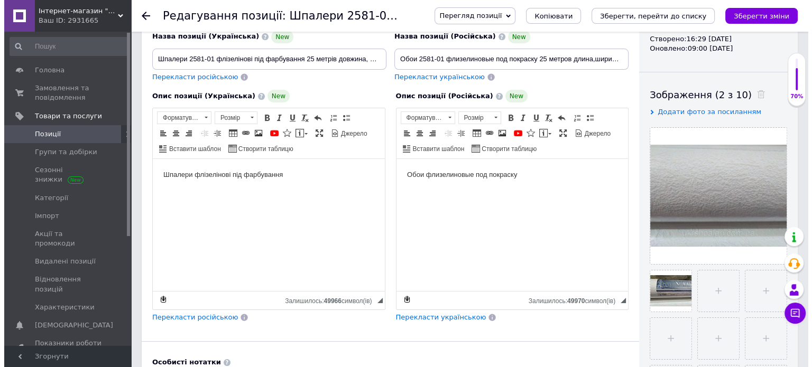
scroll to position [158, 0]
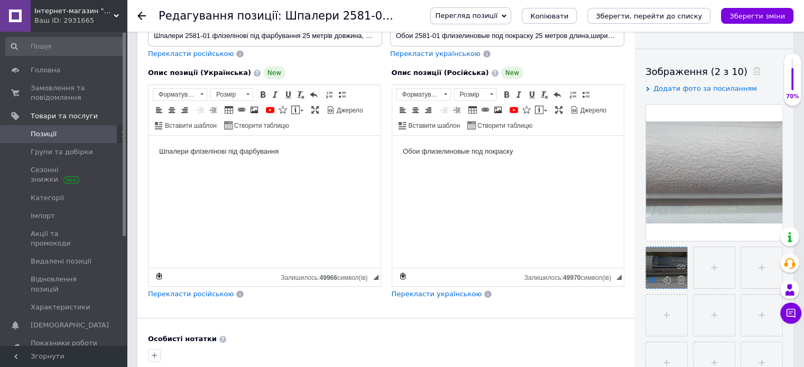
click at [651, 277] on use at bounding box center [652, 279] width 8 height 5
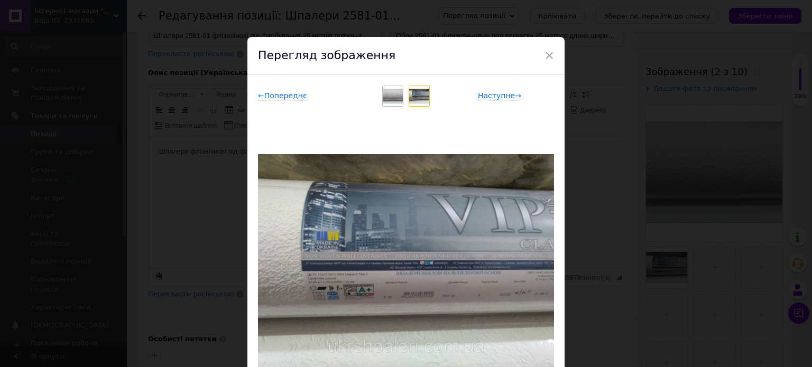
click at [397, 92] on img at bounding box center [393, 96] width 20 height 15
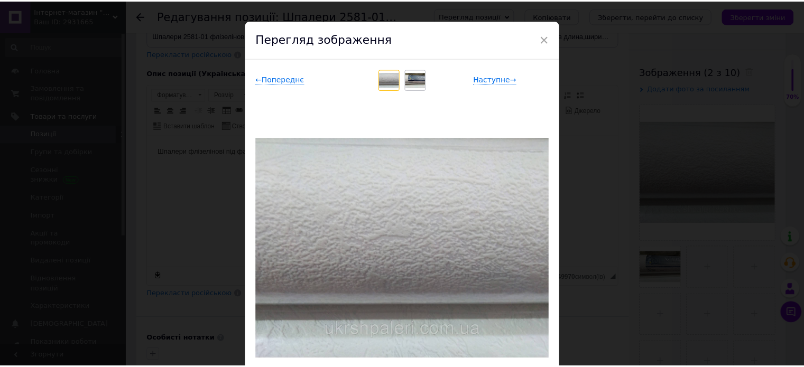
scroll to position [0, 0]
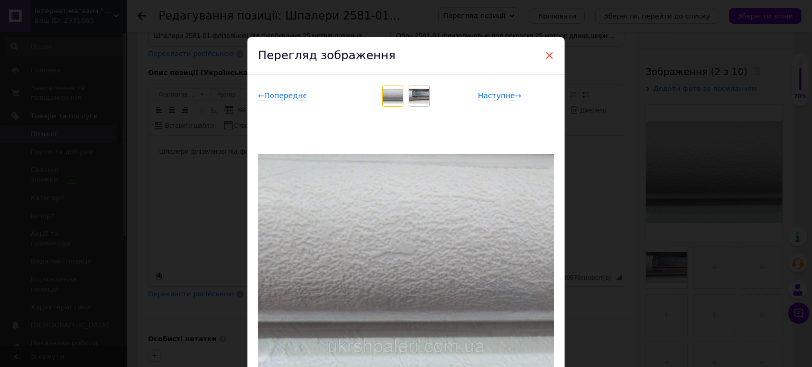
click at [551, 52] on span "×" at bounding box center [549, 55] width 10 height 18
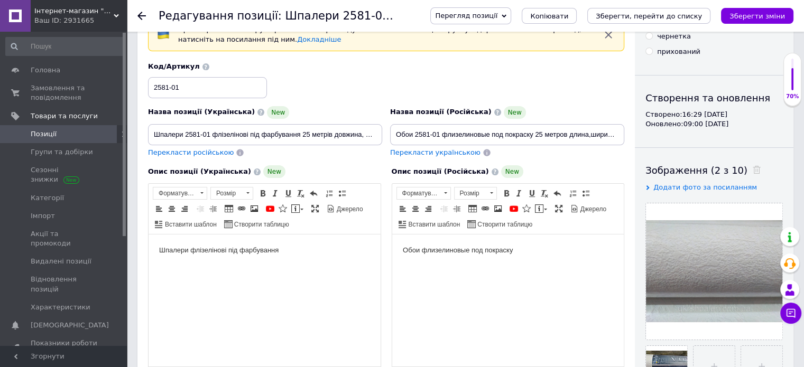
scroll to position [53, 0]
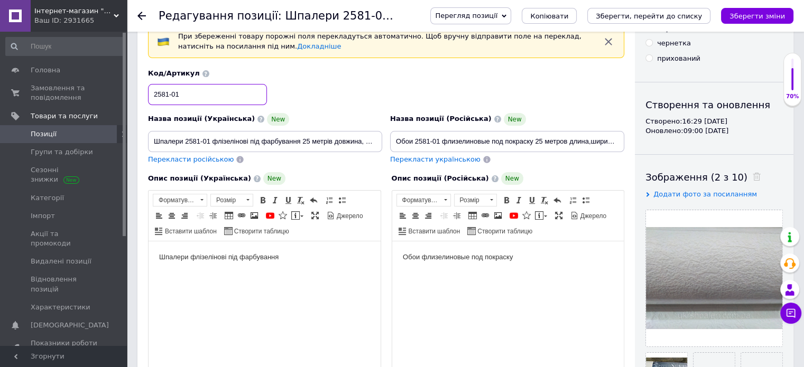
click at [170, 95] on input "2581-01" at bounding box center [207, 94] width 119 height 21
click at [172, 92] on input "2581-01" at bounding box center [207, 94] width 119 height 21
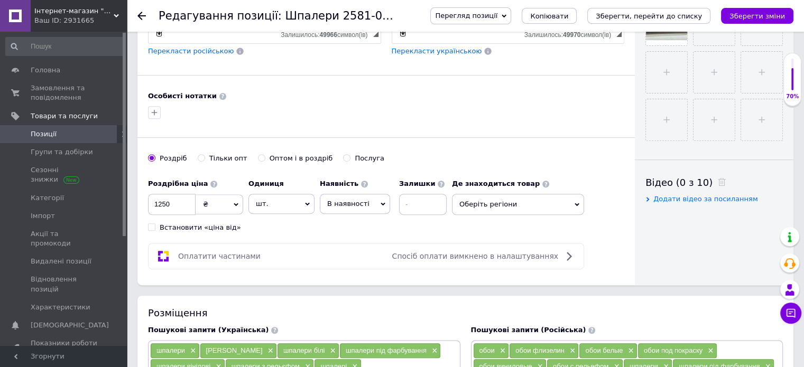
scroll to position [423, 0]
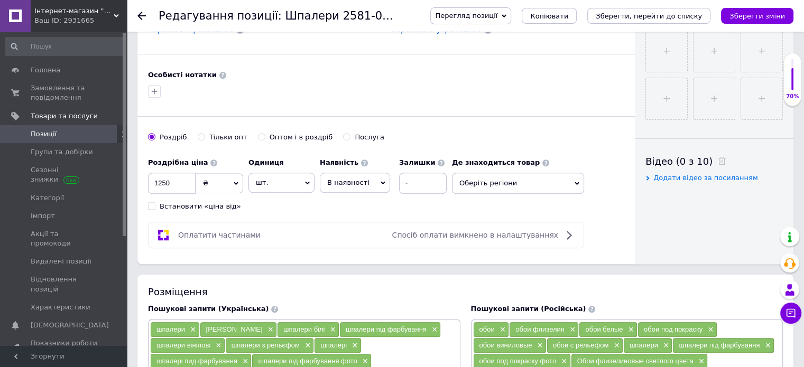
type input "258101"
click at [365, 179] on span "В наявності" at bounding box center [355, 183] width 70 height 20
click at [356, 248] on li "Готово до відправки" at bounding box center [354, 249] width 69 height 24
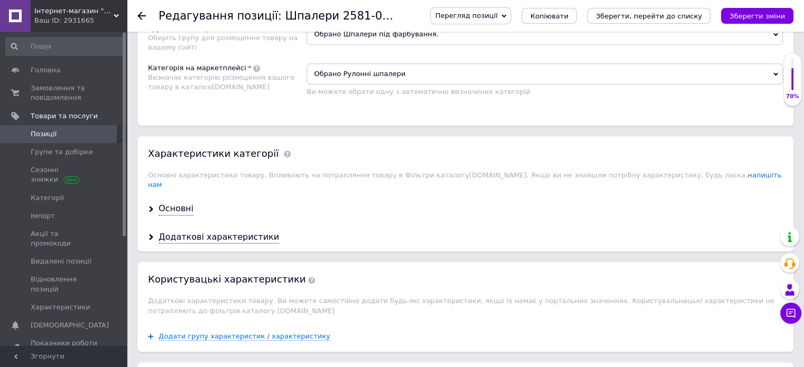
scroll to position [845, 0]
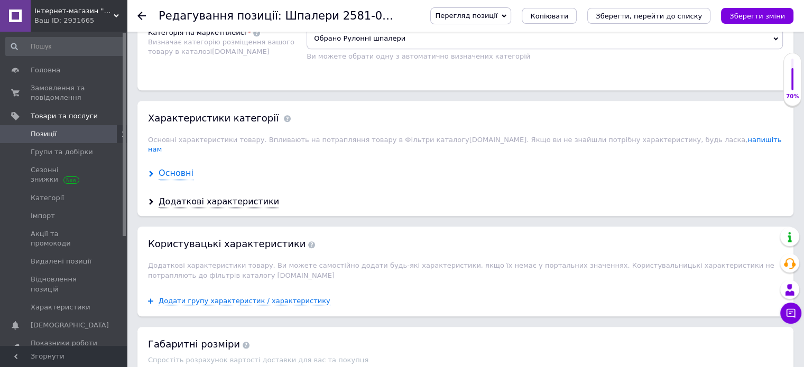
click at [172, 167] on div "Основні" at bounding box center [175, 173] width 35 height 12
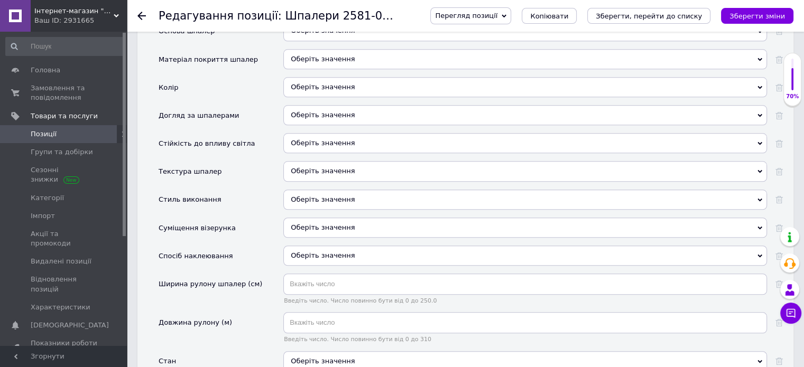
scroll to position [1162, 0]
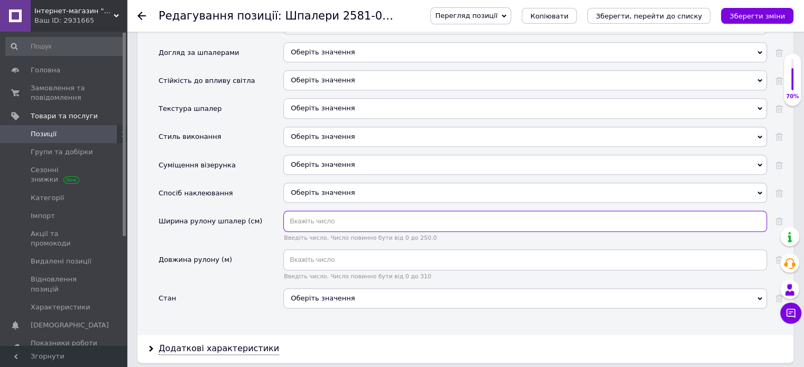
click at [323, 212] on input "text" at bounding box center [524, 221] width 483 height 21
type input "106"
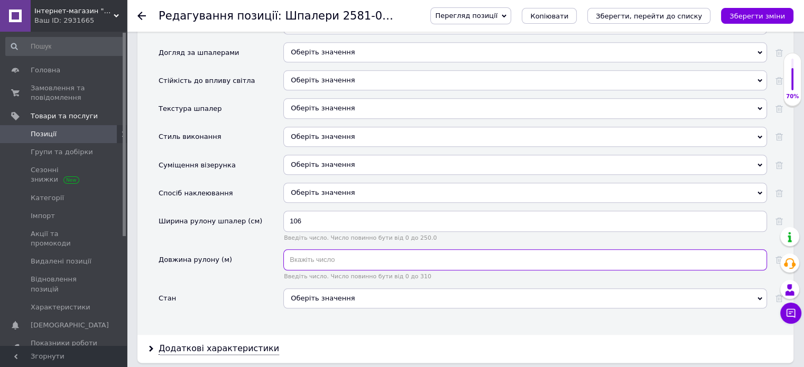
click at [321, 249] on input "text" at bounding box center [524, 259] width 483 height 21
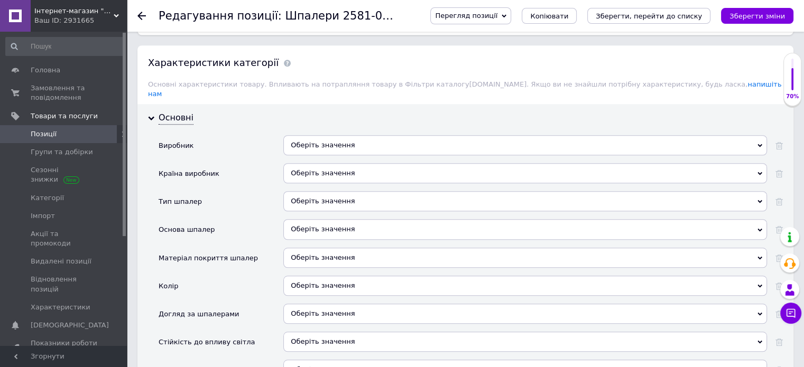
scroll to position [898, 0]
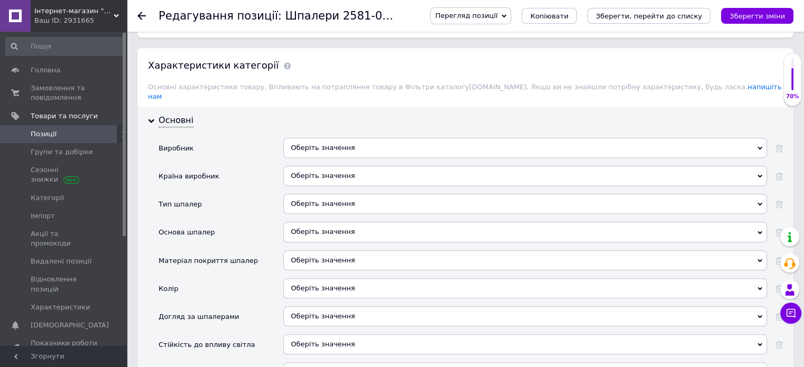
type input "25"
click at [340, 138] on div "Оберіть значення" at bounding box center [524, 148] width 483 height 20
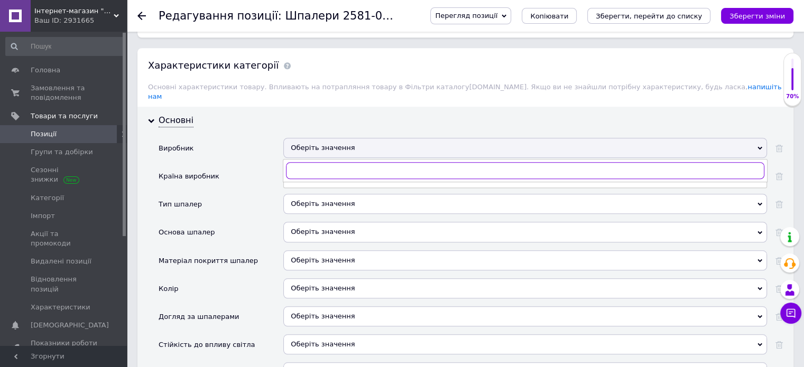
click at [329, 162] on input "text" at bounding box center [525, 170] width 478 height 17
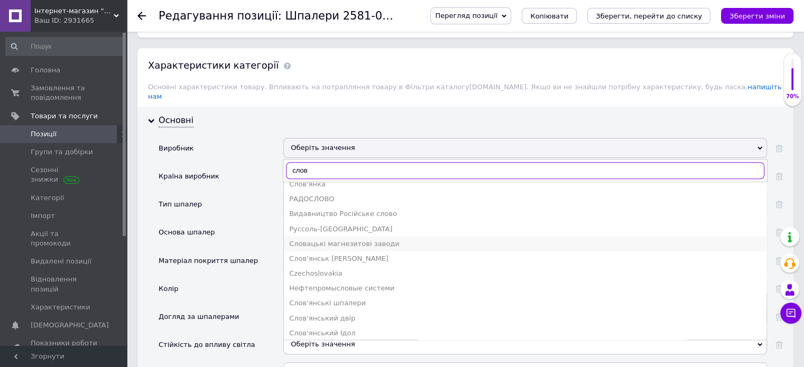
scroll to position [158, 0]
type input "слов"
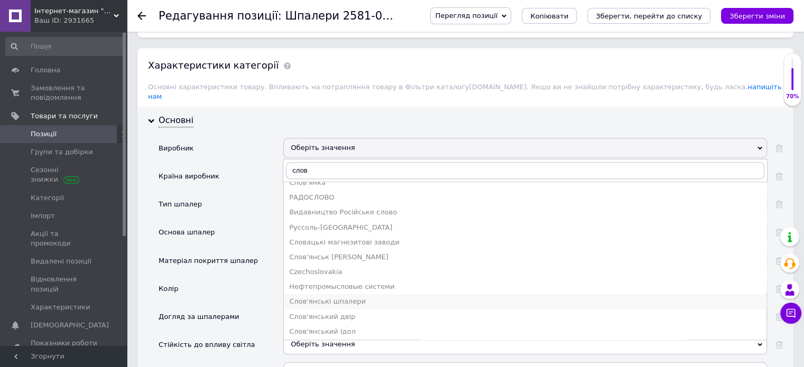
click at [343, 297] on div "Слов'янські шпалери" at bounding box center [525, 302] width 472 height 10
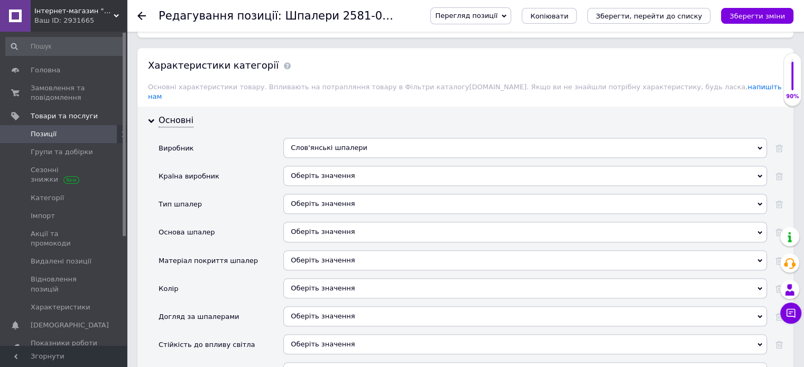
click at [332, 166] on div "Оберіть значення" at bounding box center [524, 176] width 483 height 20
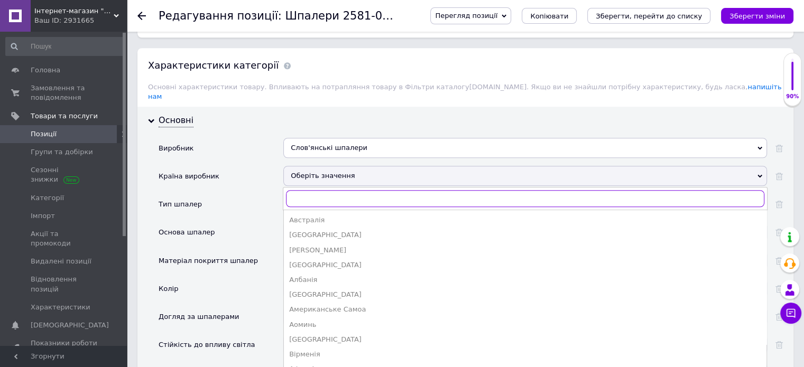
click at [318, 190] on input "text" at bounding box center [525, 198] width 478 height 17
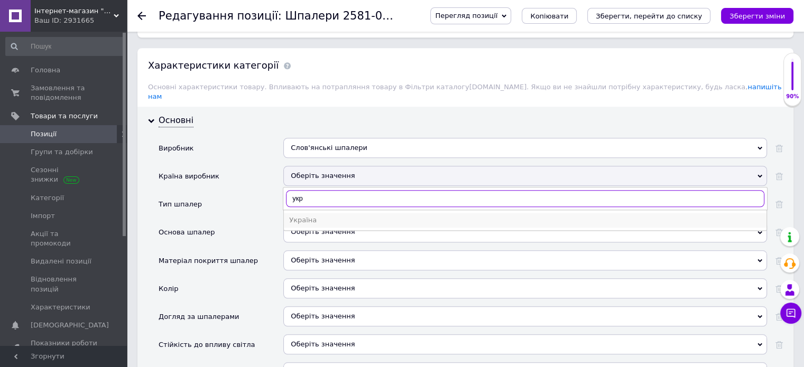
type input "укр"
click at [323, 216] on div "Україна" at bounding box center [525, 221] width 472 height 10
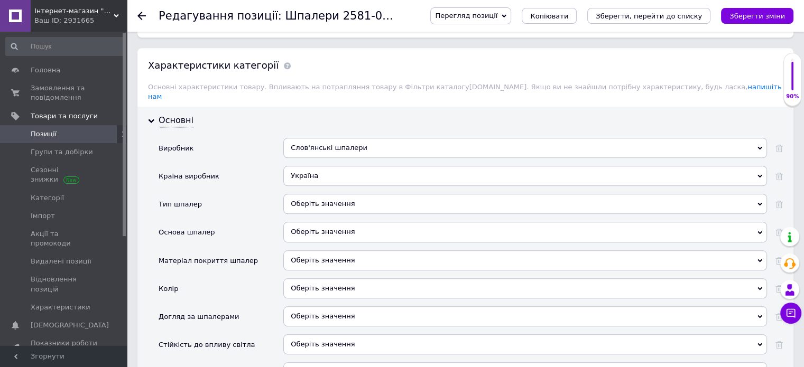
click at [319, 194] on div "Оберіть значення" at bounding box center [524, 204] width 483 height 20
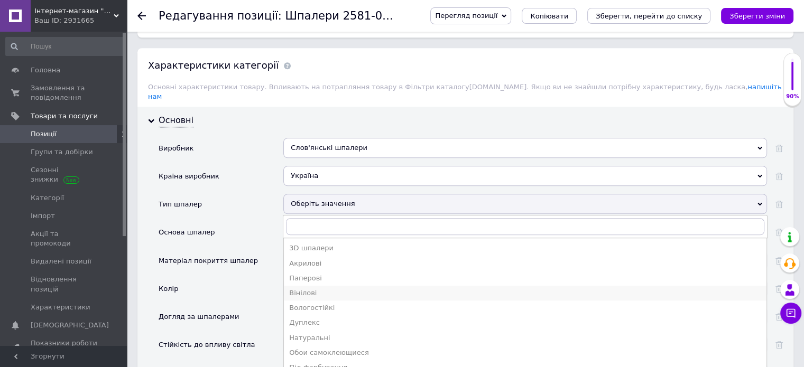
click at [329, 288] on div "Вінілові" at bounding box center [525, 293] width 472 height 10
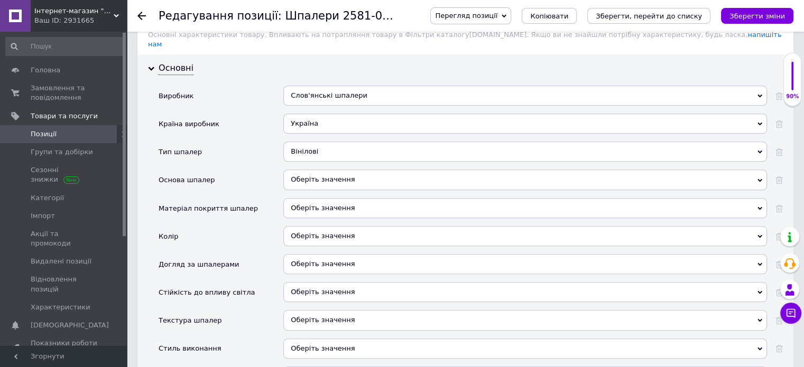
scroll to position [951, 0]
click at [330, 170] on div "Оберіть значення" at bounding box center [524, 179] width 483 height 20
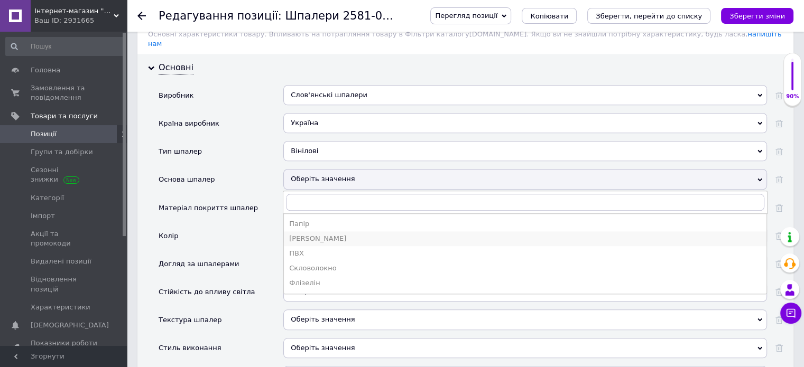
click at [321, 234] on div "[PERSON_NAME]" at bounding box center [525, 239] width 472 height 10
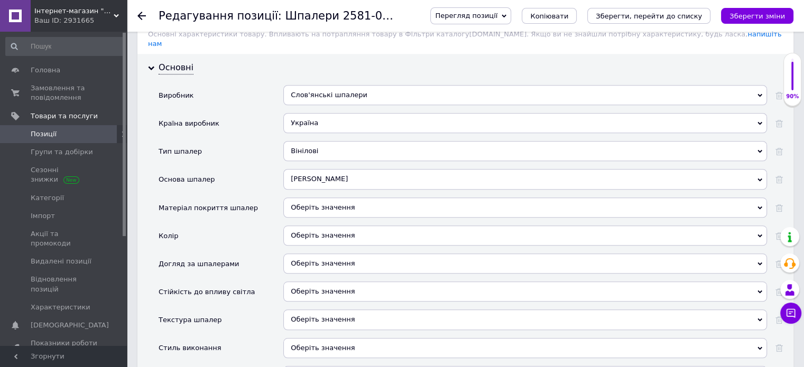
click at [321, 169] on div "[PERSON_NAME]" at bounding box center [524, 179] width 483 height 20
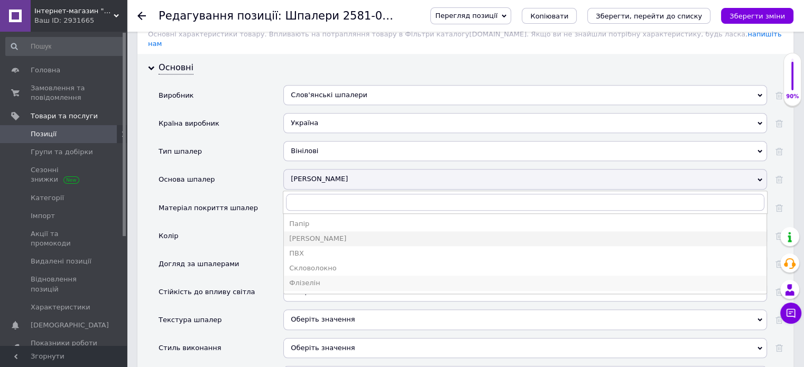
click at [319, 278] on div "Флізелін" at bounding box center [525, 283] width 472 height 10
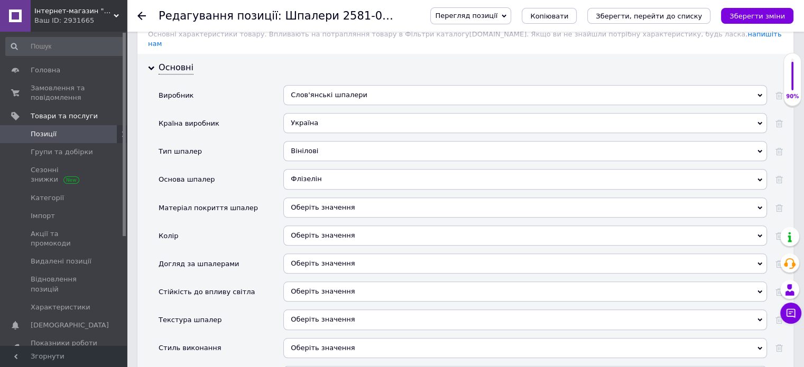
click at [333, 198] on div "Оберіть значення" at bounding box center [524, 208] width 483 height 20
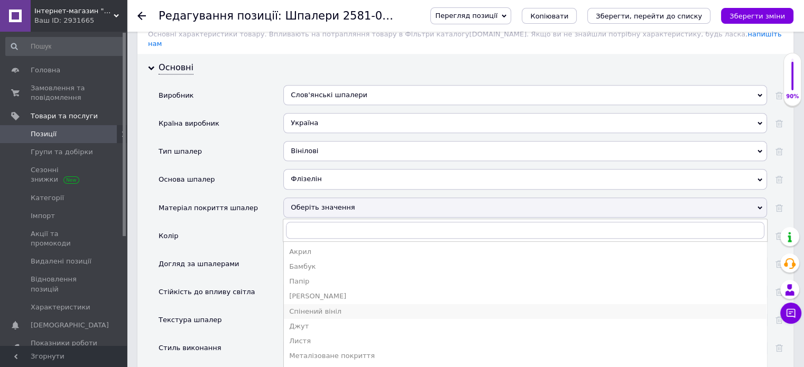
click at [319, 307] on div "Спінений вініл" at bounding box center [525, 312] width 472 height 10
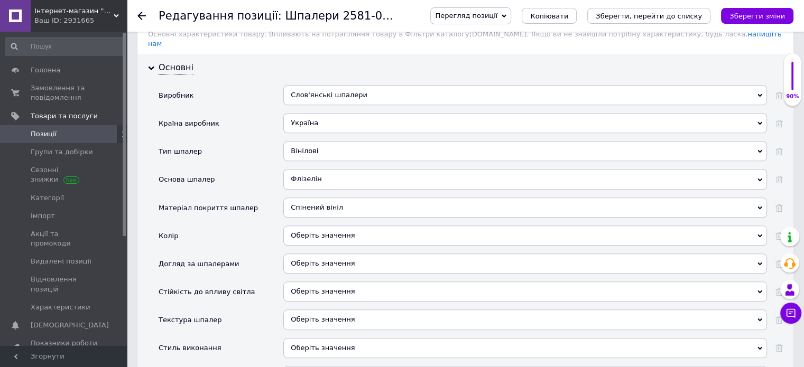
click at [334, 141] on div "Вінілові" at bounding box center [524, 151] width 483 height 20
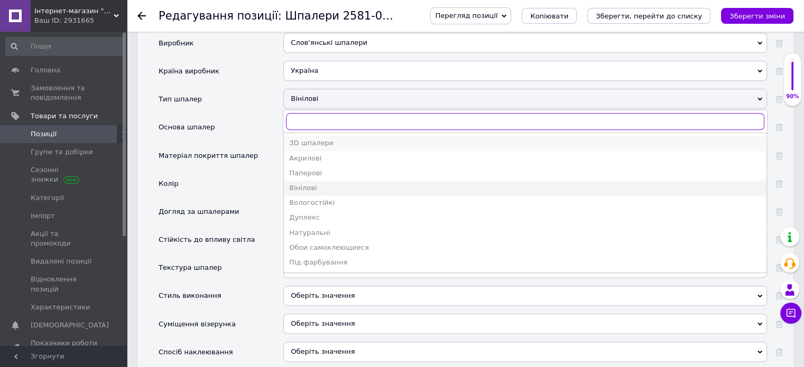
scroll to position [1004, 0]
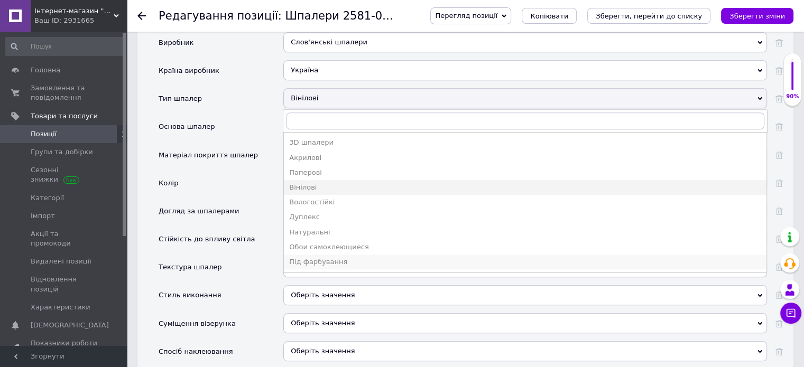
click at [347, 257] on div "Під фарбування" at bounding box center [525, 262] width 472 height 10
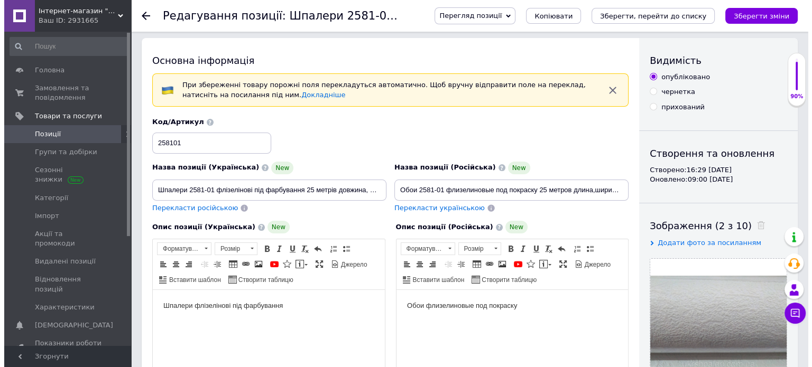
scroll to position [0, 0]
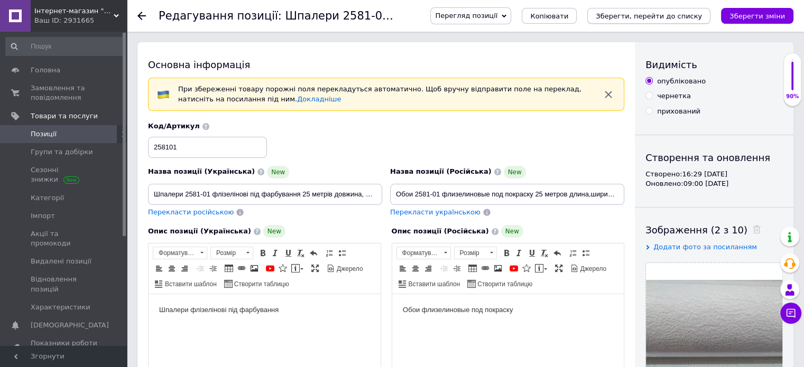
click at [651, 14] on icon "Зберегти, перейти до списку" at bounding box center [648, 16] width 106 height 8
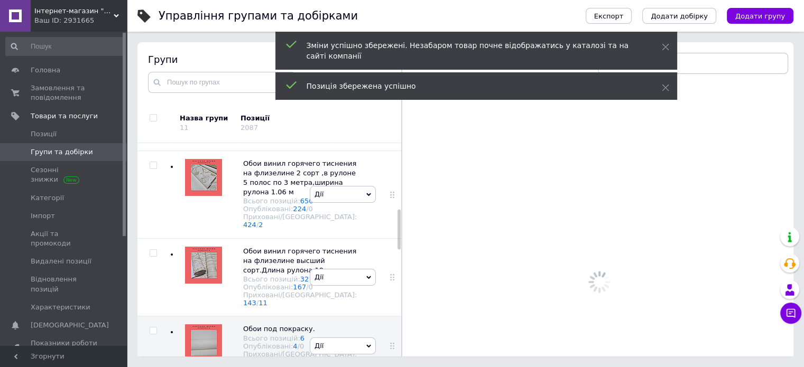
scroll to position [374, 0]
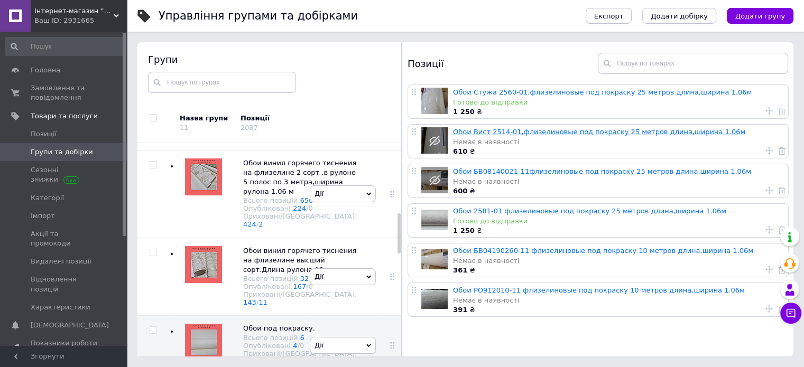
click at [528, 133] on link "Обои Вист 2514-01,флизелиновые под покраску 25 метров длина,ширина 1.06м" at bounding box center [599, 132] width 292 height 8
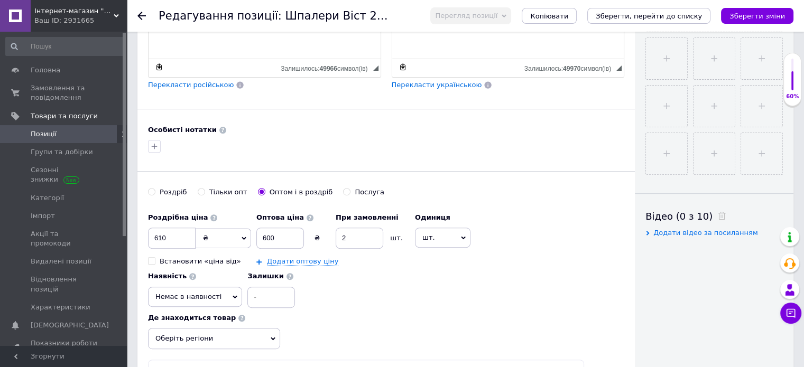
scroll to position [370, 0]
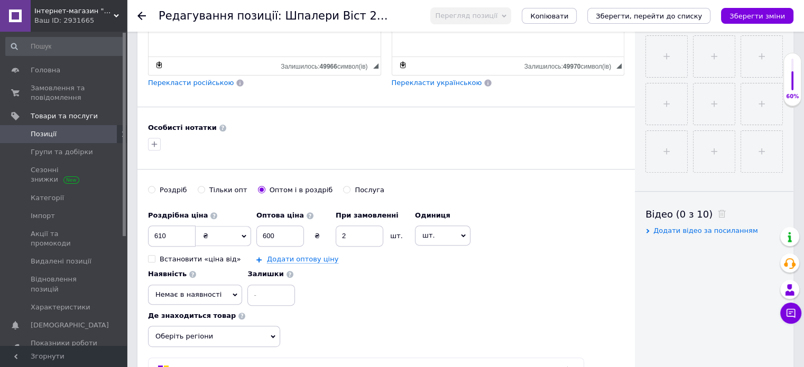
click at [152, 189] on input "Роздріб" at bounding box center [151, 189] width 7 height 7
radio input "true"
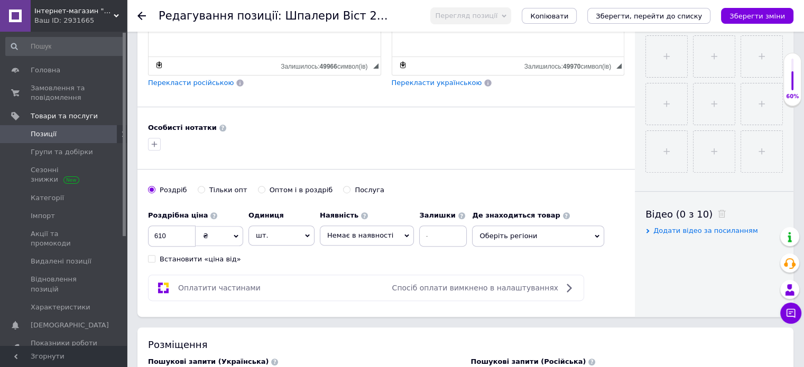
click at [370, 233] on span "Немає в наявності" at bounding box center [360, 235] width 66 height 8
click at [380, 282] on li "Готово до відправки" at bounding box center [366, 287] width 93 height 15
click at [179, 236] on input "610" at bounding box center [172, 236] width 48 height 21
type input "6"
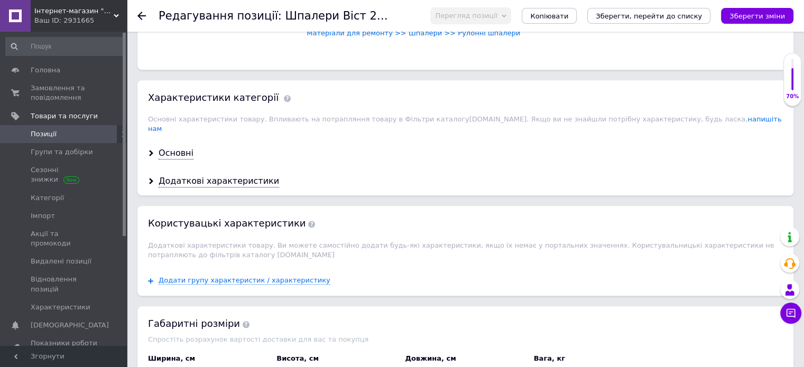
scroll to position [898, 0]
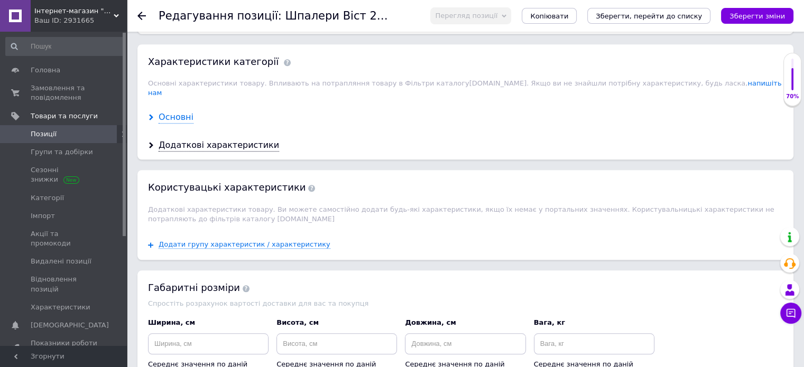
type input "1250"
click at [181, 111] on div "Основні" at bounding box center [175, 117] width 35 height 12
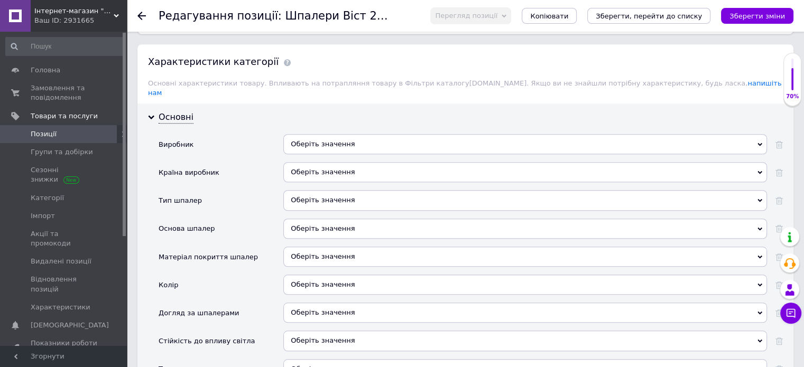
click at [327, 134] on div "Оберіть значення" at bounding box center [524, 144] width 483 height 20
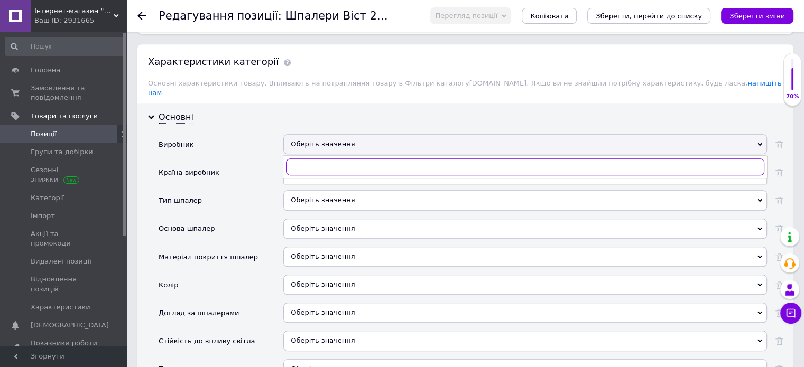
click at [332, 158] on input "text" at bounding box center [525, 166] width 478 height 17
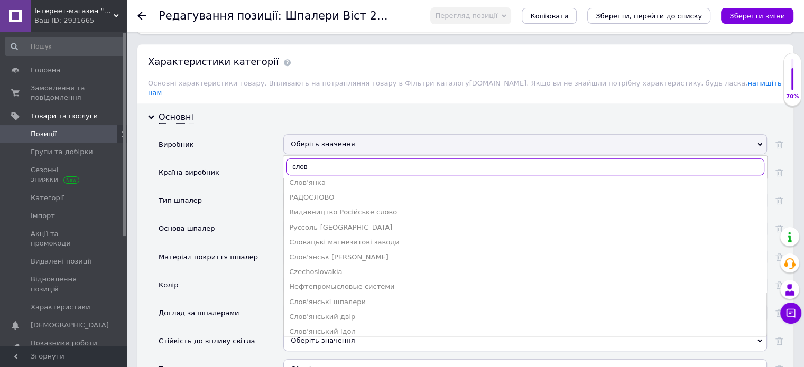
scroll to position [158, 0]
type input "слов"
click at [344, 294] on div "Слов'янські шпалери" at bounding box center [525, 299] width 472 height 10
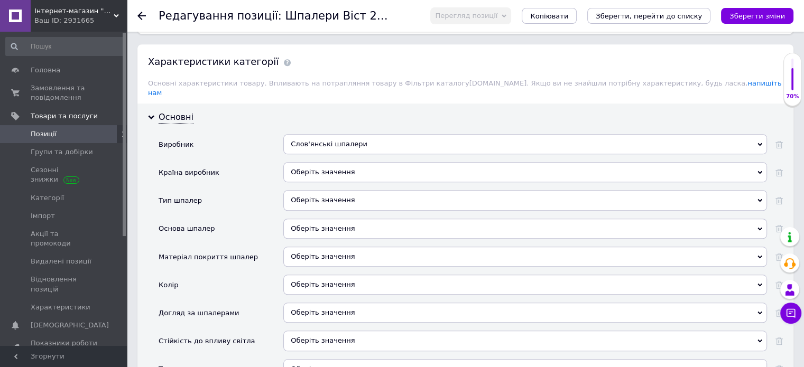
click at [333, 162] on div "Оберіть значення" at bounding box center [524, 172] width 483 height 20
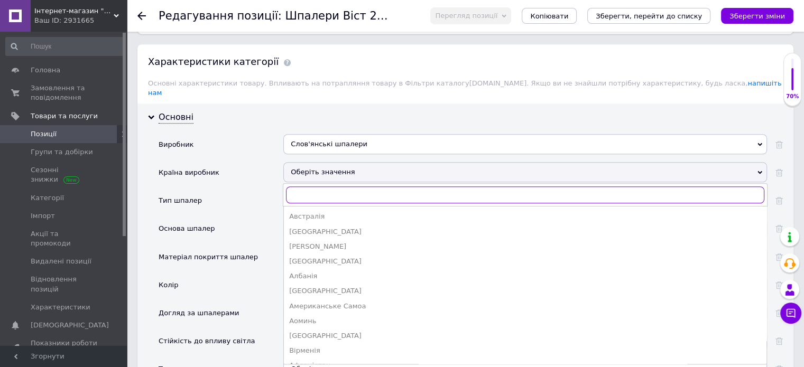
click at [331, 187] on input "text" at bounding box center [525, 195] width 478 height 17
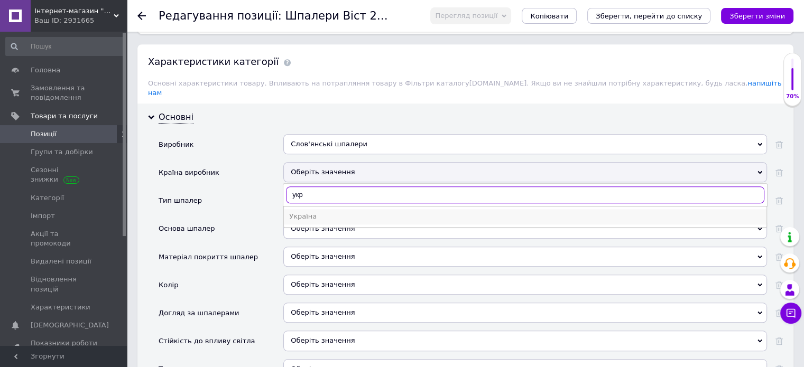
type input "укр"
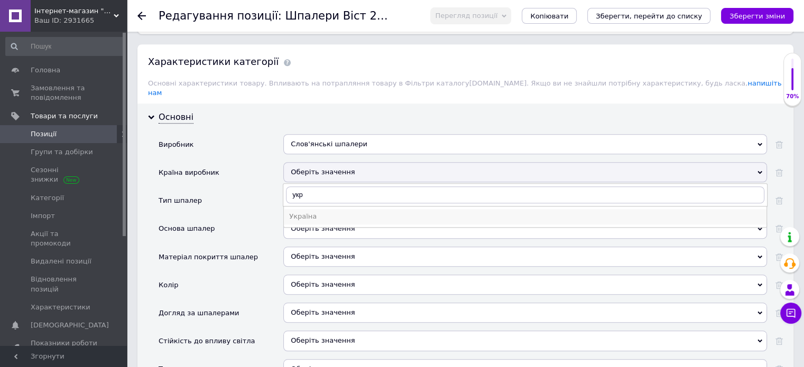
click at [316, 212] on div "Україна" at bounding box center [525, 217] width 472 height 10
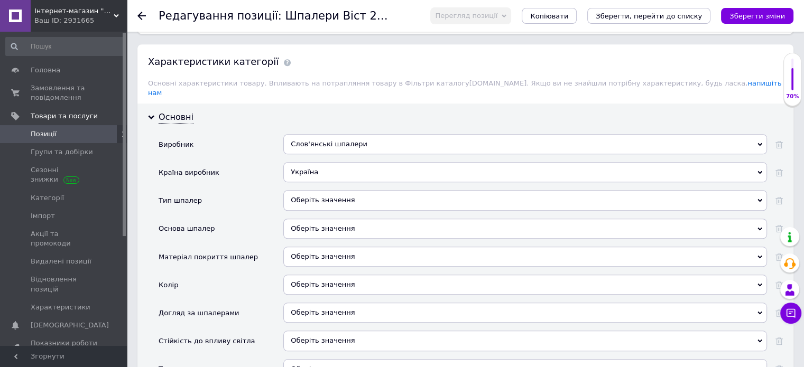
click at [314, 190] on div "Оберіть значення" at bounding box center [524, 200] width 483 height 20
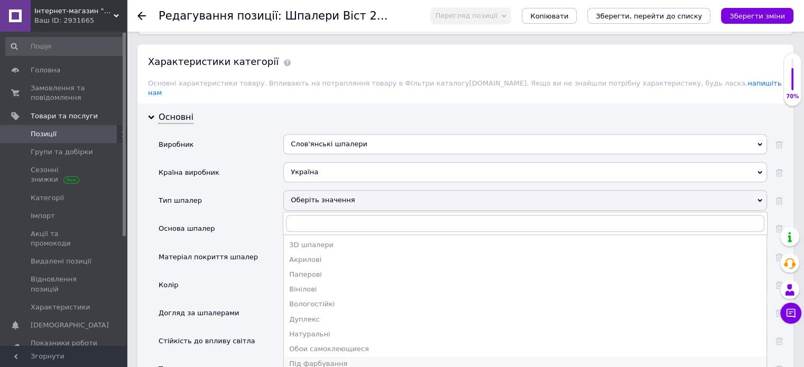
click at [347, 359] on div "Під фарбування" at bounding box center [525, 364] width 472 height 10
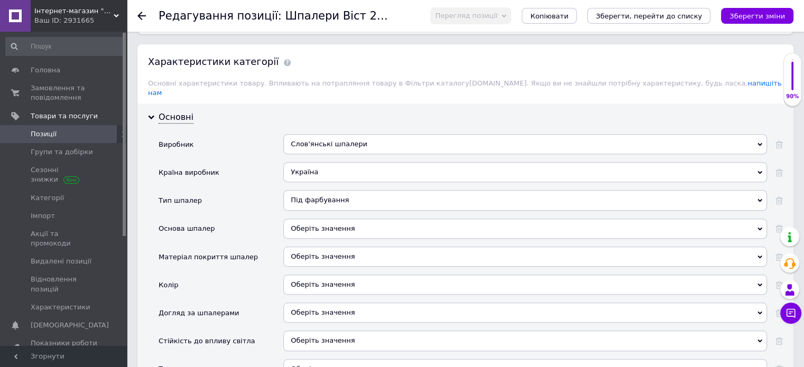
click at [342, 219] on div "Оберіть значення" at bounding box center [524, 229] width 483 height 20
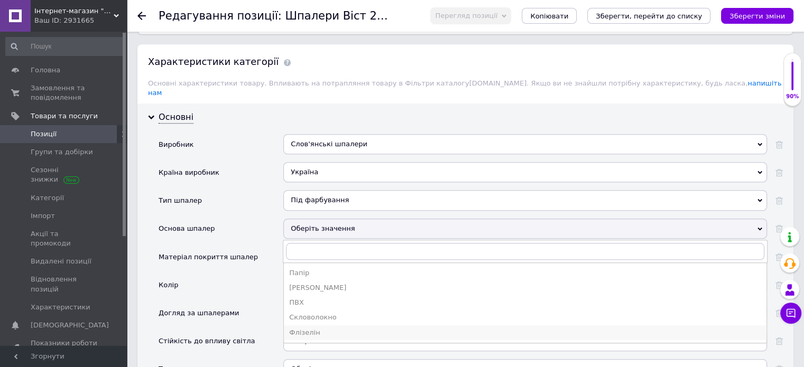
click at [324, 328] on div "Флізелін" at bounding box center [525, 333] width 472 height 10
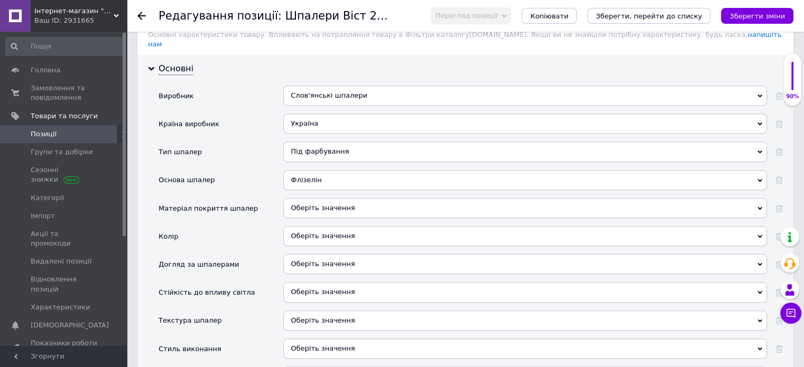
scroll to position [951, 0]
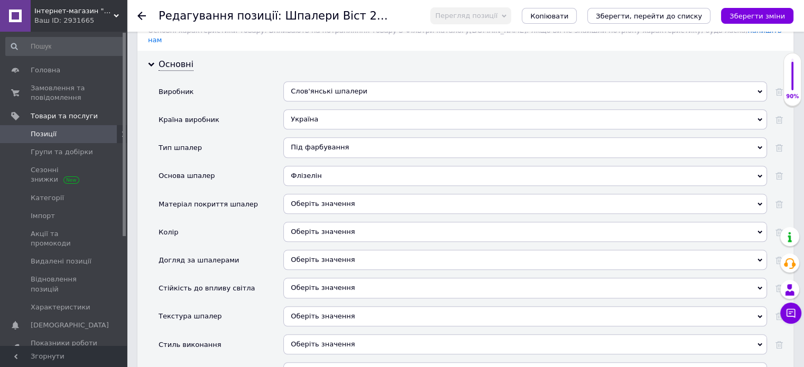
click at [338, 194] on div "Оберіть значення" at bounding box center [524, 204] width 483 height 20
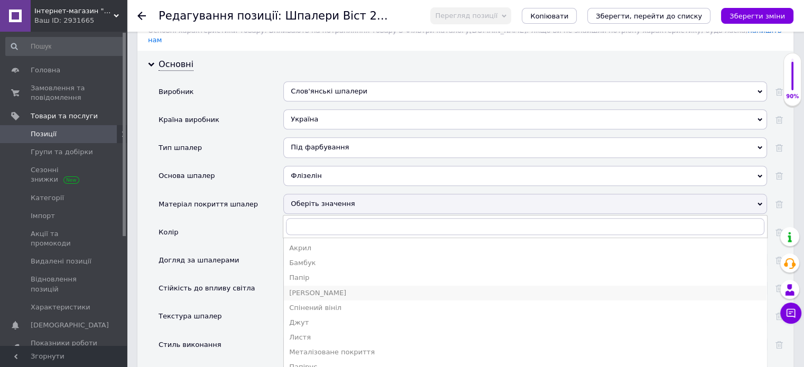
click at [306, 288] on div "[PERSON_NAME]" at bounding box center [525, 293] width 472 height 10
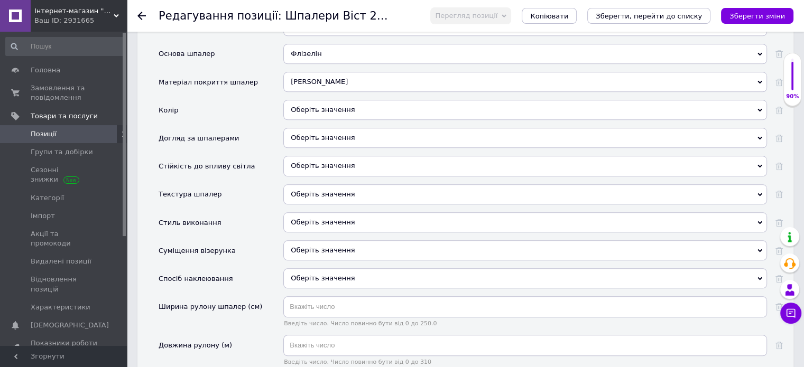
scroll to position [1162, 0]
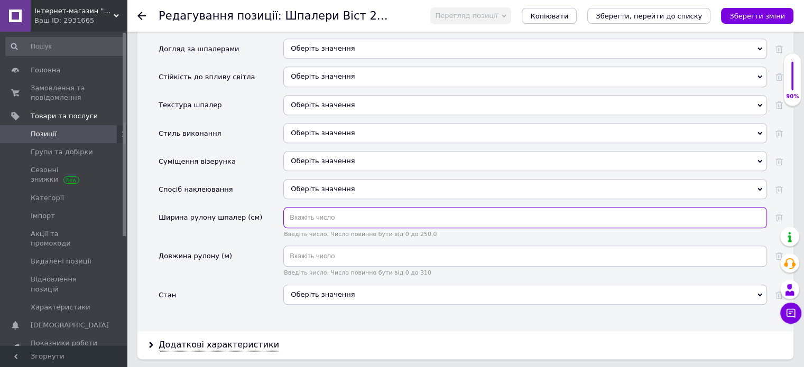
click at [339, 207] on input "text" at bounding box center [524, 217] width 483 height 21
type input "106"
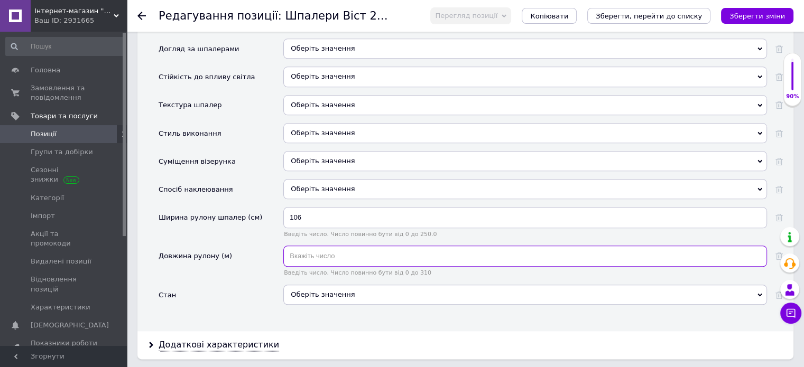
click at [339, 246] on input "text" at bounding box center [524, 256] width 483 height 21
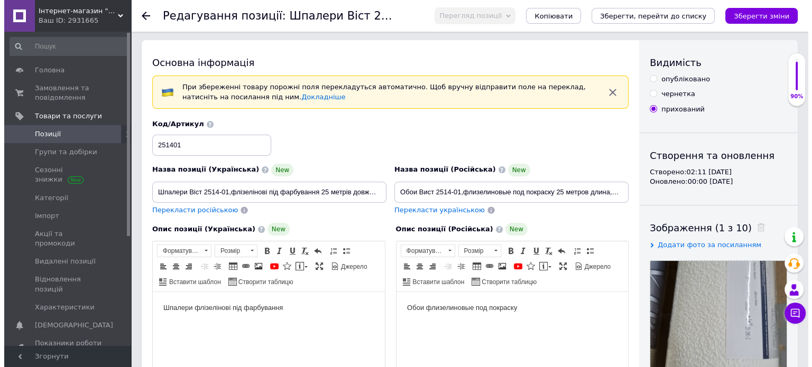
scroll to position [0, 0]
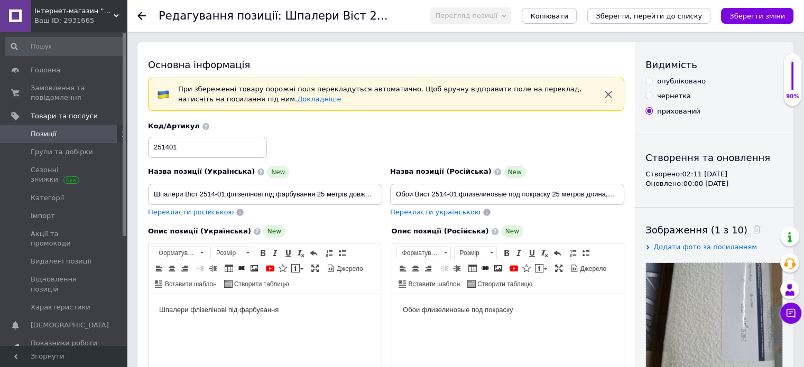
type input "25"
click at [649, 80] on input "опубліковано" at bounding box center [648, 80] width 7 height 7
radio input "true"
click at [640, 22] on button "Зберегти, перейти до списку" at bounding box center [648, 16] width 123 height 16
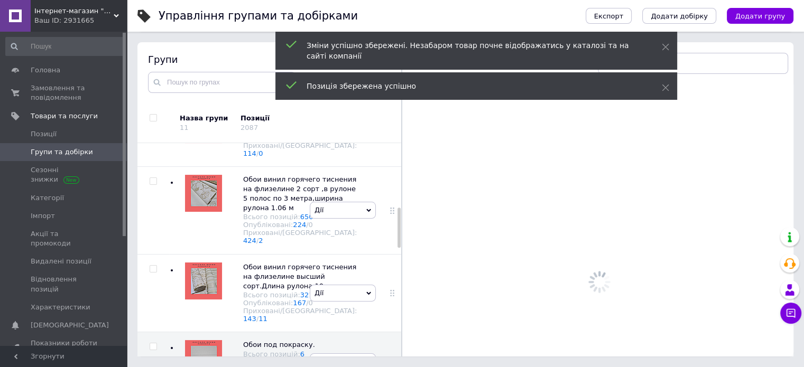
scroll to position [374, 0]
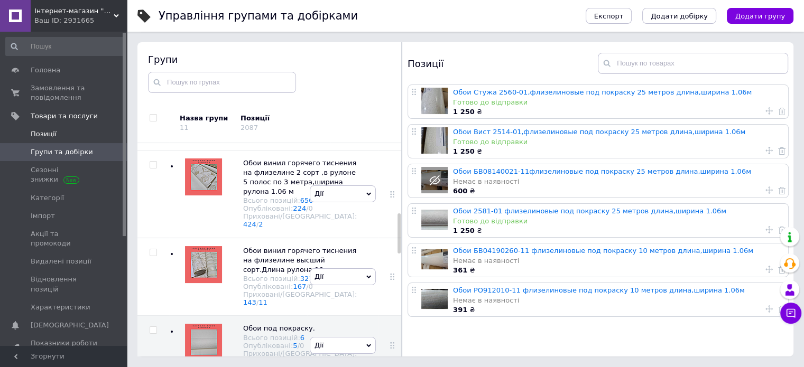
click at [44, 133] on span "Позиції" at bounding box center [44, 134] width 26 height 10
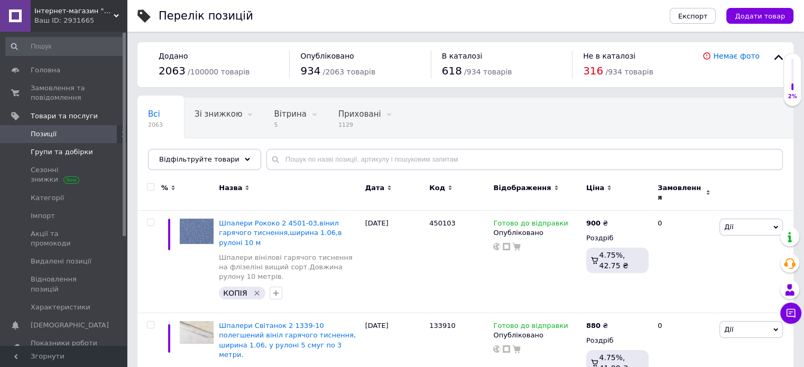
click at [54, 149] on span "Групи та добірки" at bounding box center [62, 152] width 62 height 10
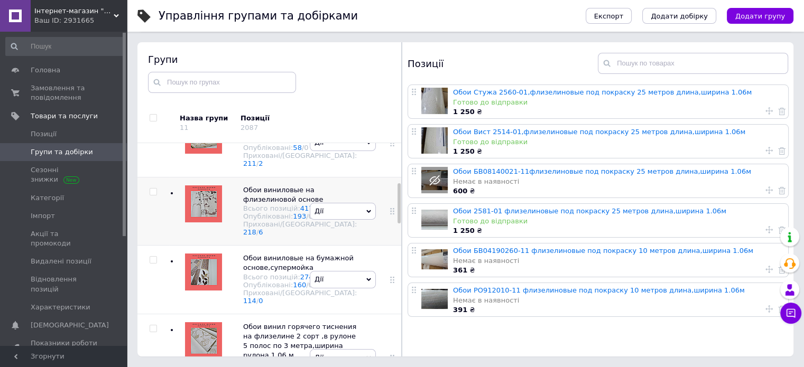
scroll to position [211, 0]
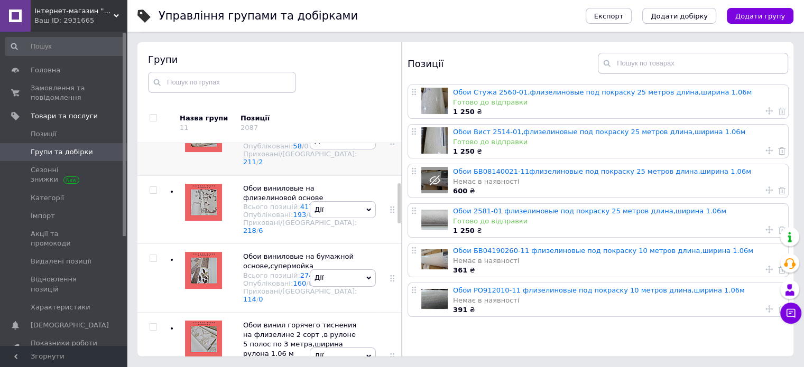
click at [266, 133] on span "Обои виниловые на бумажной основе" at bounding box center [298, 124] width 110 height 17
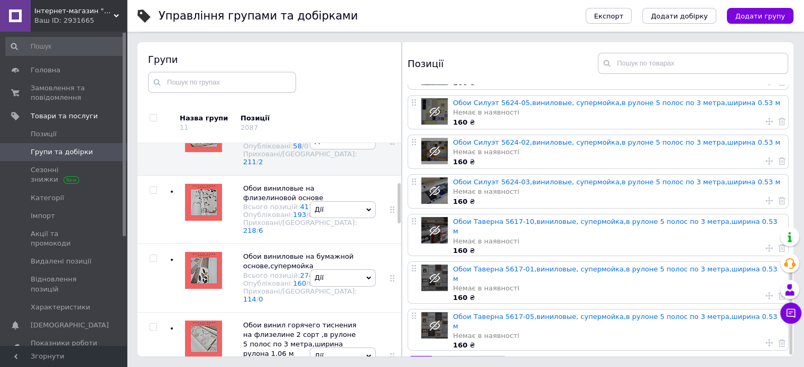
scroll to position [553, 0]
click at [463, 356] on link "14" at bounding box center [467, 367] width 24 height 22
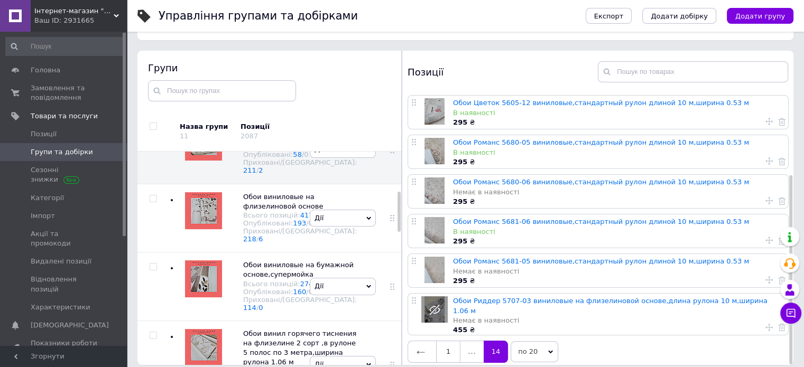
scroll to position [60, 0]
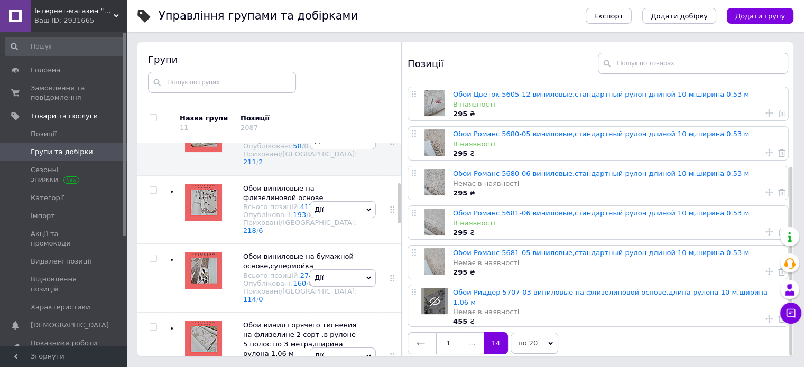
drag, startPoint x: 469, startPoint y: 329, endPoint x: 469, endPoint y: 334, distance: 5.8
click at [469, 333] on span "..." at bounding box center [471, 343] width 23 height 22
click at [470, 336] on span "..." at bounding box center [471, 343] width 23 height 22
click at [537, 333] on span "по 20" at bounding box center [534, 343] width 48 height 21
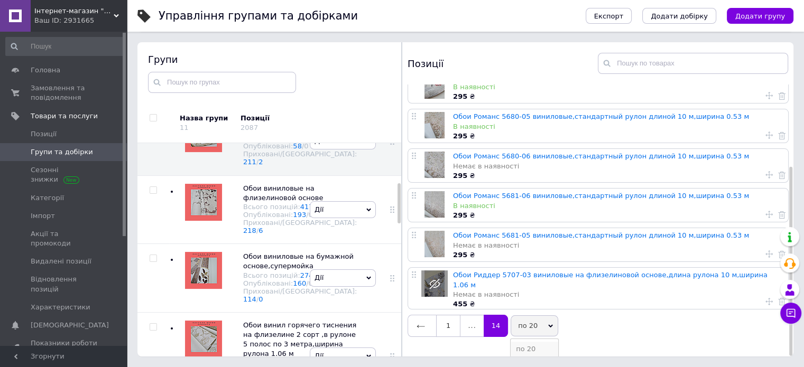
scroll to position [158, 0]
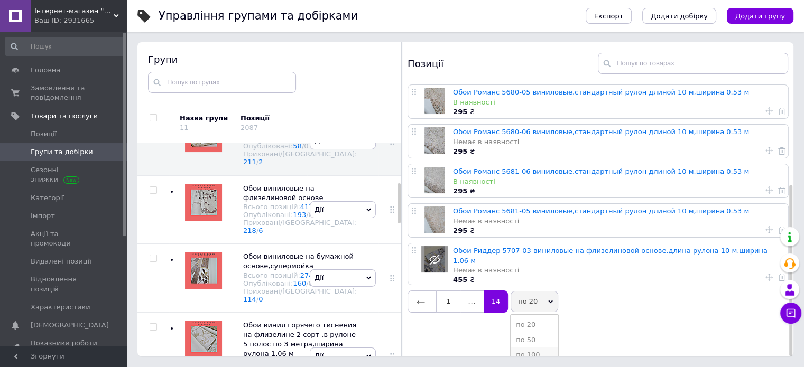
click at [530, 348] on li "по 100" at bounding box center [534, 355] width 48 height 15
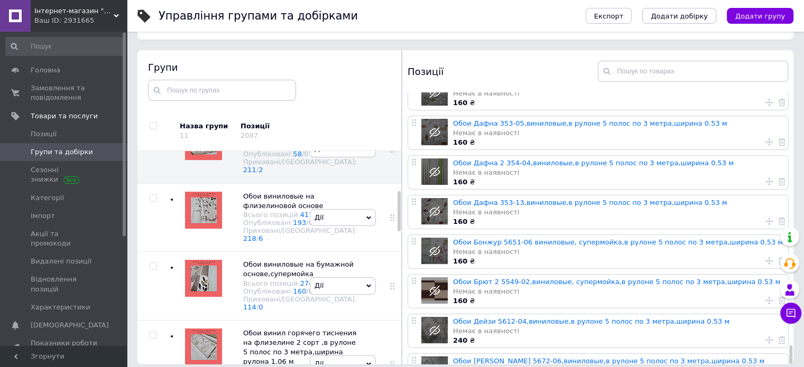
scroll to position [60, 0]
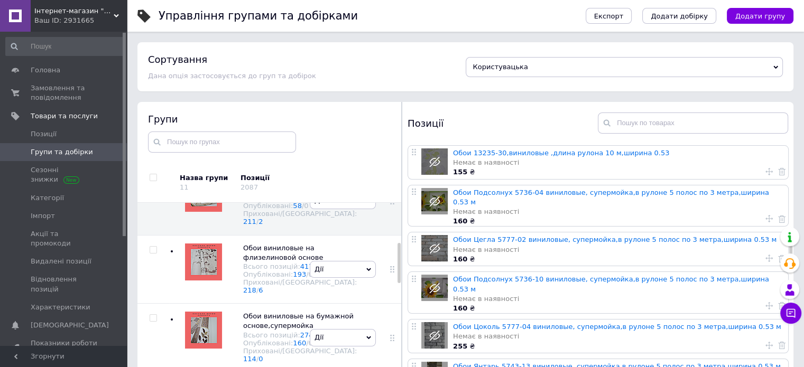
scroll to position [898, 0]
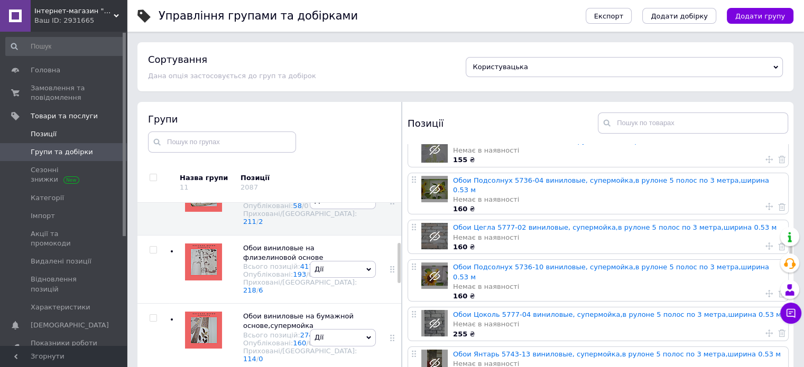
click at [61, 129] on span "Позиції" at bounding box center [64, 134] width 67 height 10
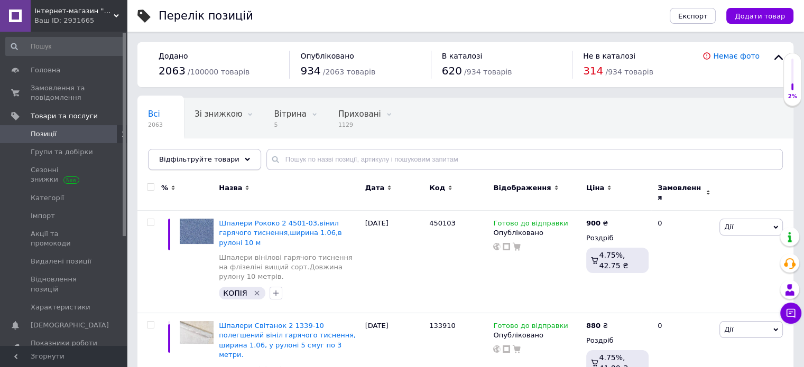
click at [232, 156] on div "Відфільтруйте товари" at bounding box center [204, 159] width 113 height 21
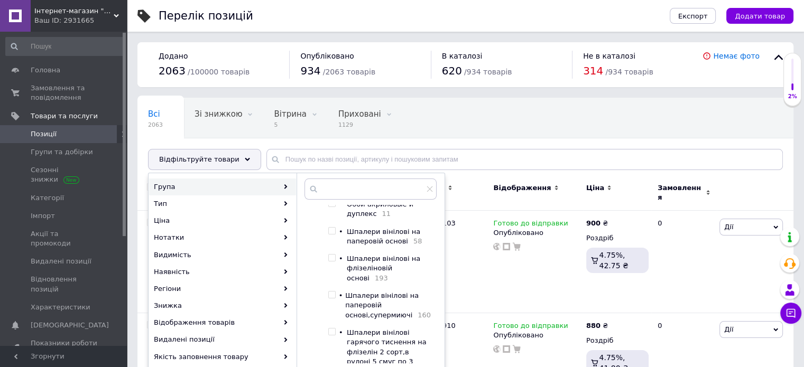
scroll to position [53, 0]
click at [332, 225] on input "checkbox" at bounding box center [331, 228] width 7 height 7
checkbox input "true"
click at [329, 289] on input "checkbox" at bounding box center [331, 292] width 7 height 7
checkbox input "true"
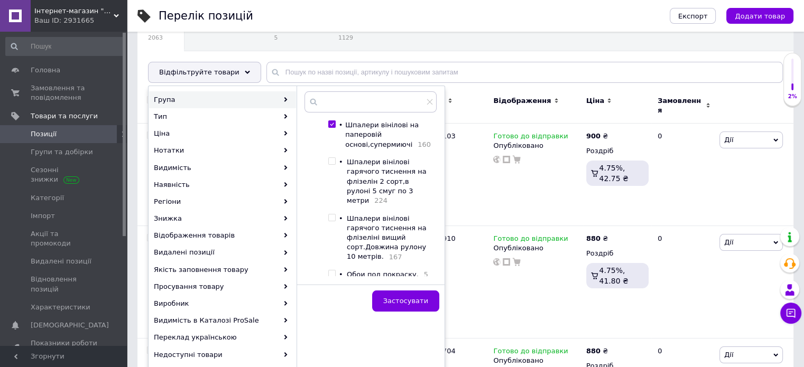
scroll to position [106, 0]
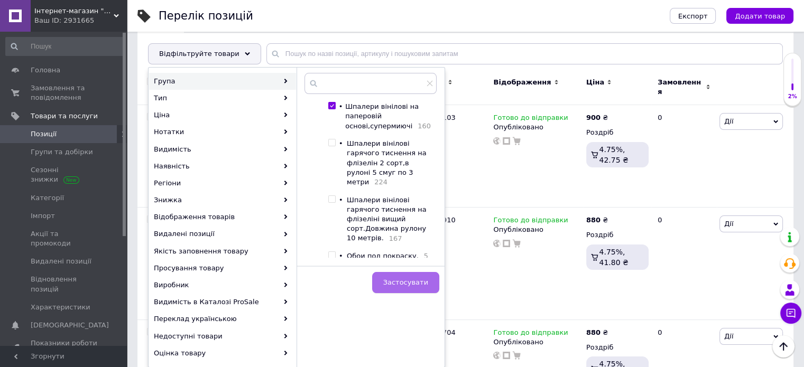
click at [398, 284] on span "Застосувати" at bounding box center [405, 282] width 45 height 8
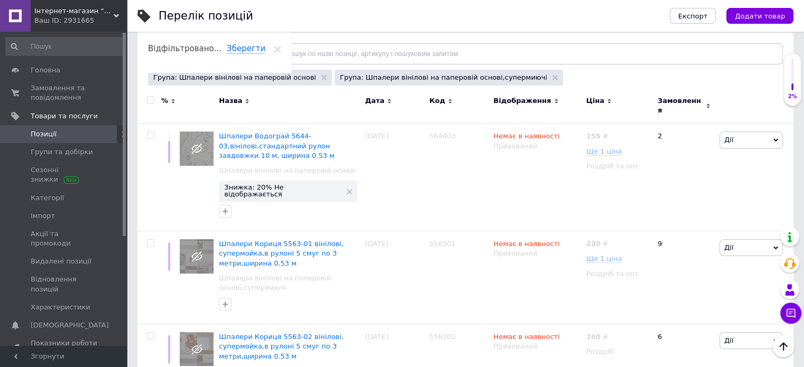
click at [245, 51] on icon at bounding box center [247, 53] width 5 height 5
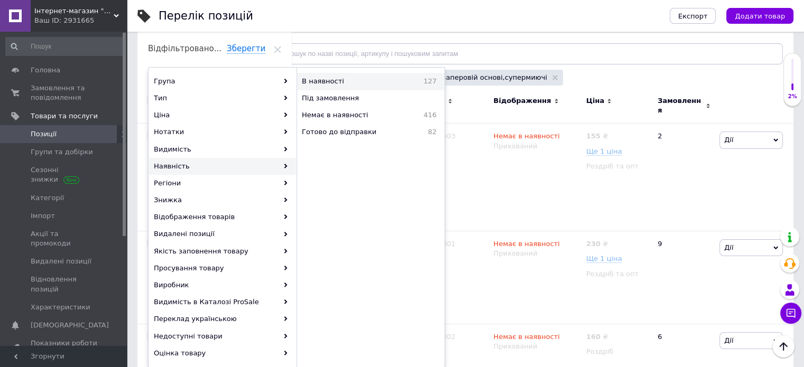
click at [329, 79] on span "В наявності" at bounding box center [349, 82] width 94 height 10
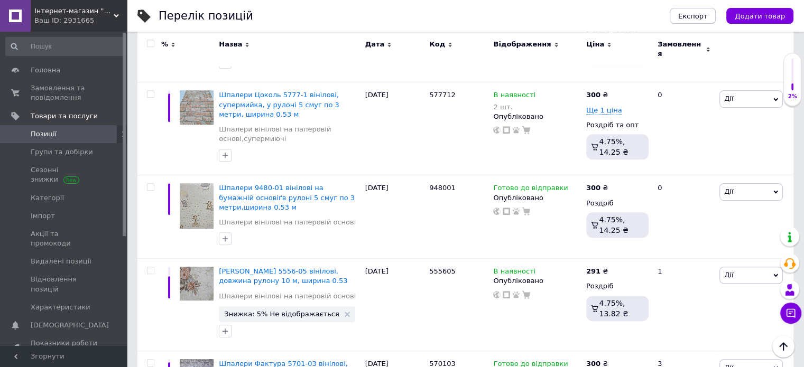
scroll to position [634, 0]
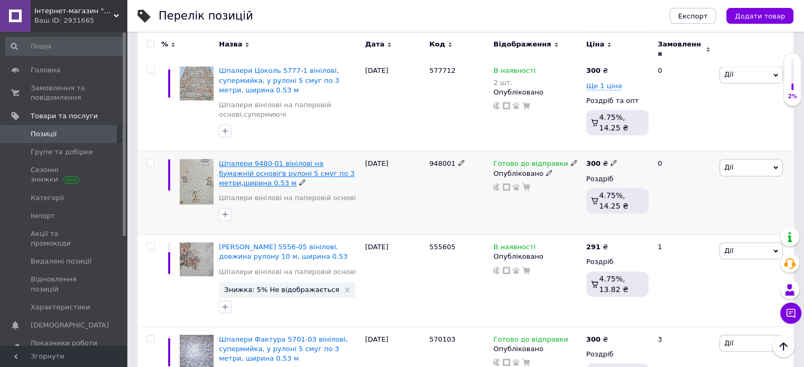
click at [267, 161] on span "Шпалери 9480-01 вінілові на бумажній основіґв рулоні 5 смуг по 3 метри,ширина 0…" at bounding box center [287, 173] width 136 height 27
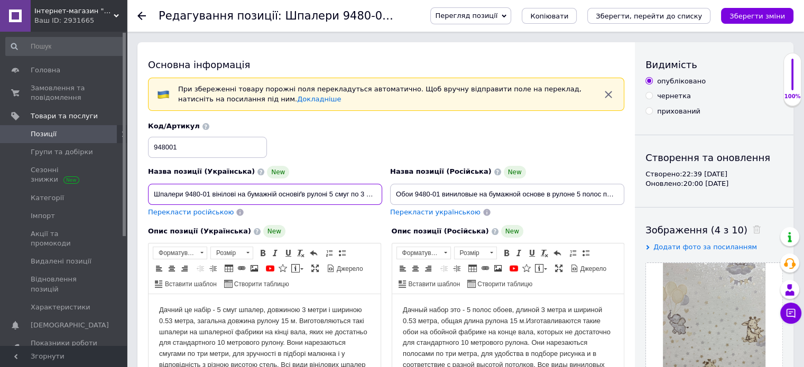
scroll to position [0, 58]
drag, startPoint x: 342, startPoint y: 195, endPoint x: 355, endPoint y: 198, distance: 12.9
click at [378, 200] on input "Шпалери 9480-01 вінілові на бумажній основіґв рулоні 5 смуг по 3 метри,ширина 0…" at bounding box center [265, 194] width 234 height 21
click at [243, 198] on input "Шпалери 9480-01 вінілові на бумажній основіґв рулоні 5 смуг по 3 метри,ширина 0…" at bounding box center [265, 194] width 234 height 21
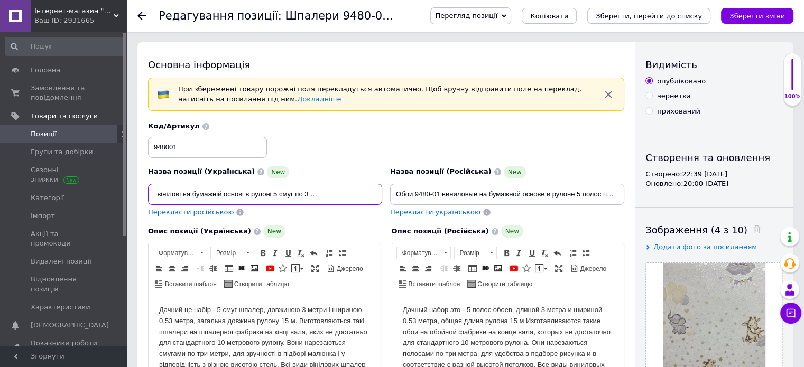
type input "Шпалери 9480-01 вінілові на бумажній основі в рулоні 5 смуг по 3 метри,ширина 0…"
click at [641, 17] on icon "Зберегти, перейти до списку" at bounding box center [648, 16] width 106 height 8
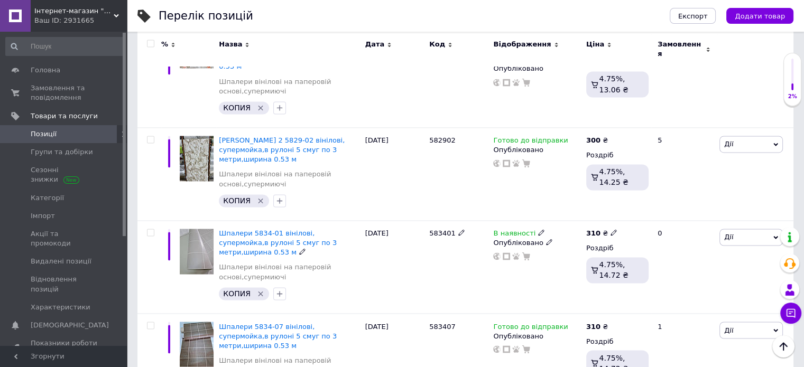
scroll to position [1687, 0]
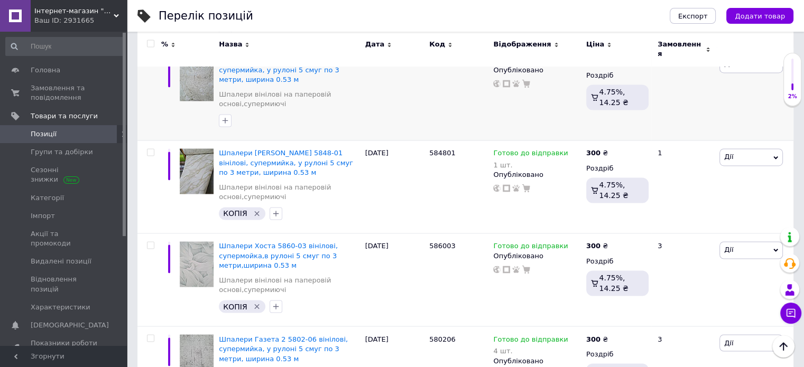
scroll to position [1715, 0]
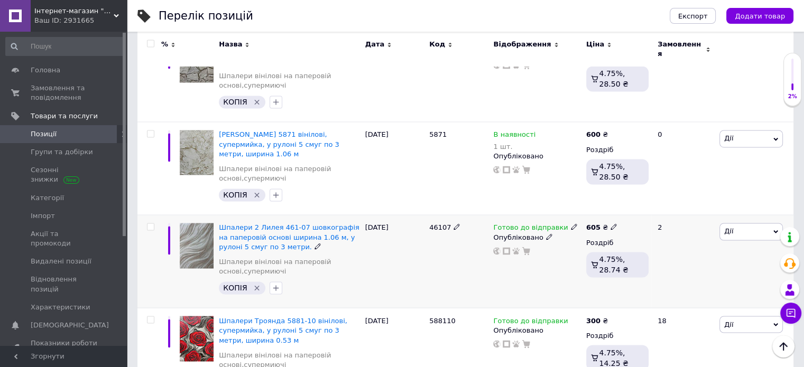
click at [571, 223] on icon at bounding box center [574, 226] width 6 height 6
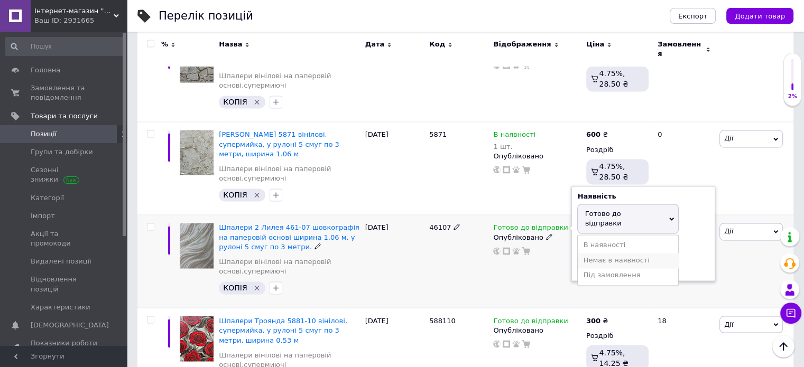
click at [586, 253] on li "Немає в наявності" at bounding box center [627, 260] width 100 height 15
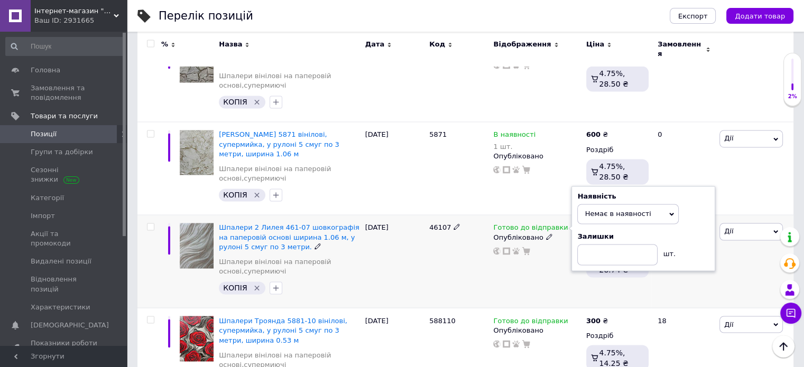
click at [440, 215] on div "46107" at bounding box center [458, 261] width 64 height 93
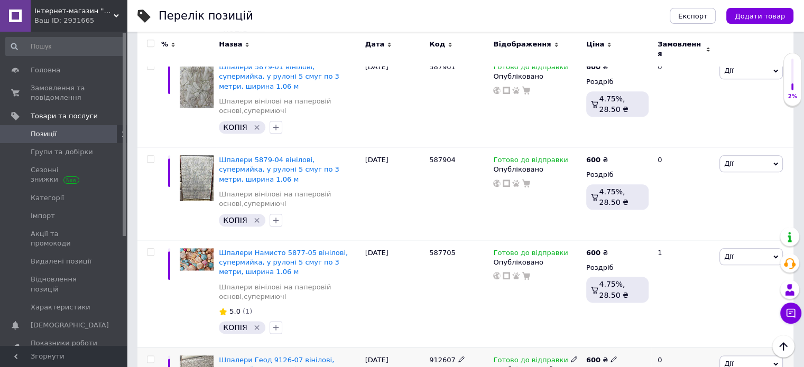
scroll to position [1134, 0]
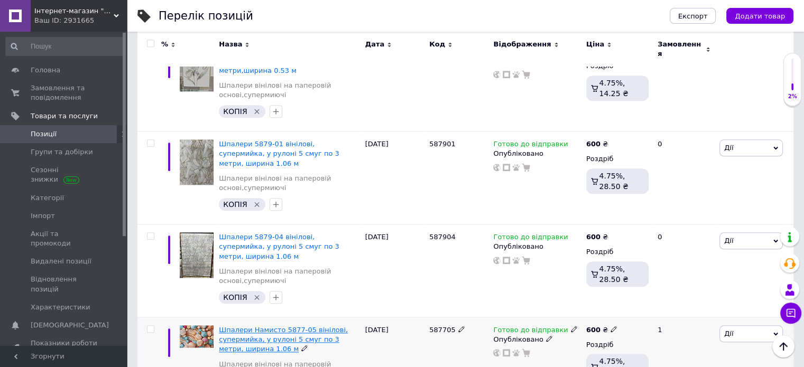
click at [284, 326] on span "Шпалери Намисто 5877-05 вінілові, супермийка, у рулоні 5 смуг по 3 метри, ширин…" at bounding box center [283, 339] width 129 height 27
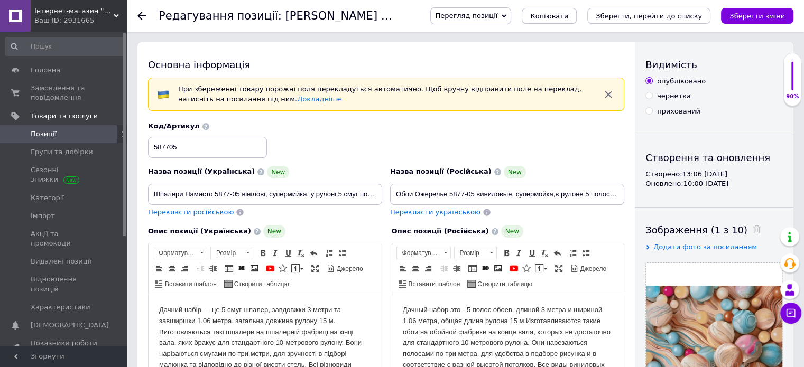
click at [560, 15] on span "Копіювати" at bounding box center [549, 16] width 38 height 8
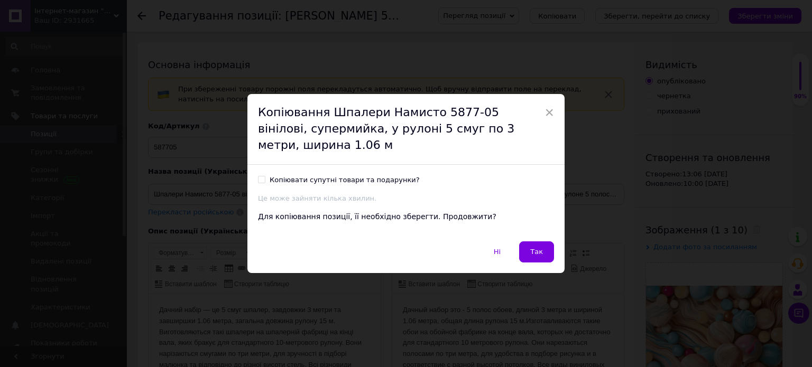
click at [258, 180] on input "Копіювати супутні товари та подарунки?" at bounding box center [261, 179] width 7 height 7
checkbox input "true"
click at [527, 251] on button "Так" at bounding box center [536, 251] width 35 height 21
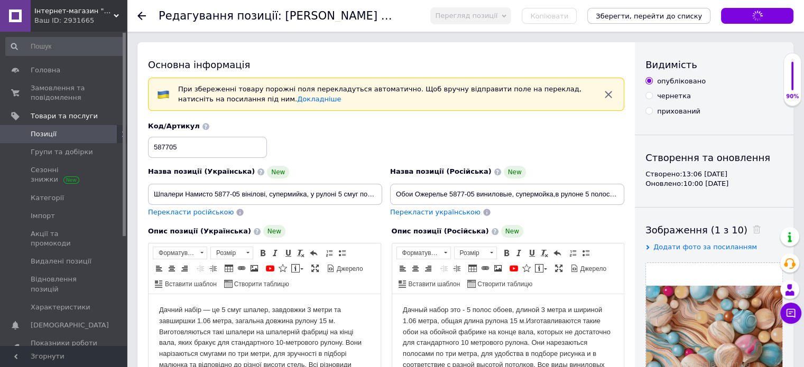
click at [629, 127] on div "Основна інформація При збереженні товару порожні поля перекладуться автоматично…" at bounding box center [385, 364] width 497 height 645
drag, startPoint x: 689, startPoint y: 224, endPoint x: 628, endPoint y: 246, distance: 65.0
click at [628, 246] on div "Опис позиції (Російська) New Дачный набор это - 5 полос обоев, длиной 3 метра и…" at bounding box center [508, 342] width 244 height 244
click at [59, 136] on span "Позиції" at bounding box center [64, 134] width 67 height 10
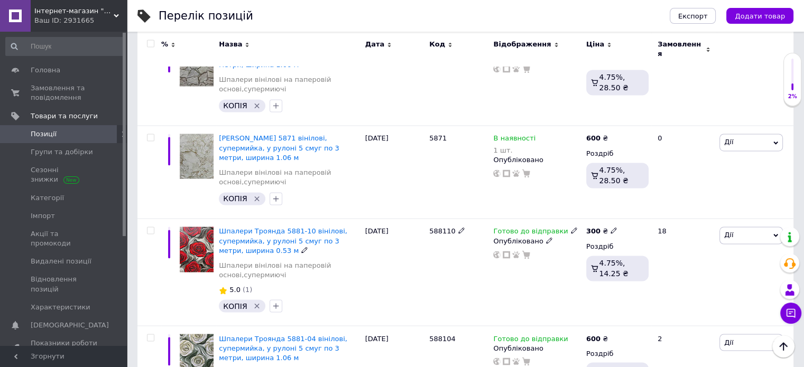
scroll to position [1721, 0]
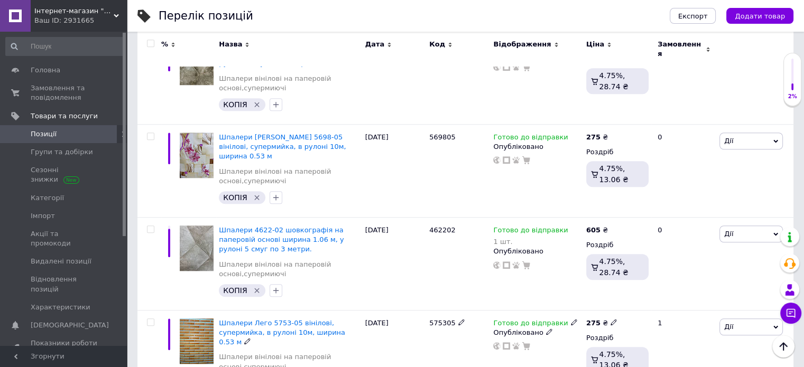
scroll to position [833, 0]
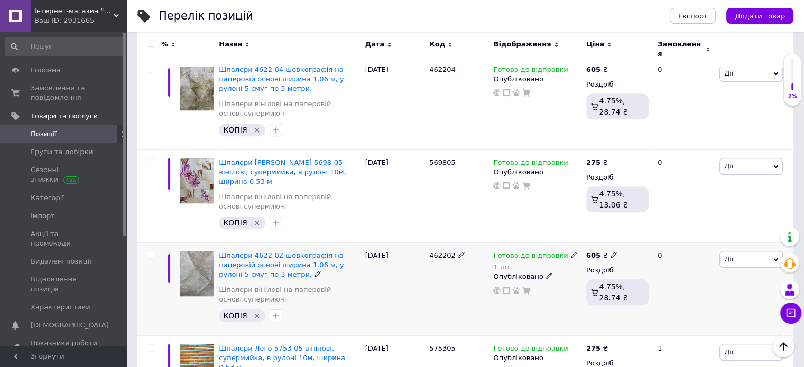
click at [571, 252] on use at bounding box center [574, 255] width 6 height 6
click at [632, 238] on span "Готово до відправки" at bounding box center [627, 253] width 101 height 30
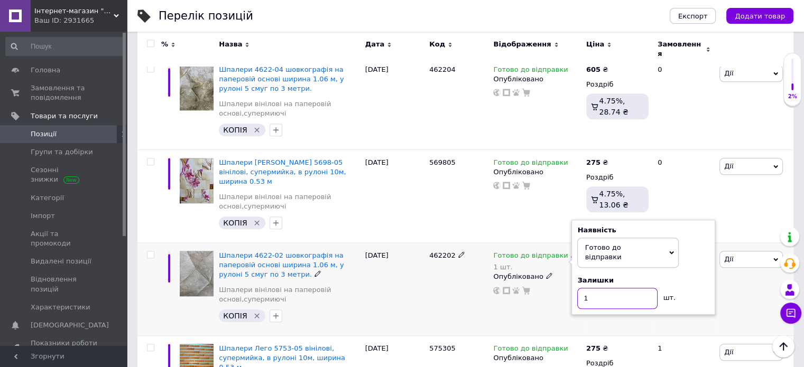
click at [632, 288] on input "1" at bounding box center [617, 298] width 80 height 21
click at [394, 255] on div "[DATE]" at bounding box center [394, 289] width 64 height 93
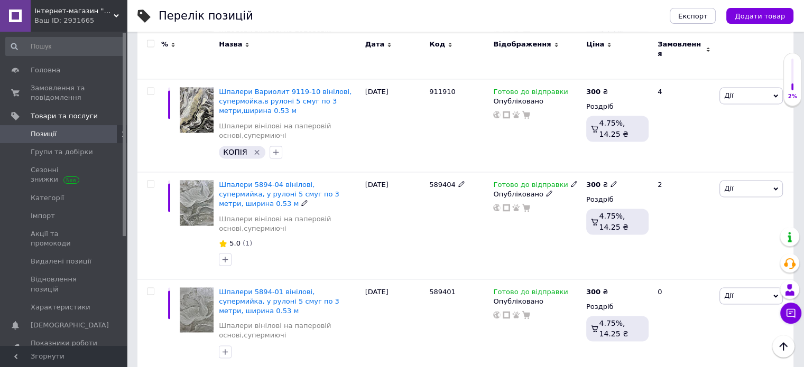
scroll to position [1678, 0]
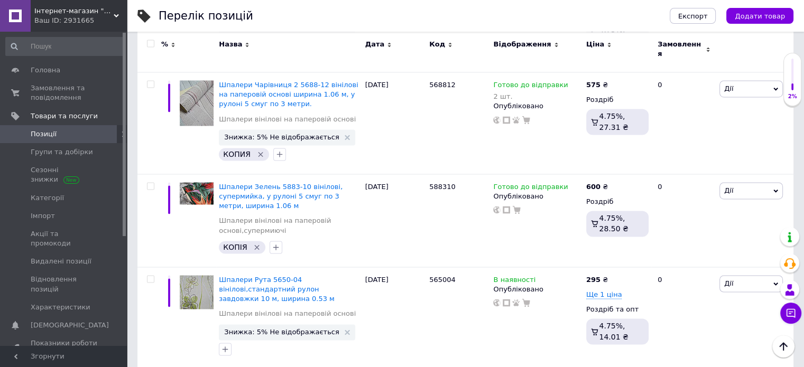
scroll to position [1656, 0]
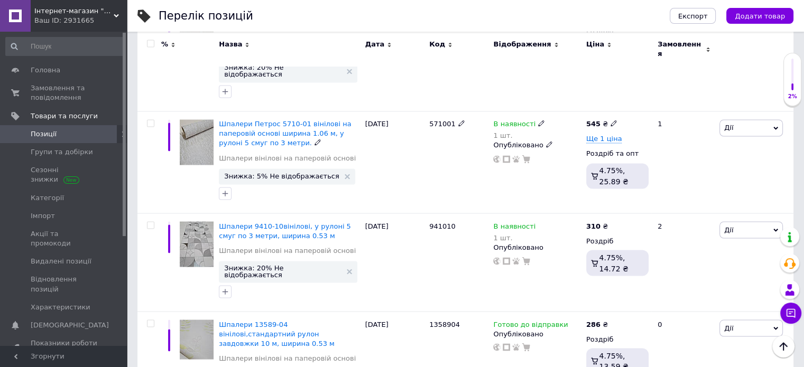
scroll to position [1831, 0]
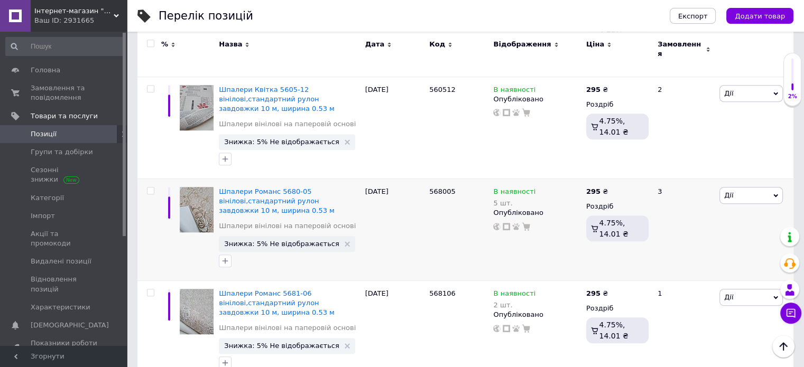
scroll to position [611, 0]
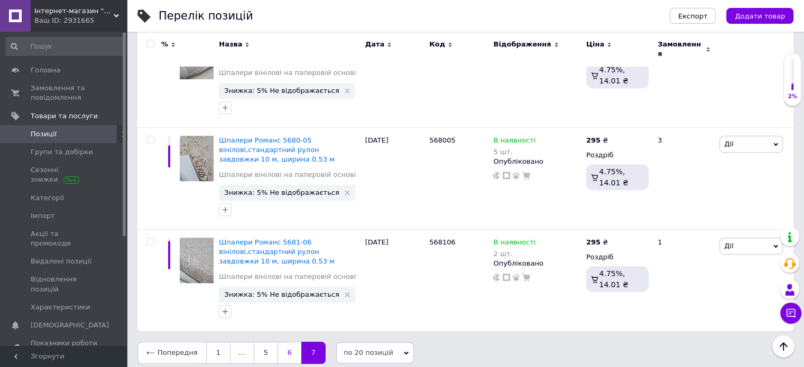
click at [285, 345] on link "6" at bounding box center [289, 353] width 24 height 22
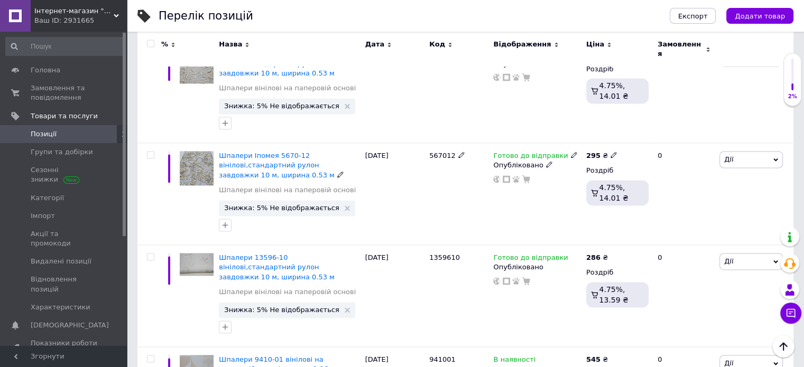
scroll to position [1509, 0]
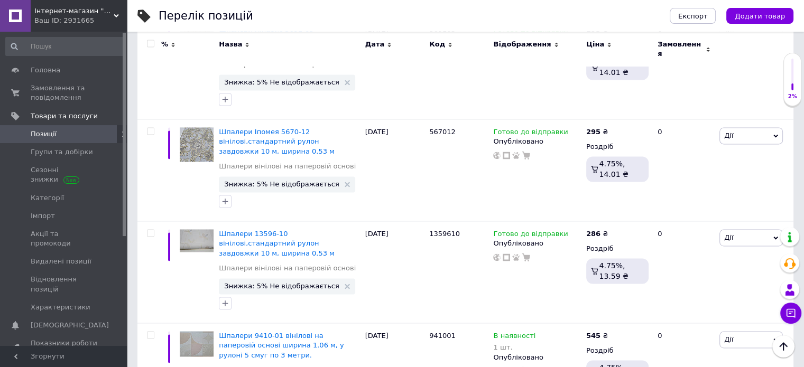
click at [91, 127] on link "Позиції" at bounding box center [65, 134] width 130 height 18
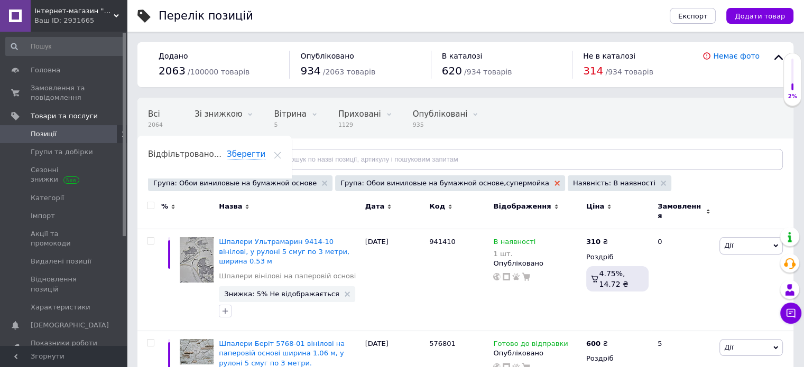
click at [554, 181] on use at bounding box center [556, 183] width 5 height 5
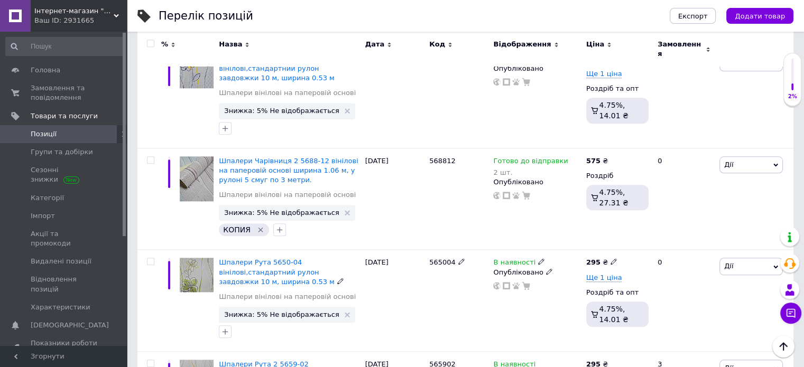
scroll to position [1109, 0]
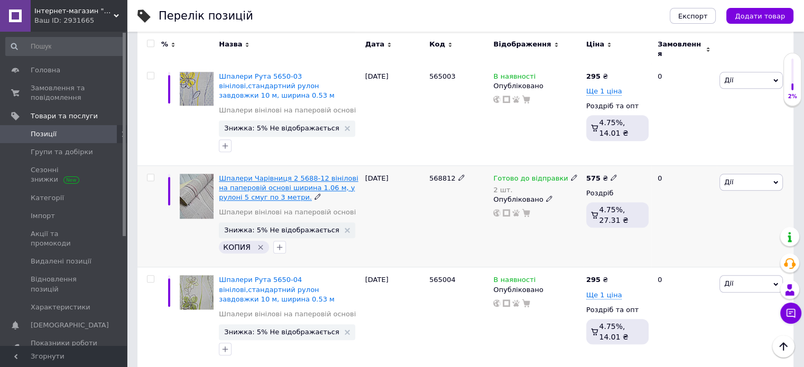
click at [296, 174] on span "Шпалери Чарівниця 2 5688-12 вінілові на паперовій основі ширина 1.06 м, у рулон…" at bounding box center [288, 187] width 139 height 27
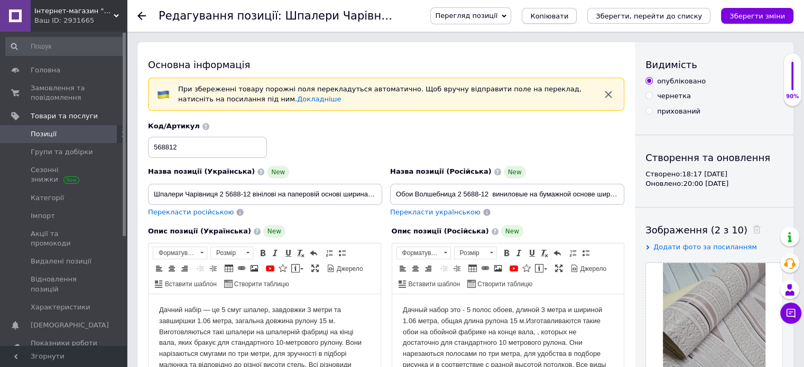
click at [568, 18] on span "Копіювати" at bounding box center [549, 16] width 38 height 8
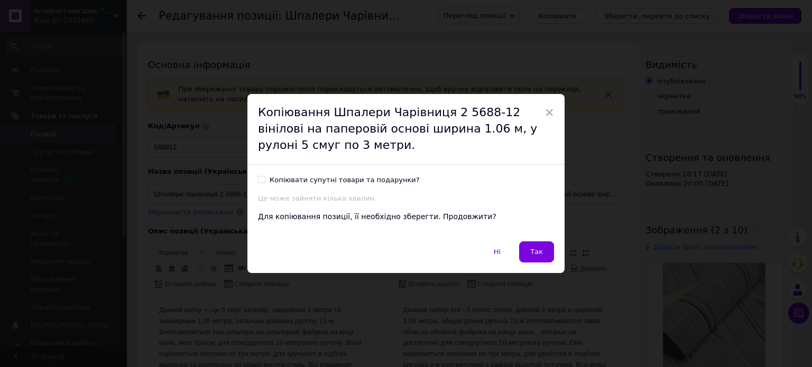
click at [260, 179] on input "Копіювати супутні товари та подарунки?" at bounding box center [261, 179] width 7 height 7
checkbox input "true"
drag, startPoint x: 544, startPoint y: 256, endPoint x: 542, endPoint y: 243, distance: 13.5
click at [543, 256] on button "Так" at bounding box center [536, 251] width 35 height 21
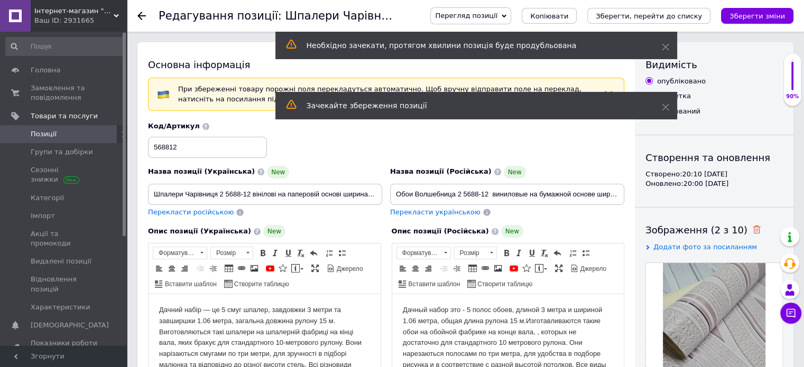
click at [752, 228] on icon at bounding box center [756, 230] width 8 height 8
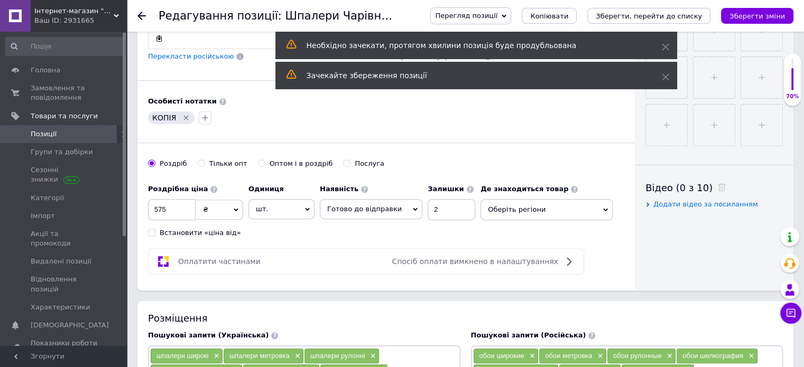
scroll to position [667, 0]
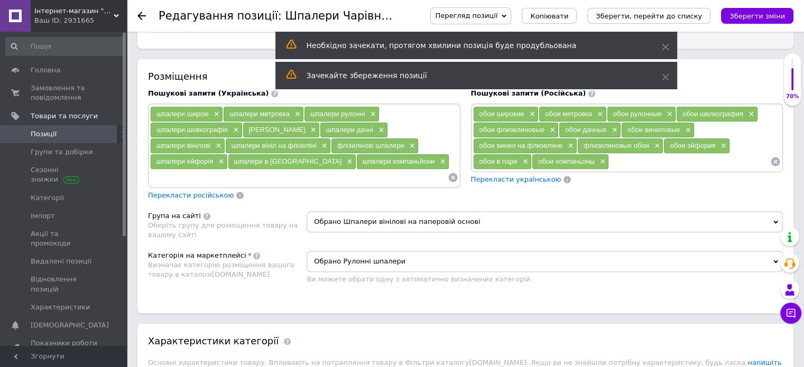
drag, startPoint x: 402, startPoint y: -329, endPoint x: 617, endPoint y: 389, distance: 749.4
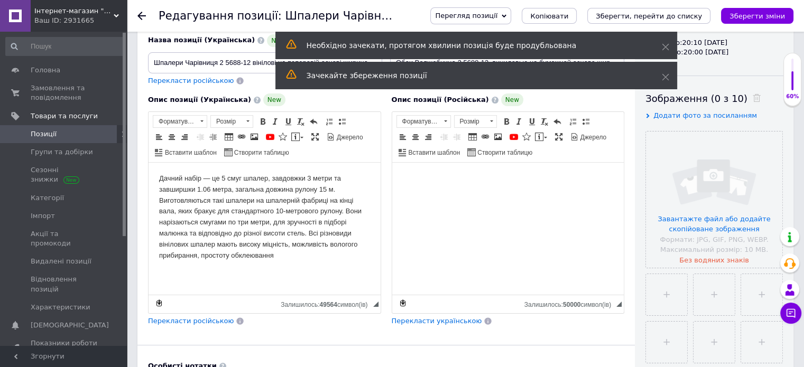
scroll to position [94, 0]
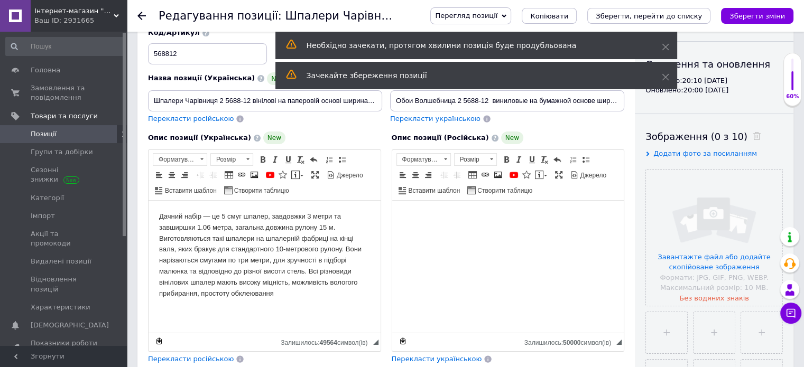
click at [163, 215] on body "Дачний набір — це 5 смуг шпалер, завдовжки 3 метри та завширшки 1.06 метра, заг…" at bounding box center [264, 255] width 211 height 88
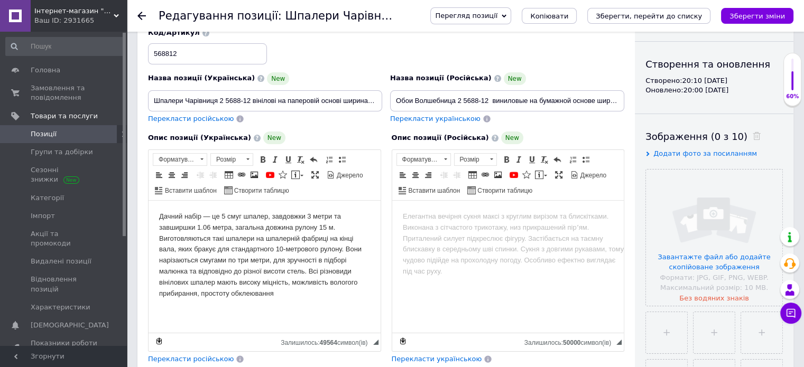
drag, startPoint x: 153, startPoint y: 215, endPoint x: 342, endPoint y: 302, distance: 208.3
click at [342, 302] on html "Дачний набір — це 5 смуг шпалер, завдовжки 3 метри та завширшки 1.06 метра, заг…" at bounding box center [264, 255] width 232 height 109
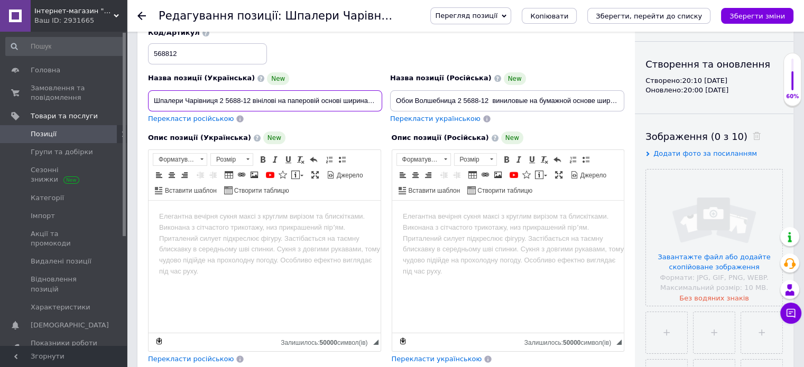
drag, startPoint x: 184, startPoint y: 100, endPoint x: 249, endPoint y: 101, distance: 65.5
click at [249, 101] on input "Шпалери Чарівниця 2 5688-12 вінілові на паперовій основі ширина 1.06 м, у рулон…" at bounding box center [265, 100] width 234 height 21
paste input "Чарівниця 5687-06"
type input "Шпалери Чарівниця 5687-06 вінілові на паперовій основі ширина 1.06 м, у рулоні …"
drag, startPoint x: 458, startPoint y: 101, endPoint x: 490, endPoint y: 101, distance: 32.8
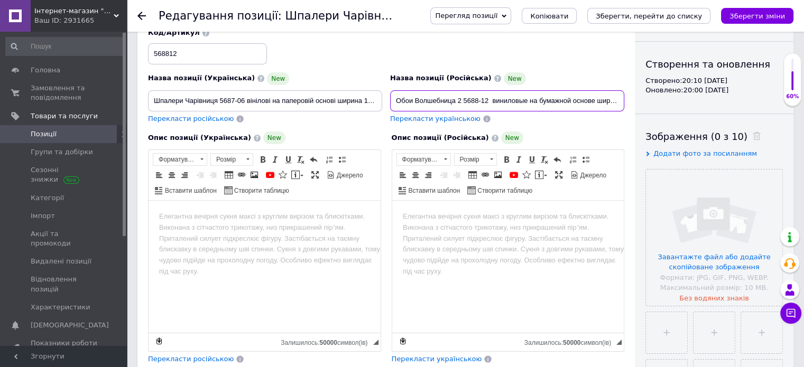
click at [490, 101] on input "Обои Волшебница 2 5688-12 виниловые на бумажной основе ширина 1.06м,в рулоне 5 …" at bounding box center [507, 100] width 234 height 21
paste input "Чарівниця 5687-06"
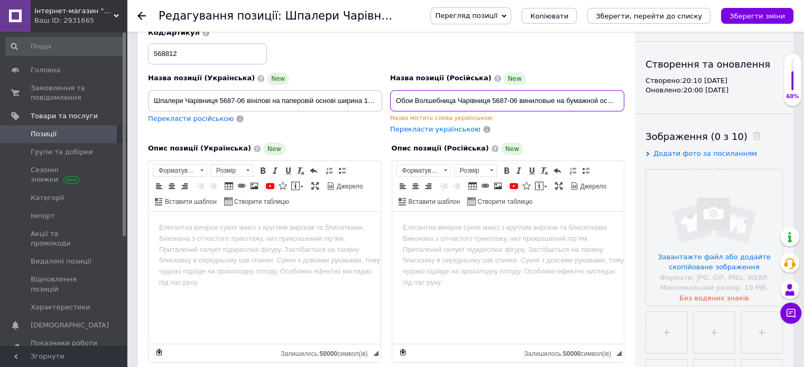
click at [492, 101] on input "Обои Волшебница Чарівниця 5687-06 виниловые на бумажной основе ширина 1.06м,в р…" at bounding box center [507, 100] width 234 height 21
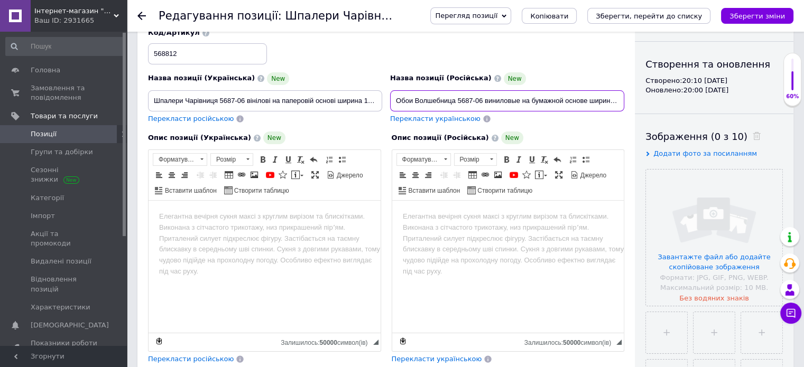
type input "Обои Волшебница 5687-06 виниловые на бумажной основе ширина 1.06м,в рулоне 5 по…"
click at [204, 50] on input "568812" at bounding box center [207, 53] width 119 height 21
type input "568706"
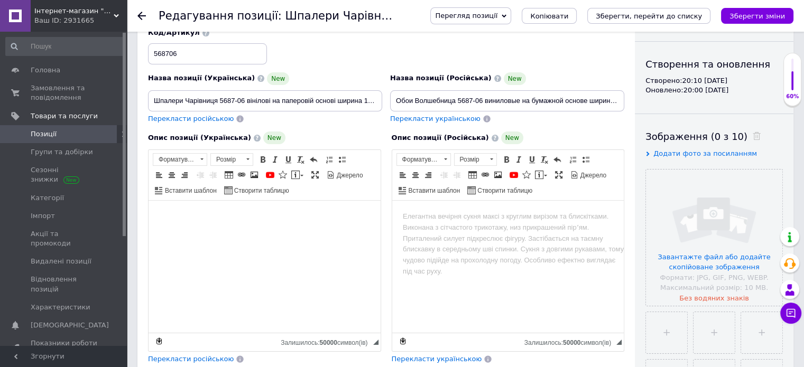
click at [205, 227] on html at bounding box center [264, 217] width 232 height 32
click at [172, 274] on p "0.53 м" at bounding box center [264, 270] width 211 height 11
click at [420, 233] on html at bounding box center [507, 217] width 232 height 32
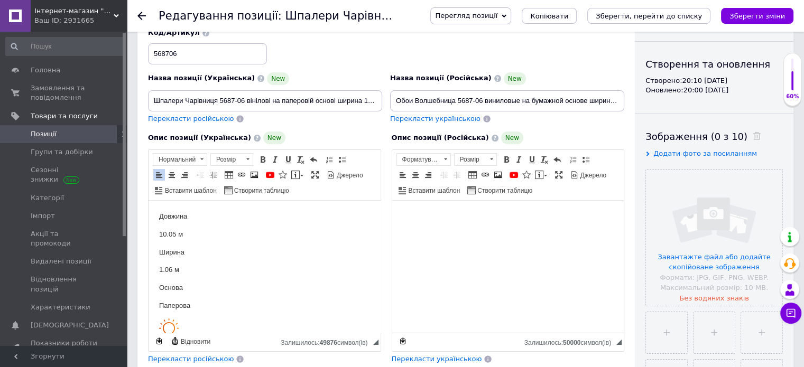
click at [414, 225] on html at bounding box center [507, 217] width 232 height 32
click at [414, 274] on p "0,53 м" at bounding box center [507, 270] width 211 height 11
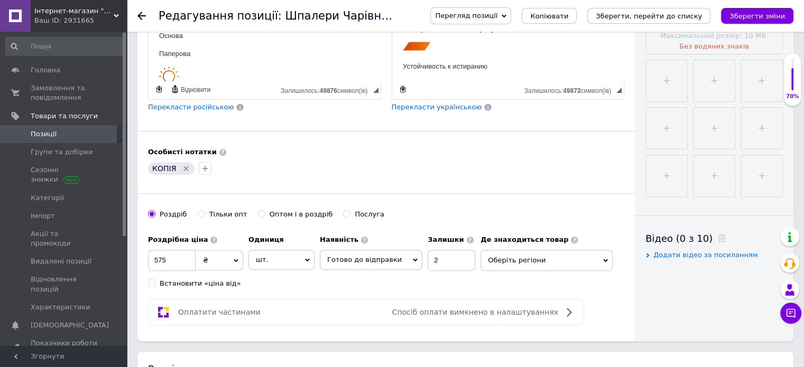
scroll to position [358, 0]
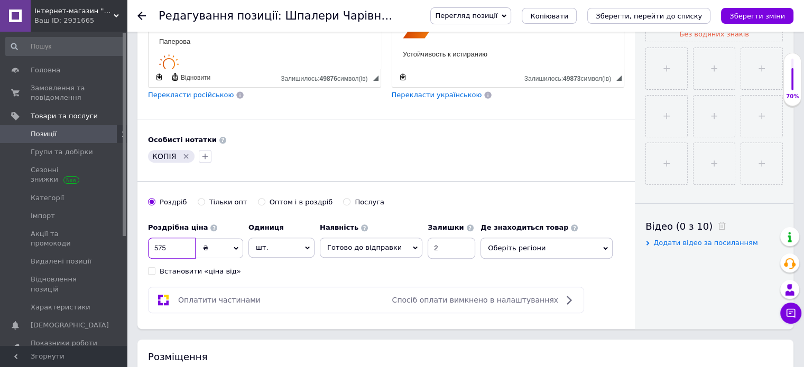
click at [171, 248] on input "575" at bounding box center [172, 248] width 48 height 21
type input "5"
type input "530"
click at [444, 245] on input "2" at bounding box center [451, 248] width 48 height 21
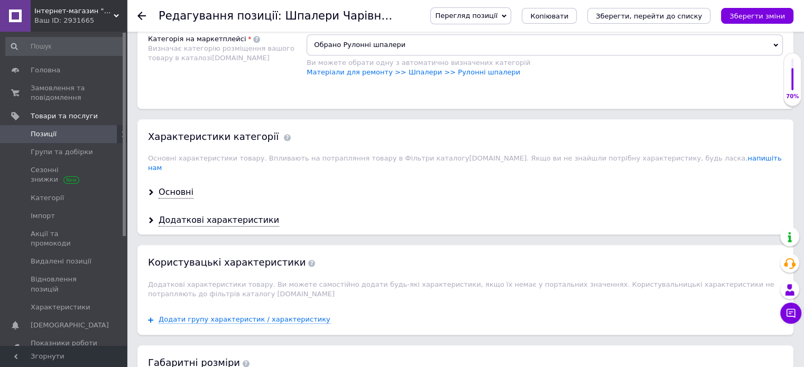
scroll to position [886, 0]
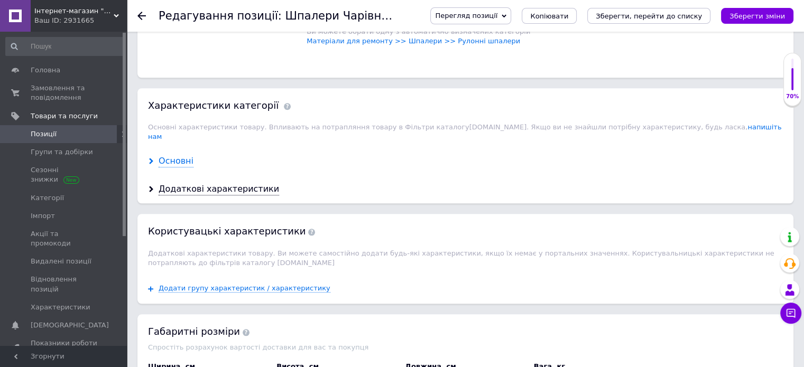
click at [178, 155] on div "Основні" at bounding box center [175, 161] width 35 height 12
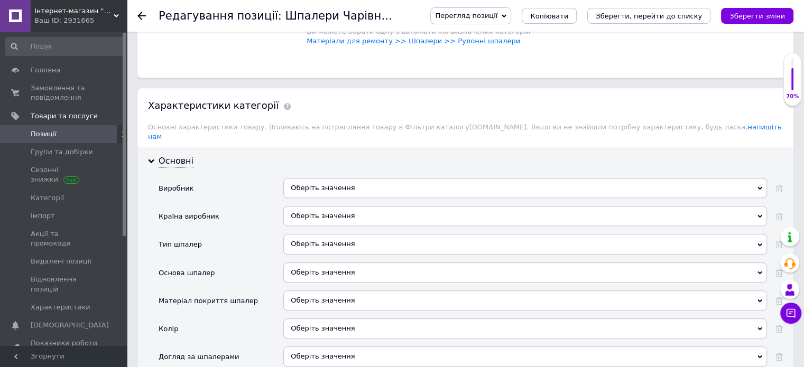
click at [361, 178] on div "Оберіть значення" at bounding box center [524, 188] width 483 height 20
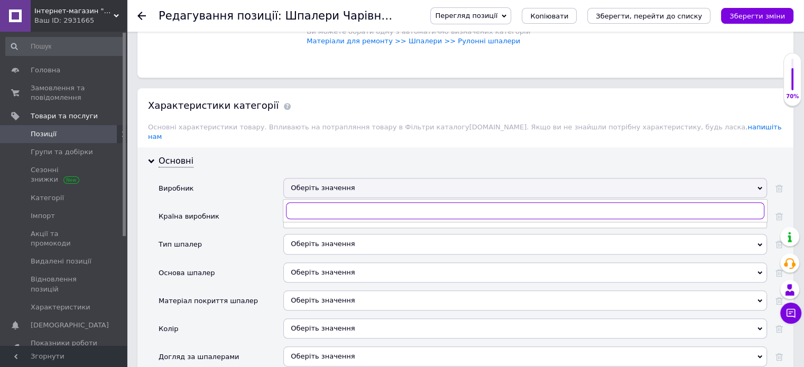
click at [355, 202] on input "text" at bounding box center [525, 210] width 478 height 17
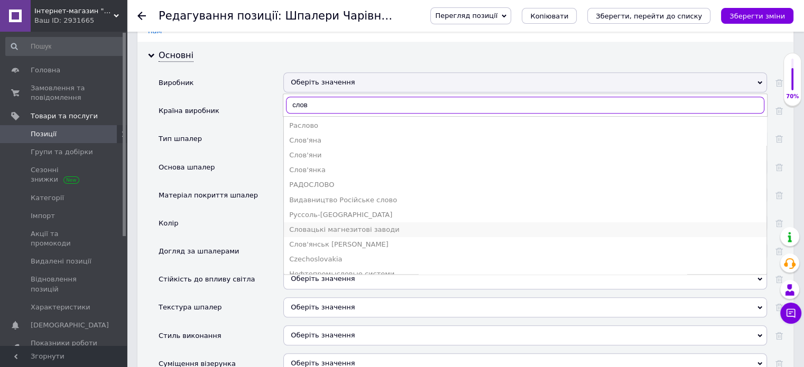
scroll to position [158, 0]
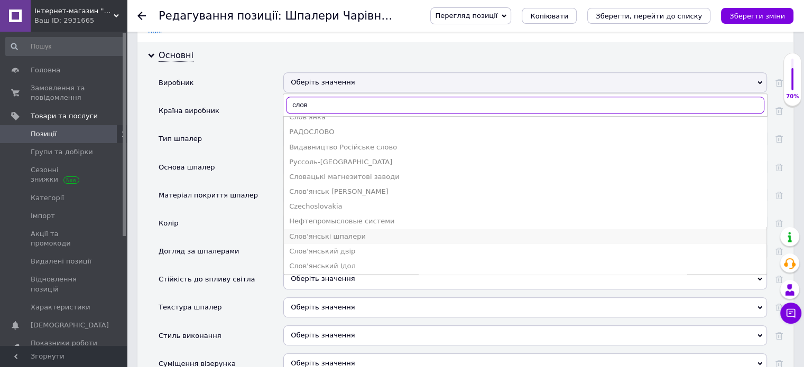
type input "слов"
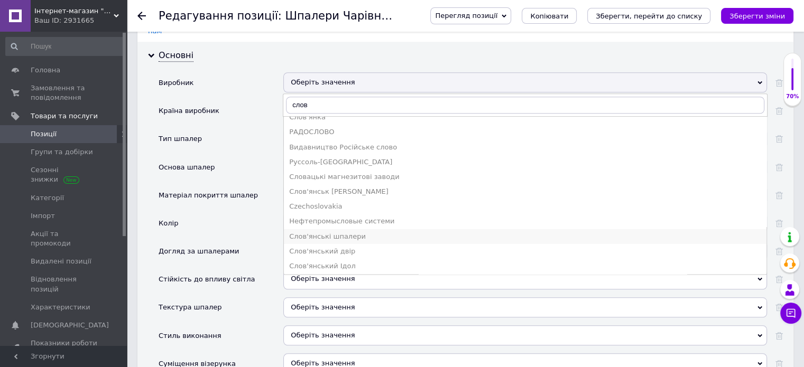
click at [340, 232] on div "Слов'янські шпалери" at bounding box center [525, 237] width 472 height 10
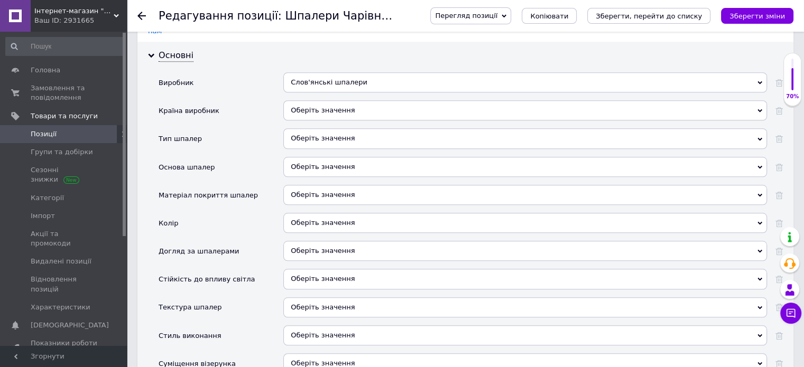
click at [330, 100] on div "Оберіть значення" at bounding box center [524, 110] width 483 height 20
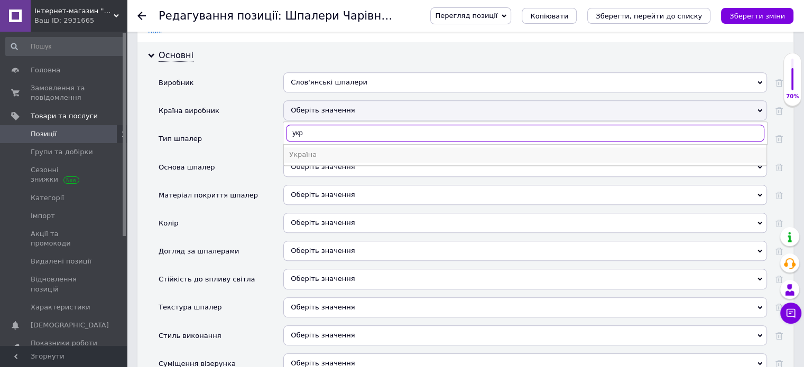
type input "укр"
click at [332, 150] on div "Україна" at bounding box center [525, 155] width 472 height 10
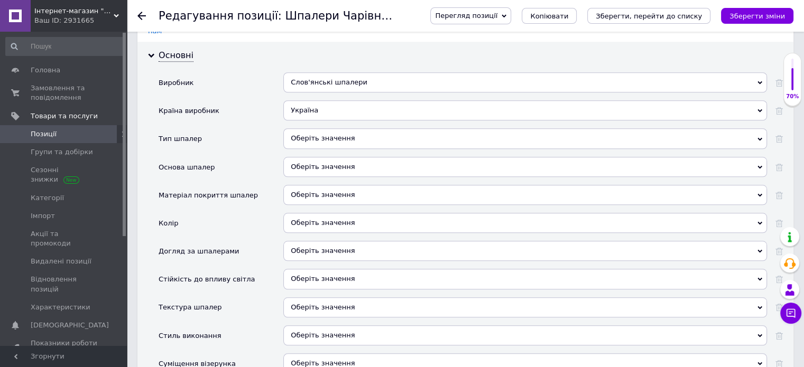
click at [330, 128] on div "Оберіть значення" at bounding box center [524, 138] width 483 height 20
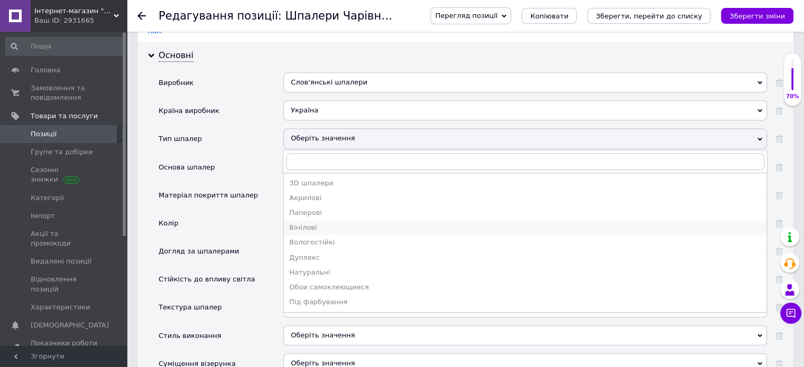
click at [316, 223] on div "Вінілові" at bounding box center [525, 228] width 472 height 10
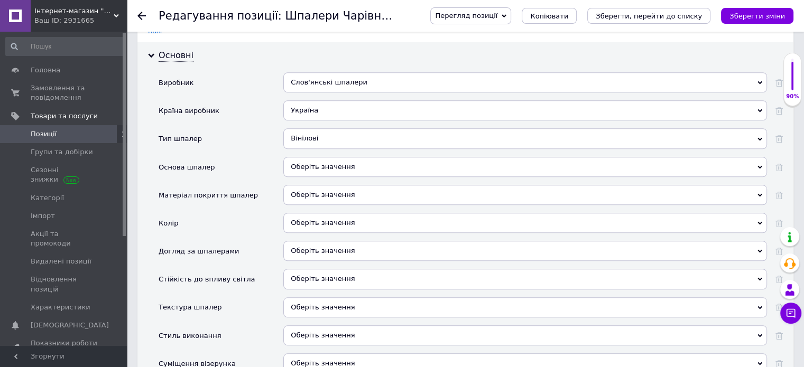
click at [331, 157] on div "Оберіть значення" at bounding box center [524, 167] width 483 height 20
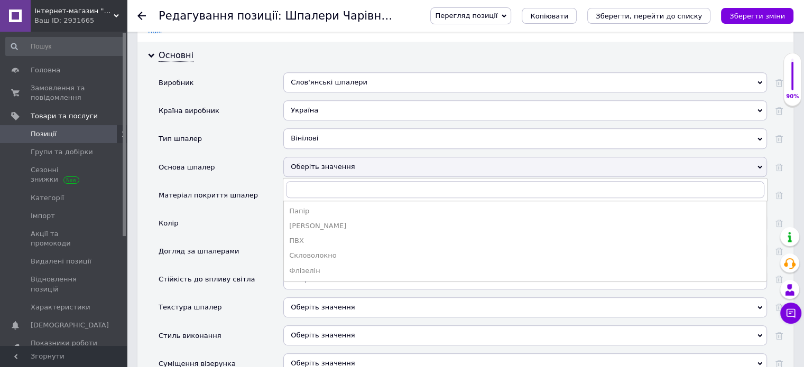
click at [319, 207] on div "Папір" at bounding box center [525, 212] width 472 height 10
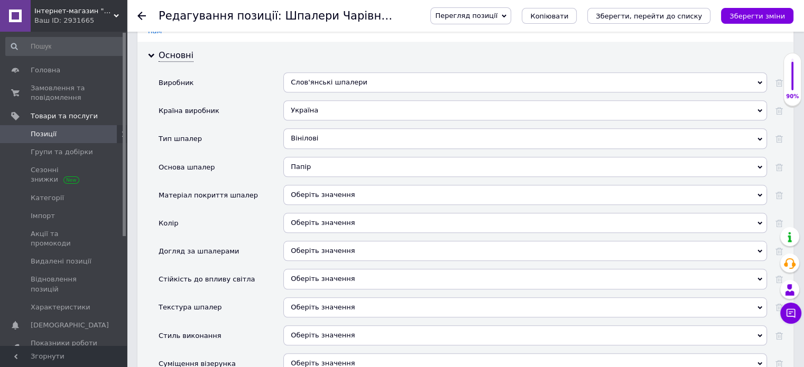
click at [325, 185] on div "Оберіть значення" at bounding box center [524, 195] width 483 height 20
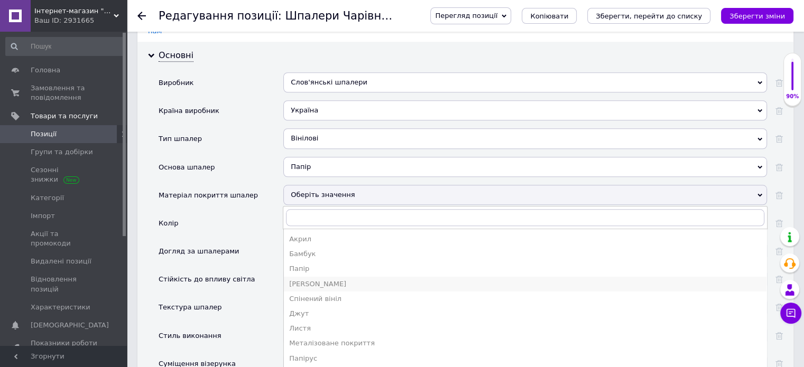
click at [310, 279] on div "[PERSON_NAME]" at bounding box center [525, 284] width 472 height 10
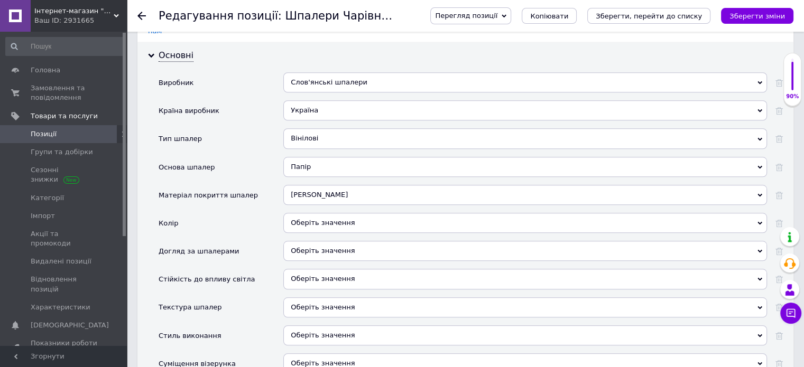
click at [313, 185] on div "[PERSON_NAME]" at bounding box center [524, 195] width 483 height 20
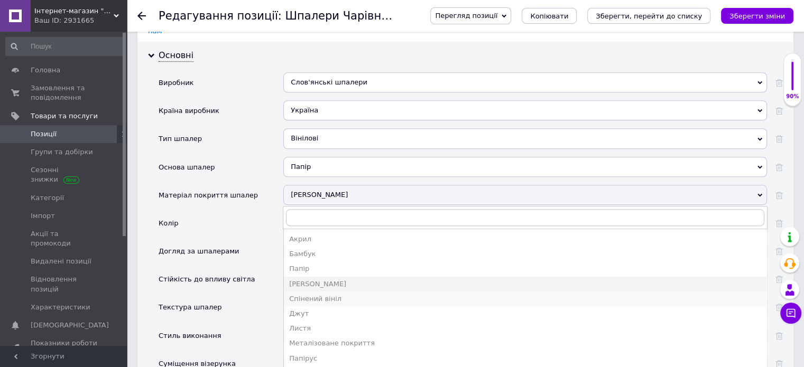
click at [319, 294] on div "Спінений вініл" at bounding box center [525, 299] width 472 height 10
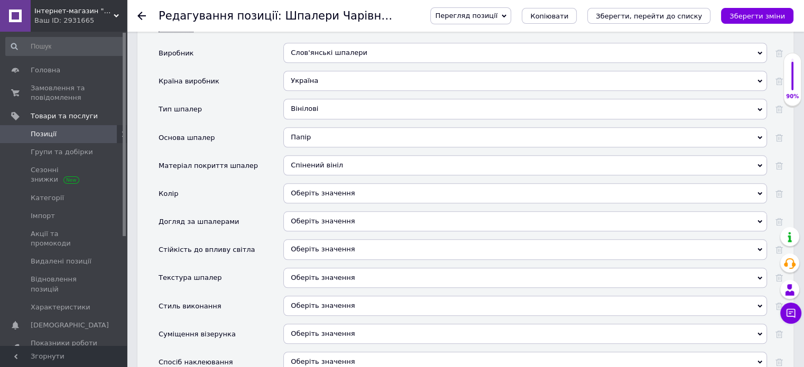
scroll to position [1045, 0]
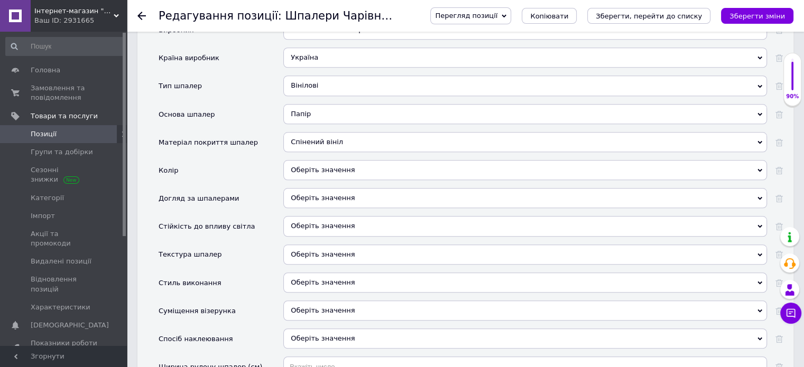
click at [315, 160] on div "Оберіть значення" at bounding box center [524, 170] width 483 height 20
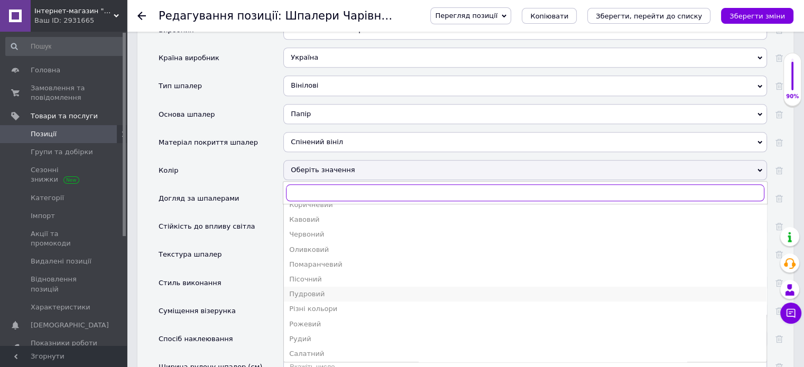
scroll to position [211, 0]
click at [323, 267] on div "Рожевий" at bounding box center [525, 272] width 472 height 10
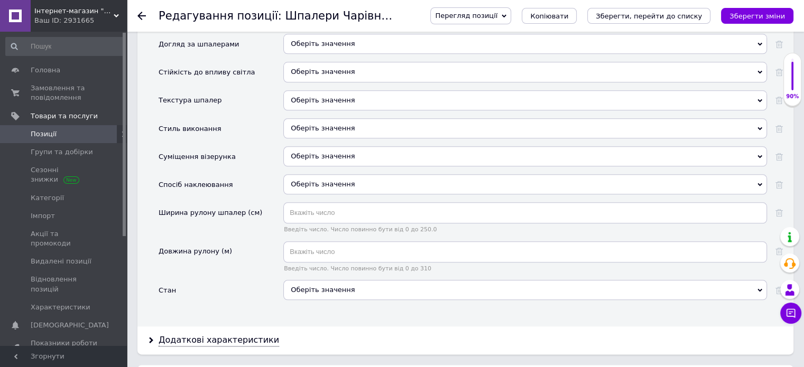
scroll to position [1203, 0]
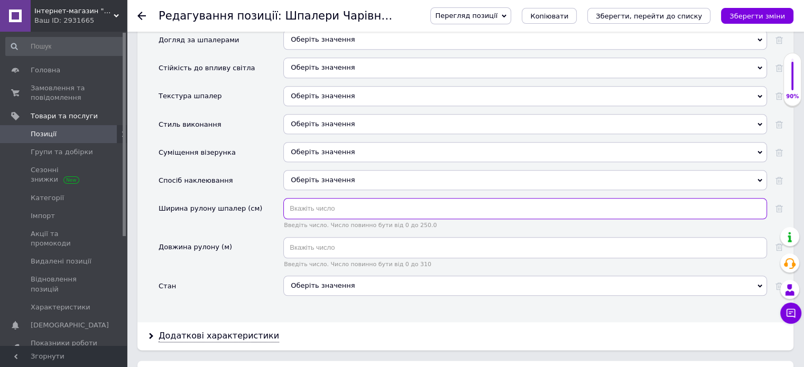
click at [343, 198] on input "text" at bounding box center [524, 208] width 483 height 21
type input "106"
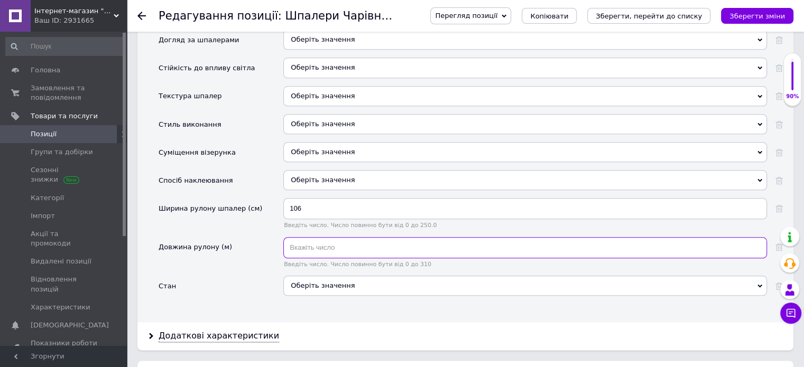
click at [341, 237] on input "text" at bounding box center [524, 247] width 483 height 21
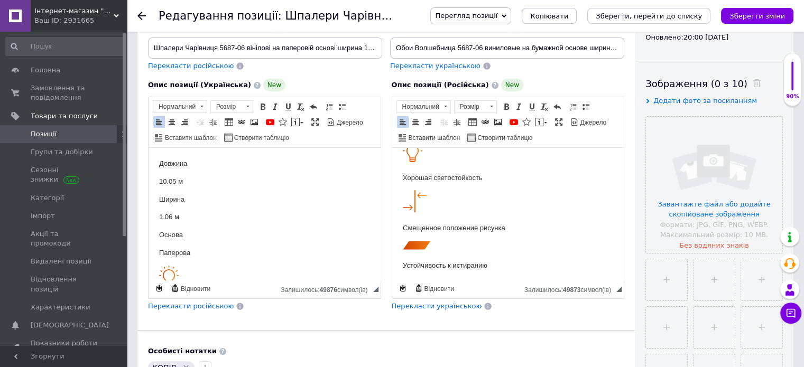
scroll to position [41, 0]
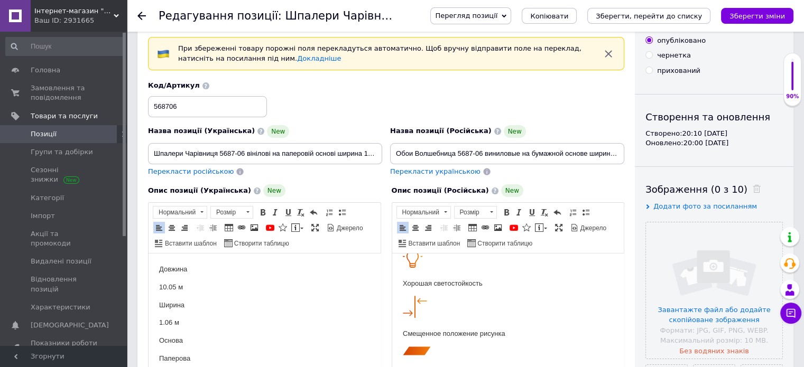
type input "10"
drag, startPoint x: 322, startPoint y: 150, endPoint x: 455, endPoint y: 163, distance: 133.8
click at [455, 163] on div "Назва позиції (Українська) New Шпалери Чарівниця 5687-06 вінілові на паперовій …" at bounding box center [386, 129] width 484 height 104
click at [377, 157] on input "Шпалери Чарівниця 5687-06 вінілові на паперовій основі ширина 1.06 м, у рулоні …" at bounding box center [265, 153] width 234 height 21
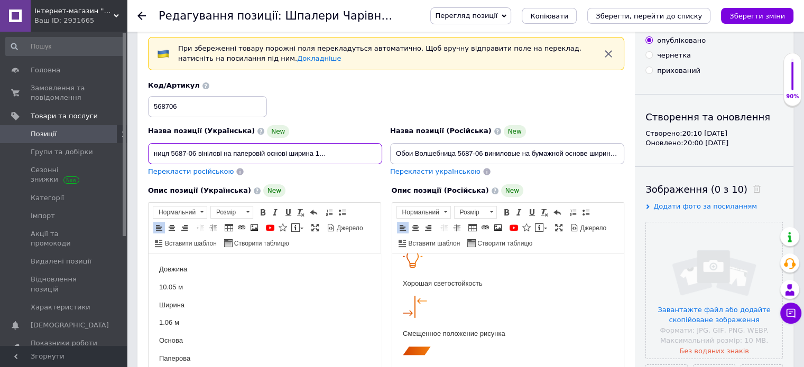
scroll to position [0, 53]
type input "Шпалери Чарівниця 5687-06 вінілові на паперовій основі ширина 1.06 м, у рулоні …"
drag, startPoint x: 545, startPoint y: 153, endPoint x: 663, endPoint y: 163, distance: 117.7
click at [669, 161] on div "Основна інформація При збереженні товару порожні поля перекладуться автоматично…" at bounding box center [465, 324] width 656 height 645
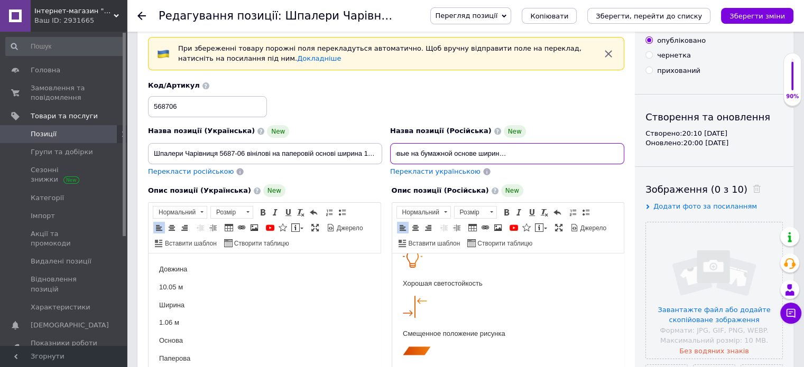
click at [620, 154] on input "Обои Волшебница 5687-06 виниловые на бумажной основе ширина 1.06м,в рулоне 5 по…" at bounding box center [507, 153] width 234 height 21
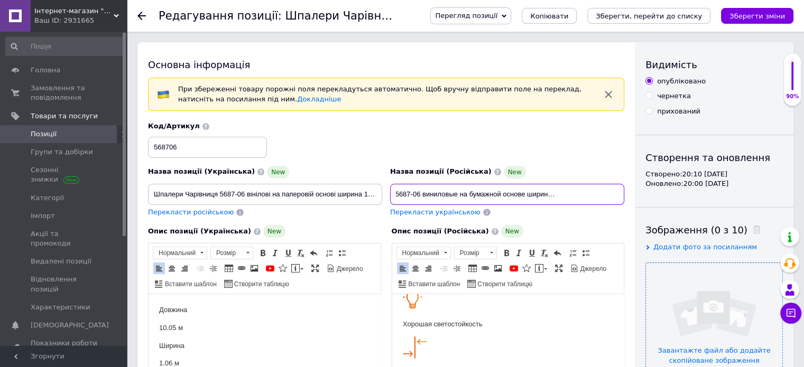
type input "Обои Волшебница 5687-06 виниловые на бумажной основе ширина 1.06м,в рулоне 10 м"
click at [696, 328] on input "file" at bounding box center [714, 331] width 136 height 136
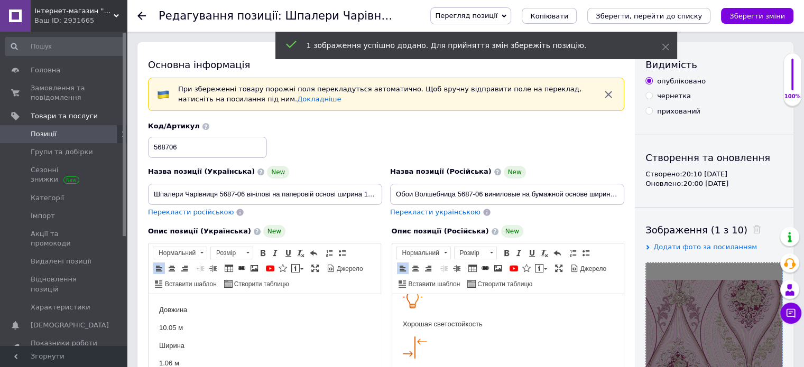
click at [667, 13] on icon "Зберегти, перейти до списку" at bounding box center [648, 16] width 106 height 8
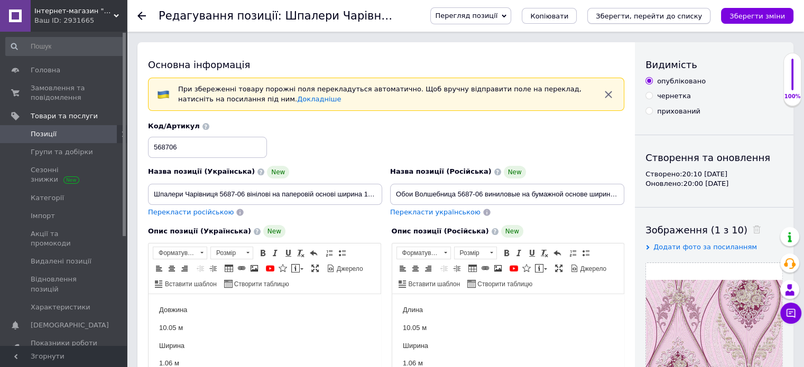
click at [670, 12] on icon "Зберегти, перейти до списку" at bounding box center [648, 16] width 106 height 8
click at [47, 126] on link "Позиції" at bounding box center [65, 134] width 130 height 18
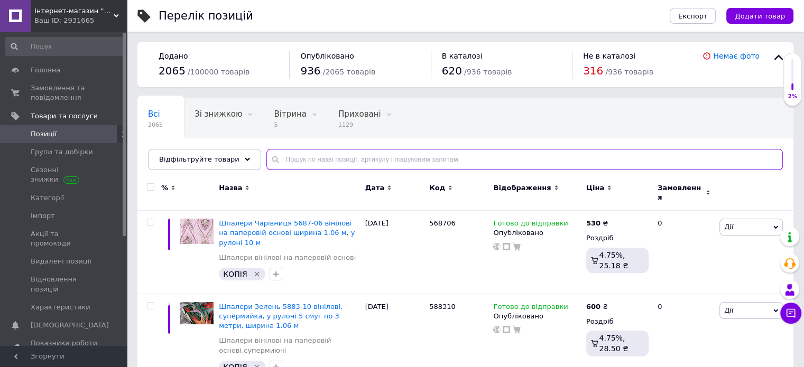
click at [325, 158] on input "text" at bounding box center [524, 159] width 516 height 21
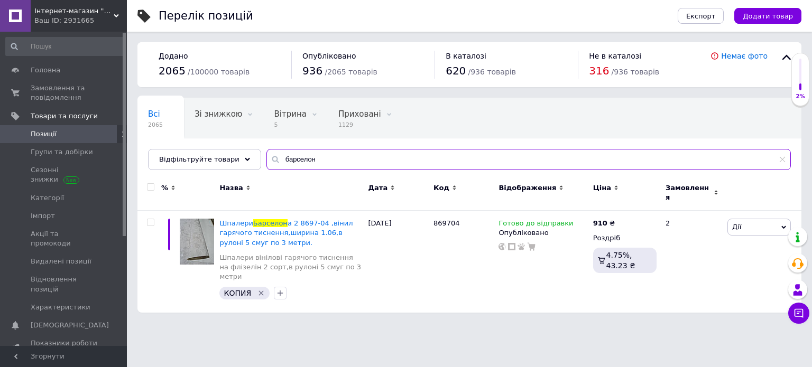
click at [320, 164] on input "барселон" at bounding box center [528, 159] width 524 height 21
type input "б"
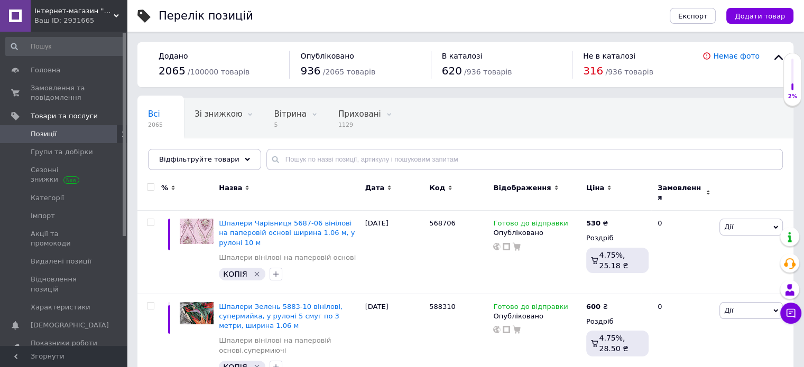
click at [46, 133] on span "Позиції" at bounding box center [44, 134] width 26 height 10
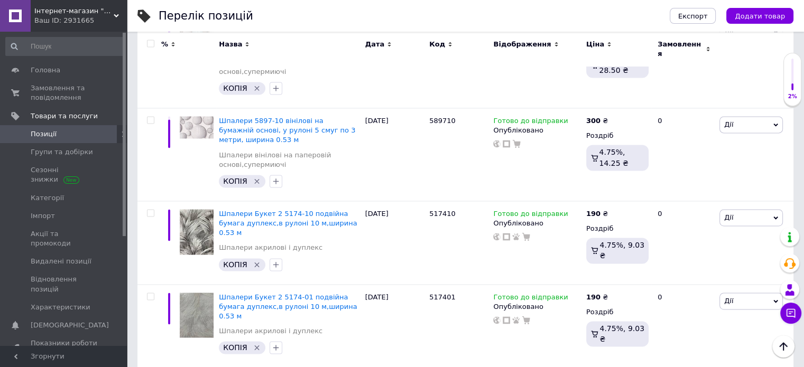
scroll to position [1528, 0]
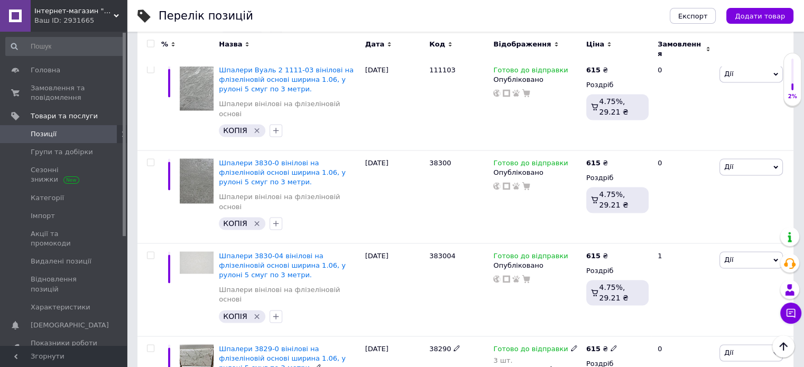
scroll to position [1526, 0]
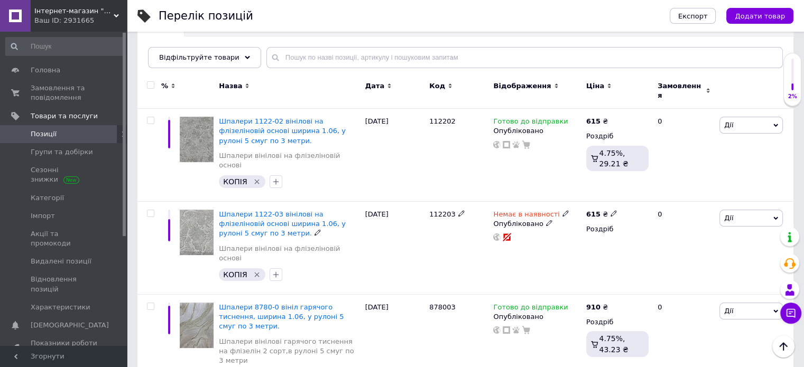
scroll to position [49, 0]
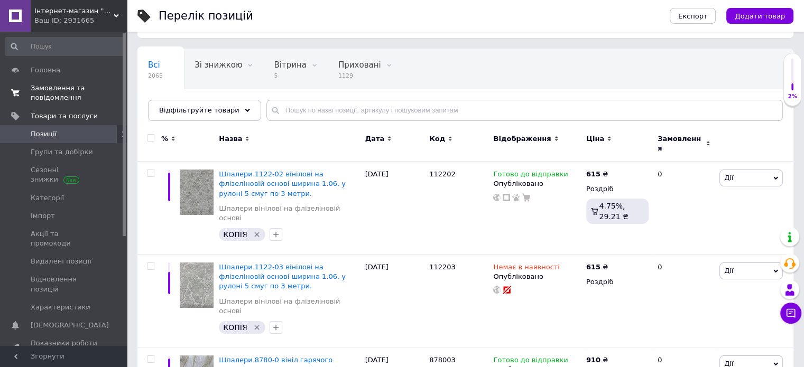
click at [46, 92] on span "Замовлення та повідомлення" at bounding box center [64, 92] width 67 height 19
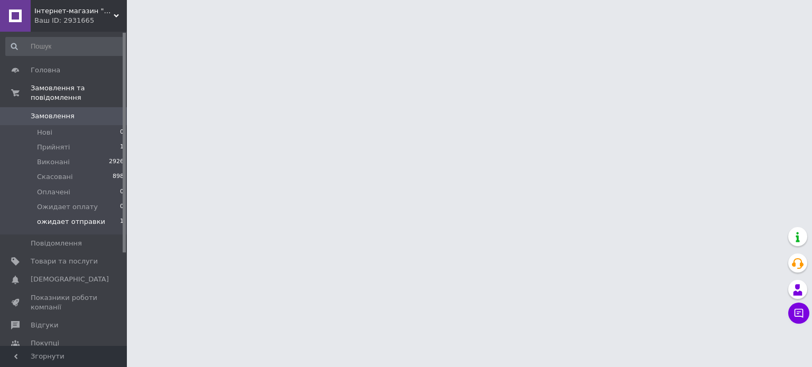
click at [67, 217] on span "ожидает отправки" at bounding box center [71, 222] width 68 height 10
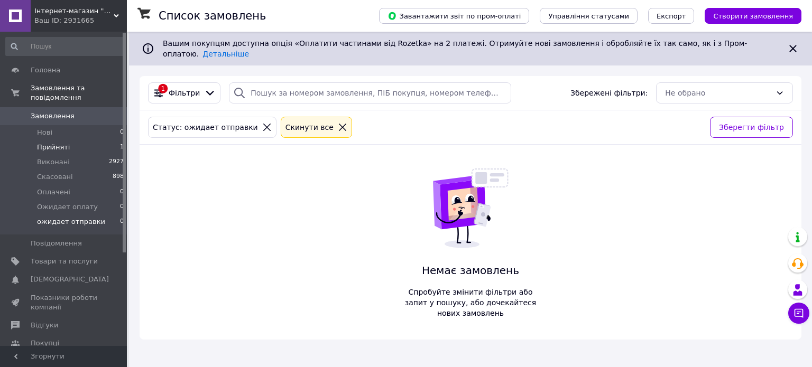
click at [50, 143] on span "Прийняті" at bounding box center [53, 148] width 33 height 10
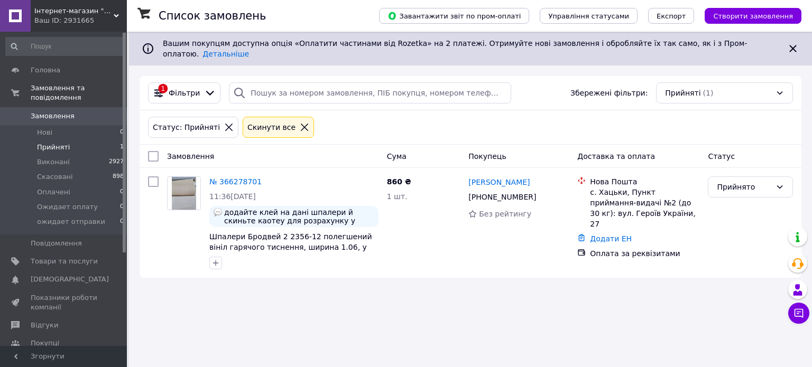
click at [37, 111] on span "Замовлення" at bounding box center [53, 116] width 44 height 10
